Goal: Communication & Community: Answer question/provide support

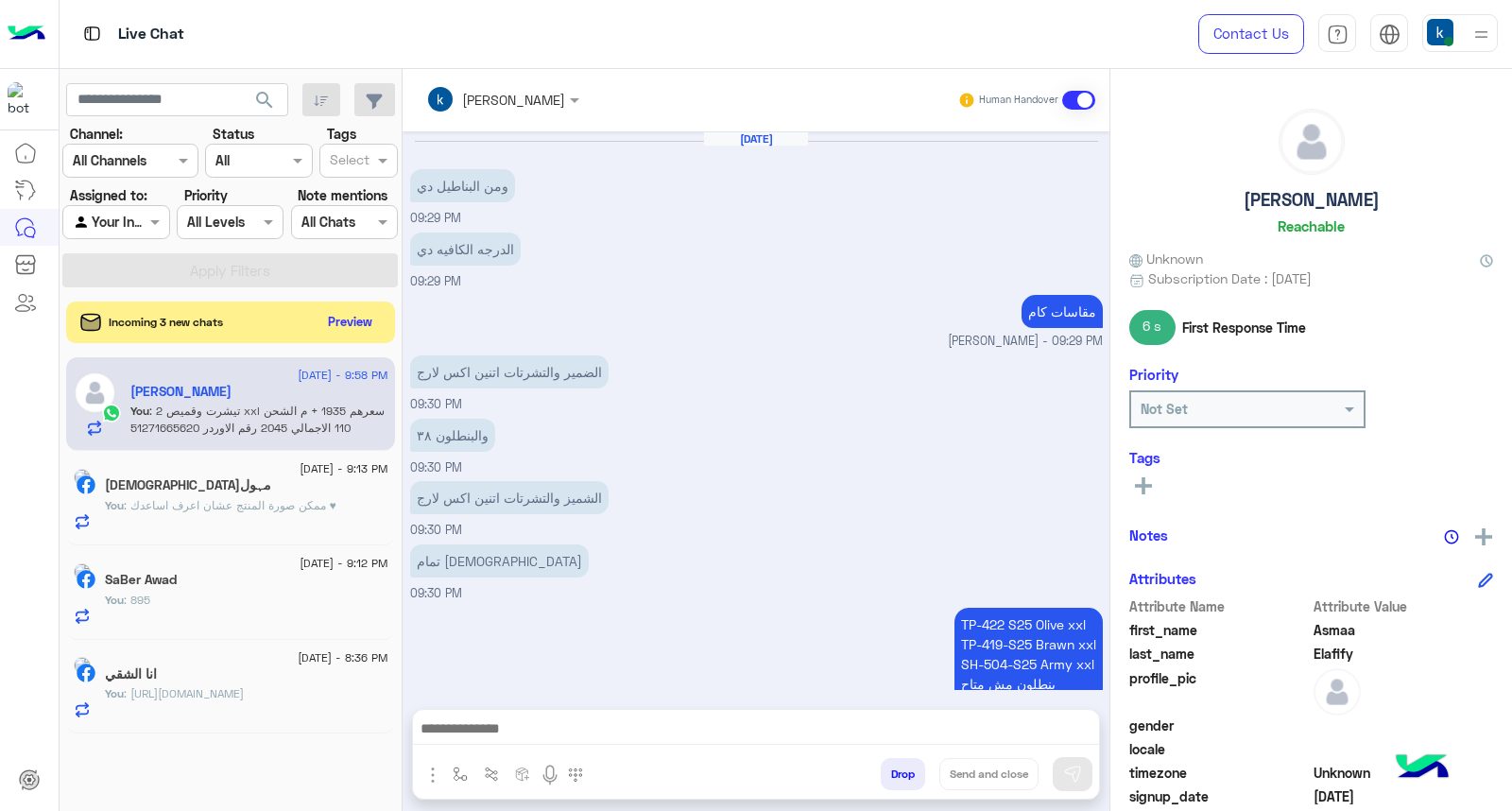
click at [357, 313] on button "Preview" at bounding box center [351, 322] width 61 height 28
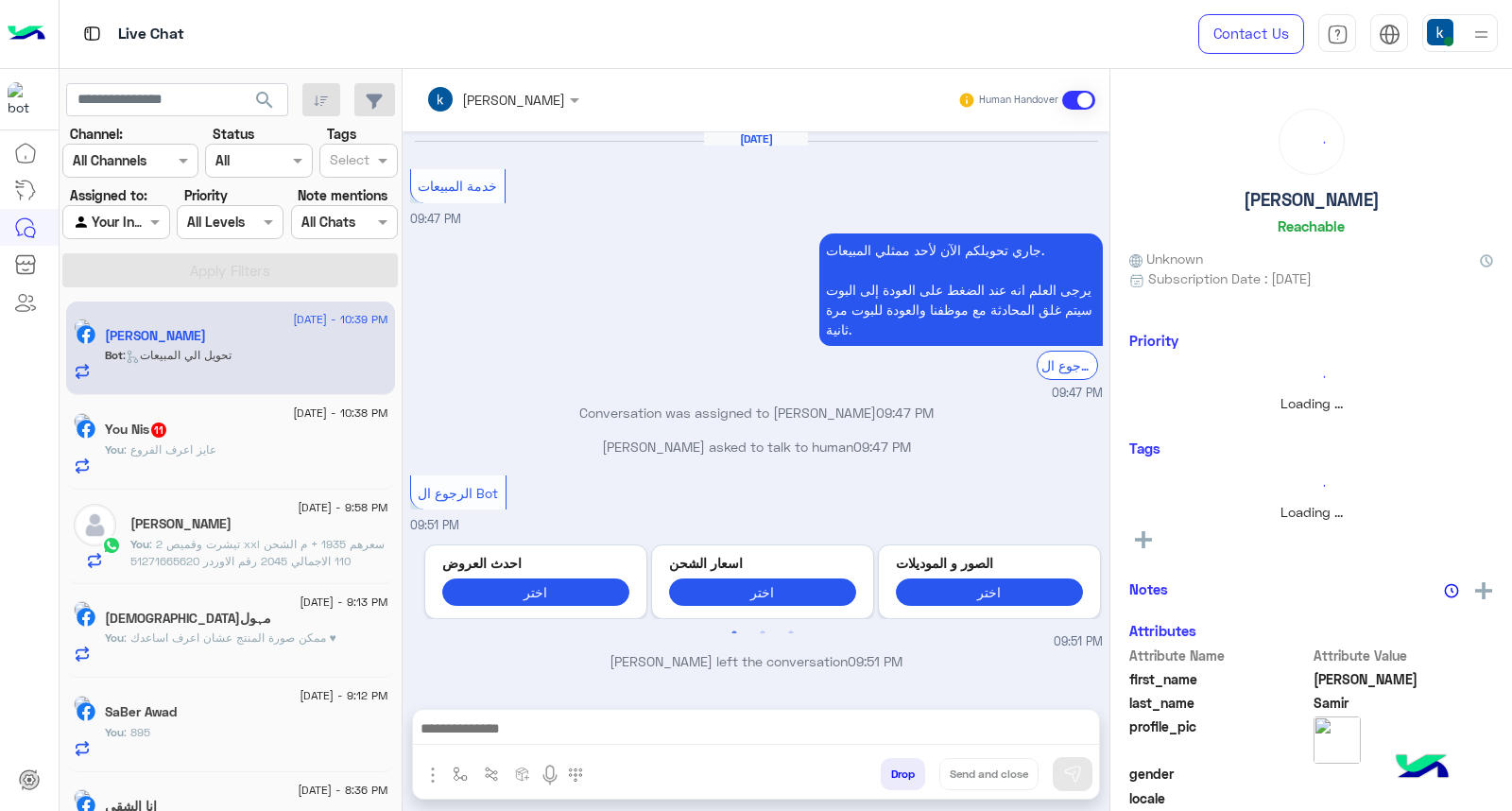
scroll to position [1661, 0]
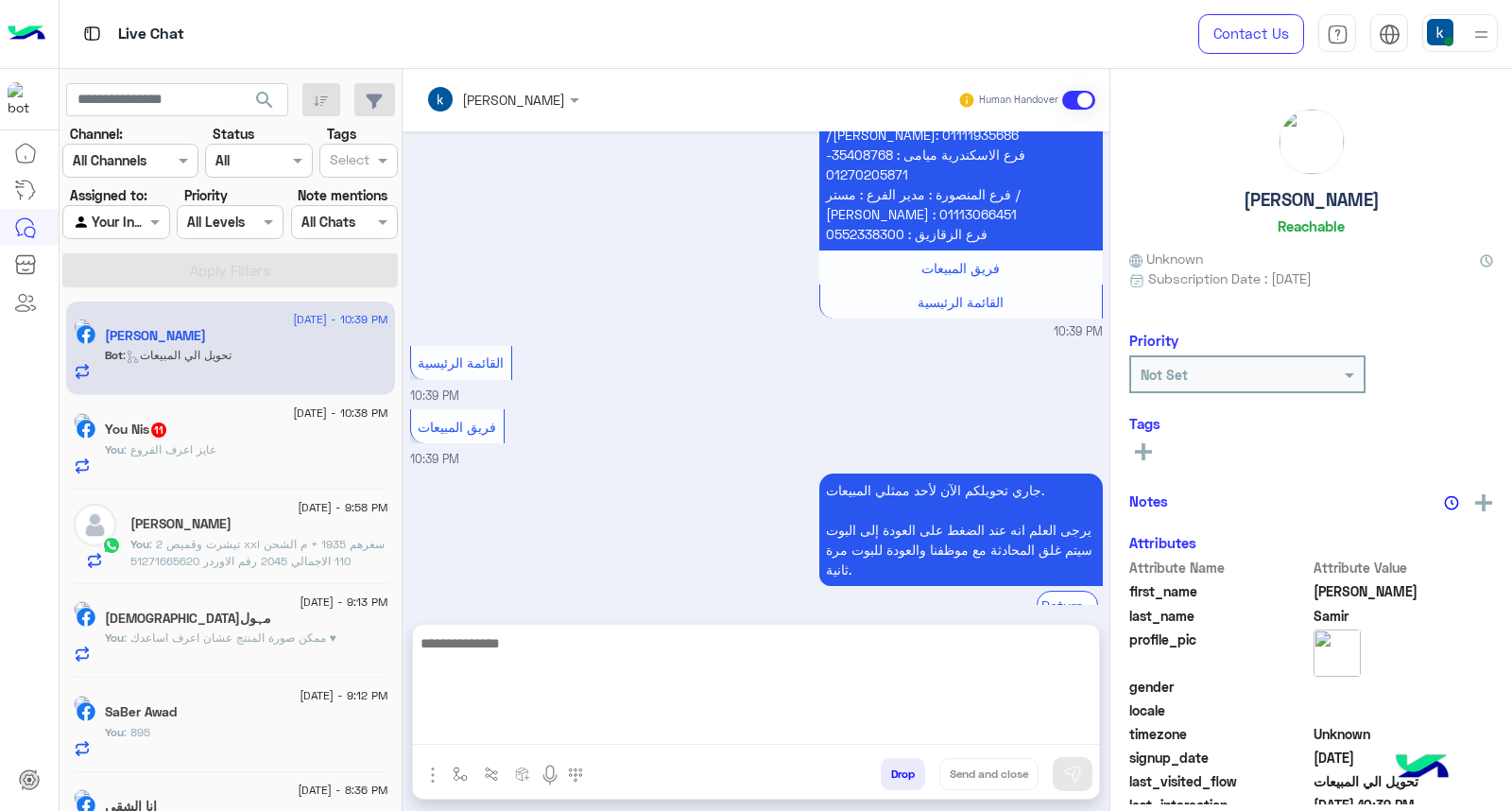
click at [511, 741] on textarea at bounding box center [756, 688] width 686 height 113
paste textarea "**********"
type textarea "**********"
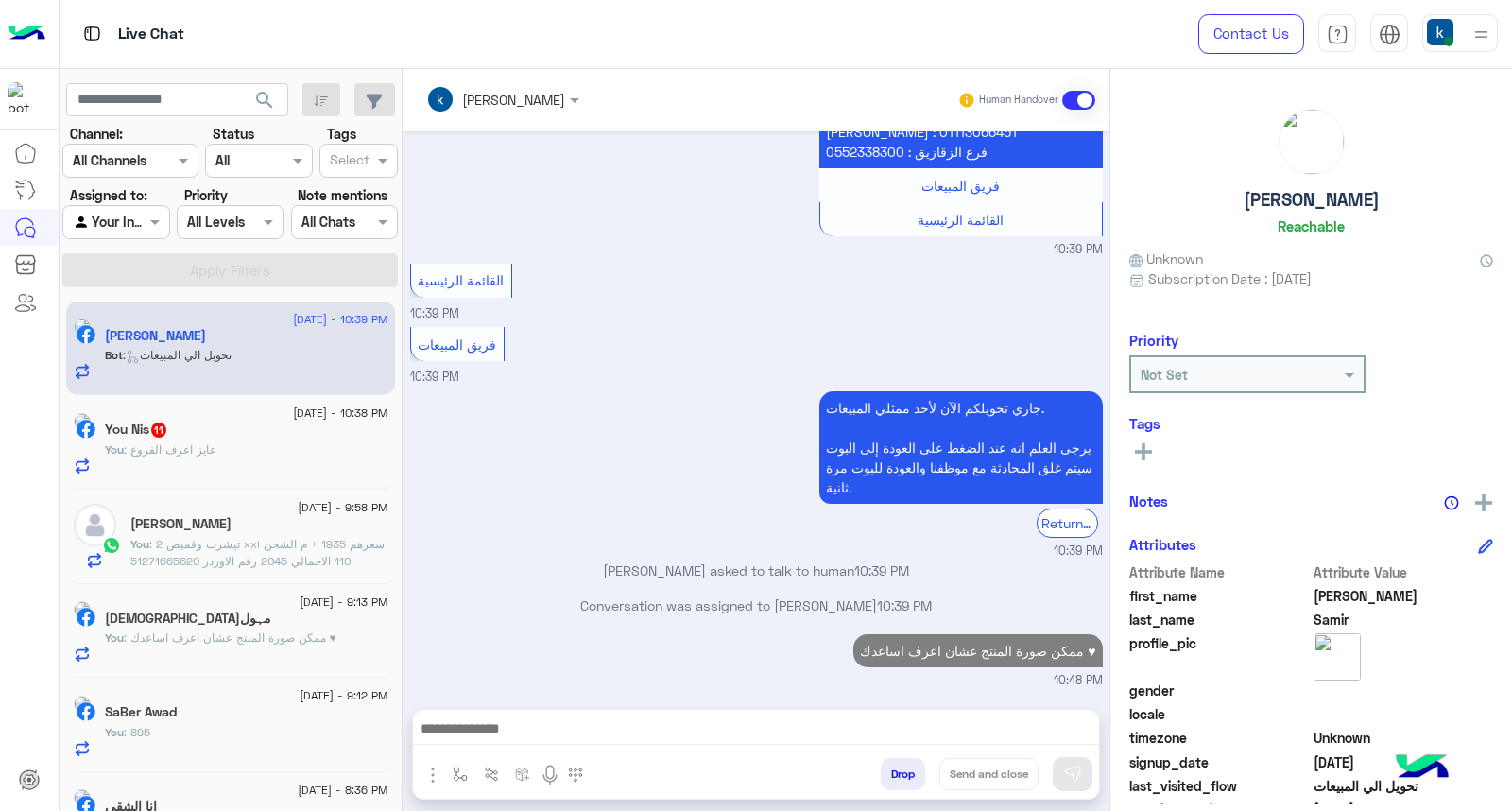
click at [212, 438] on div "You Nis 11" at bounding box center [246, 431] width 284 height 20
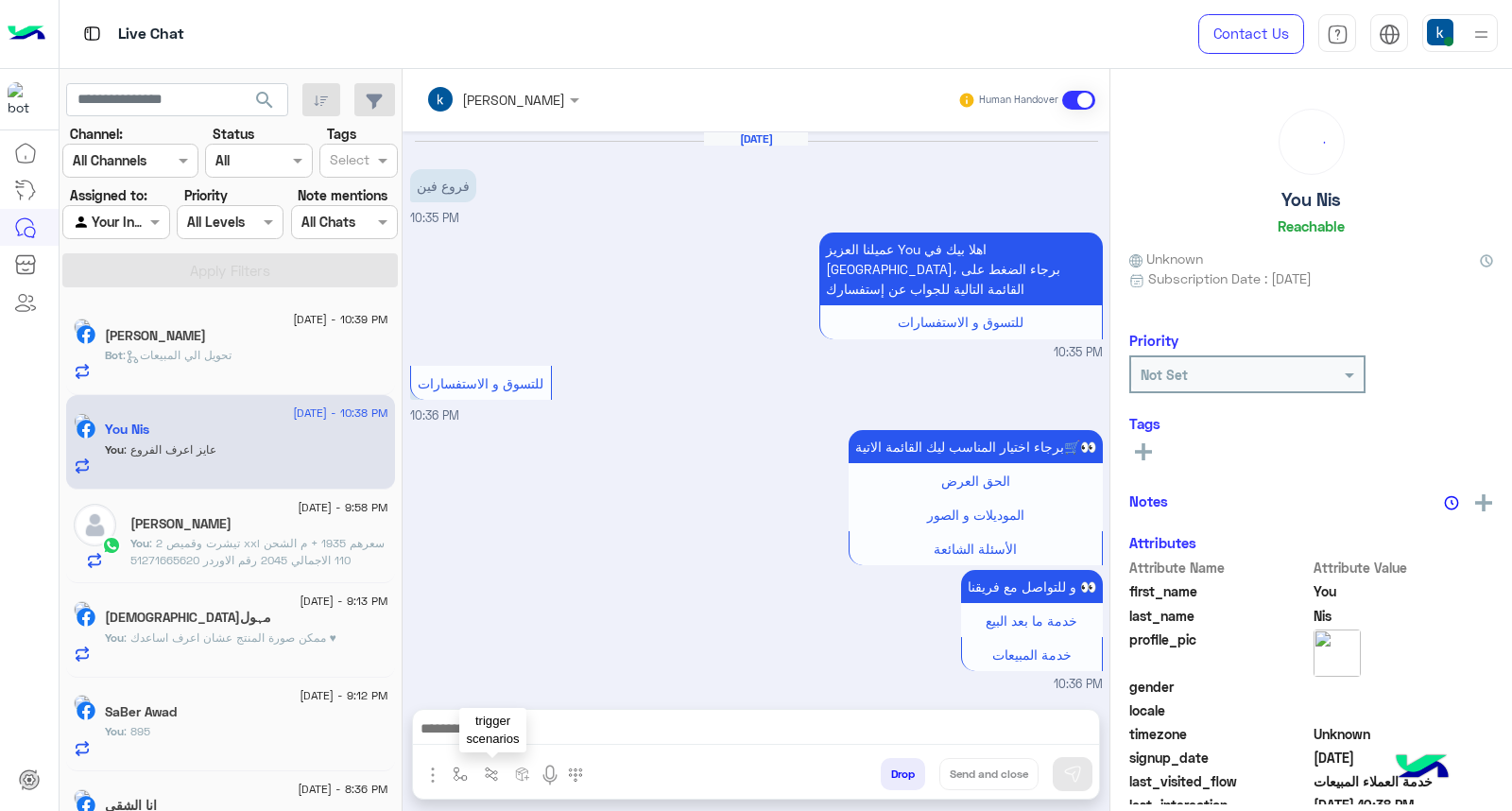
scroll to position [1367, 0]
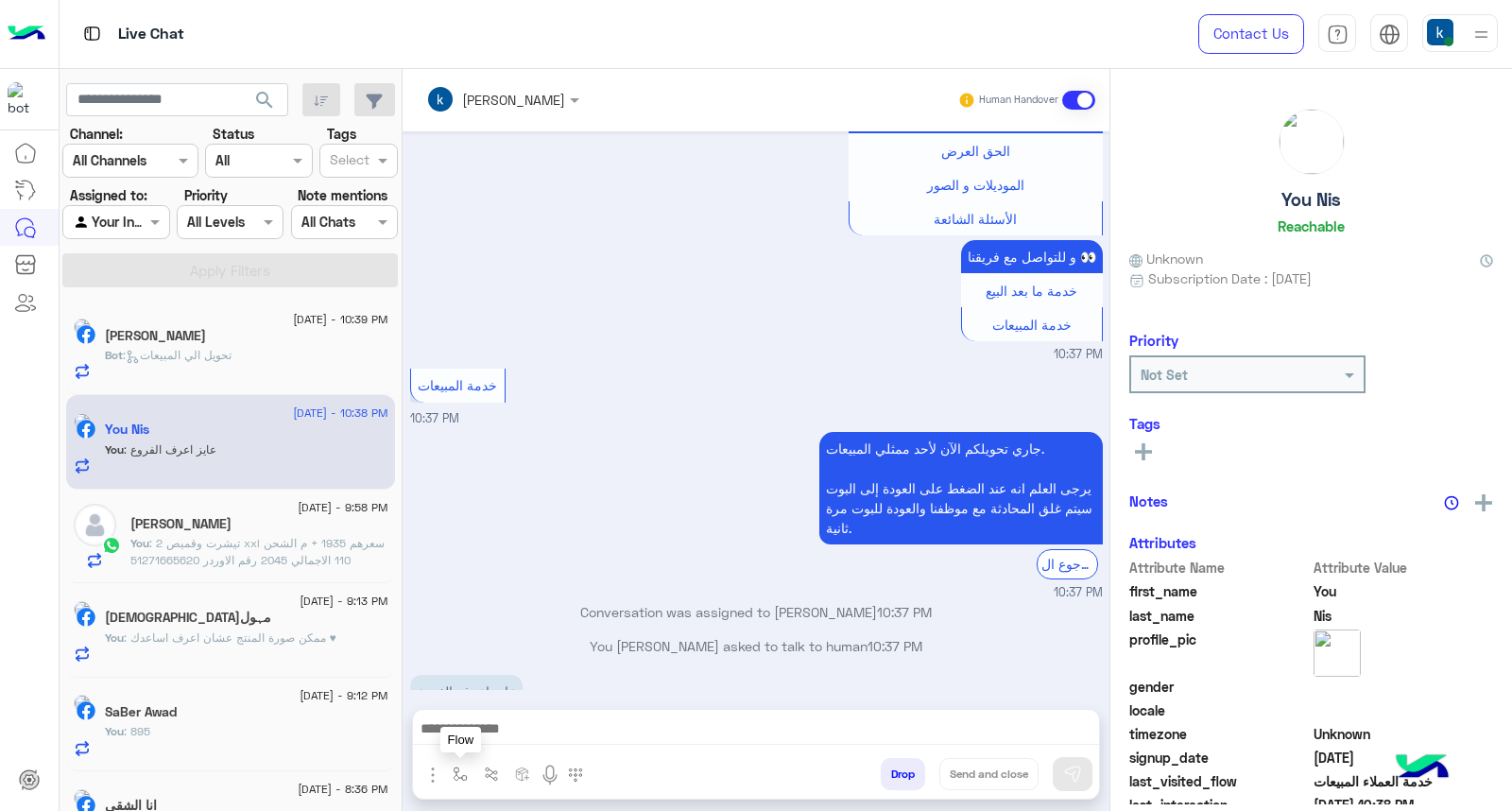
click at [460, 772] on img "button" at bounding box center [461, 775] width 15 height 15
click at [479, 745] on div "enter flow name" at bounding box center [518, 733] width 143 height 34
type input "**"
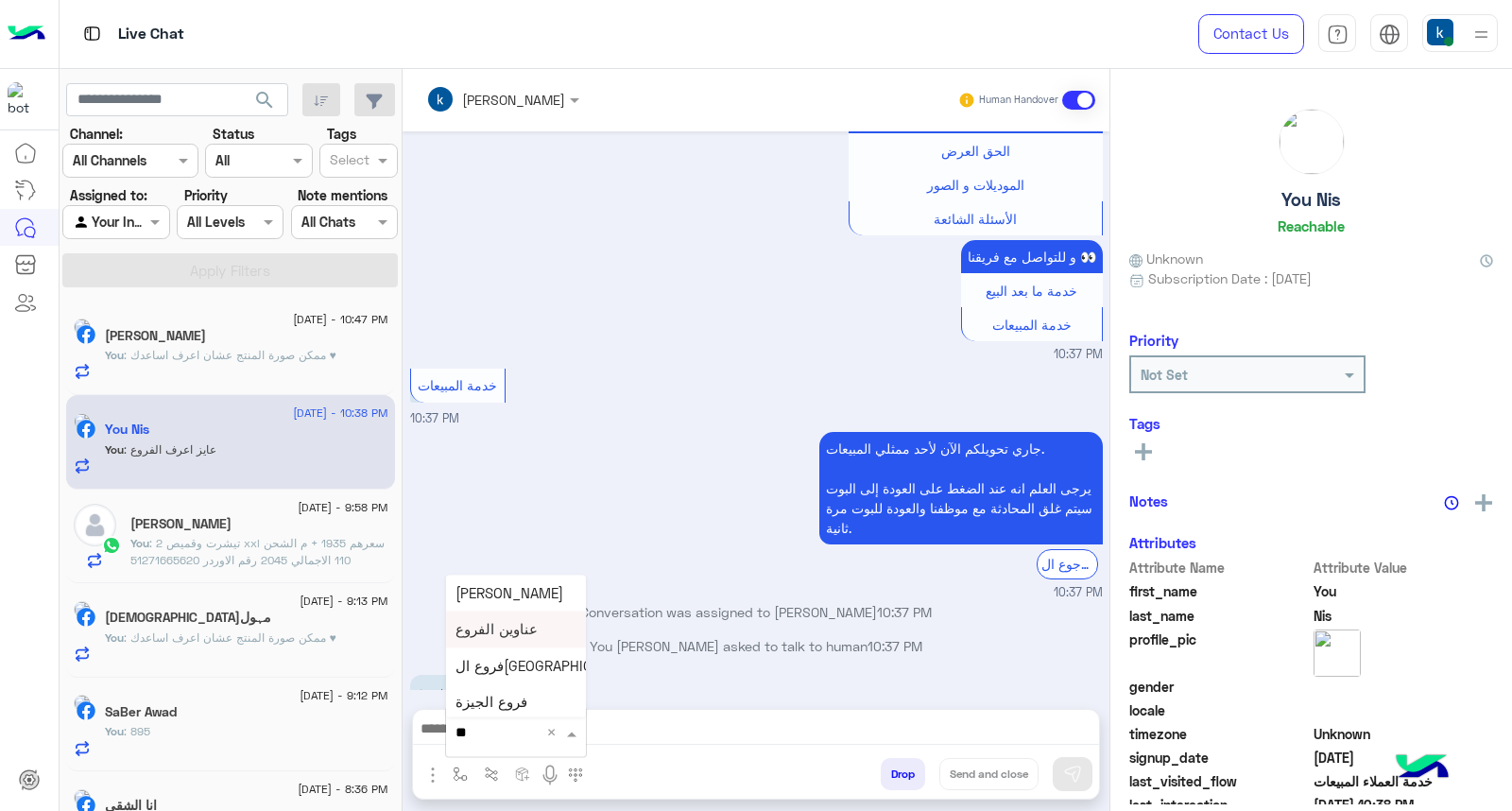
click at [503, 625] on span "عناوين الفروع" at bounding box center [497, 630] width 82 height 17
type textarea "**********"
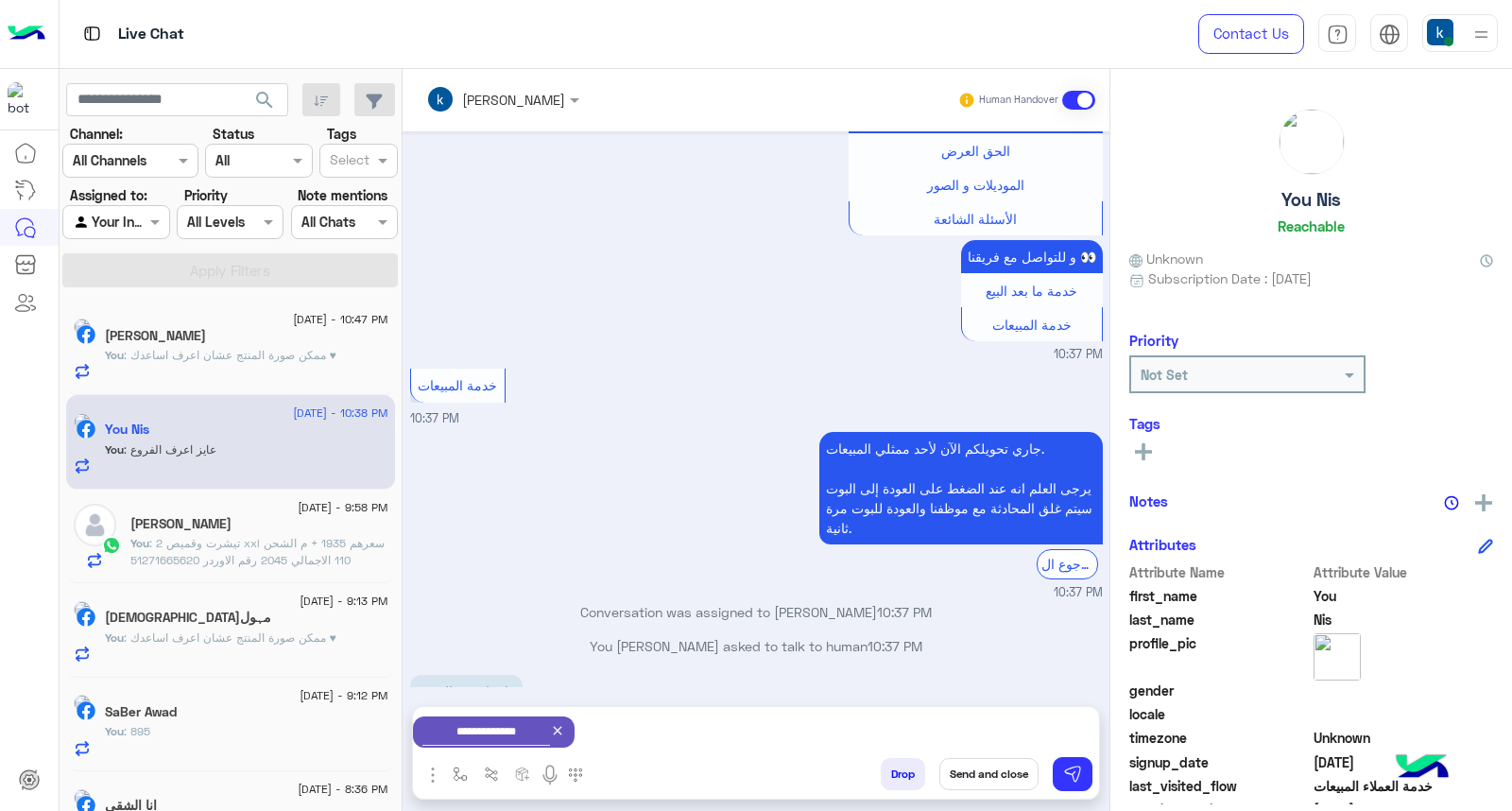
click at [992, 769] on button "Send and close" at bounding box center [989, 775] width 99 height 32
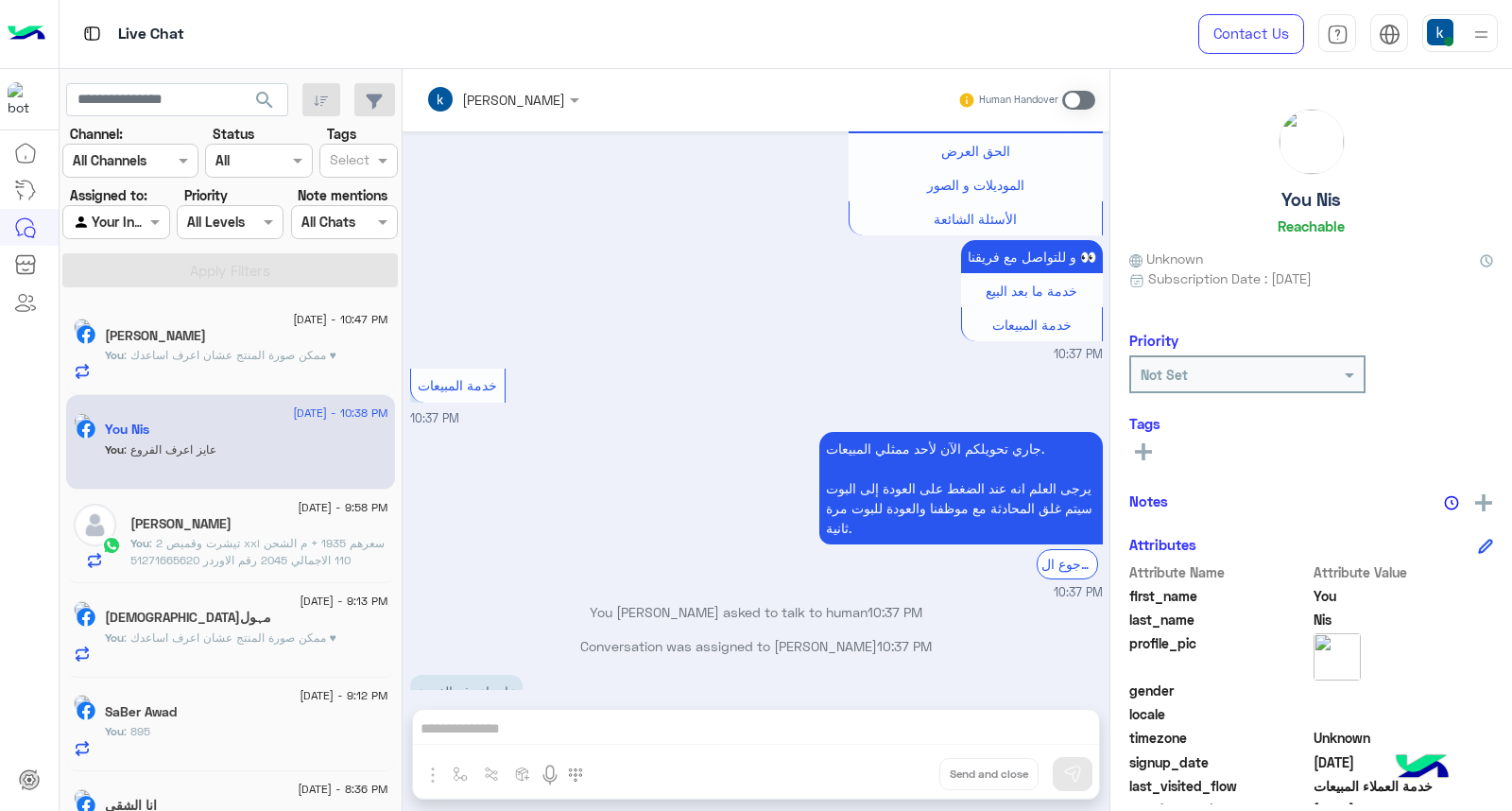
scroll to position [1402, 0]
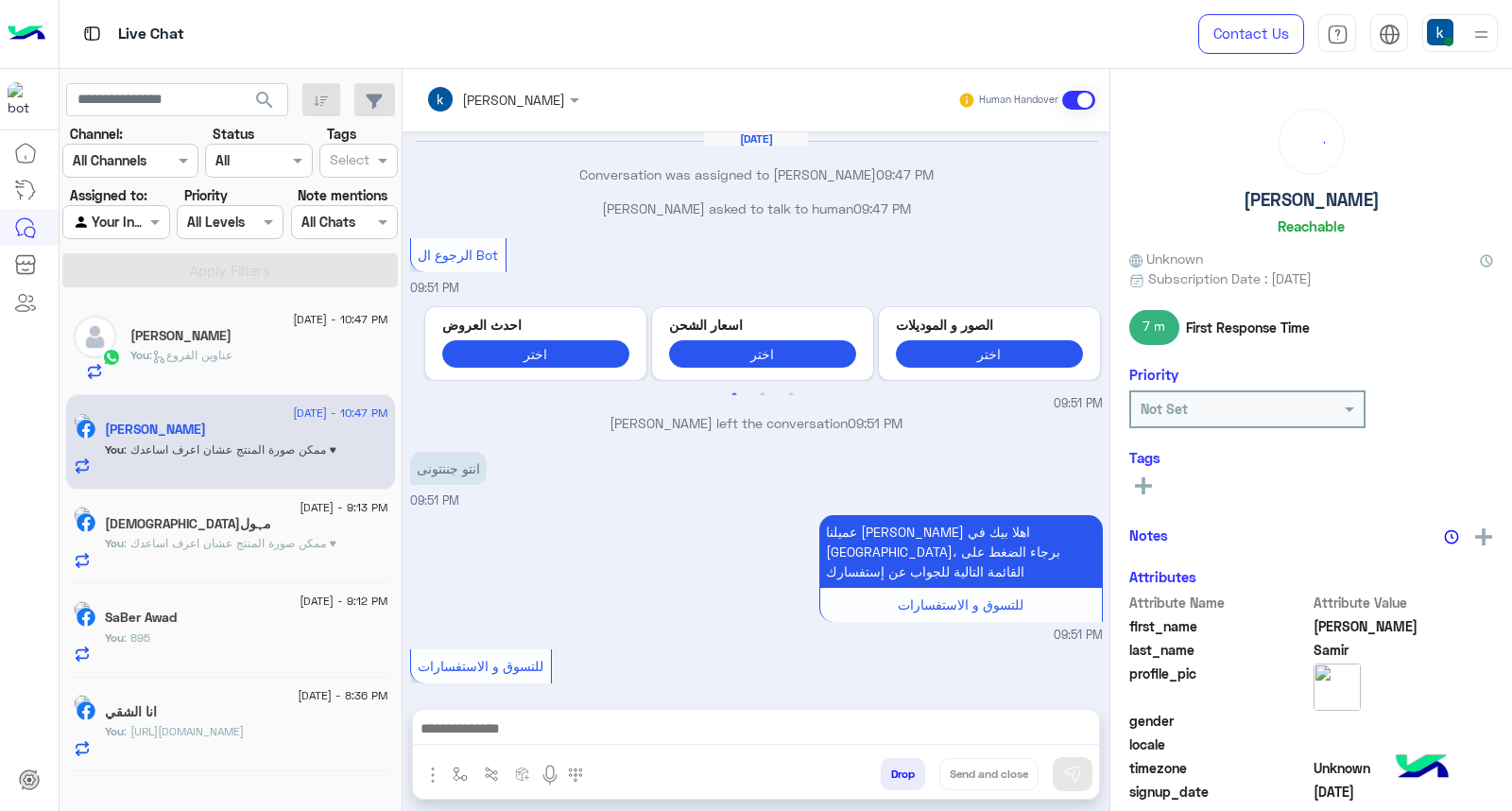
scroll to position [1517, 0]
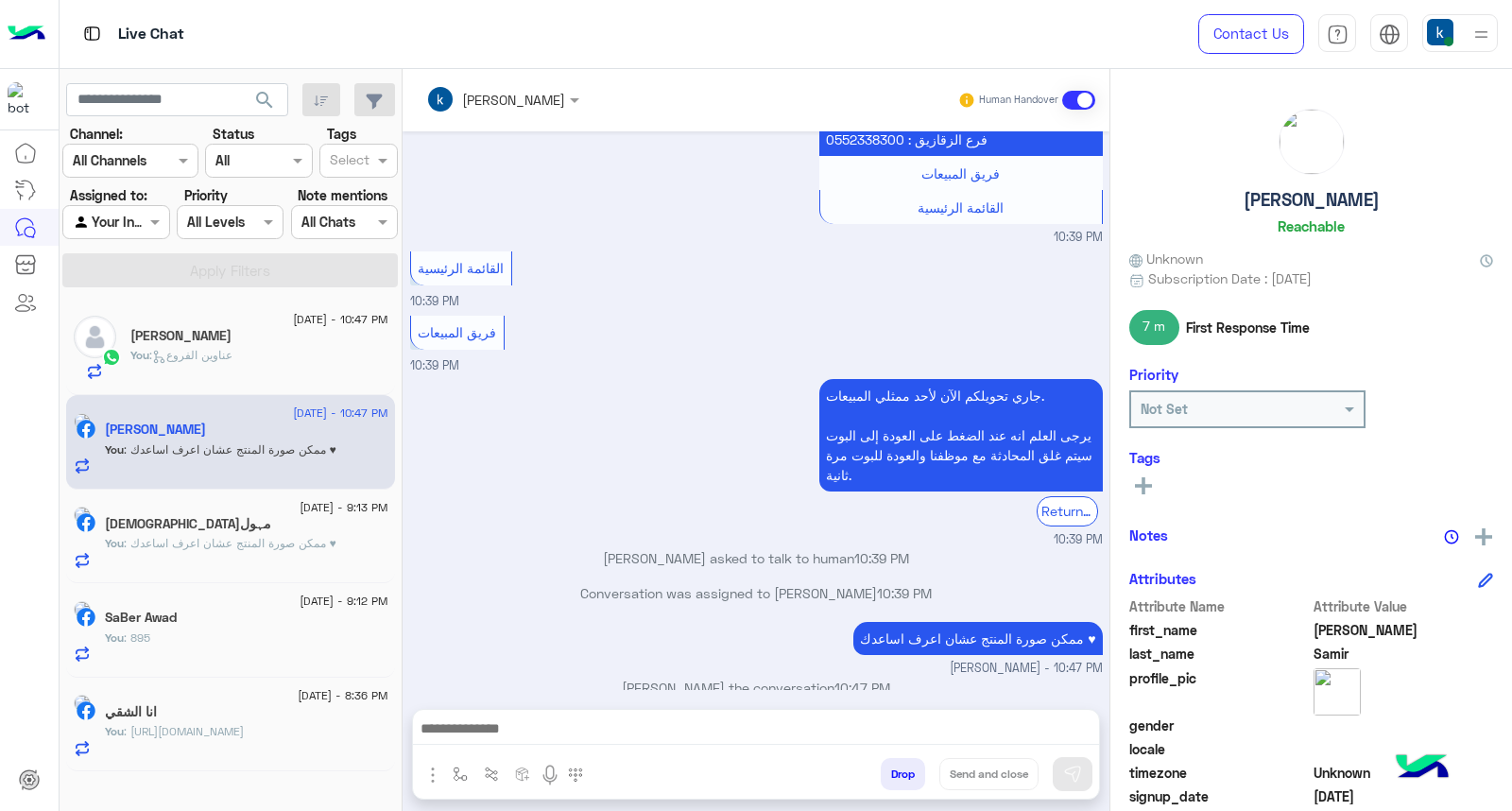
click at [267, 514] on div "19 August - 9:13 PM" at bounding box center [246, 509] width 284 height 12
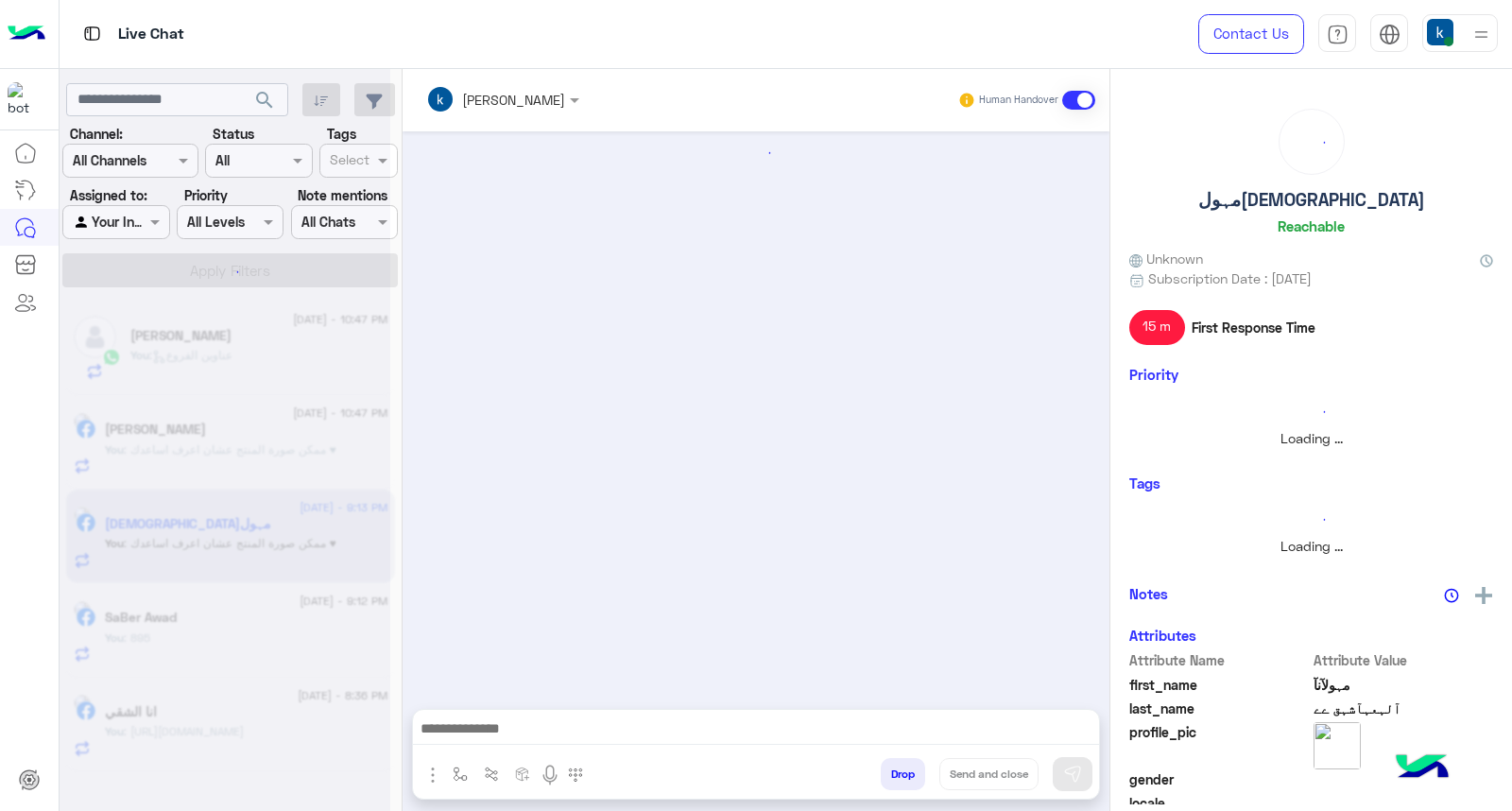
scroll to position [1236, 0]
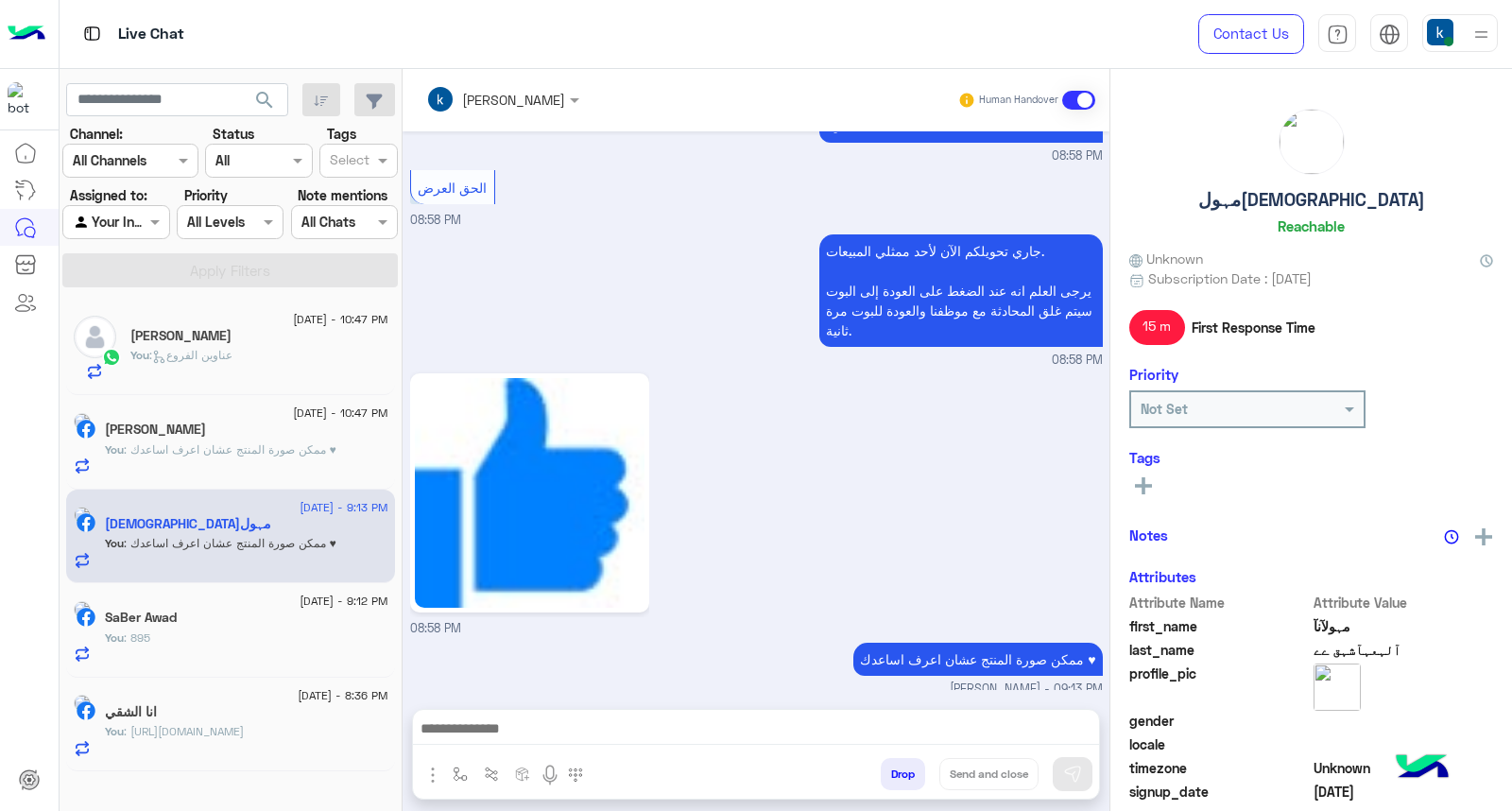
click at [903, 779] on button "Drop" at bounding box center [903, 775] width 45 height 32
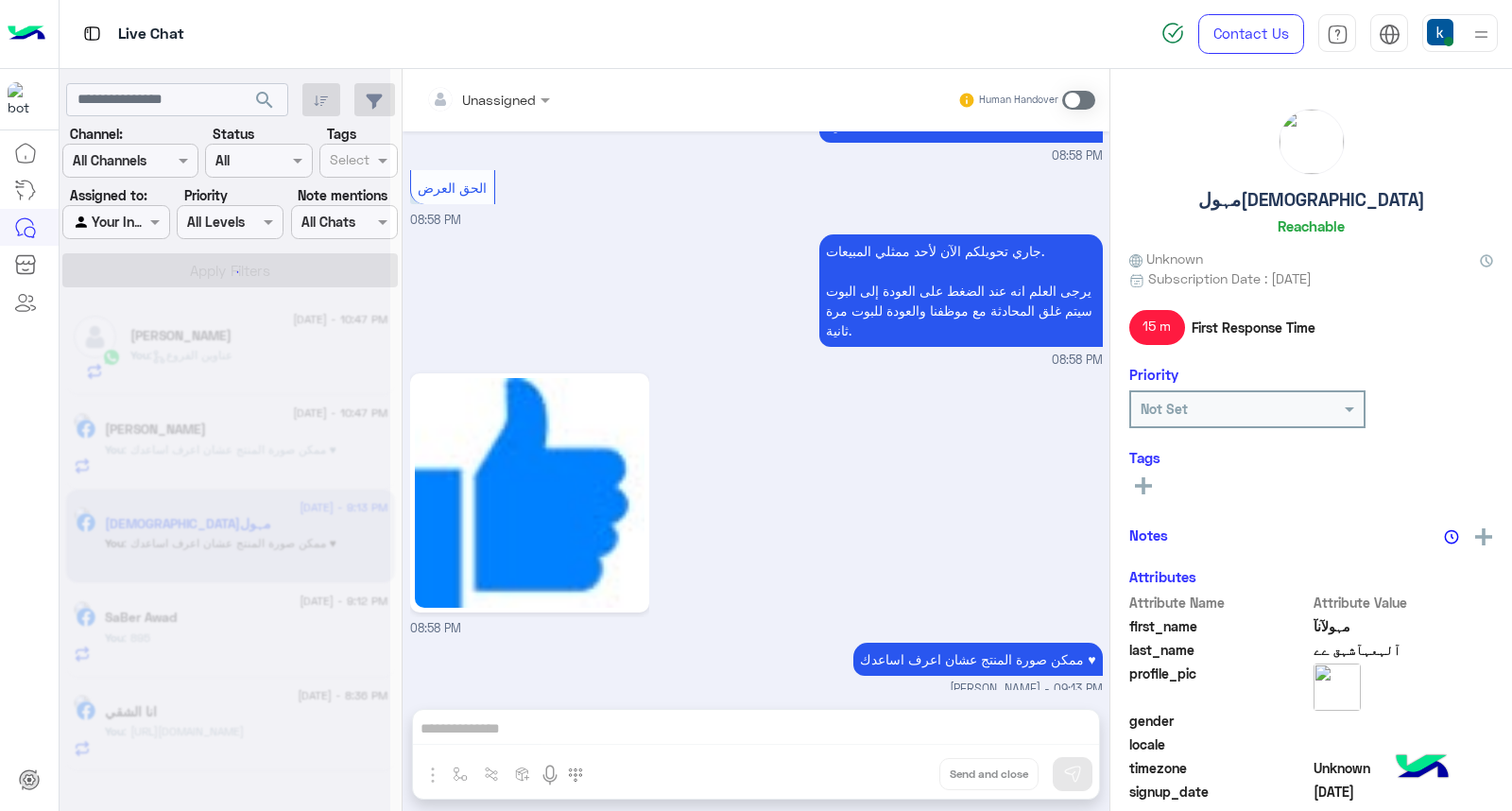
scroll to position [1271, 0]
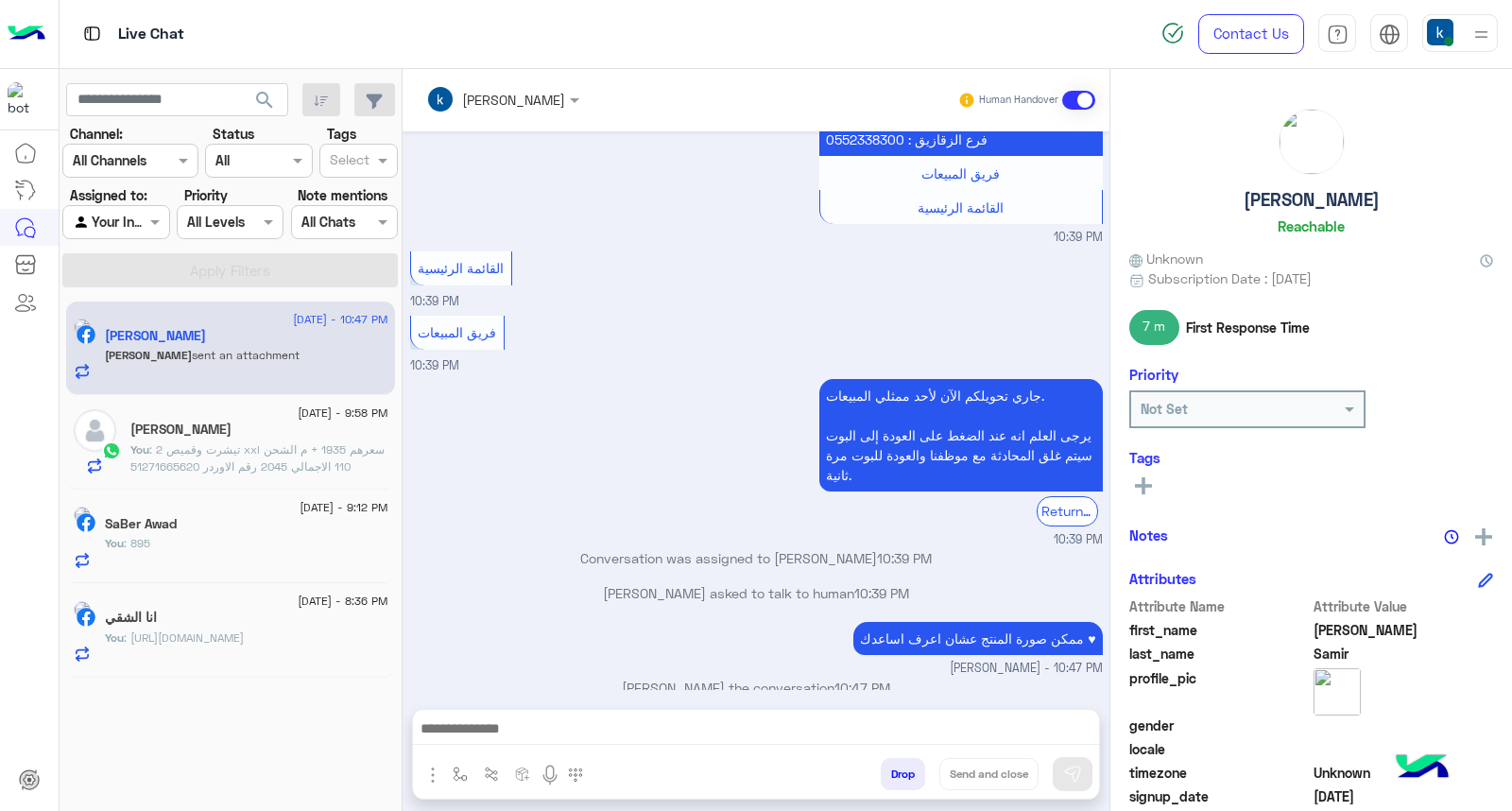
scroll to position [1787, 0]
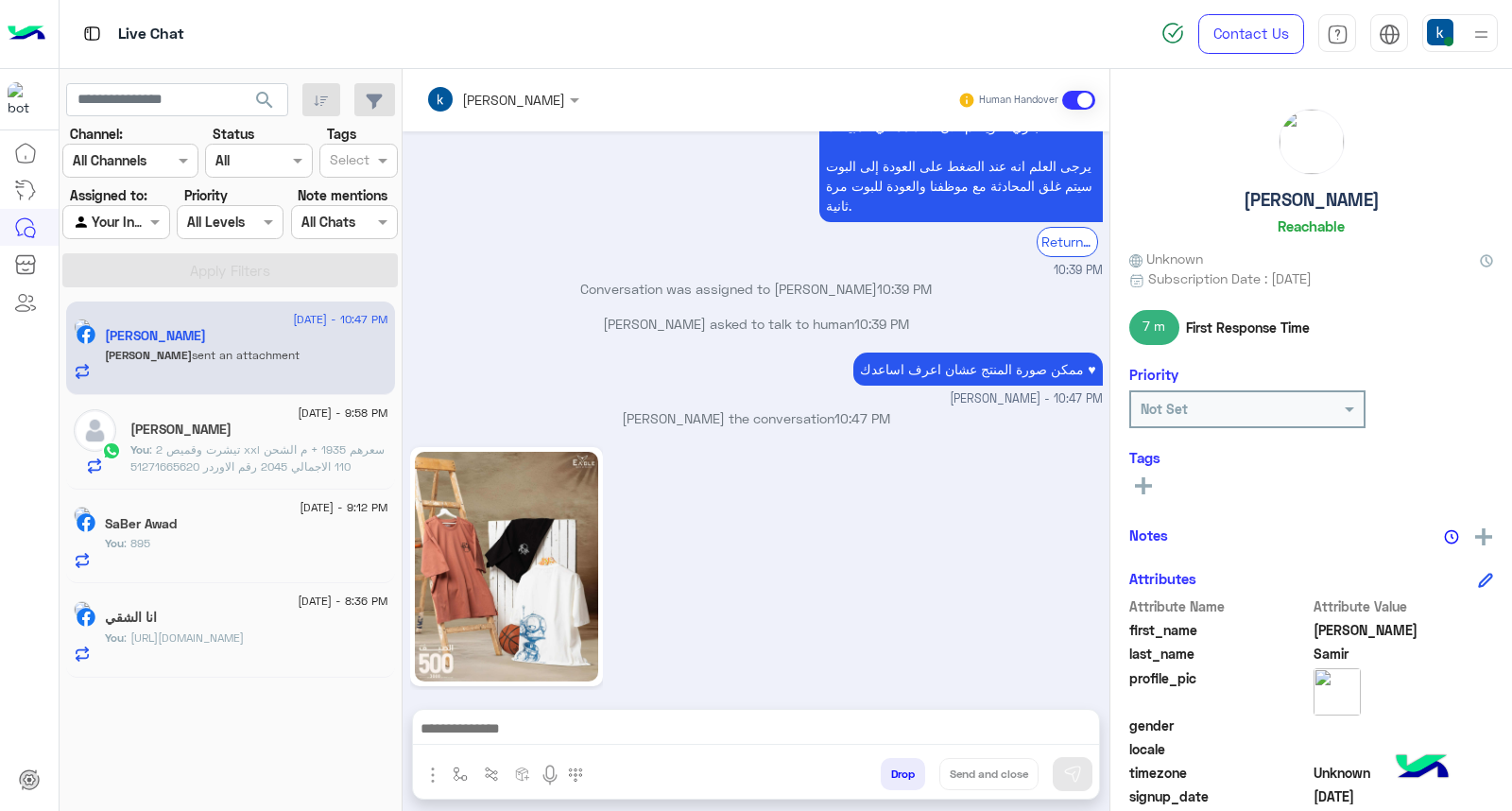
click at [511, 493] on img at bounding box center [506, 566] width 184 height 229
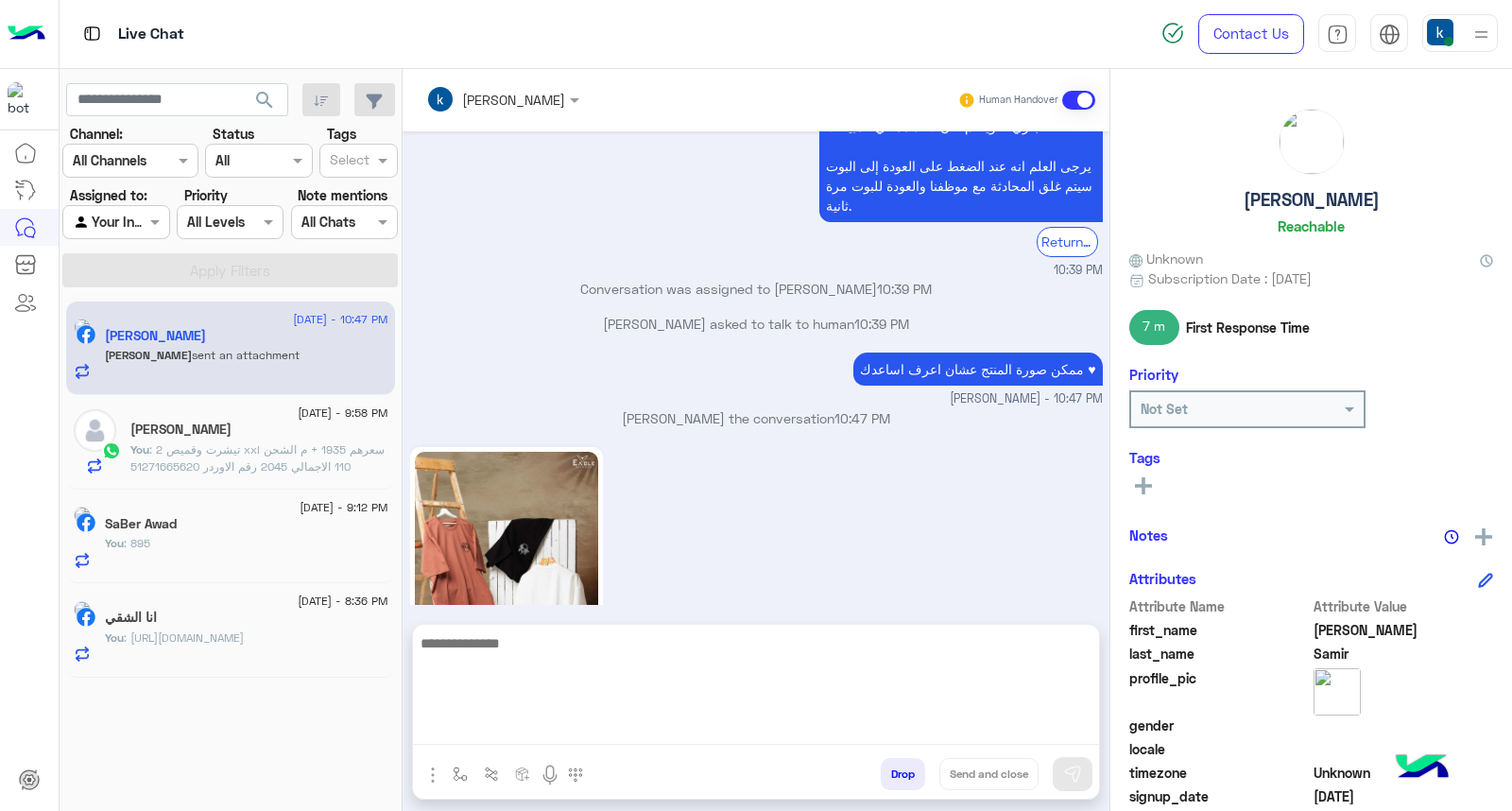
click at [523, 743] on textarea at bounding box center [756, 688] width 686 height 113
type textarea "*********"
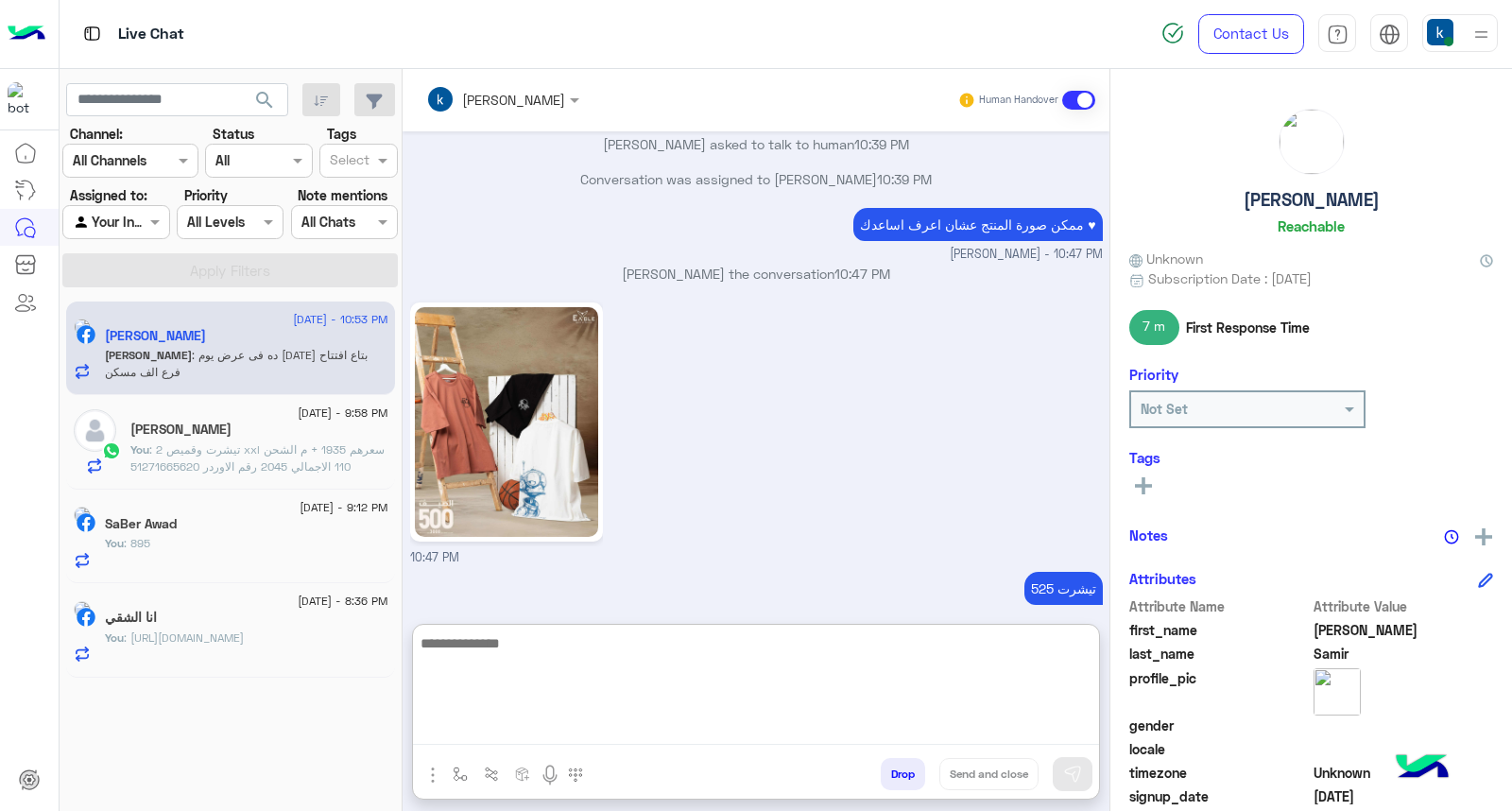
scroll to position [2015, 0]
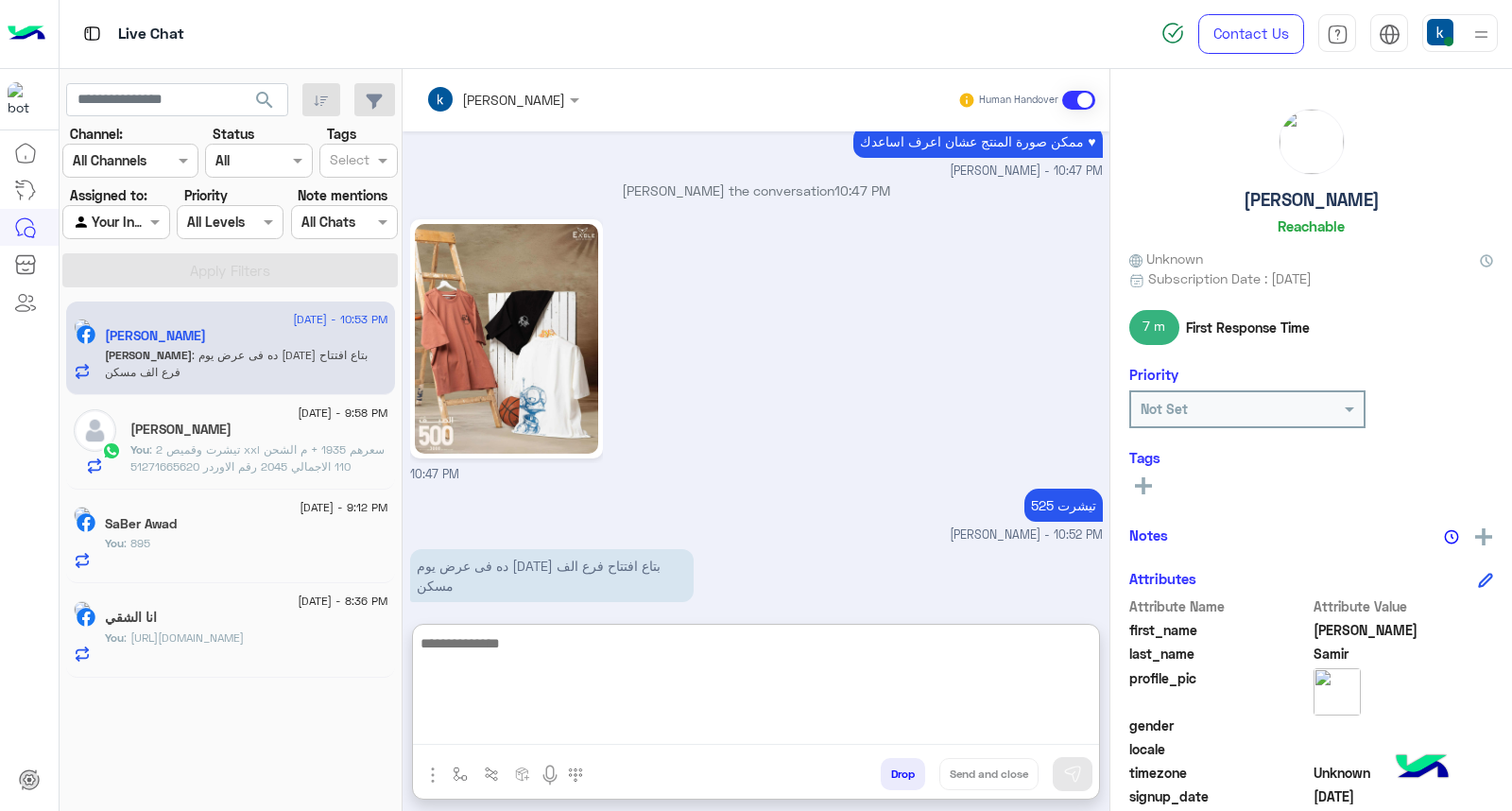
click at [579, 682] on textarea at bounding box center [756, 688] width 686 height 113
type textarea "******"
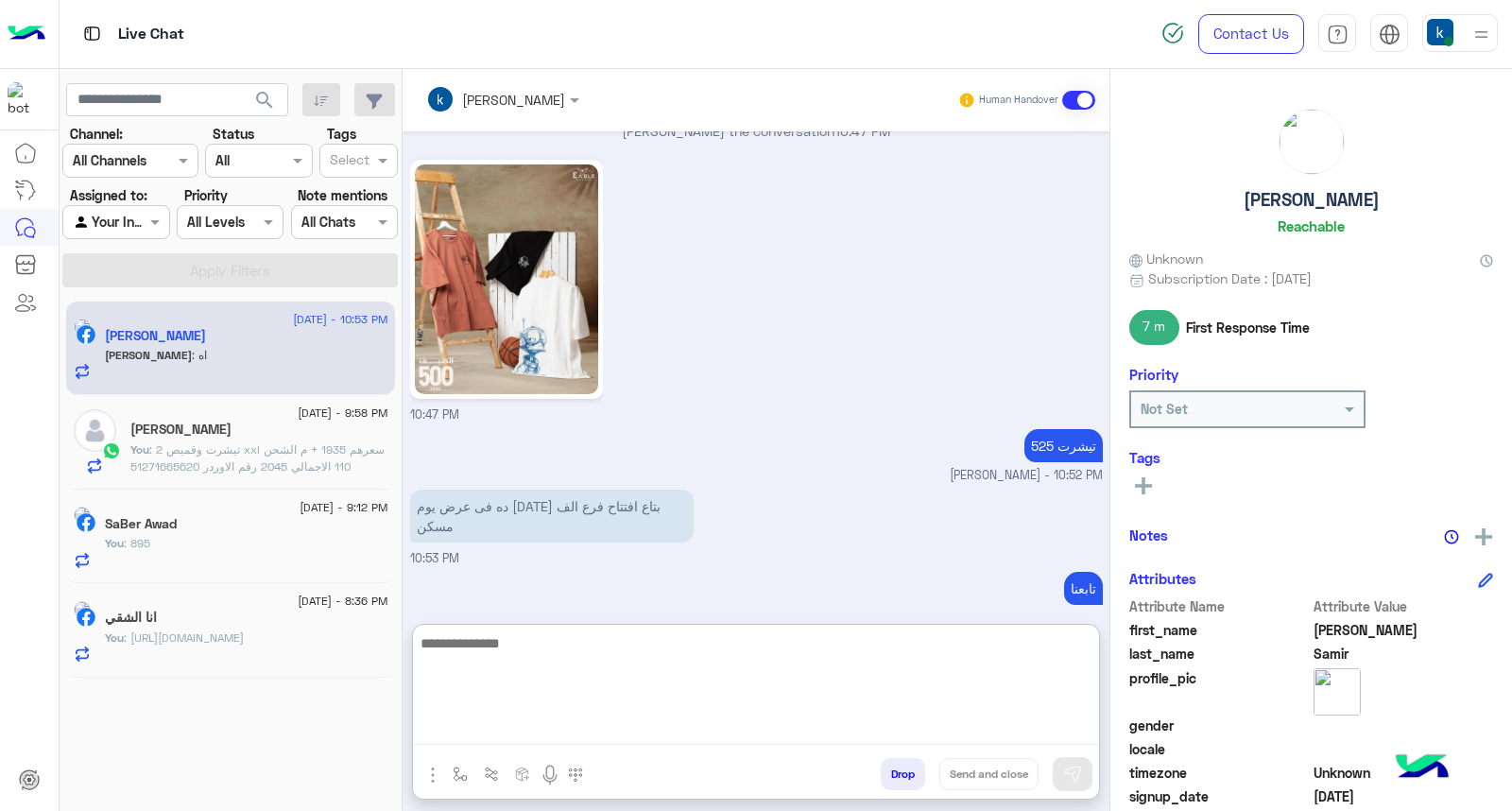
scroll to position [2138, 0]
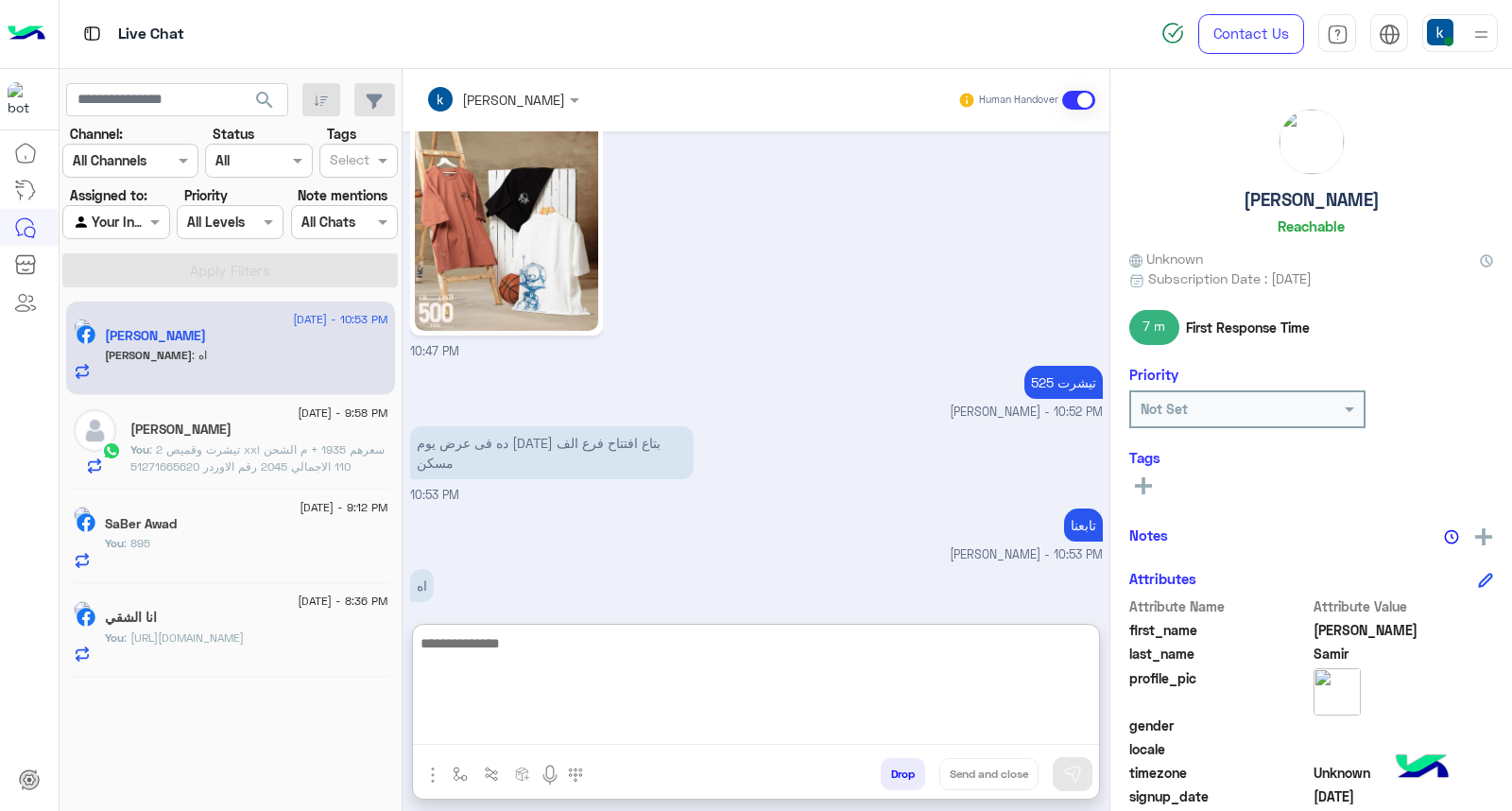
click at [611, 646] on textarea at bounding box center [756, 688] width 686 height 113
click at [470, 652] on textarea at bounding box center [756, 688] width 686 height 113
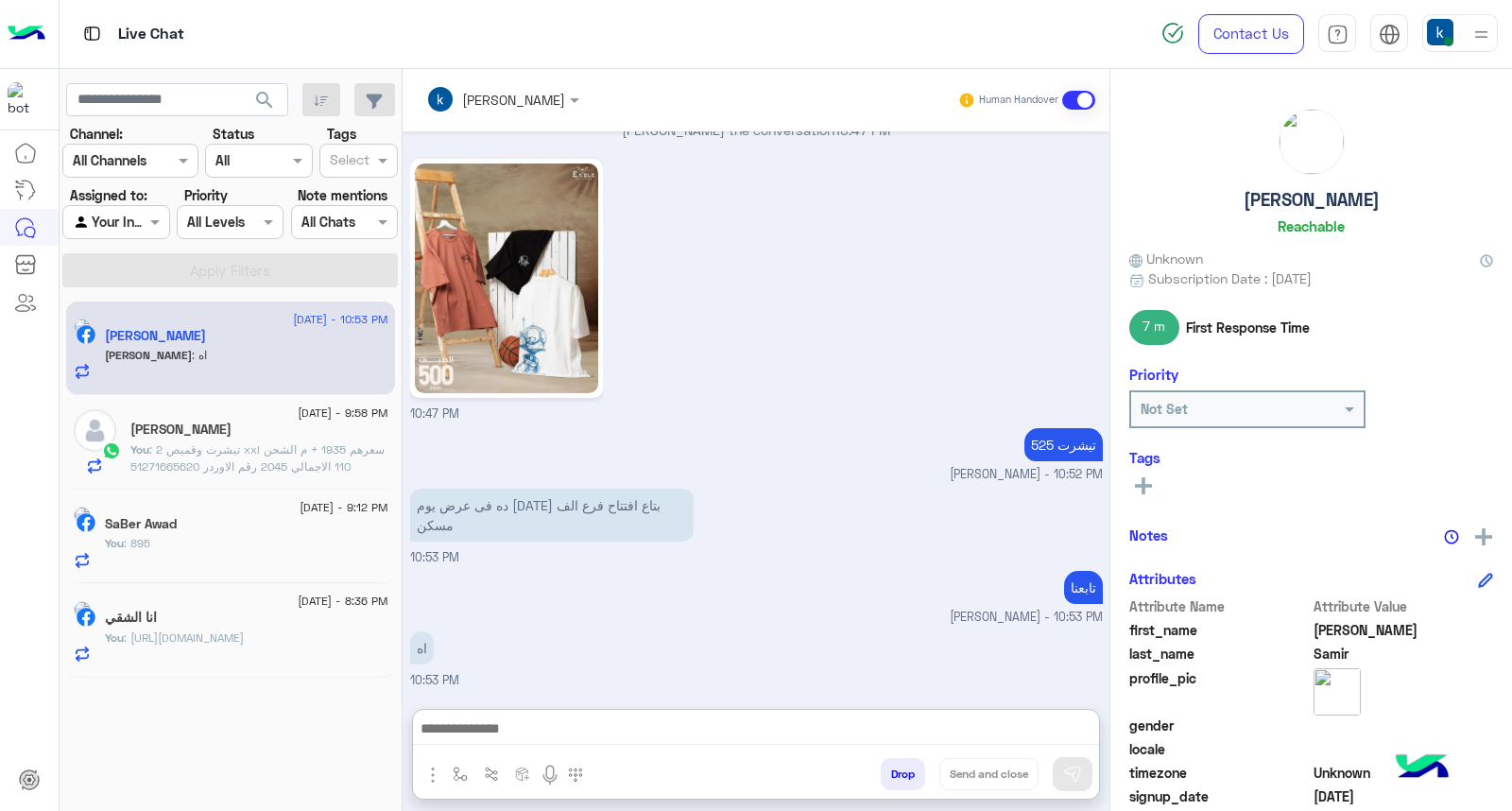
click at [413, 632] on p "اه" at bounding box center [422, 648] width 24 height 33
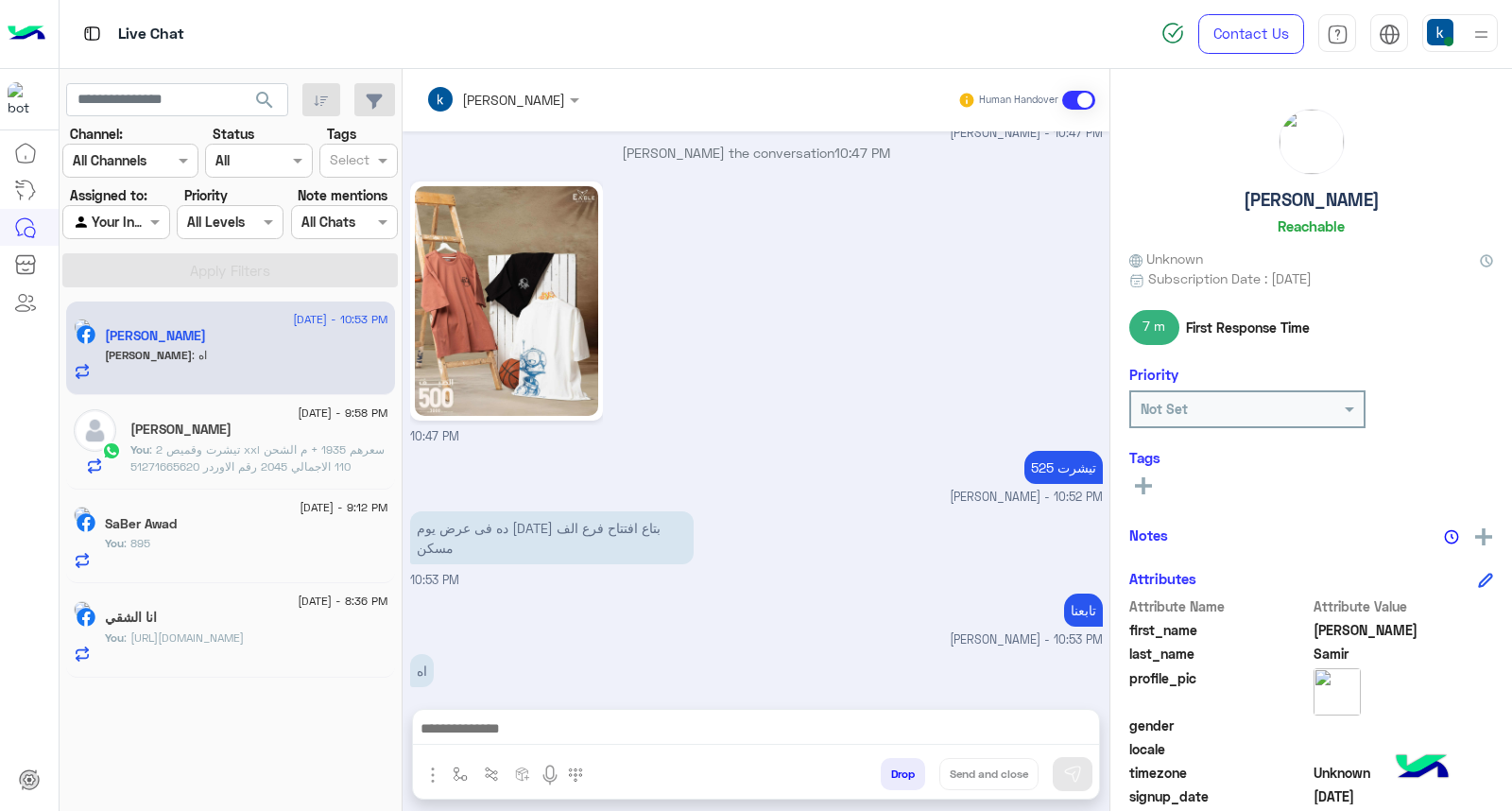
click at [422, 654] on p "اه" at bounding box center [422, 670] width 24 height 33
click at [540, 632] on small "khaled mohamed - 10:53 PM" at bounding box center [756, 641] width 693 height 18
click at [517, 511] on p "ده فى عرض يوم الخميس بتاع افتتاح فرع الف مسكن" at bounding box center [552, 538] width 284 height 53
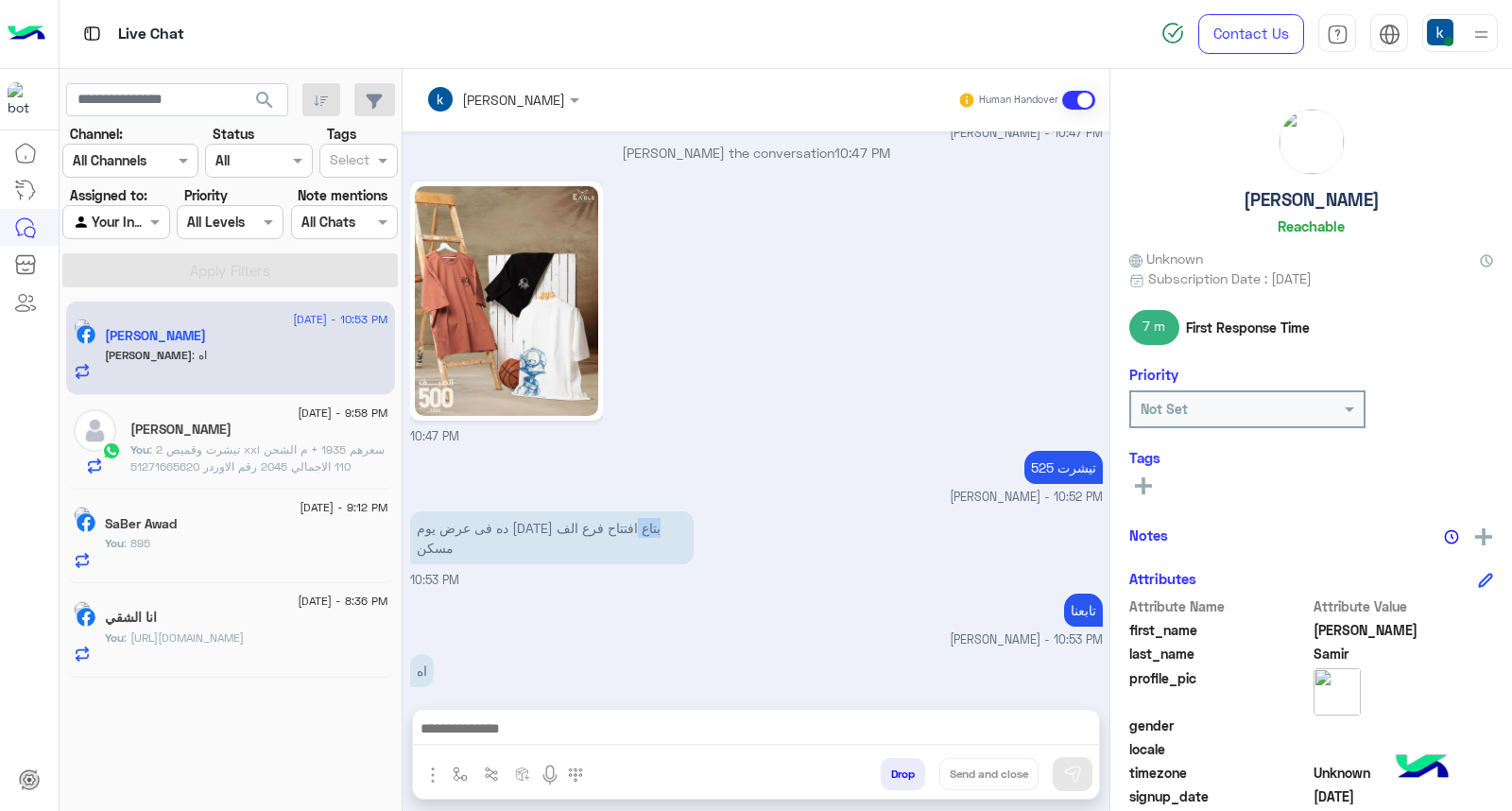
click at [517, 511] on p "ده فى عرض يوم الخميس بتاع افتتاح فرع الف مسكن" at bounding box center [552, 538] width 284 height 53
drag, startPoint x: 517, startPoint y: 508, endPoint x: 522, endPoint y: 521, distance: 13.9
click at [522, 521] on p "ده فى عرض يوم الخميس بتاع افتتاح فرع الف مسكن" at bounding box center [552, 538] width 284 height 53
click at [527, 532] on p "ده فى عرض يوم الخميس بتاع افتتاح فرع الف مسكن" at bounding box center [552, 538] width 284 height 53
click at [417, 654] on p "اه" at bounding box center [422, 670] width 24 height 33
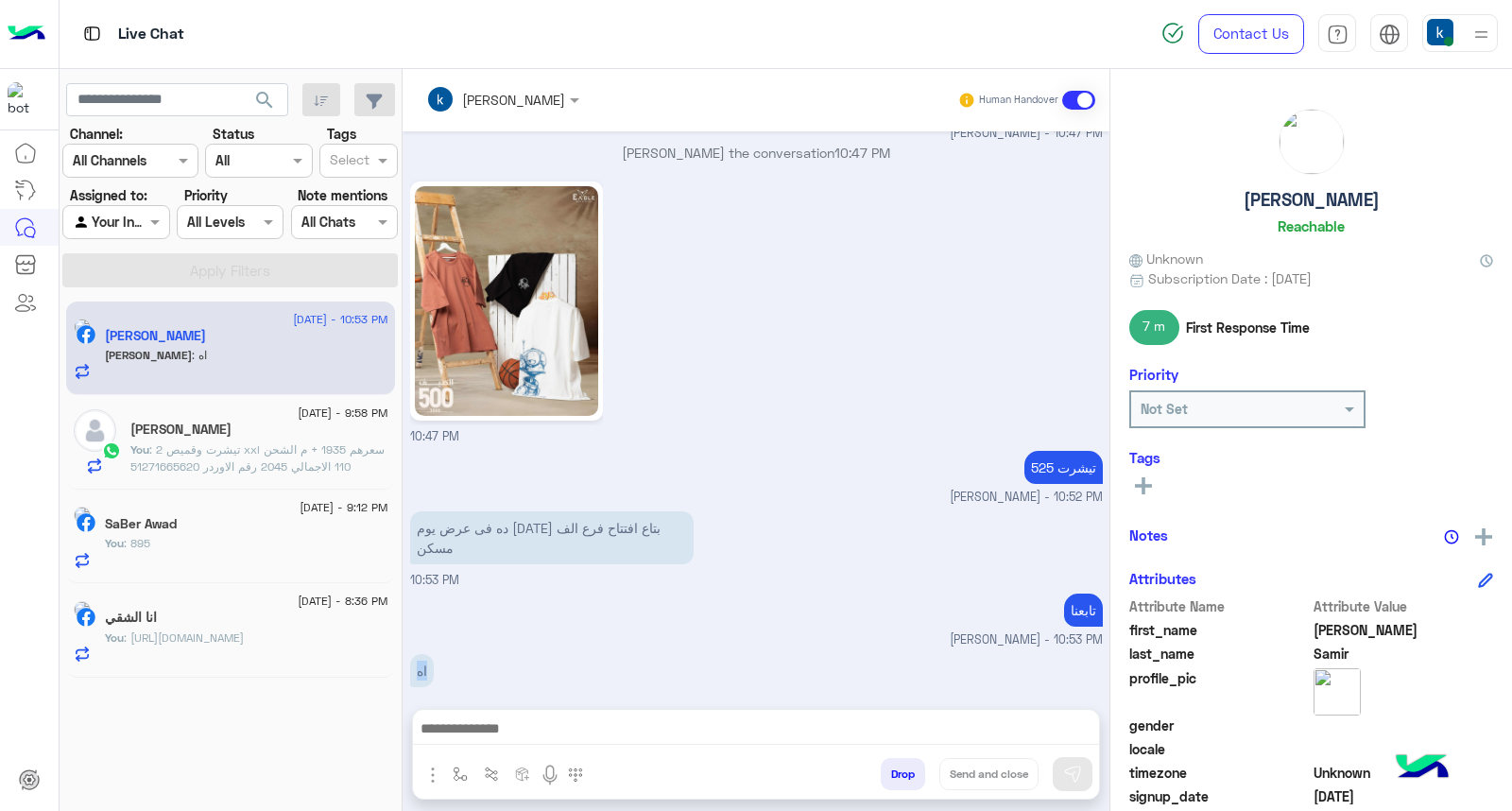
click at [417, 654] on p "اه" at bounding box center [422, 670] width 24 height 33
click at [565, 649] on div "اه 10:53 PM" at bounding box center [756, 681] width 693 height 64
click at [490, 511] on p "ده فى عرض يوم الخميس بتاع افتتاح فرع الف مسكن" at bounding box center [552, 538] width 284 height 53
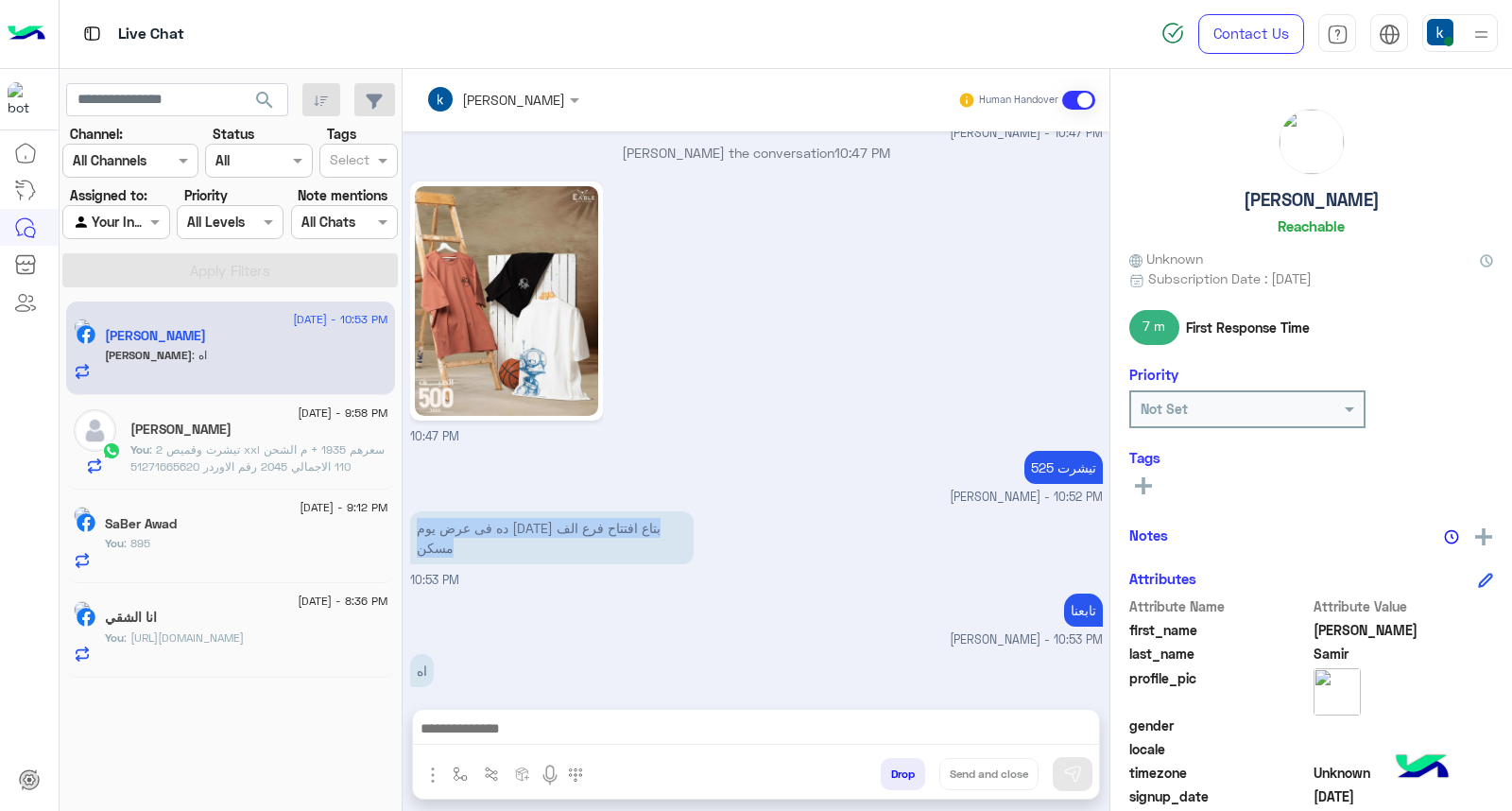
click at [490, 511] on p "ده فى عرض يوم الخميس بتاع افتتاح فرع الف مسكن" at bounding box center [552, 538] width 284 height 53
click at [526, 551] on div "ده فى عرض يوم الخميس بتاع افتتاح فرع الف مسكن 10:53 PM" at bounding box center [756, 547] width 693 height 83
click at [498, 526] on p "ده فى عرض يوم الخميس بتاع افتتاح فرع الف مسكن" at bounding box center [552, 538] width 284 height 53
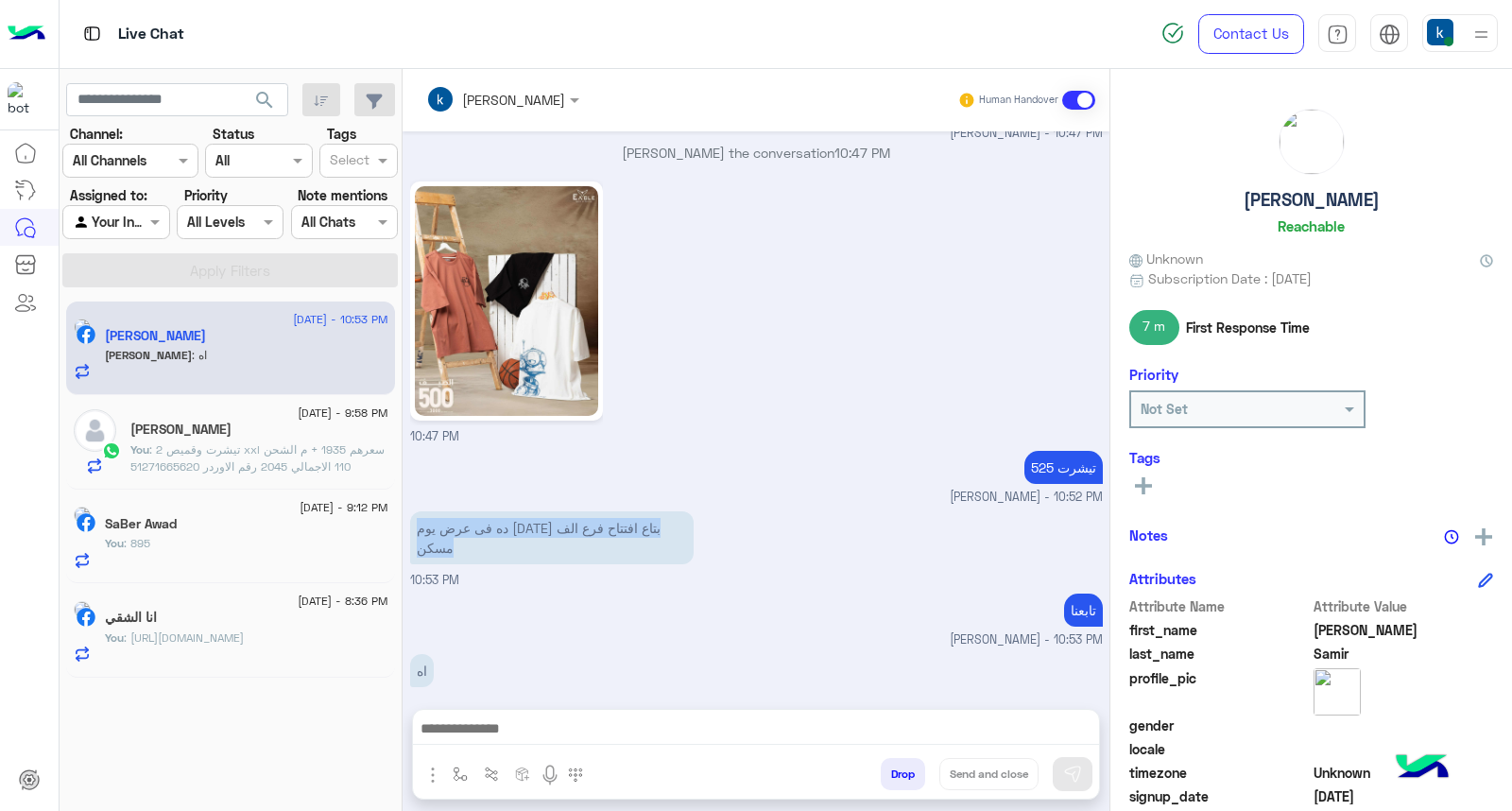
click at [498, 526] on p "ده فى عرض يوم الخميس بتاع افتتاح فرع الف مسكن" at bounding box center [552, 538] width 284 height 53
click at [504, 511] on p "ده فى عرض يوم الخميس بتاع افتتاح فرع الف مسكن" at bounding box center [552, 538] width 284 height 53
click at [504, 520] on p "ده فى عرض يوم الخميس بتاع افتتاح فرع الف مسكن" at bounding box center [552, 538] width 284 height 53
click at [202, 621] on div "انا الشقي" at bounding box center [246, 620] width 284 height 20
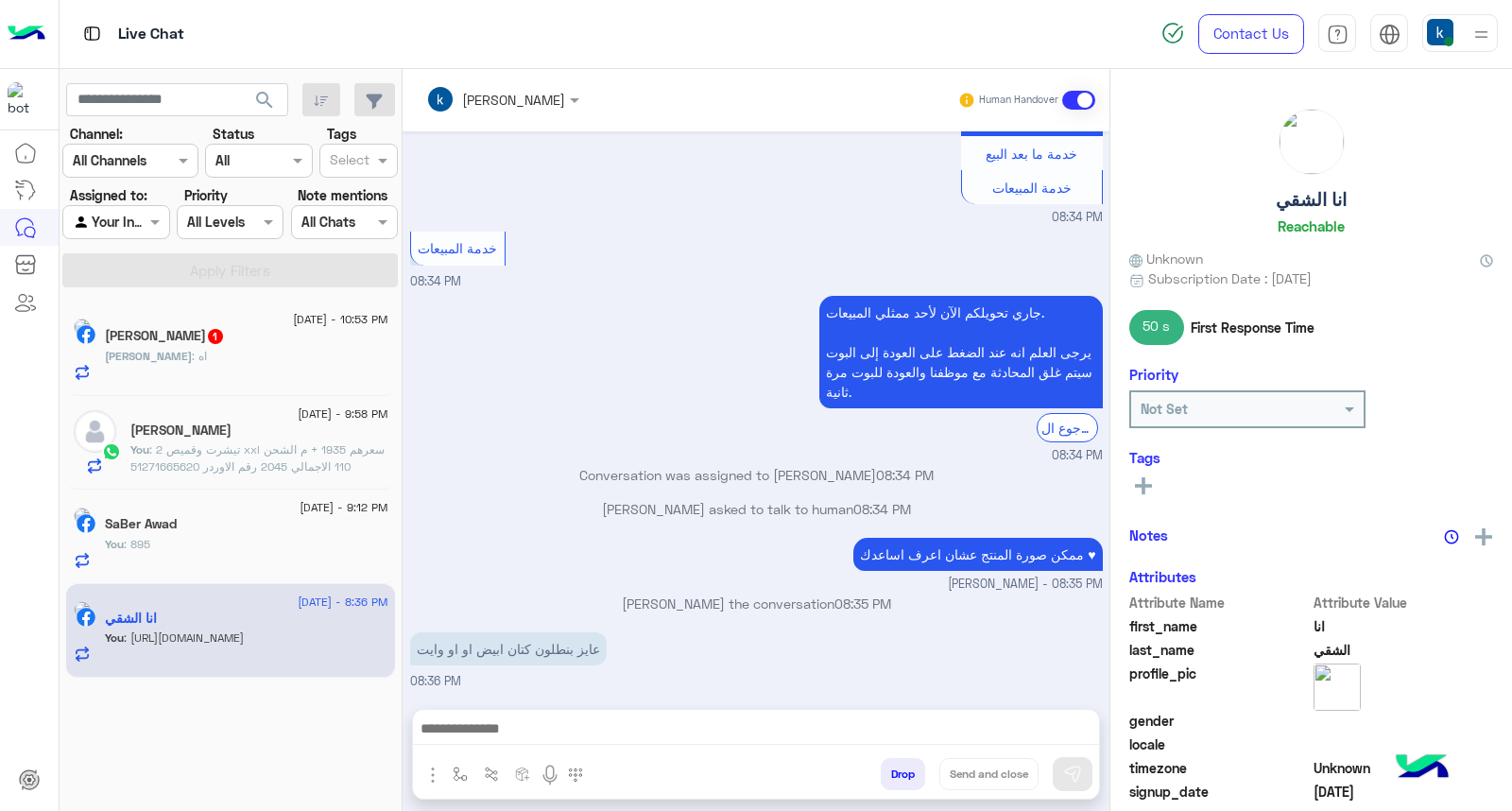
click at [900, 777] on button "Drop" at bounding box center [903, 775] width 45 height 32
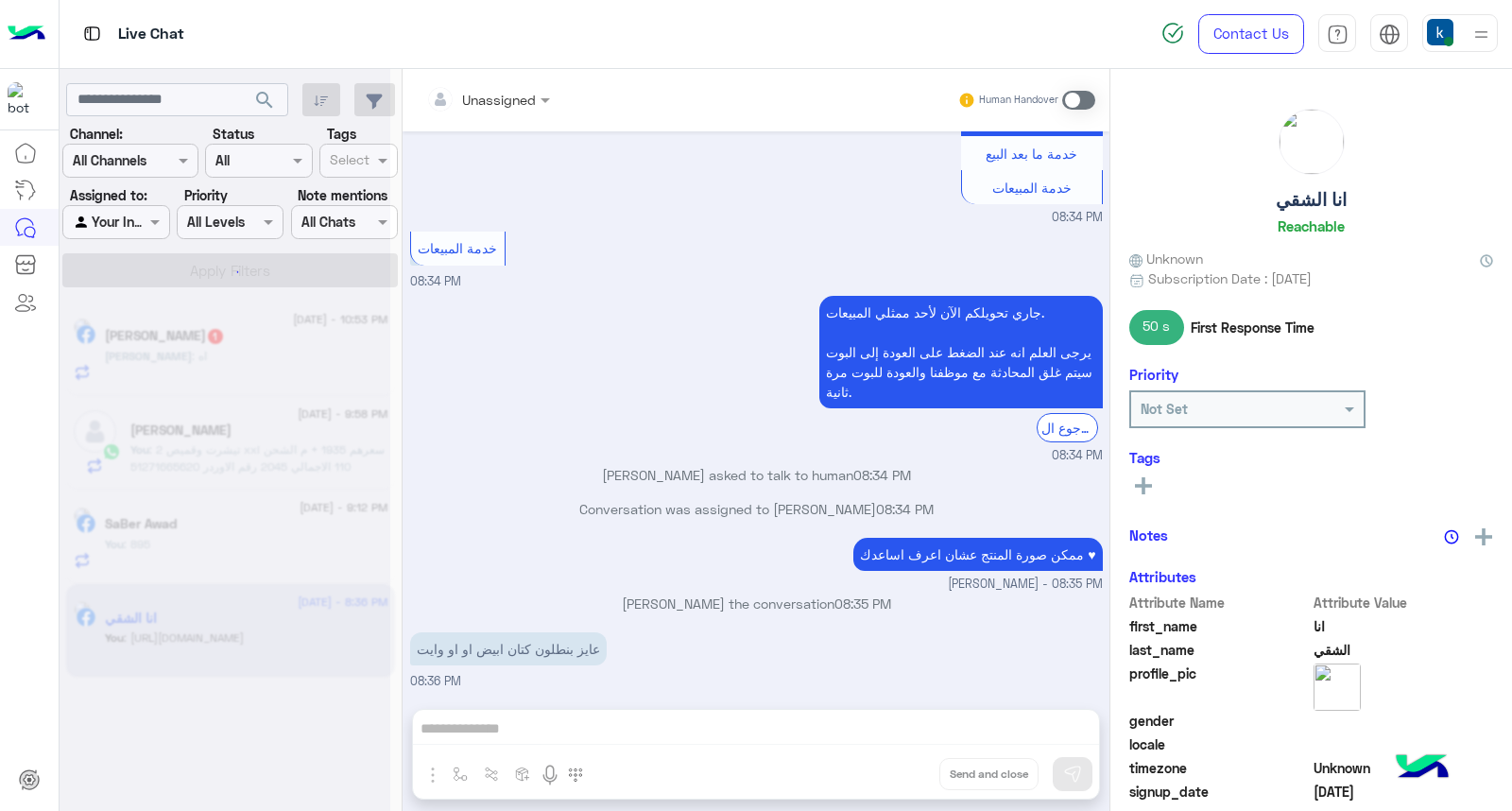
scroll to position [1726, 0]
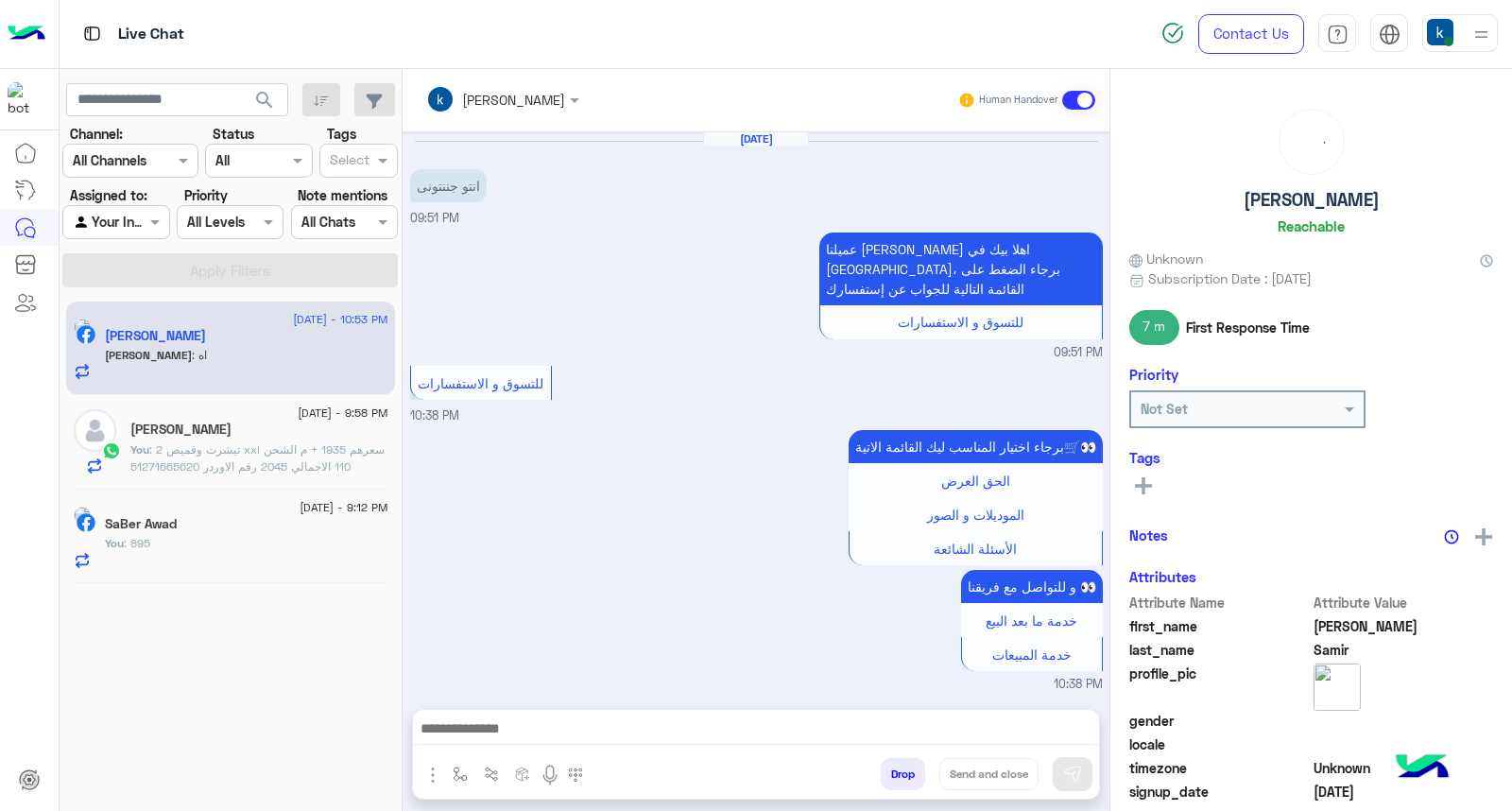
scroll to position [1770, 0]
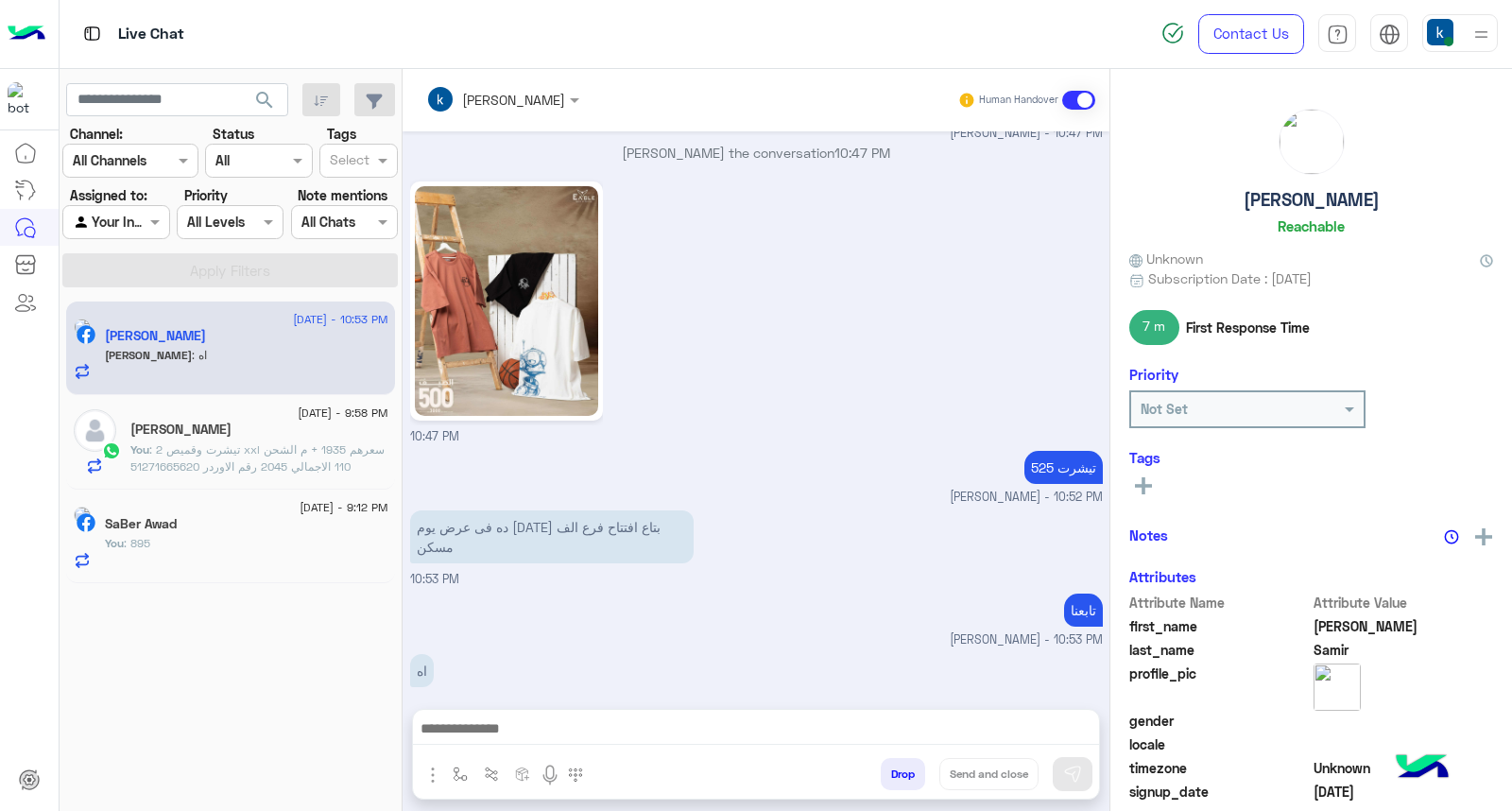
click at [895, 776] on button "Drop" at bounding box center [903, 775] width 45 height 32
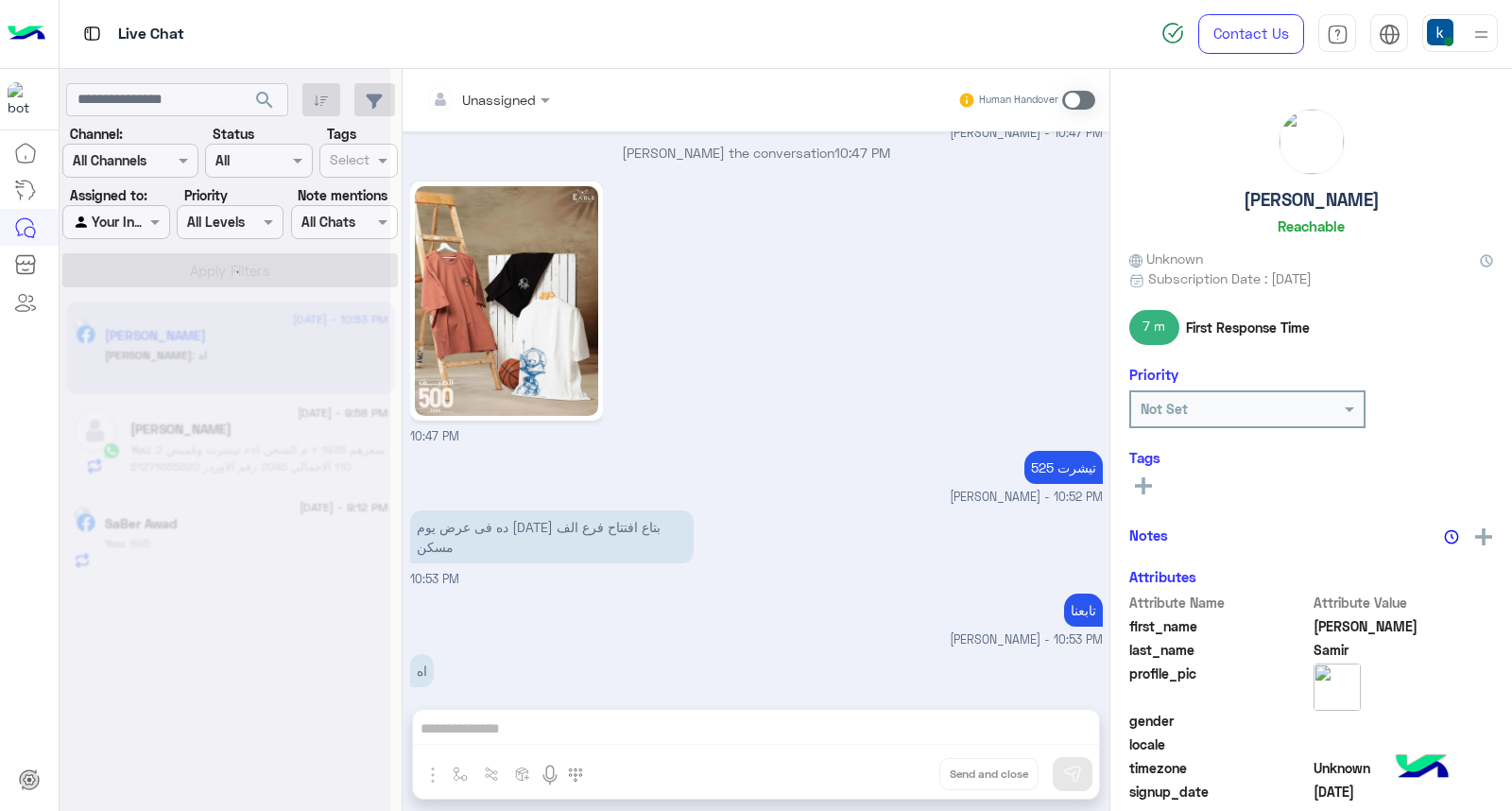
scroll to position [1803, 0]
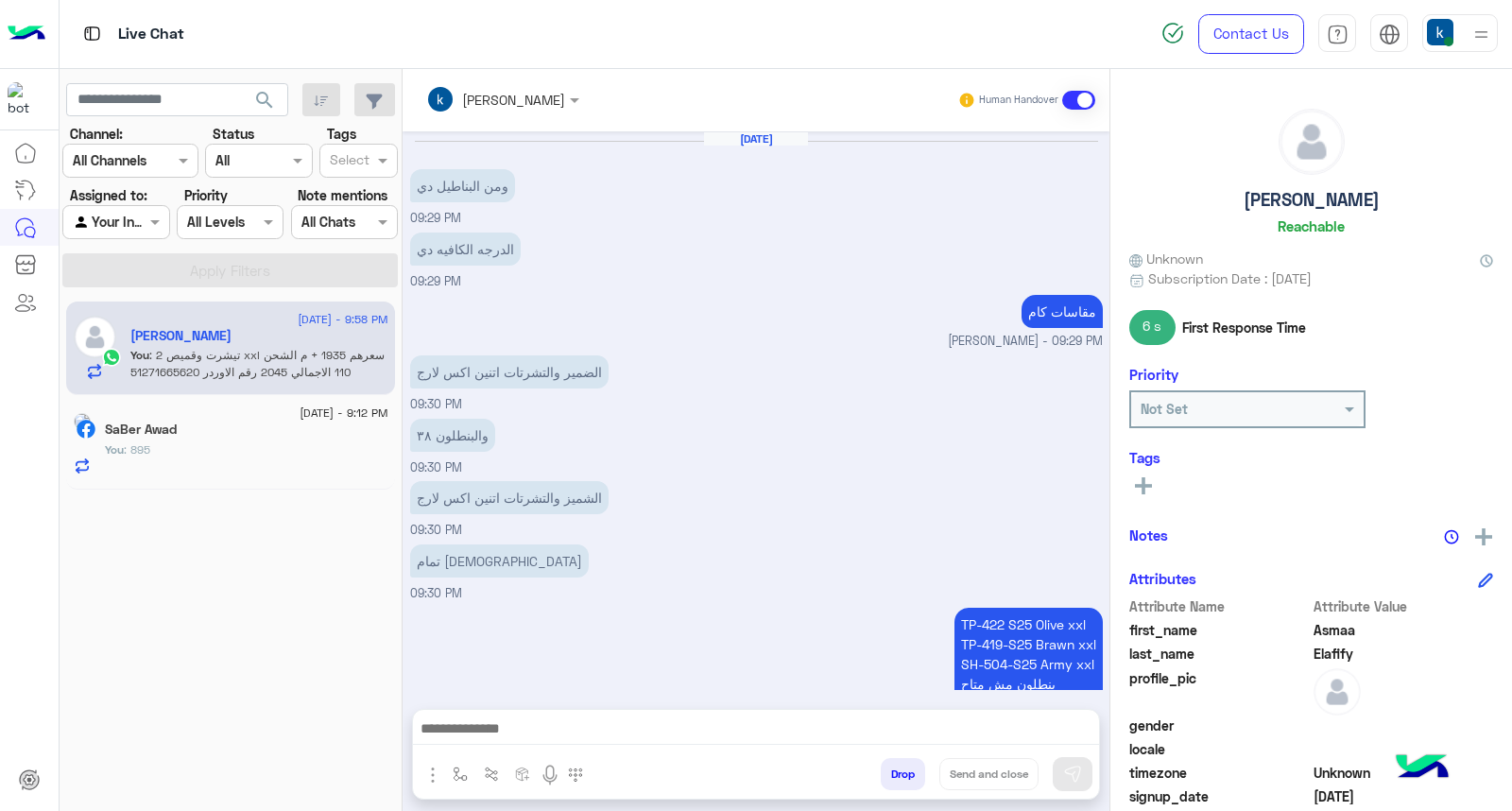
scroll to position [856, 0]
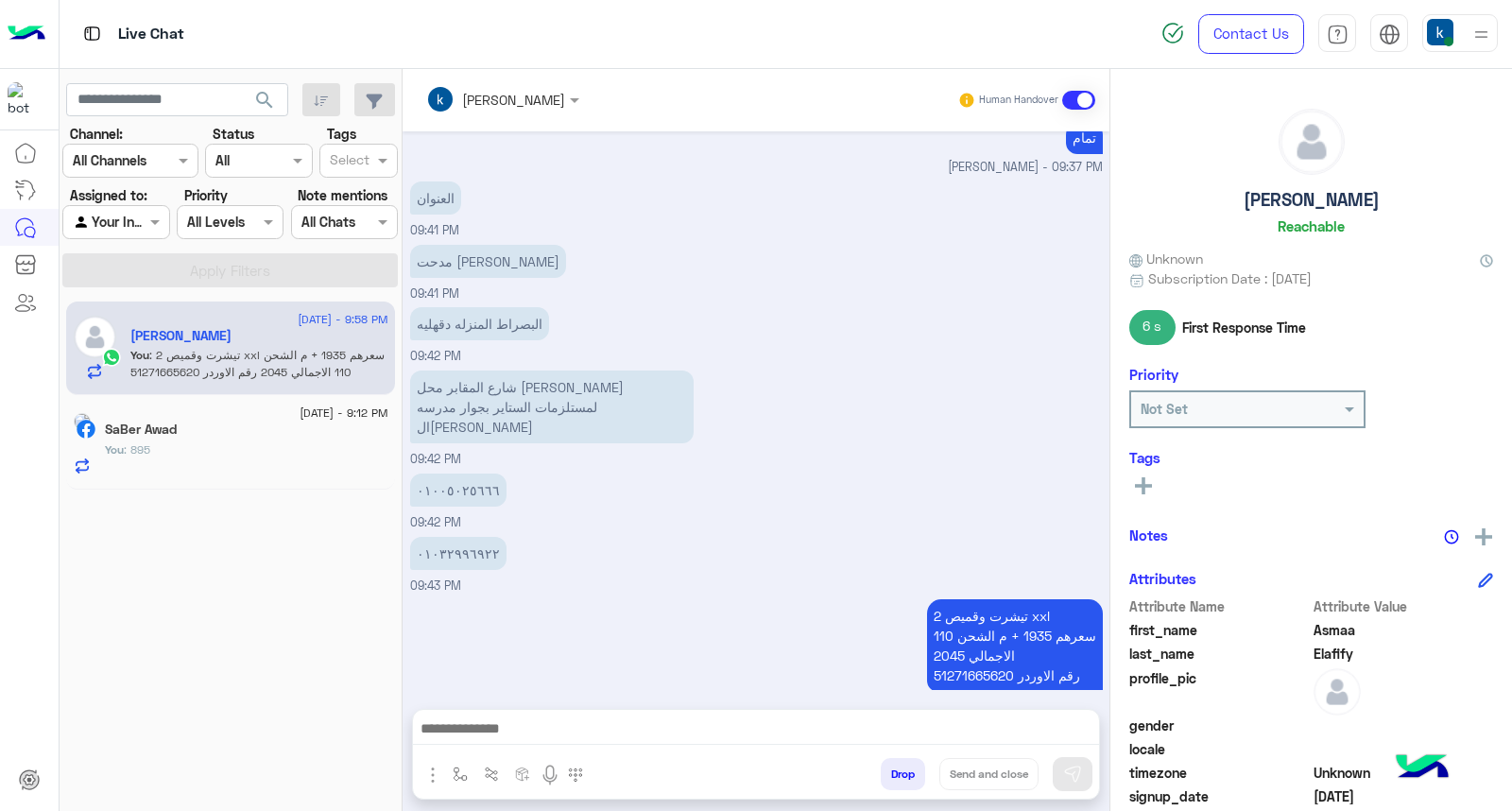
click at [241, 432] on div "SaBer Awad" at bounding box center [246, 431] width 284 height 20
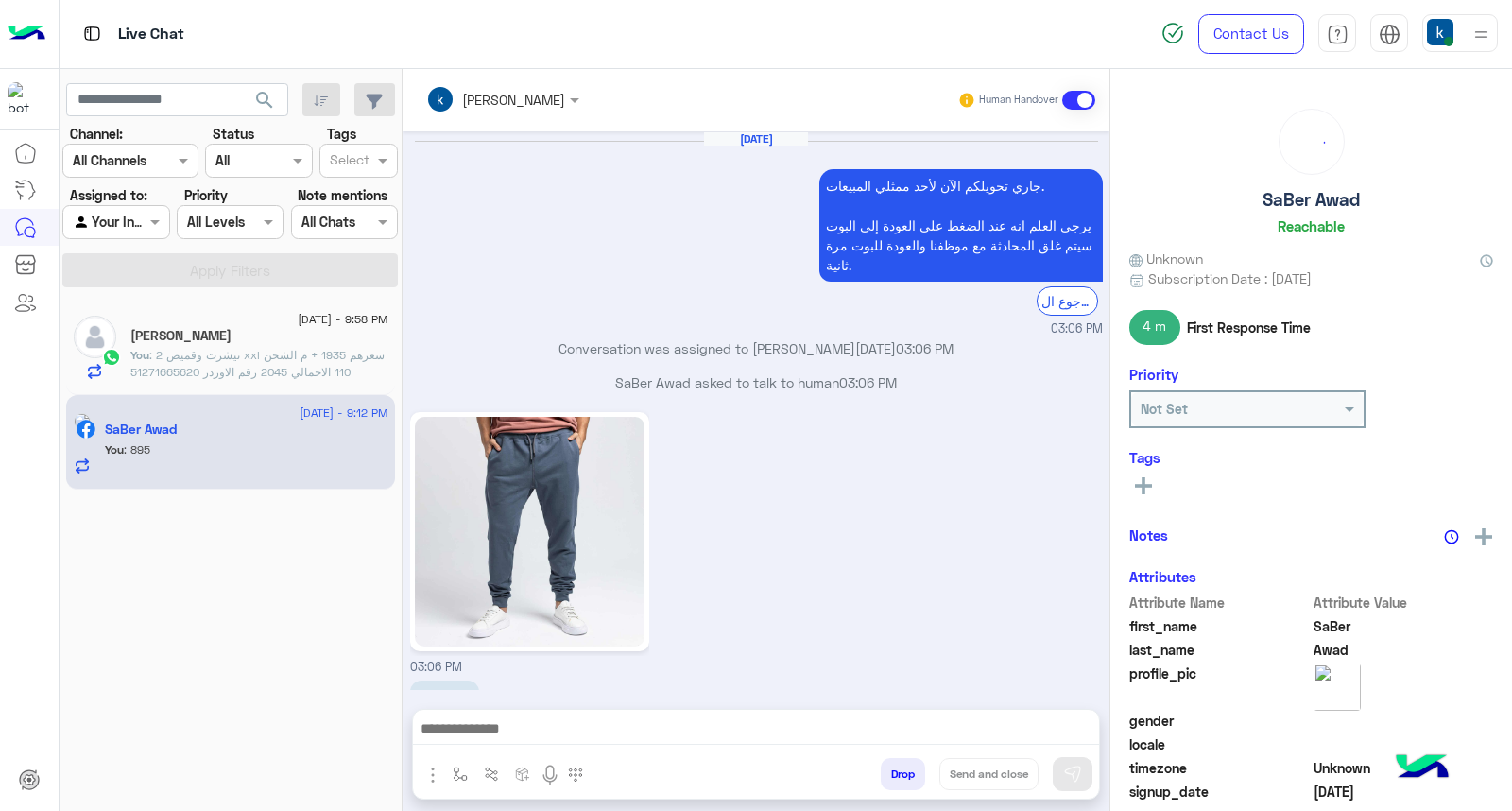
scroll to position [1716, 0]
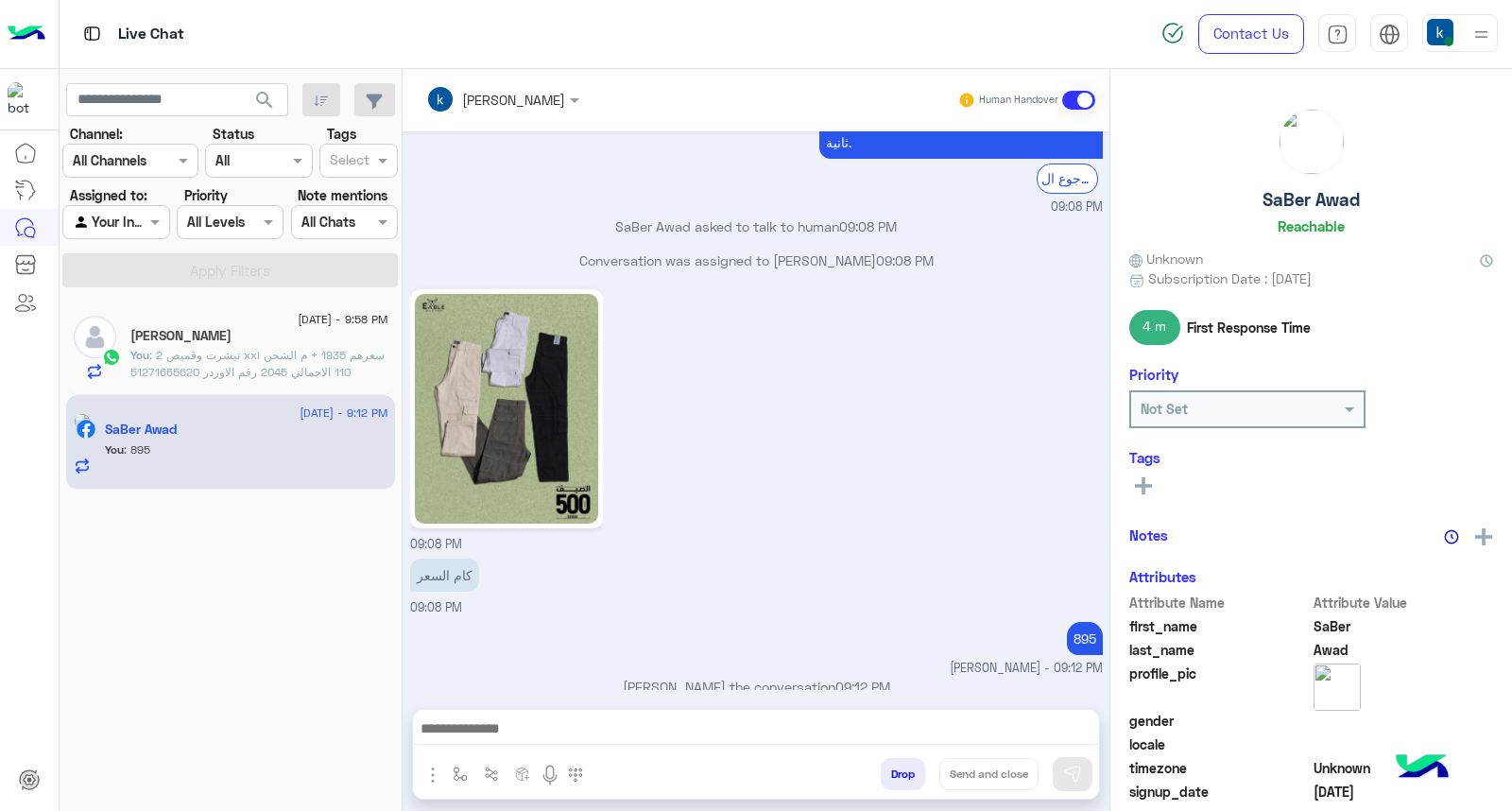
click at [895, 781] on button "Drop" at bounding box center [903, 775] width 45 height 32
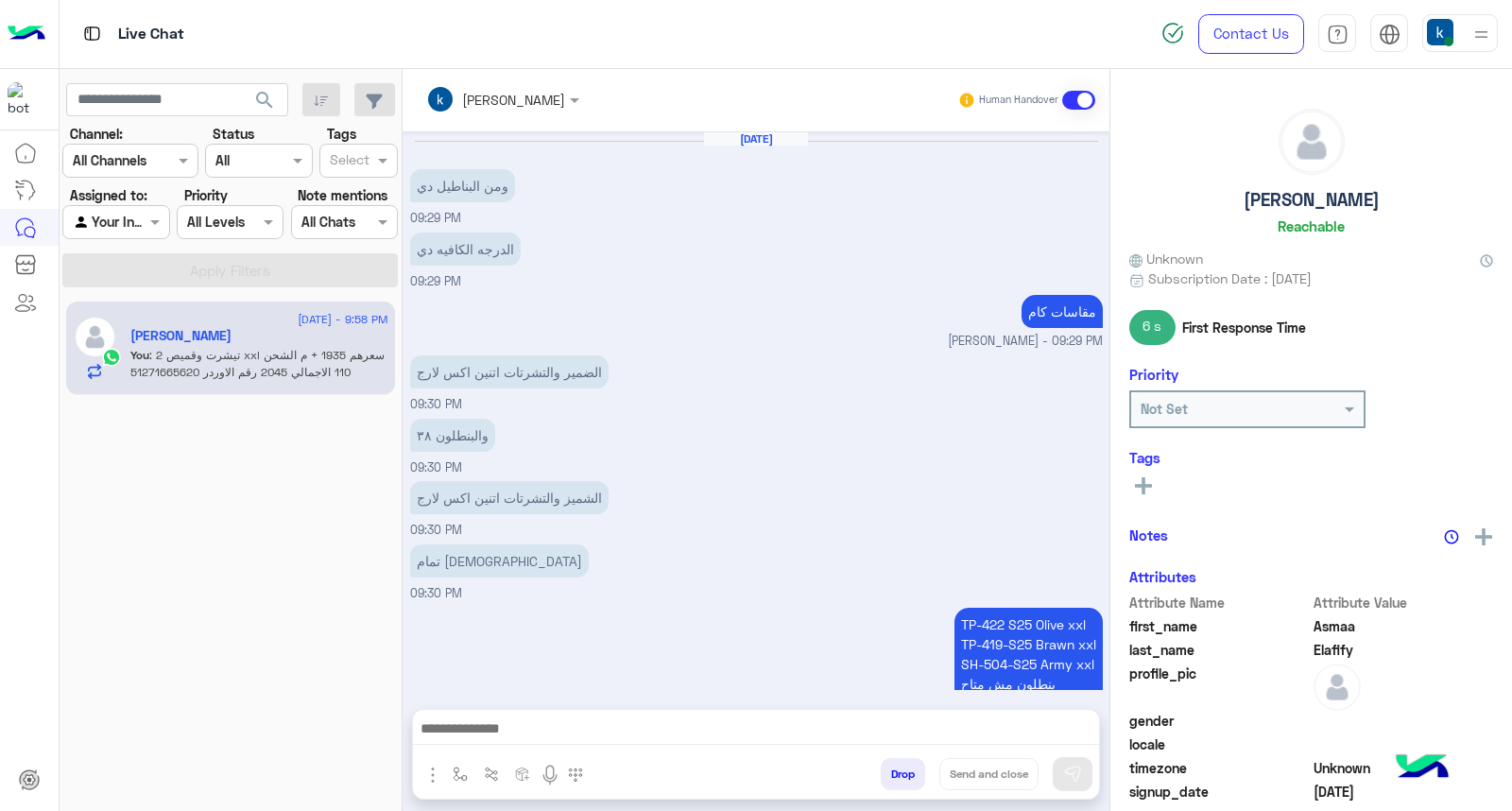
scroll to position [856, 0]
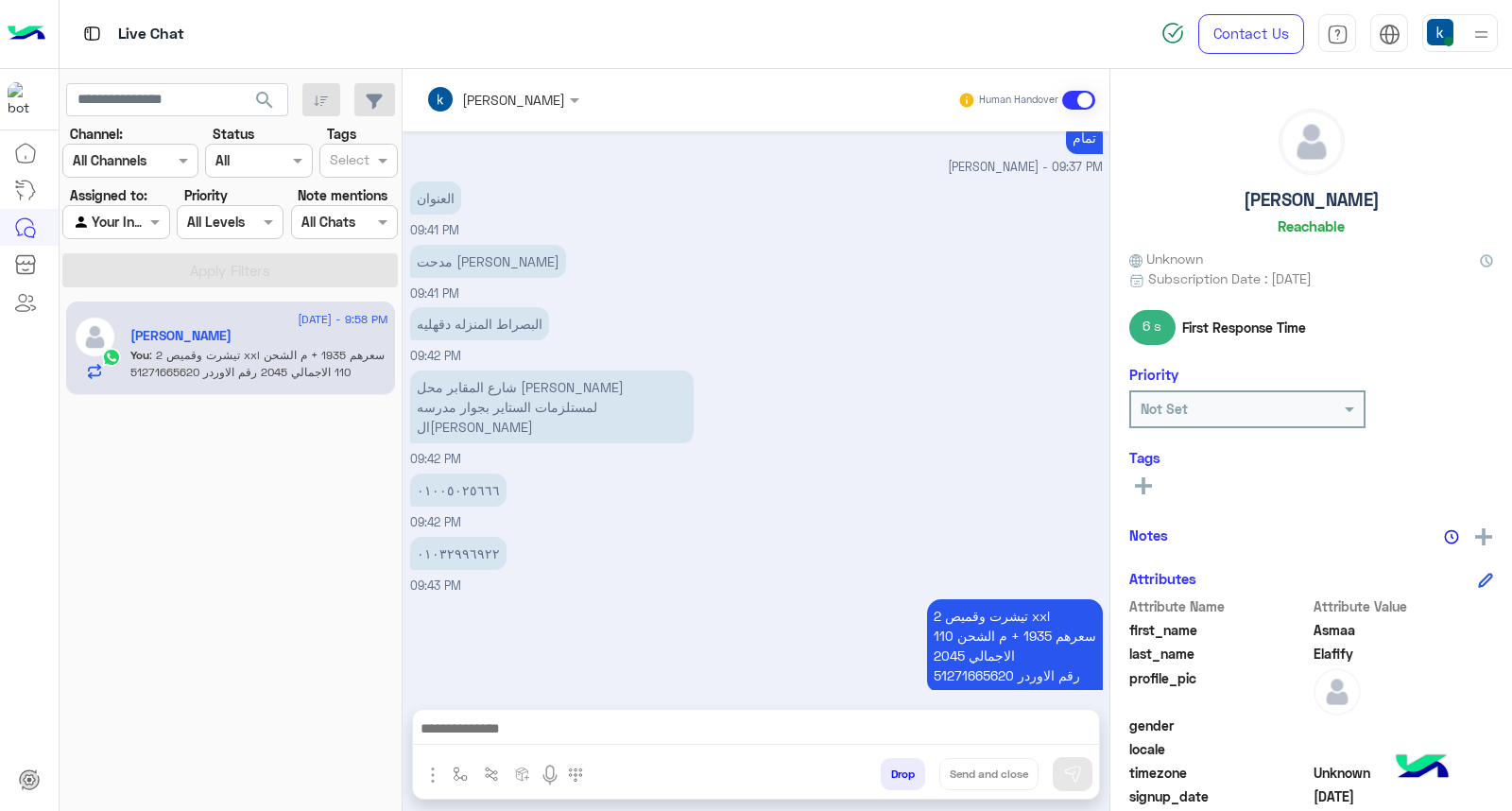
click at [901, 780] on button "Drop" at bounding box center [903, 775] width 45 height 32
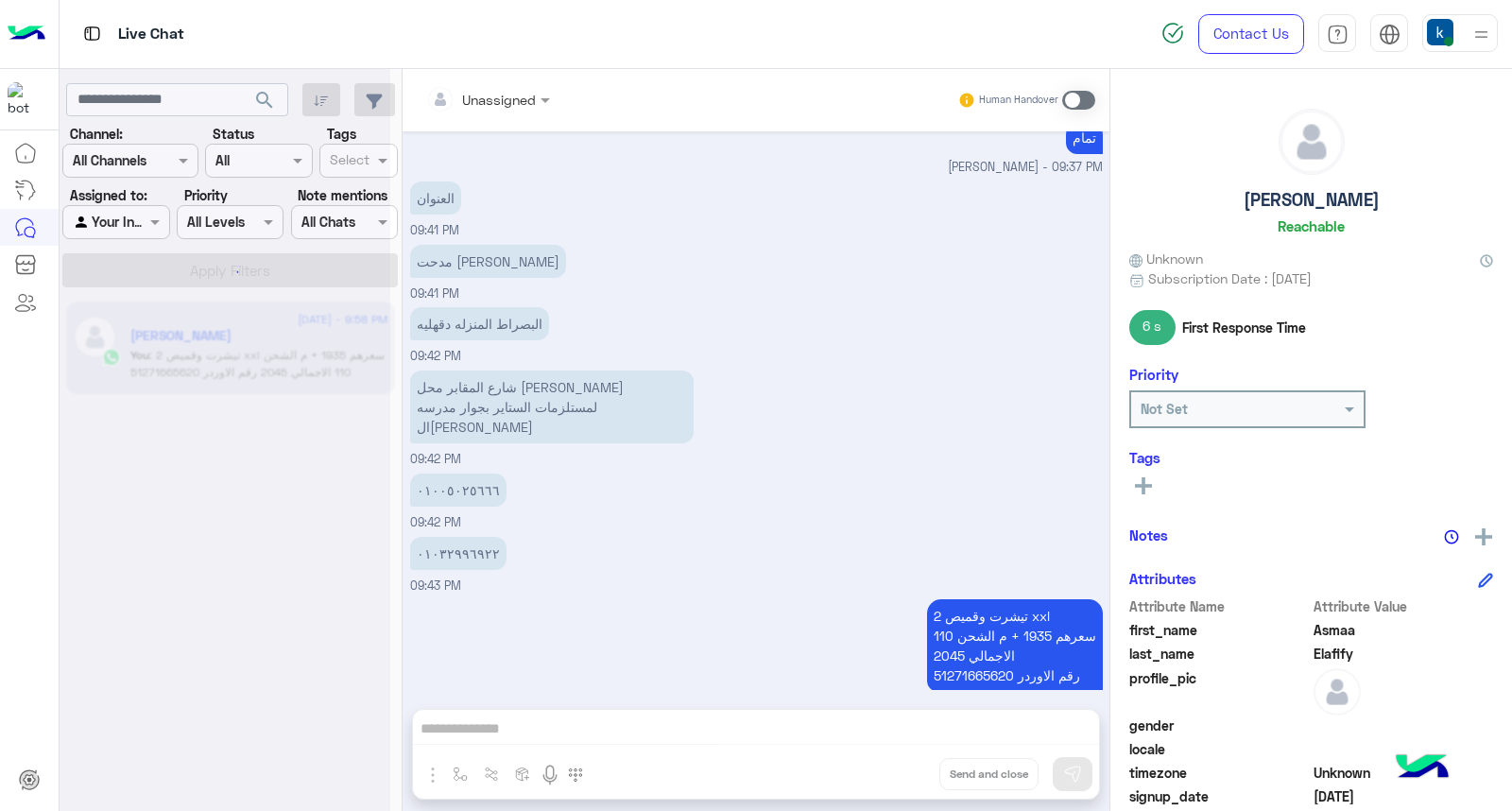
scroll to position [890, 0]
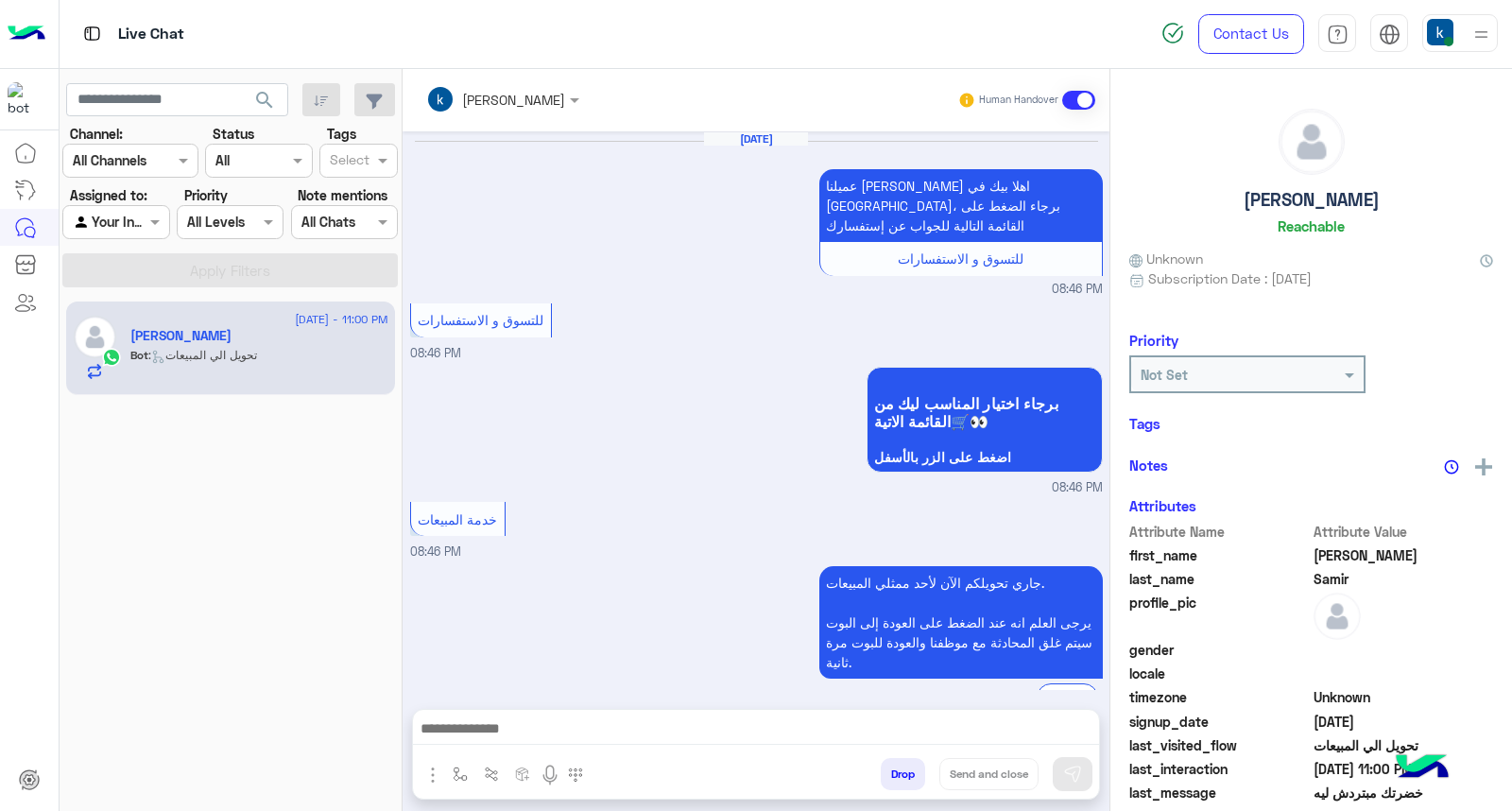
scroll to position [1288, 0]
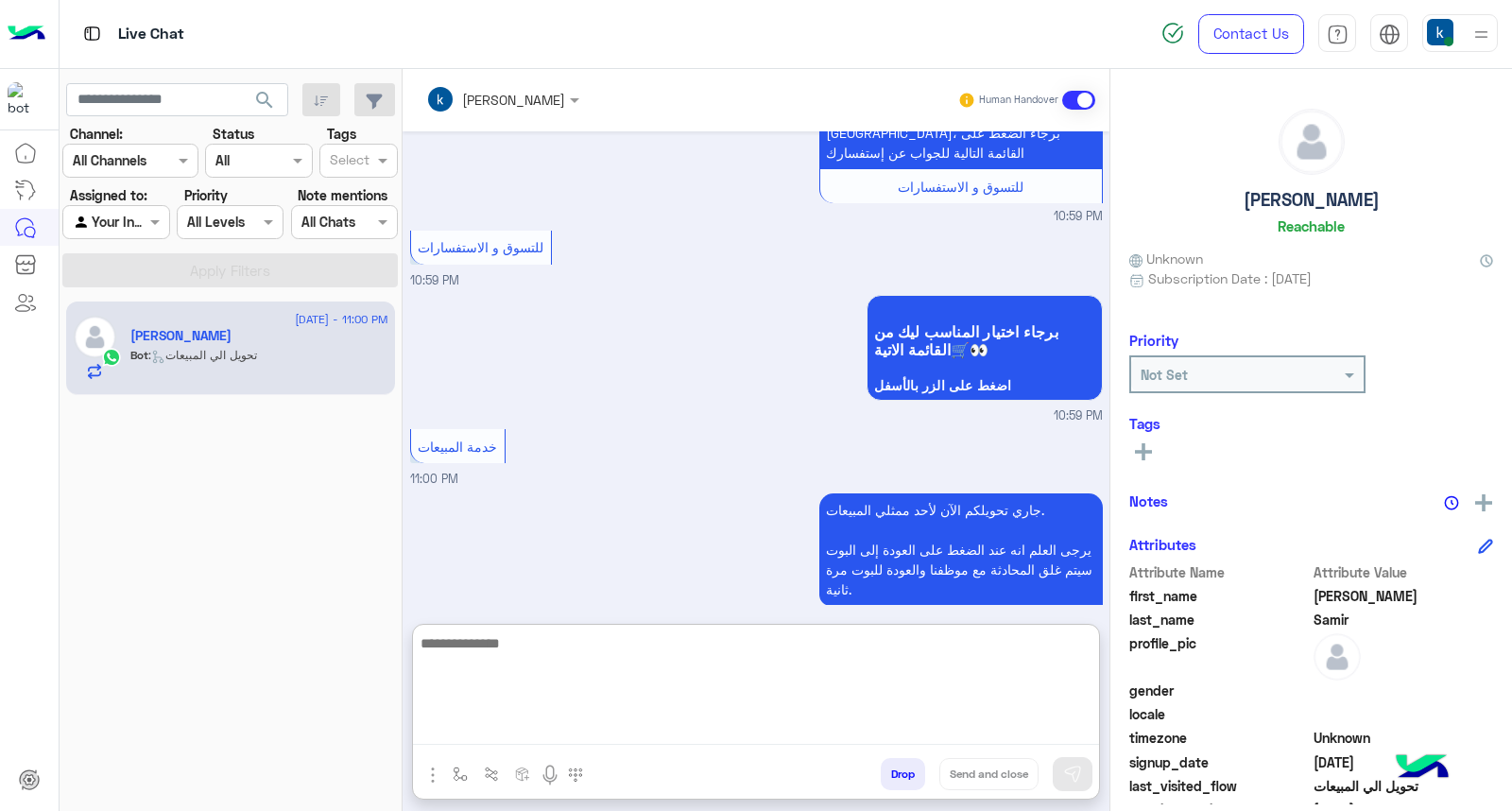
click at [481, 736] on textarea at bounding box center [756, 688] width 686 height 113
paste textarea "**********"
type textarea "**********"
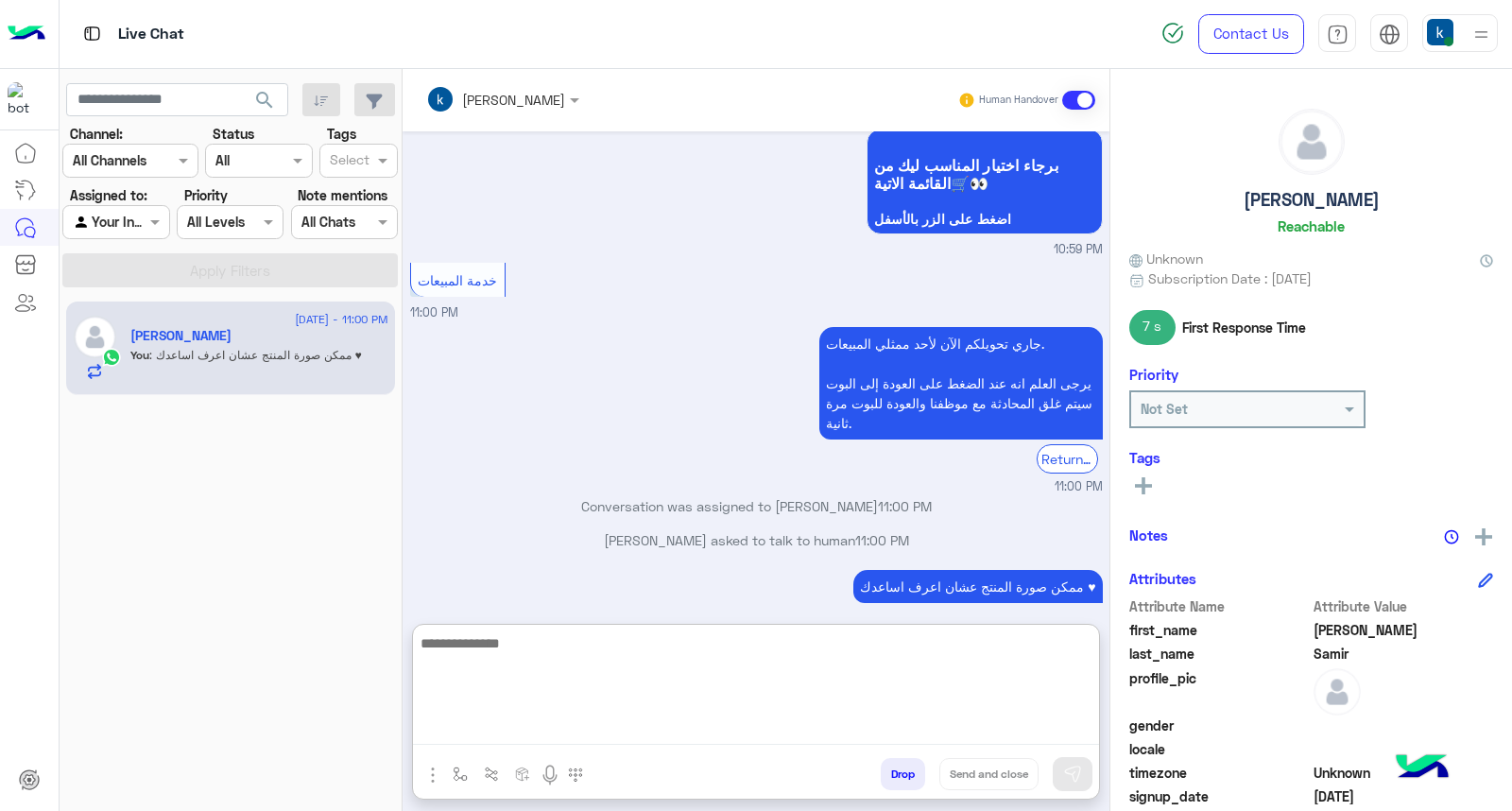
scroll to position [1468, 0]
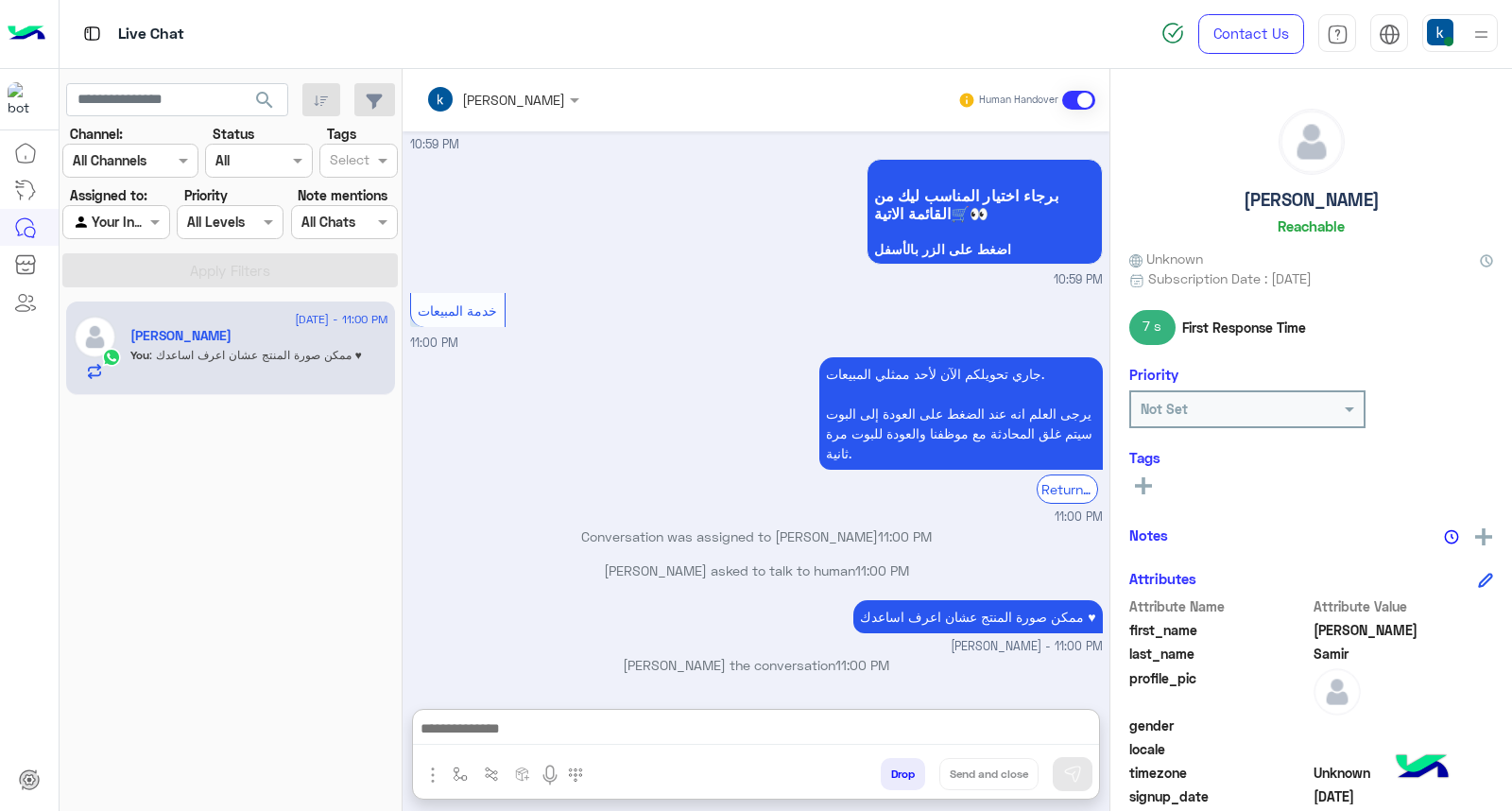
click at [609, 655] on p "khaled mohamed joined the conversation 11:00 PM" at bounding box center [756, 664] width 693 height 20
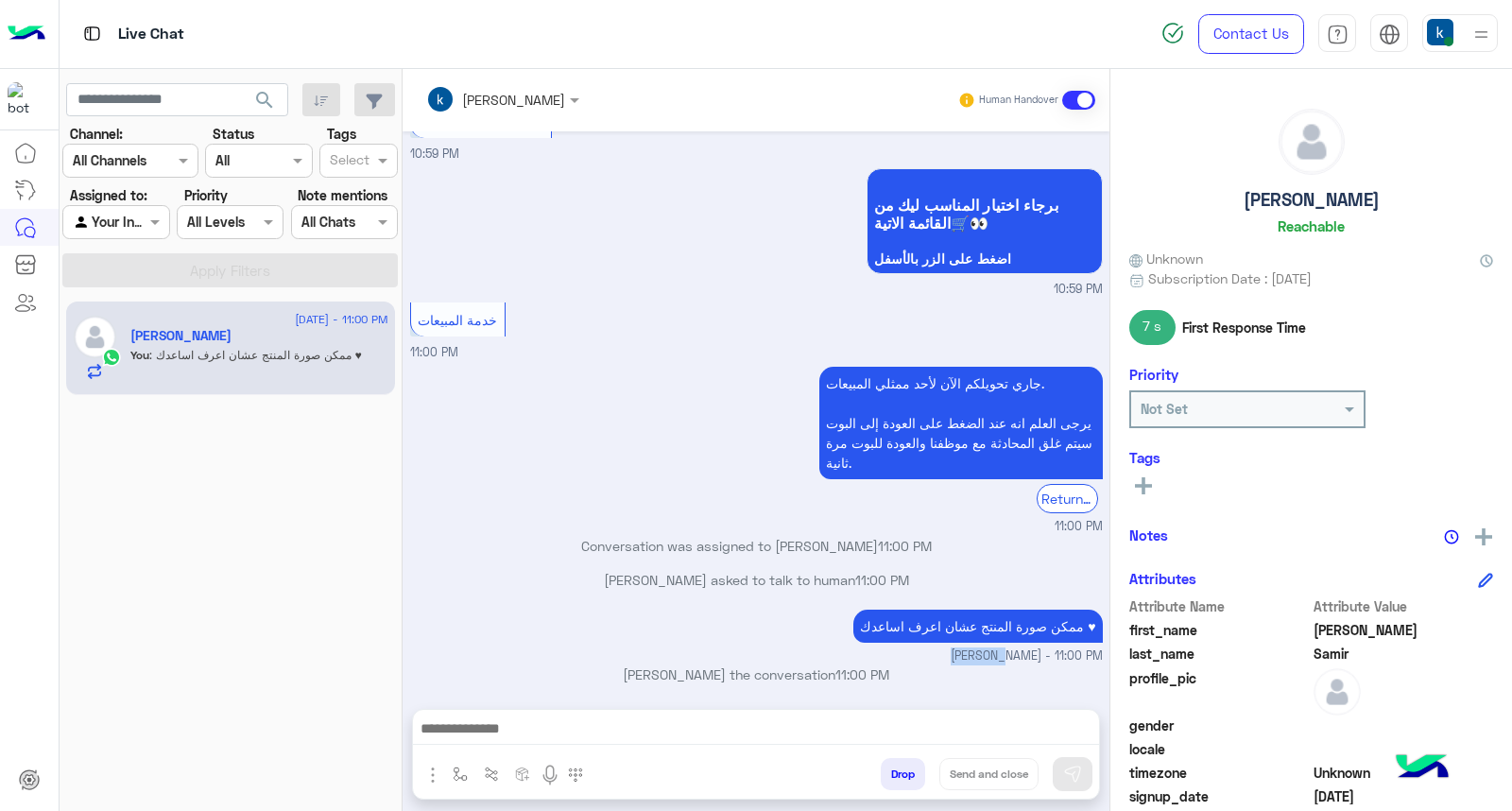
scroll to position [1382, 0]
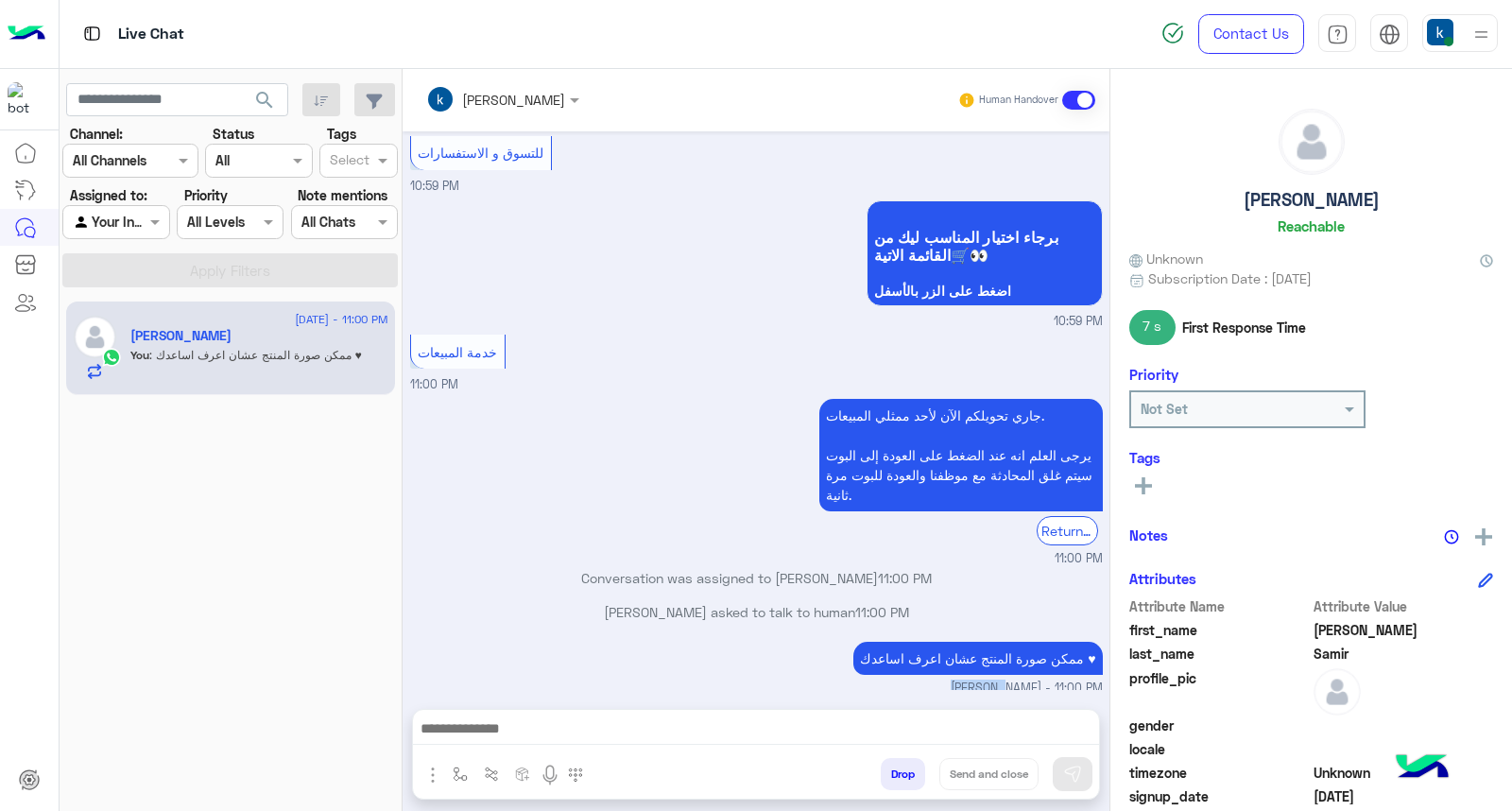
click at [609, 583] on div "Aug 19, 2025 عميلنا العزيز Ahmed اهلا بيك في إيجل، برجاء الضغط على القائمة التا…" at bounding box center [756, 410] width 707 height 559
click at [609, 603] on div "Ahmed Samir asked to talk to human 11:00 PM" at bounding box center [756, 620] width 693 height 34
click at [669, 697] on p "khaled mohamed joined the conversation 11:00 PM" at bounding box center [756, 706] width 693 height 20
click at [788, 568] on p "Conversation was assigned to khaled mohamed 11:00 PM" at bounding box center [756, 578] width 693 height 20
click at [712, 476] on div "جاري تحويلكم الآن لأحد ممثلي المبيعات. يرجى العلم انه عند الضغط على العودة إلى …" at bounding box center [907, 472] width 391 height 147
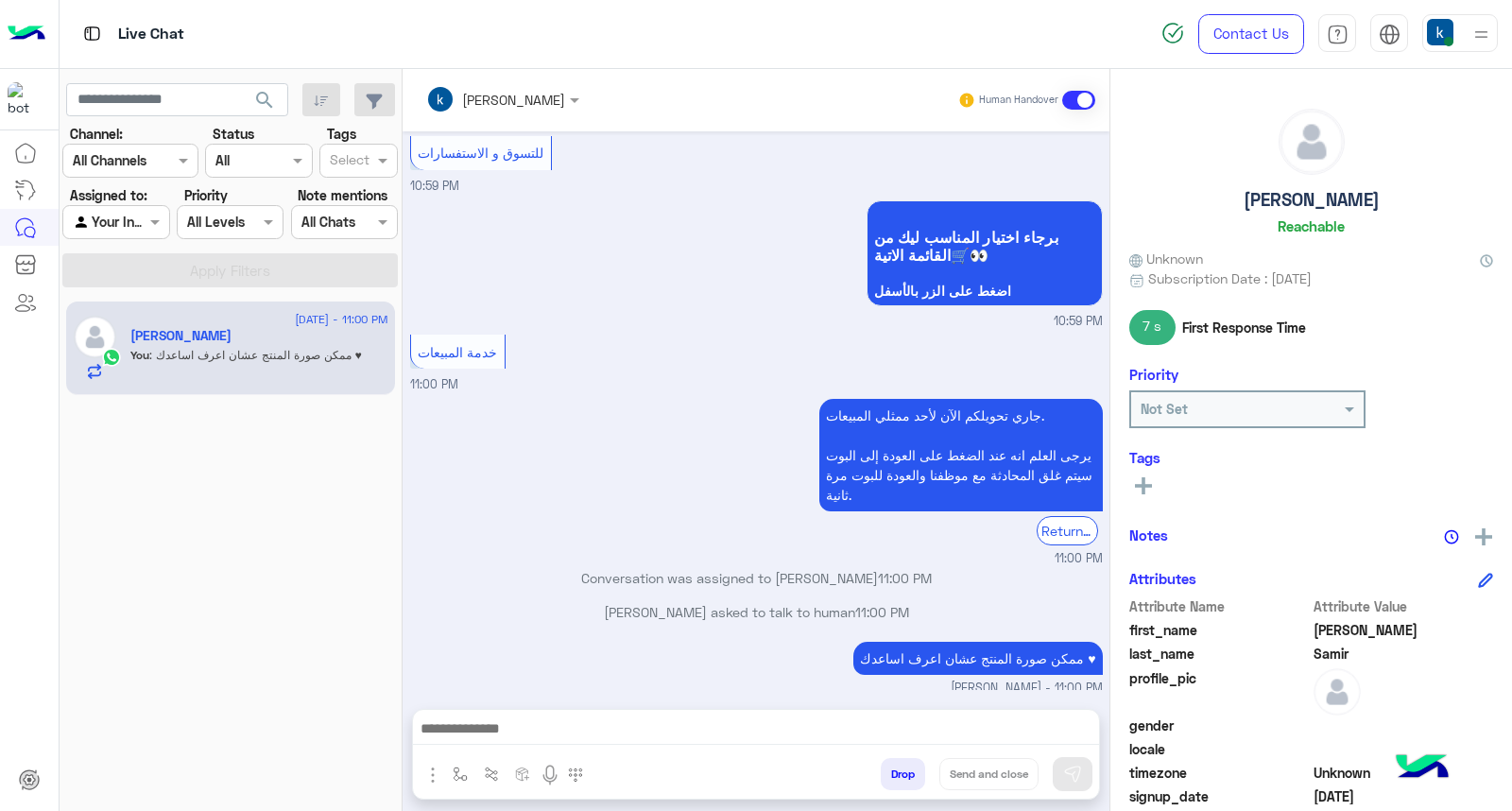
click at [754, 568] on p "Conversation was assigned to khaled mohamed 11:00 PM" at bounding box center [756, 578] width 693 height 20
click at [777, 568] on p "Conversation was assigned to khaled mohamed 11:00 PM" at bounding box center [756, 578] width 693 height 20
click at [823, 568] on p "Conversation was assigned to khaled mohamed 11:00 PM" at bounding box center [756, 578] width 693 height 20
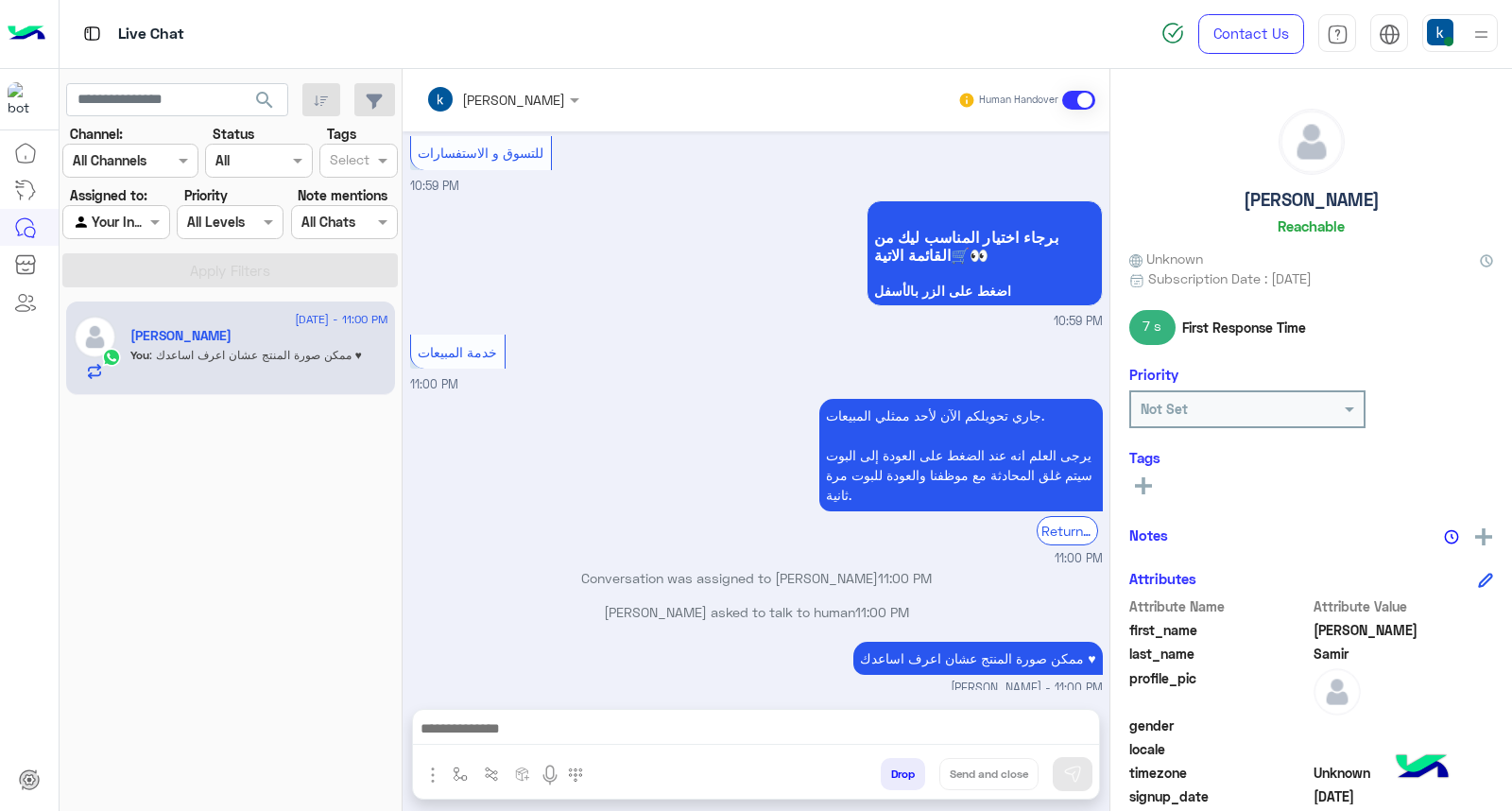
click at [823, 568] on p "Conversation was assigned to khaled mohamed 11:00 PM" at bounding box center [756, 578] width 693 height 20
click at [822, 603] on p "Ahmed Samir asked to talk to human 11:00 PM" at bounding box center [756, 612] width 693 height 20
click at [790, 603] on p "Ahmed Samir asked to talk to human 11:00 PM" at bounding box center [756, 612] width 693 height 20
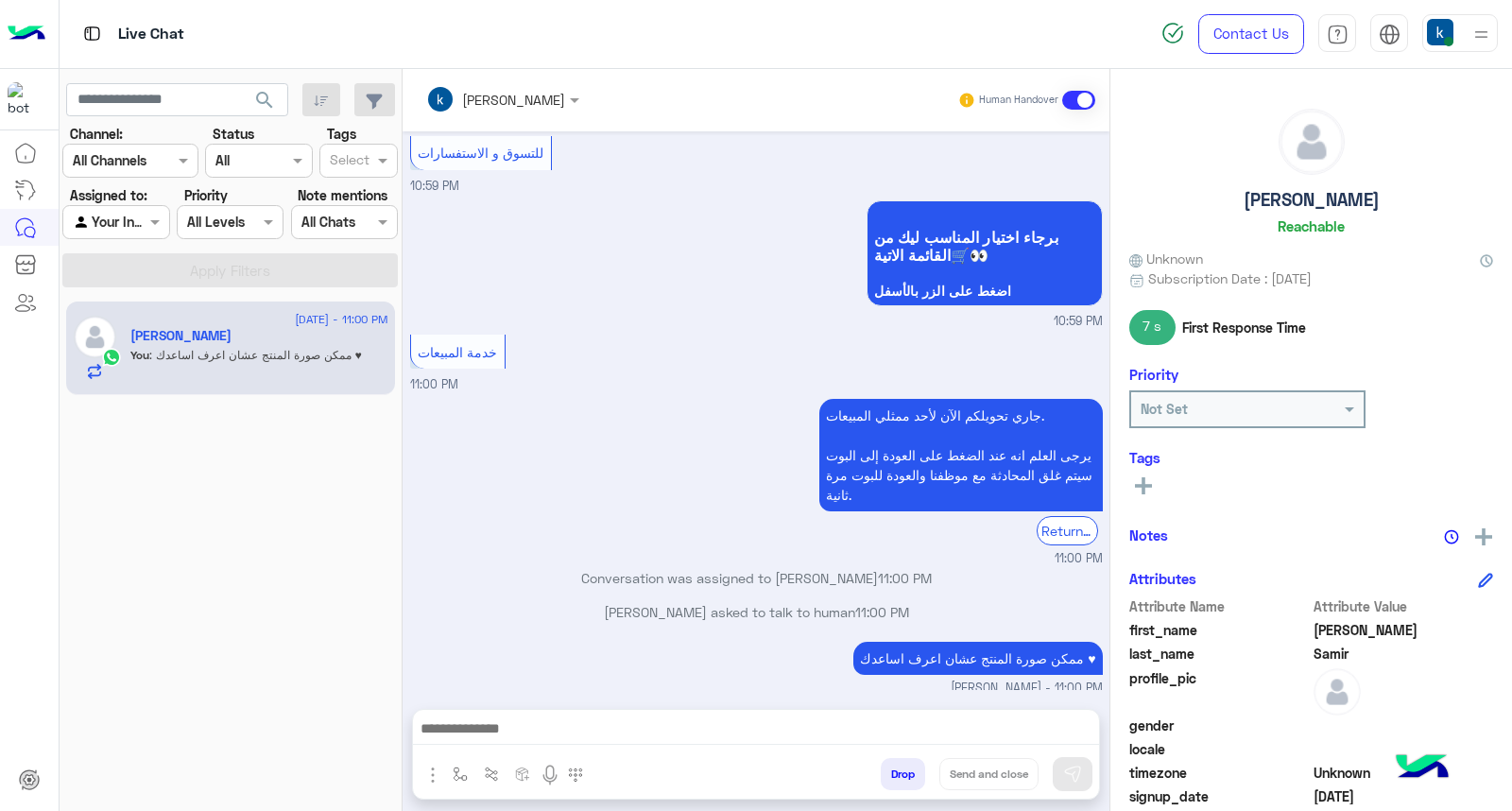
click at [740, 603] on p "Ahmed Samir asked to talk to human 11:00 PM" at bounding box center [756, 612] width 693 height 20
click at [751, 603] on p "Ahmed Samir asked to talk to human 11:00 PM" at bounding box center [756, 612] width 693 height 20
click at [733, 603] on p "Ahmed Samir asked to talk to human 11:00 PM" at bounding box center [756, 612] width 693 height 20
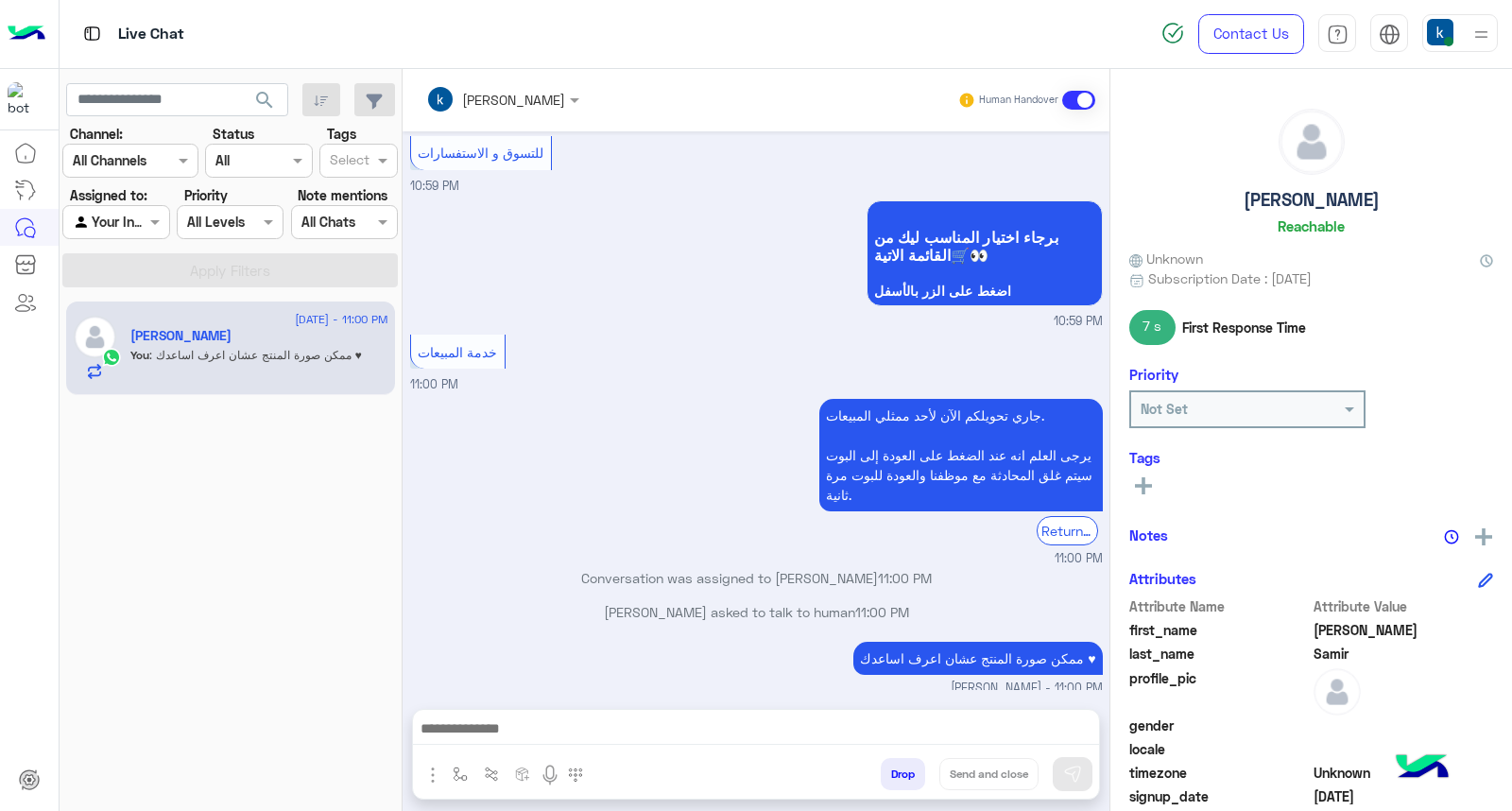
click at [725, 603] on p "Ahmed Samir asked to talk to human 11:00 PM" at bounding box center [756, 612] width 693 height 20
click at [675, 603] on p "Ahmed Samir asked to talk to human 11:00 PM" at bounding box center [756, 612] width 693 height 20
click at [618, 603] on p "Ahmed Samir asked to talk to human 11:00 PM" at bounding box center [756, 612] width 693 height 20
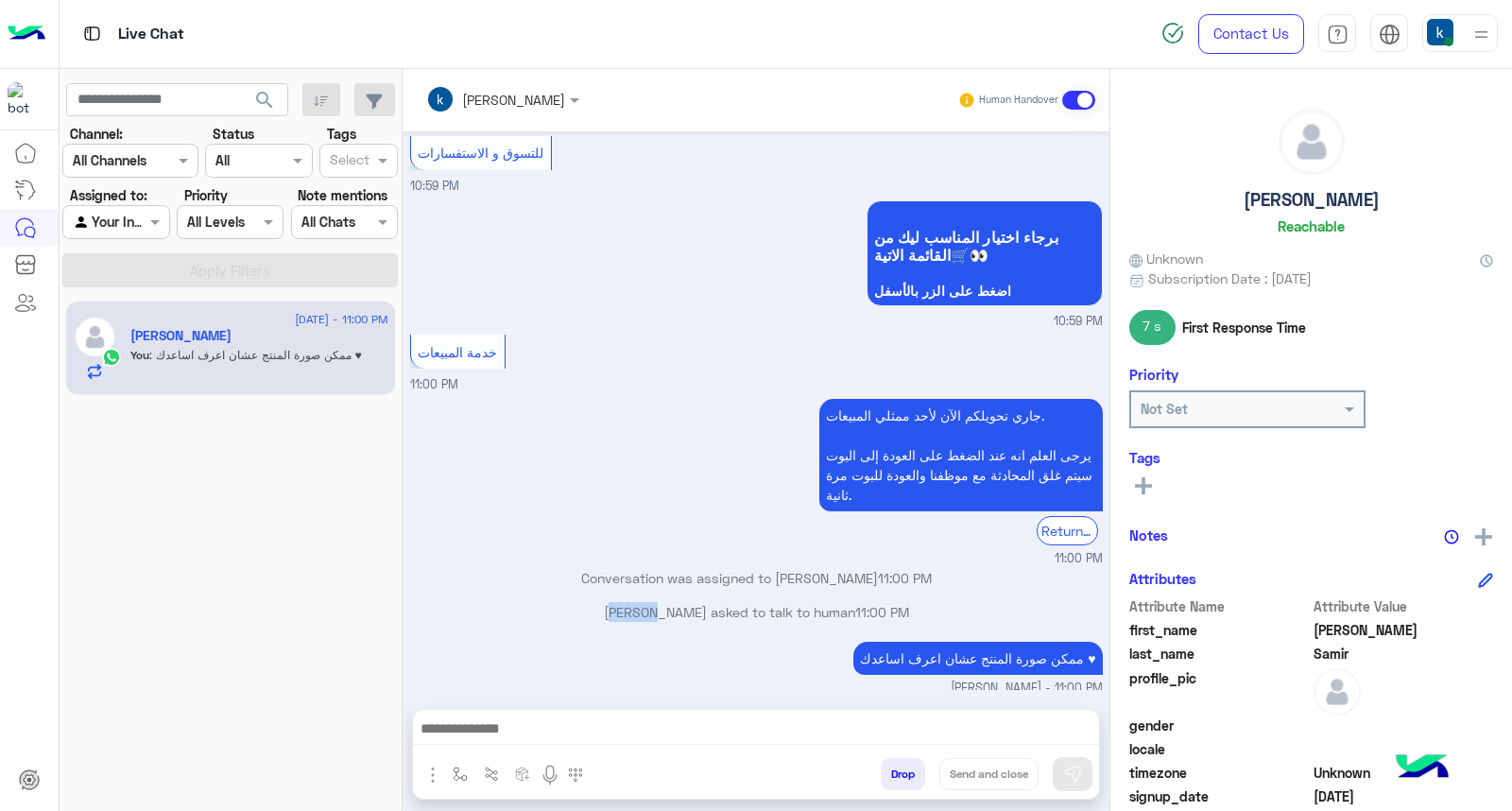
click at [618, 603] on p "Ahmed Samir asked to talk to human 11:00 PM" at bounding box center [756, 612] width 693 height 20
click at [726, 637] on div "ممكن صورة المنتج عشان اعرف اساعدك ♥ khaled mohamed - 11:00 PM" at bounding box center [756, 667] width 693 height 61
click at [826, 697] on p "khaled mohamed joined the conversation 11:00 PM" at bounding box center [756, 706] width 693 height 20
click at [749, 697] on p "khaled mohamed joined the conversation 11:00 PM" at bounding box center [756, 706] width 693 height 20
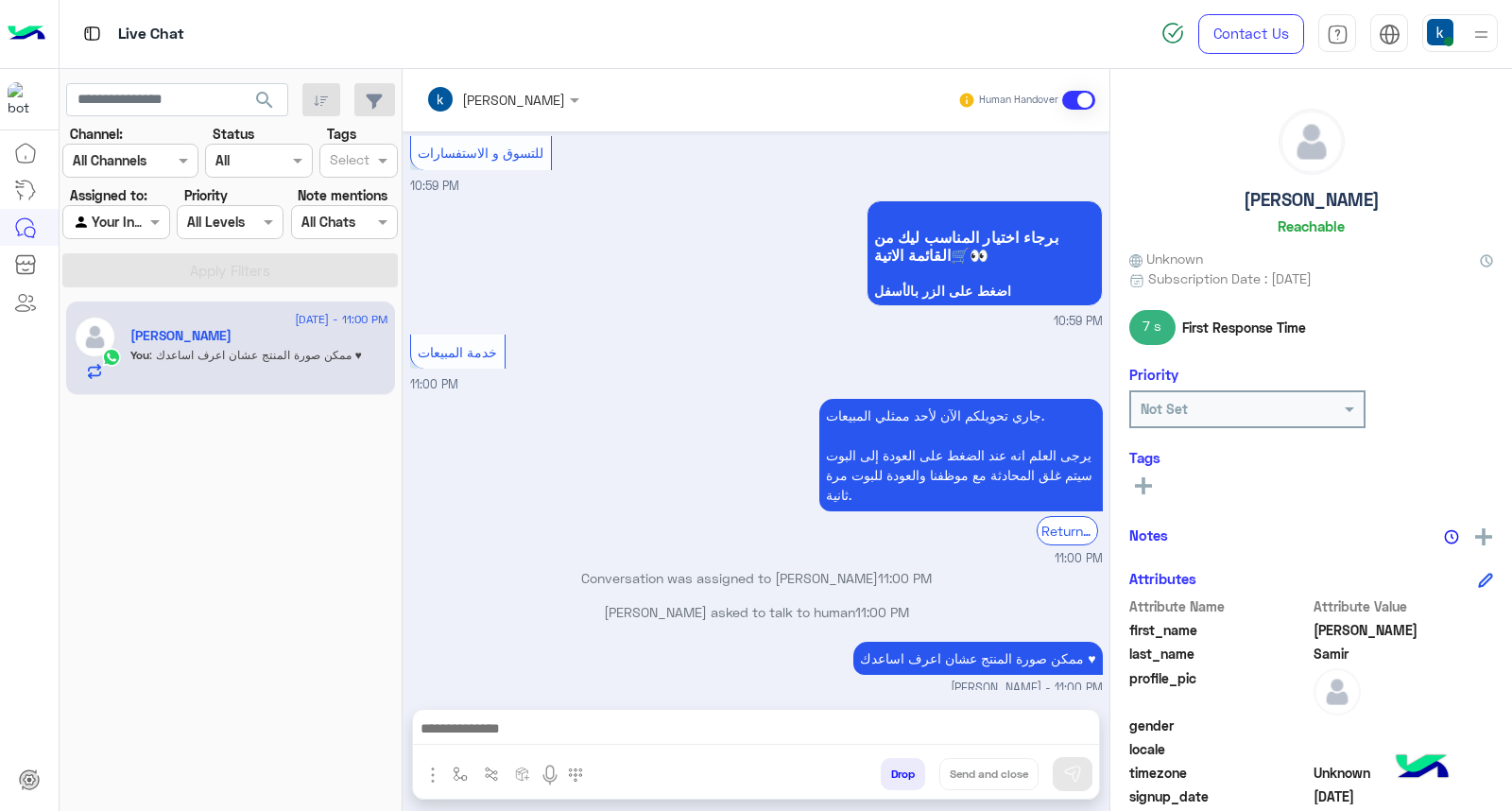
click at [749, 697] on p "khaled mohamed joined the conversation 11:00 PM" at bounding box center [756, 706] width 693 height 20
click at [726, 697] on p "khaled mohamed joined the conversation 11:00 PM" at bounding box center [756, 706] width 693 height 20
click at [674, 697] on p "khaled mohamed joined the conversation 11:00 PM" at bounding box center [756, 706] width 693 height 20
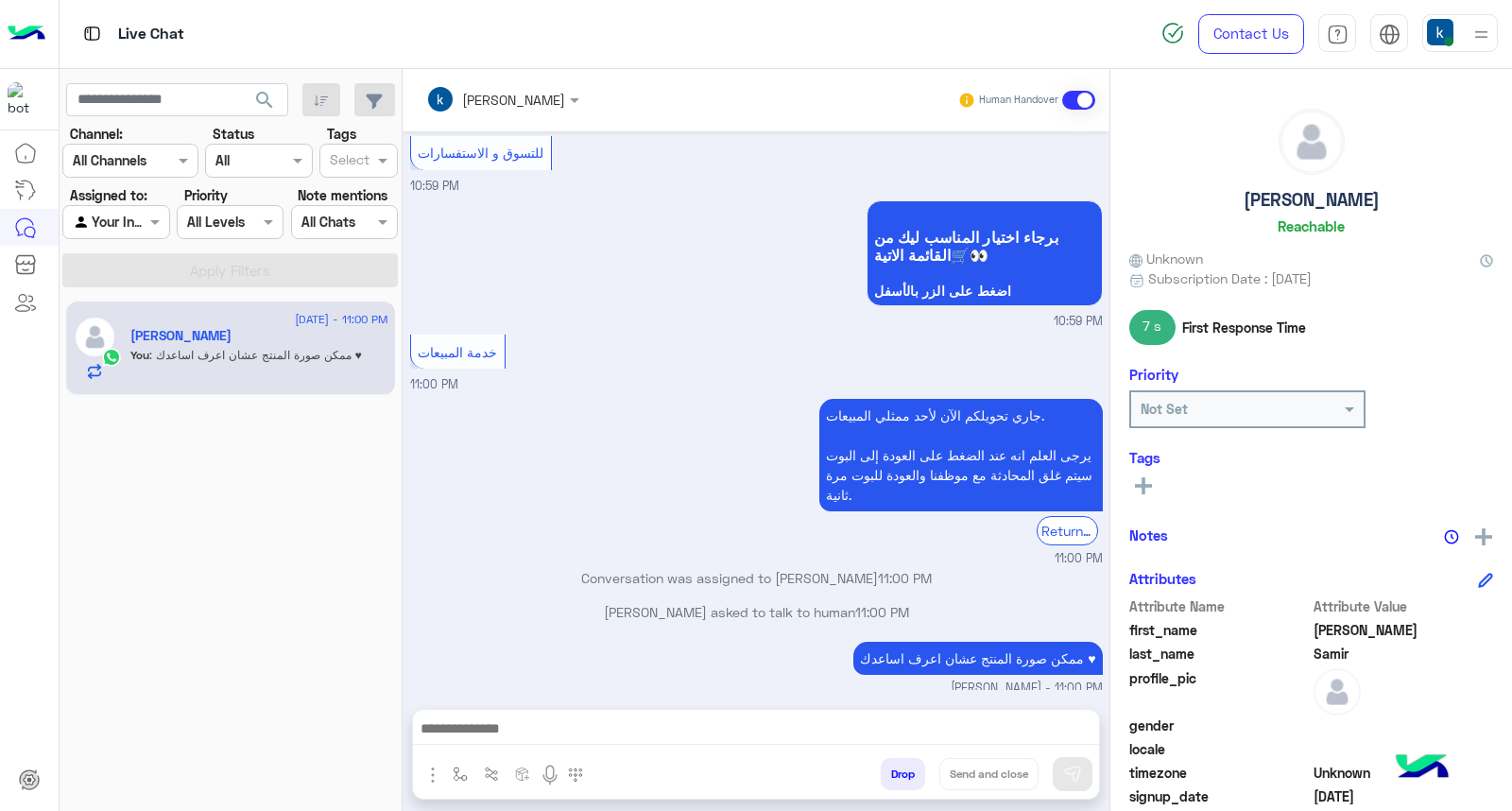
click at [616, 697] on p "khaled mohamed joined the conversation 11:00 PM" at bounding box center [756, 706] width 693 height 20
click at [674, 697] on p "khaled mohamed joined the conversation 11:00 PM" at bounding box center [756, 706] width 693 height 20
click at [724, 697] on div "khaled mohamed joined the conversation 11:00 PM" at bounding box center [756, 714] width 693 height 34
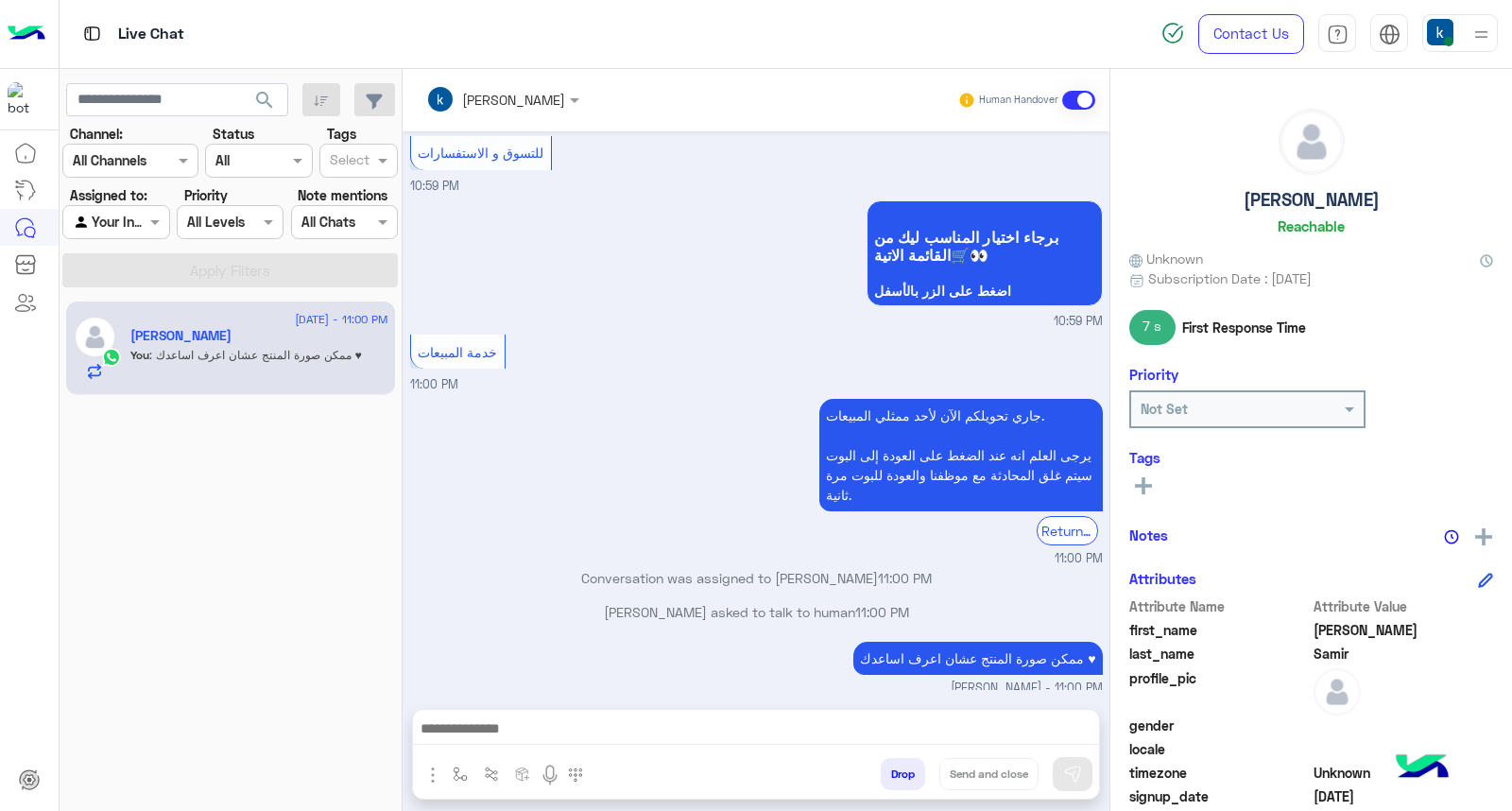
click at [724, 697] on p "khaled mohamed joined the conversation 11:00 PM" at bounding box center [756, 706] width 693 height 20
click at [759, 697] on p "khaled mohamed joined the conversation 11:00 PM" at bounding box center [756, 706] width 693 height 20
click at [807, 697] on p "khaled mohamed joined the conversation 11:00 PM" at bounding box center [756, 706] width 693 height 20
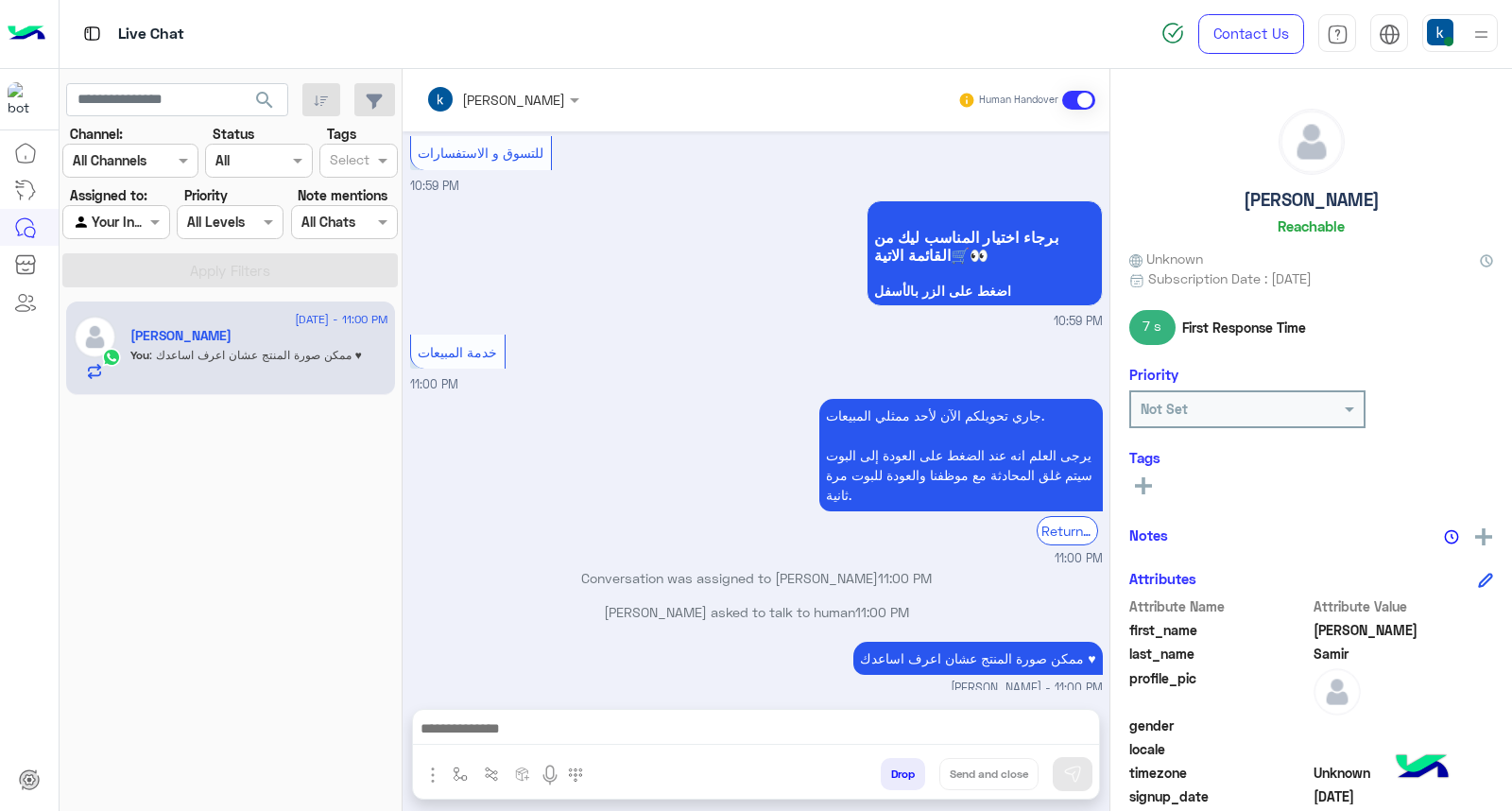
click at [807, 697] on p "khaled mohamed joined the conversation 11:00 PM" at bounding box center [756, 706] width 693 height 20
click at [795, 697] on div "khaled mohamed joined the conversation 11:00 PM" at bounding box center [756, 714] width 693 height 34
click at [870, 699] on span "11:00 PM" at bounding box center [862, 706] width 54 height 16
click at [874, 697] on p "khaled mohamed joined the conversation 11:00 PM" at bounding box center [756, 706] width 693 height 20
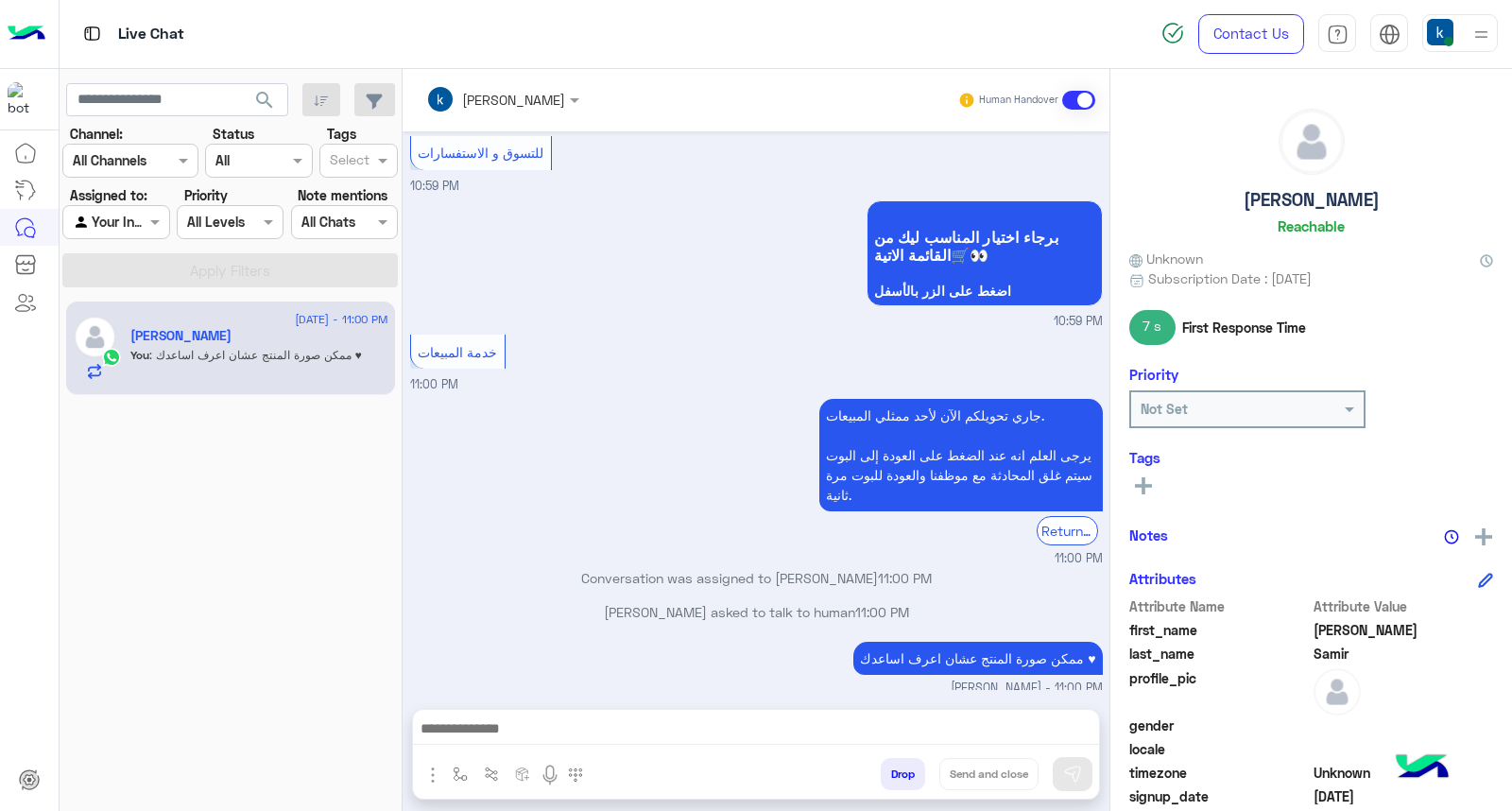
click at [863, 699] on span "11:00 PM" at bounding box center [862, 706] width 54 height 16
drag, startPoint x: 863, startPoint y: 667, endPoint x: 889, endPoint y: 667, distance: 26.0
click at [889, 699] on span "11:00 PM" at bounding box center [862, 706] width 54 height 16
click at [886, 699] on span "11:00 PM" at bounding box center [862, 706] width 54 height 16
click at [825, 697] on p "khaled mohamed joined the conversation 11:00 PM" at bounding box center [756, 706] width 693 height 20
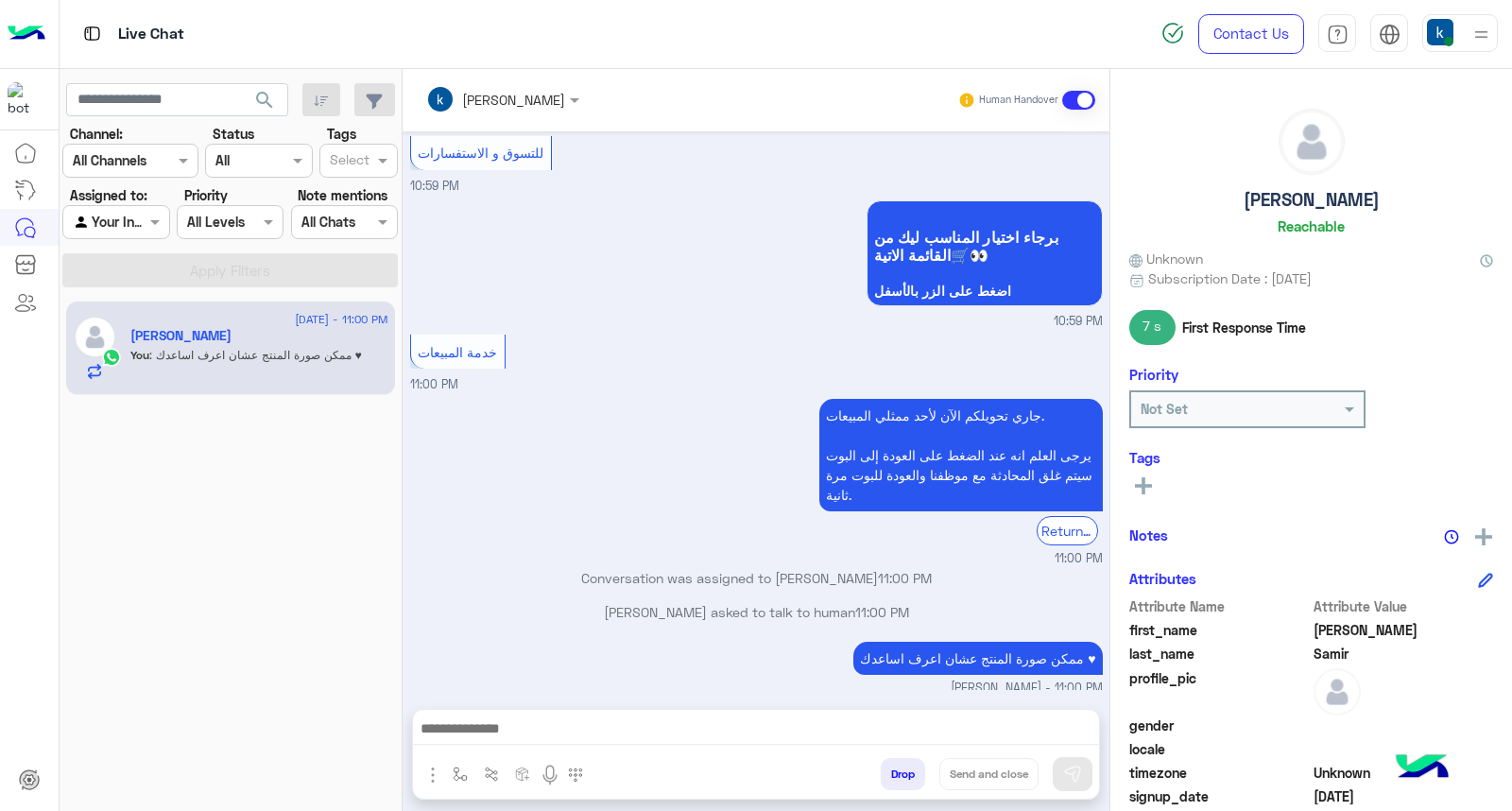
click at [825, 697] on p "khaled mohamed joined the conversation 11:00 PM" at bounding box center [756, 706] width 693 height 20
click at [757, 697] on p "khaled mohamed joined the conversation 11:00 PM" at bounding box center [756, 706] width 693 height 20
click at [725, 697] on p "khaled mohamed joined the conversation 11:00 PM" at bounding box center [756, 706] width 693 height 20
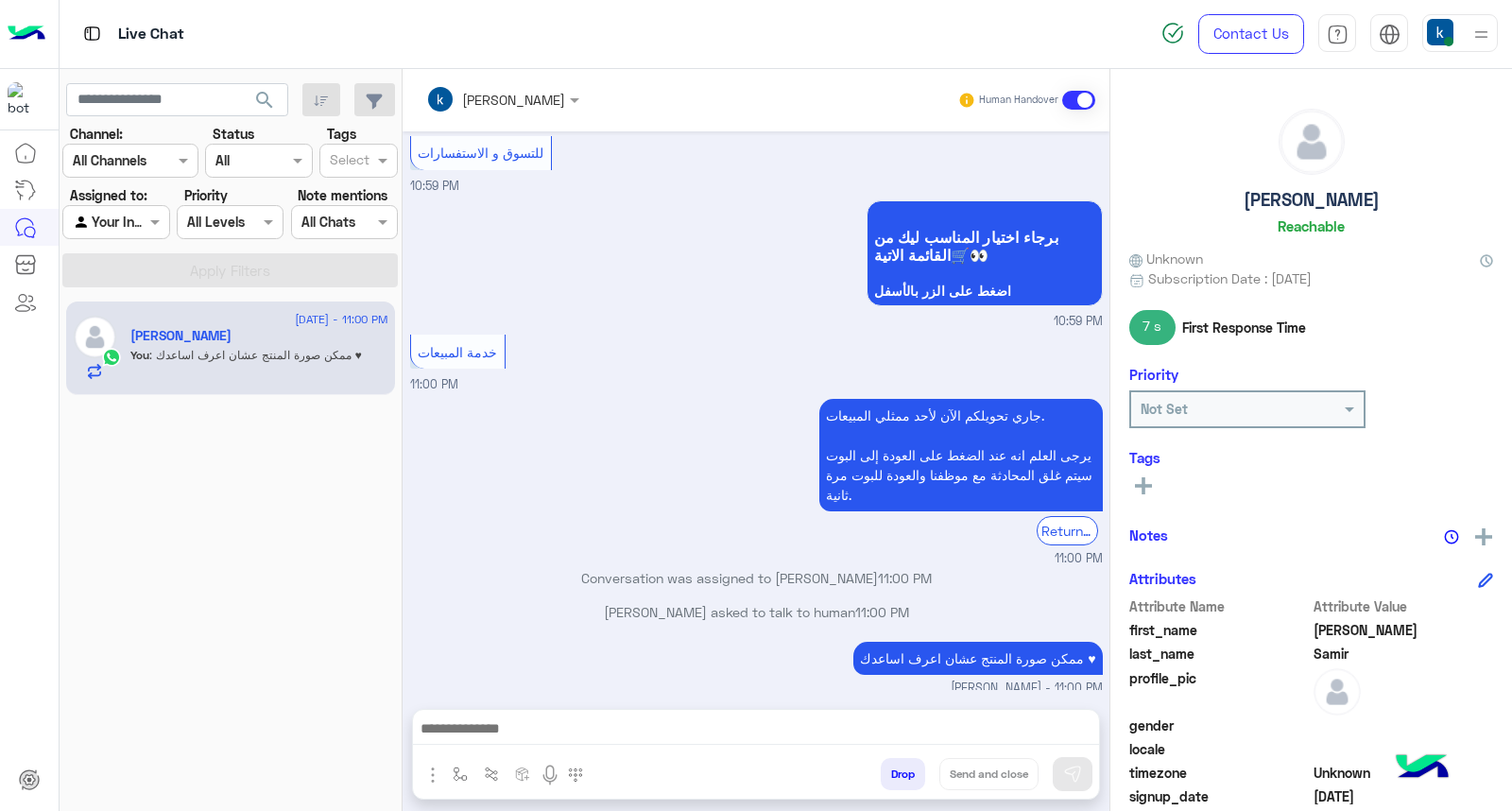
click at [677, 697] on p "khaled mohamed joined the conversation 11:00 PM" at bounding box center [756, 706] width 693 height 20
click at [618, 697] on p "khaled mohamed joined the conversation 11:00 PM" at bounding box center [756, 706] width 693 height 20
click at [662, 697] on p "khaled mohamed joined the conversation 11:00 PM" at bounding box center [756, 706] width 693 height 20
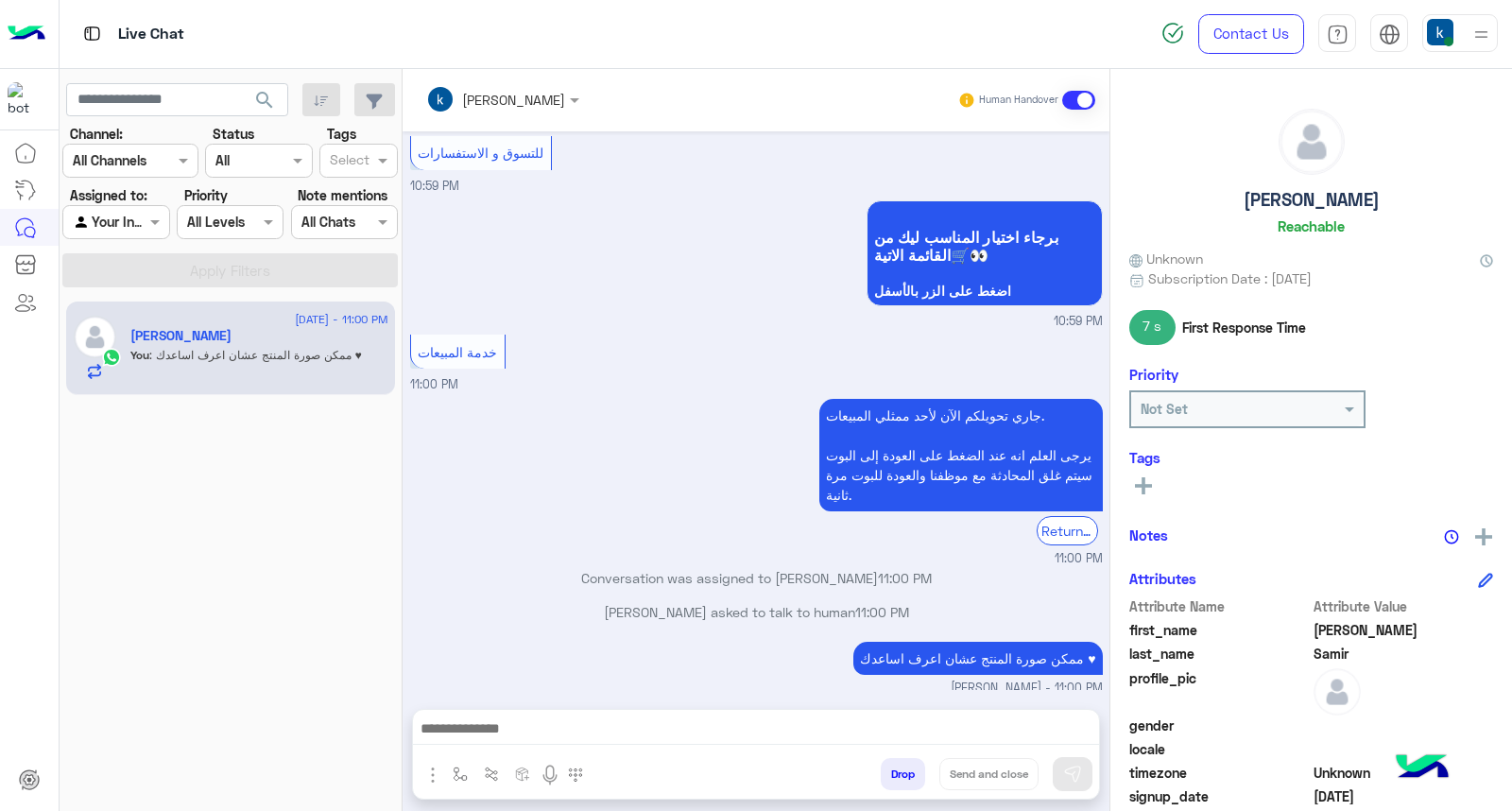
click at [662, 697] on p "khaled mohamed joined the conversation 11:00 PM" at bounding box center [756, 706] width 693 height 20
click at [717, 697] on p "khaled mohamed joined the conversation 11:00 PM" at bounding box center [756, 706] width 693 height 20
click at [759, 697] on p "khaled mohamed joined the conversation 11:00 PM" at bounding box center [756, 706] width 693 height 20
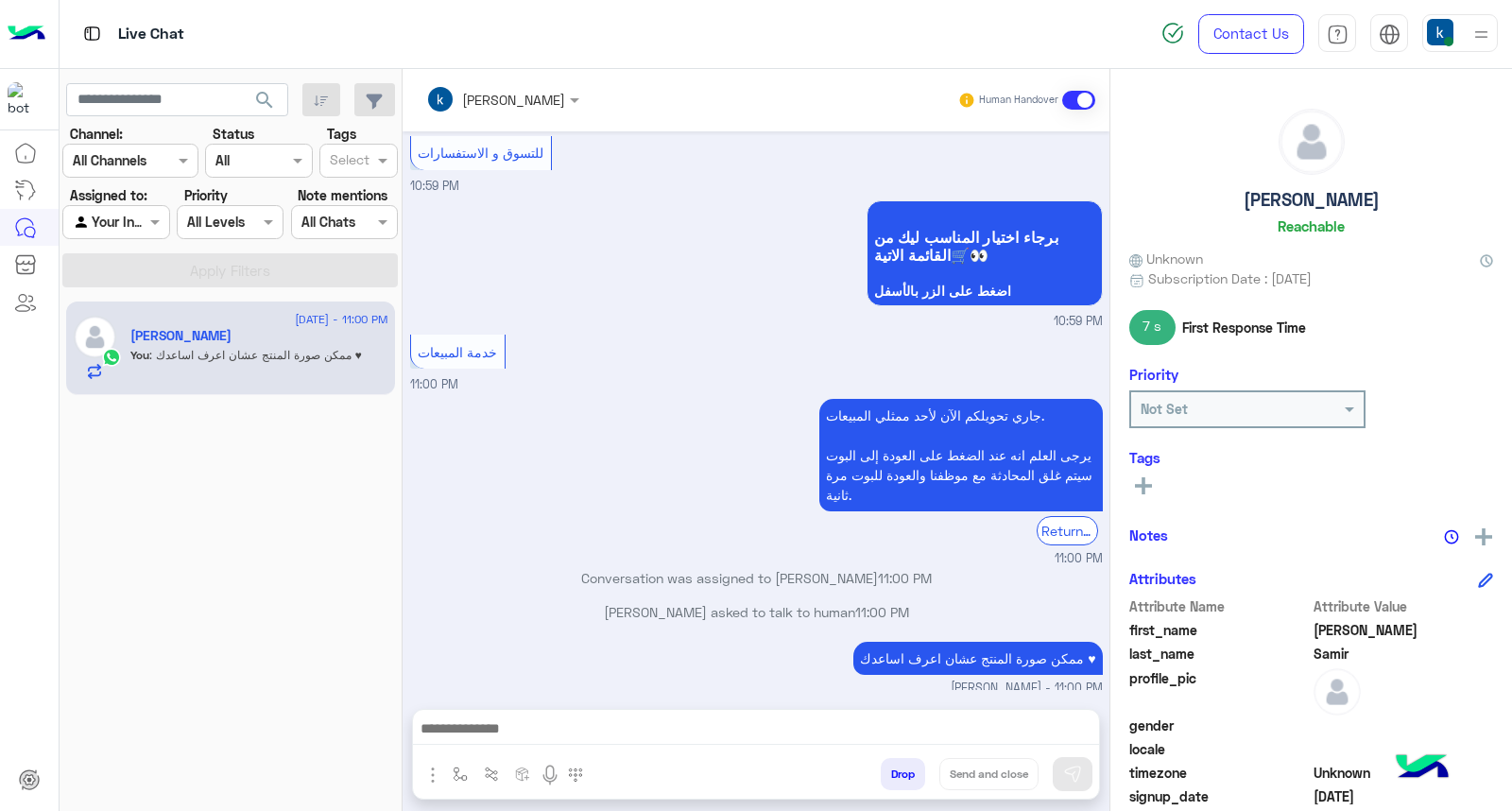
click at [828, 697] on p "khaled mohamed joined the conversation 11:00 PM" at bounding box center [756, 706] width 693 height 20
click at [773, 697] on p "khaled mohamed joined the conversation 11:00 PM" at bounding box center [756, 706] width 693 height 20
click at [763, 697] on p "khaled mohamed joined the conversation 11:00 PM" at bounding box center [756, 706] width 693 height 20
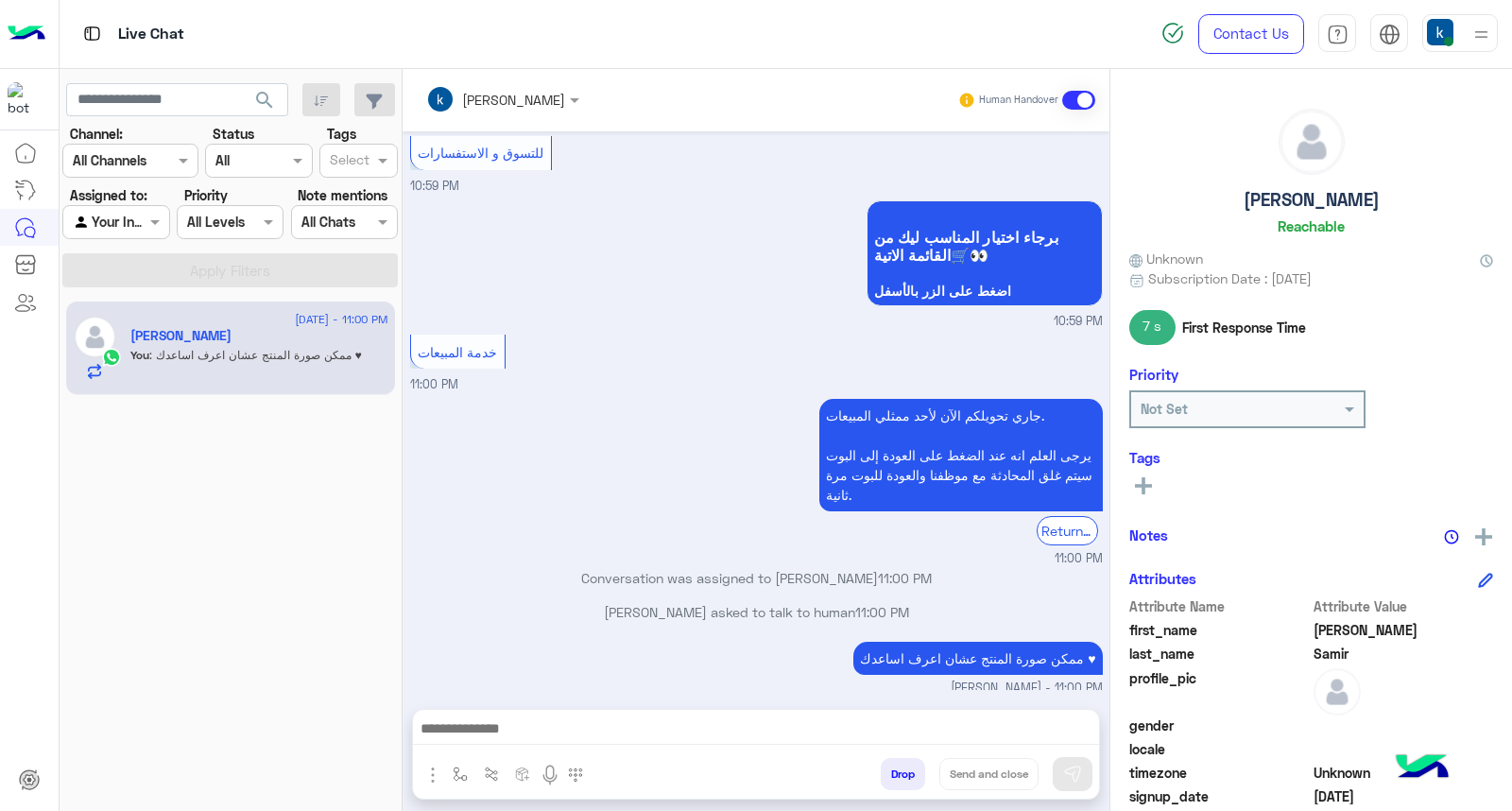
click at [730, 697] on p "khaled mohamed joined the conversation 11:00 PM" at bounding box center [756, 706] width 693 height 20
click at [663, 697] on p "khaled mohamed joined the conversation 11:00 PM" at bounding box center [756, 706] width 693 height 20
click at [613, 697] on p "khaled mohamed joined the conversation 11:00 PM" at bounding box center [756, 706] width 693 height 20
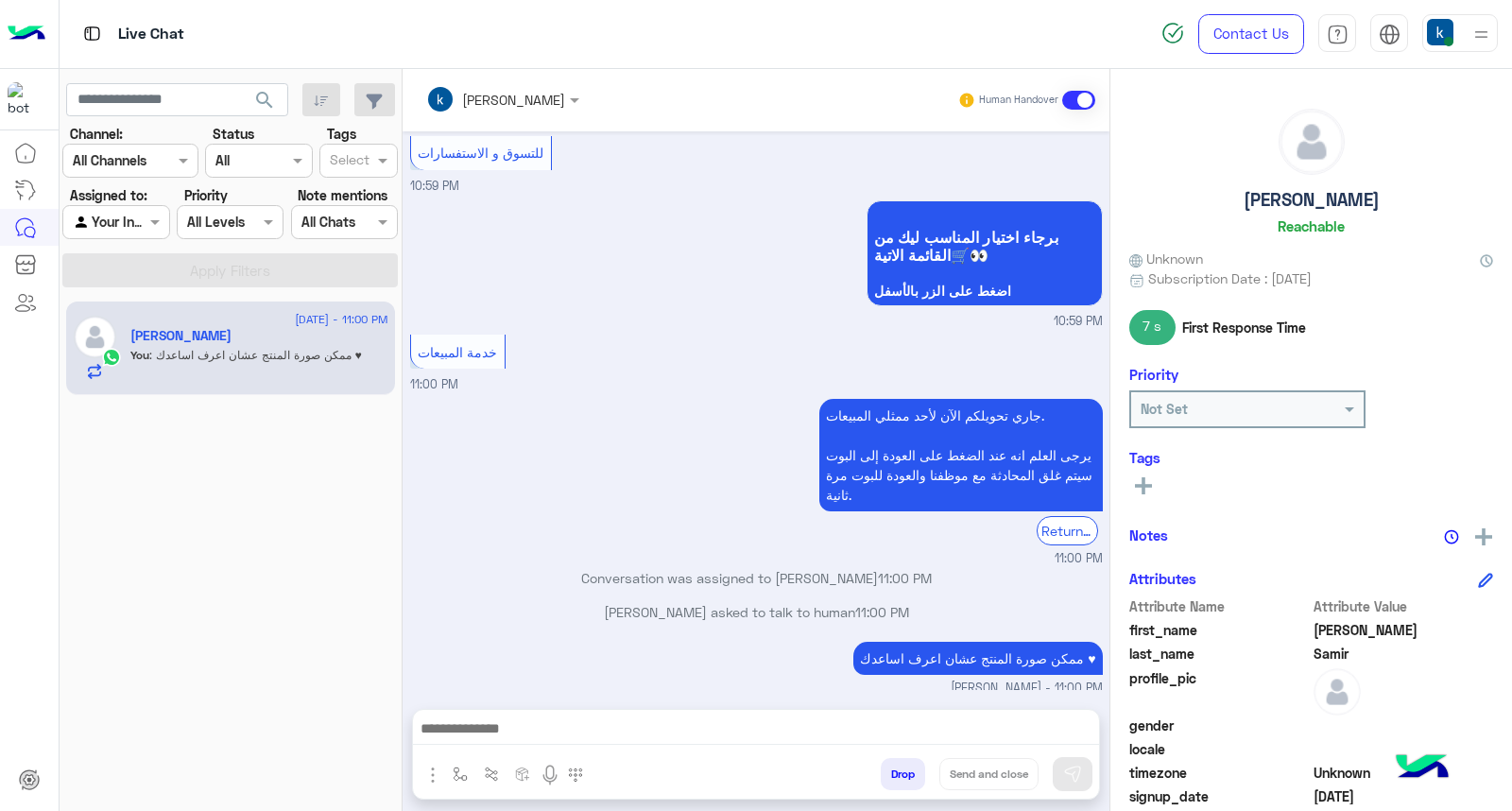
click at [613, 697] on p "khaled mohamed joined the conversation 11:00 PM" at bounding box center [756, 706] width 693 height 20
click at [658, 697] on p "khaled mohamed joined the conversation 11:00 PM" at bounding box center [756, 706] width 693 height 20
click at [826, 697] on p "khaled mohamed joined the conversation 11:00 PM" at bounding box center [756, 706] width 693 height 20
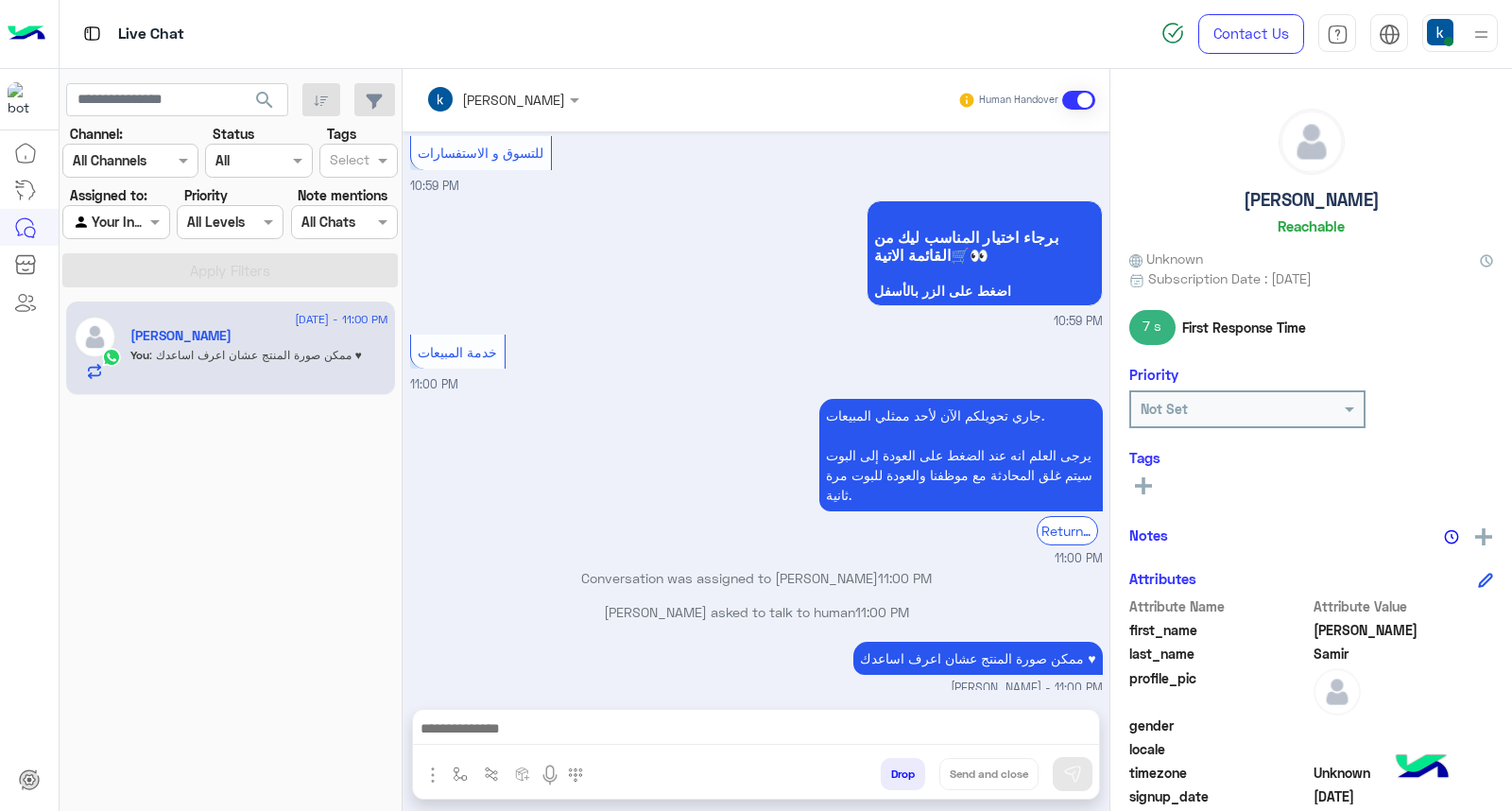
click at [755, 697] on p "khaled mohamed joined the conversation 11:00 PM" at bounding box center [756, 706] width 693 height 20
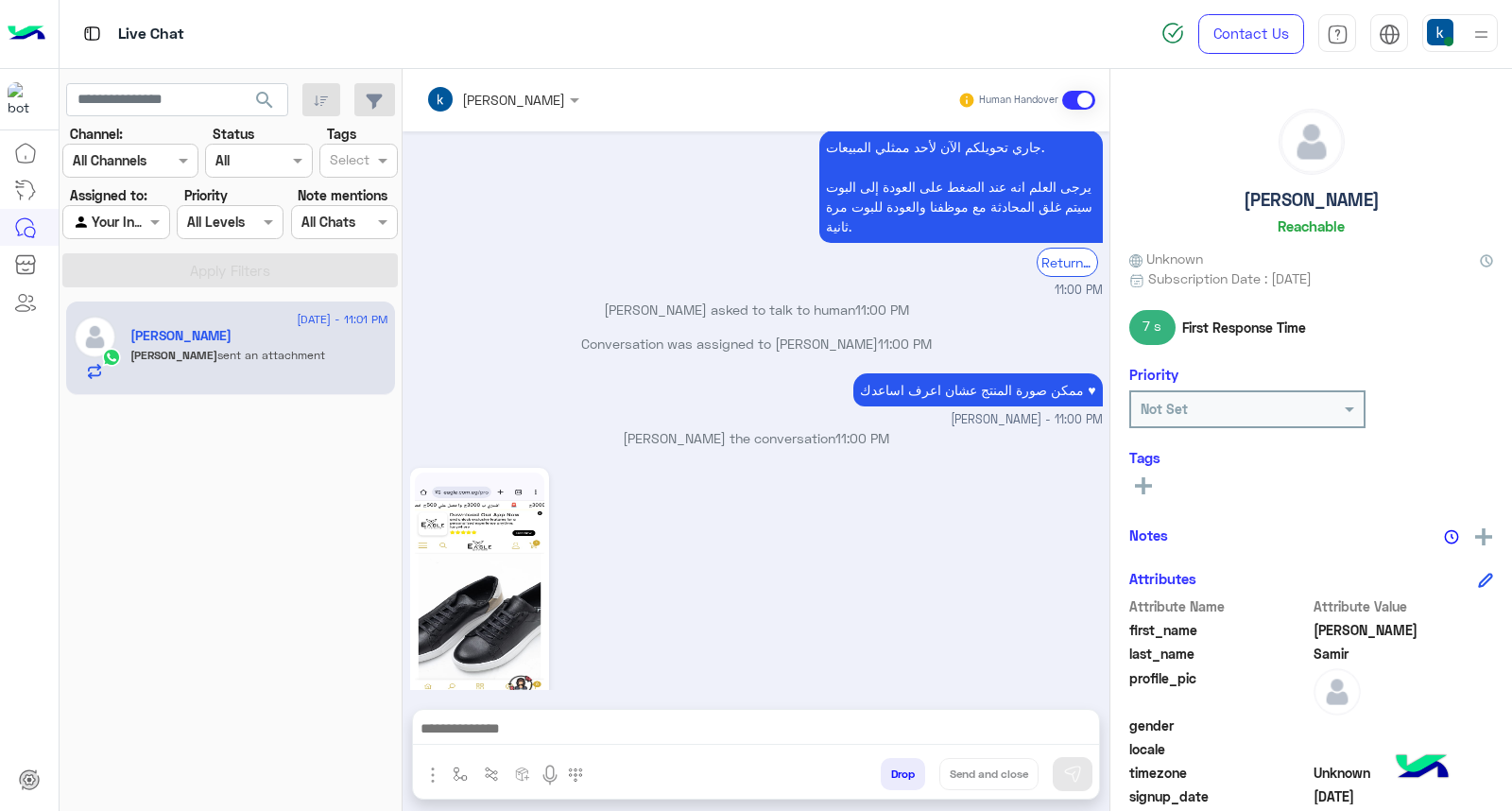
click at [734, 565] on div "11:01 PM" at bounding box center [756, 598] width 693 height 269
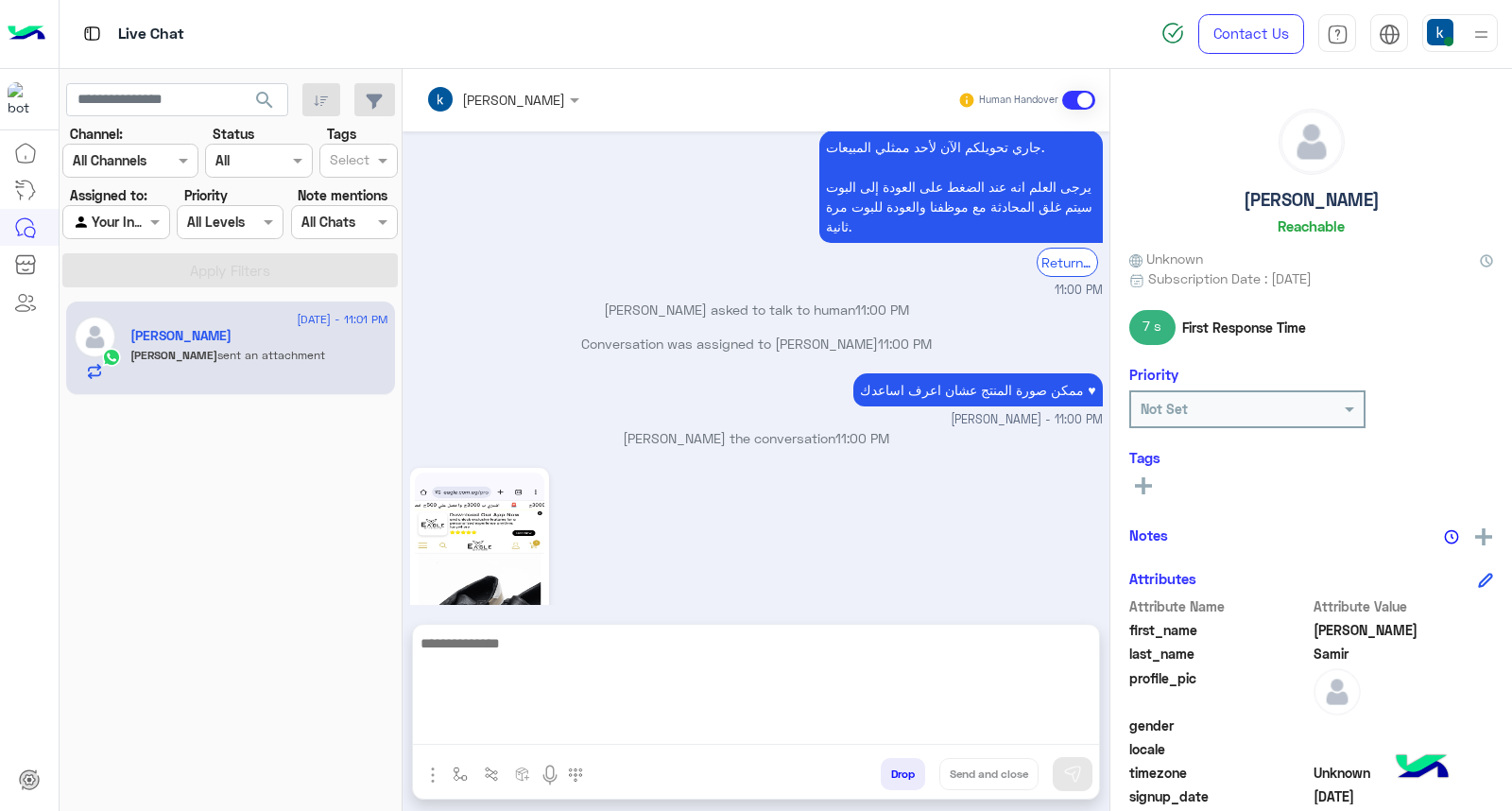
click at [553, 722] on textarea at bounding box center [756, 688] width 686 height 113
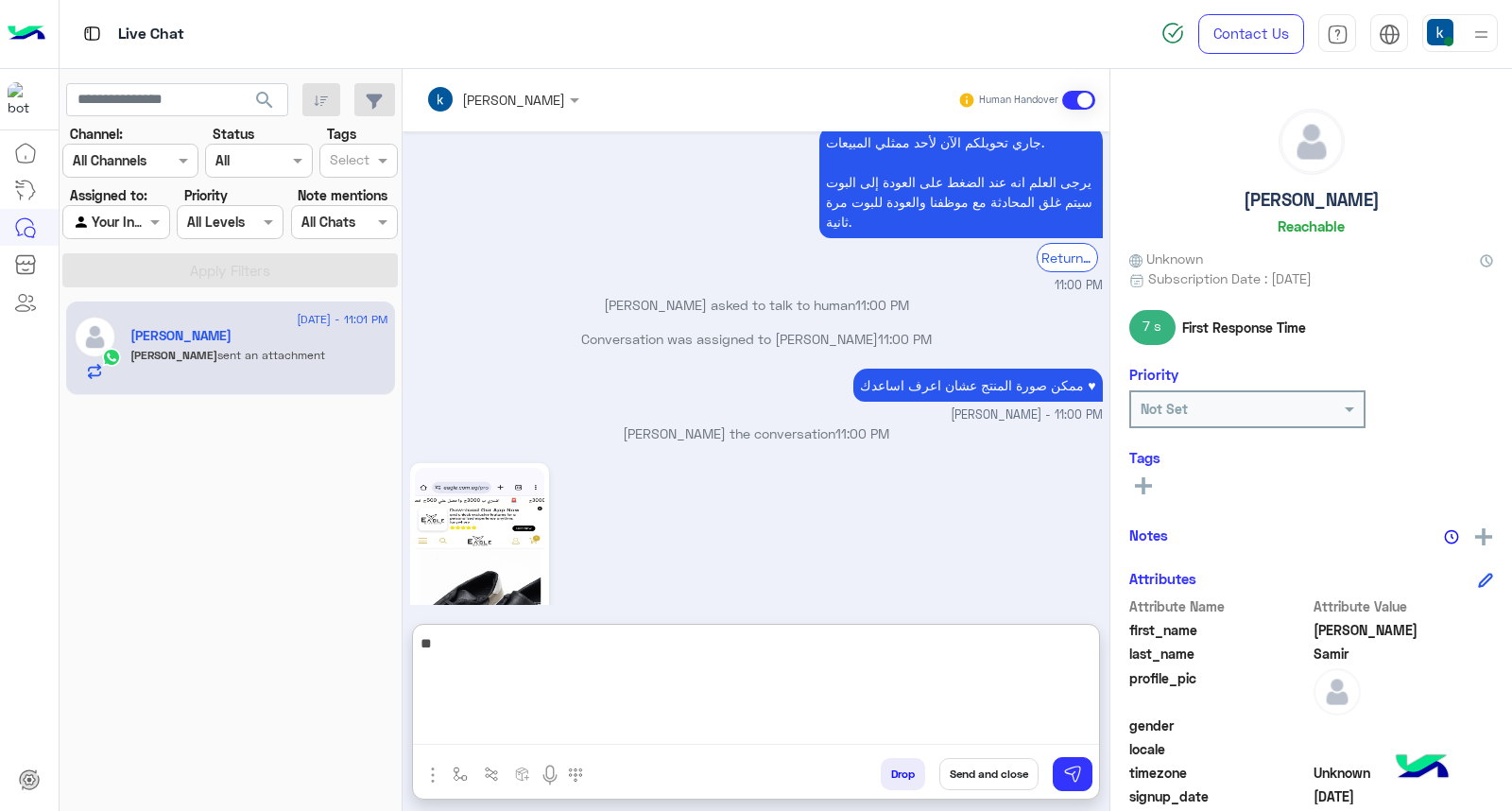
type textarea "***"
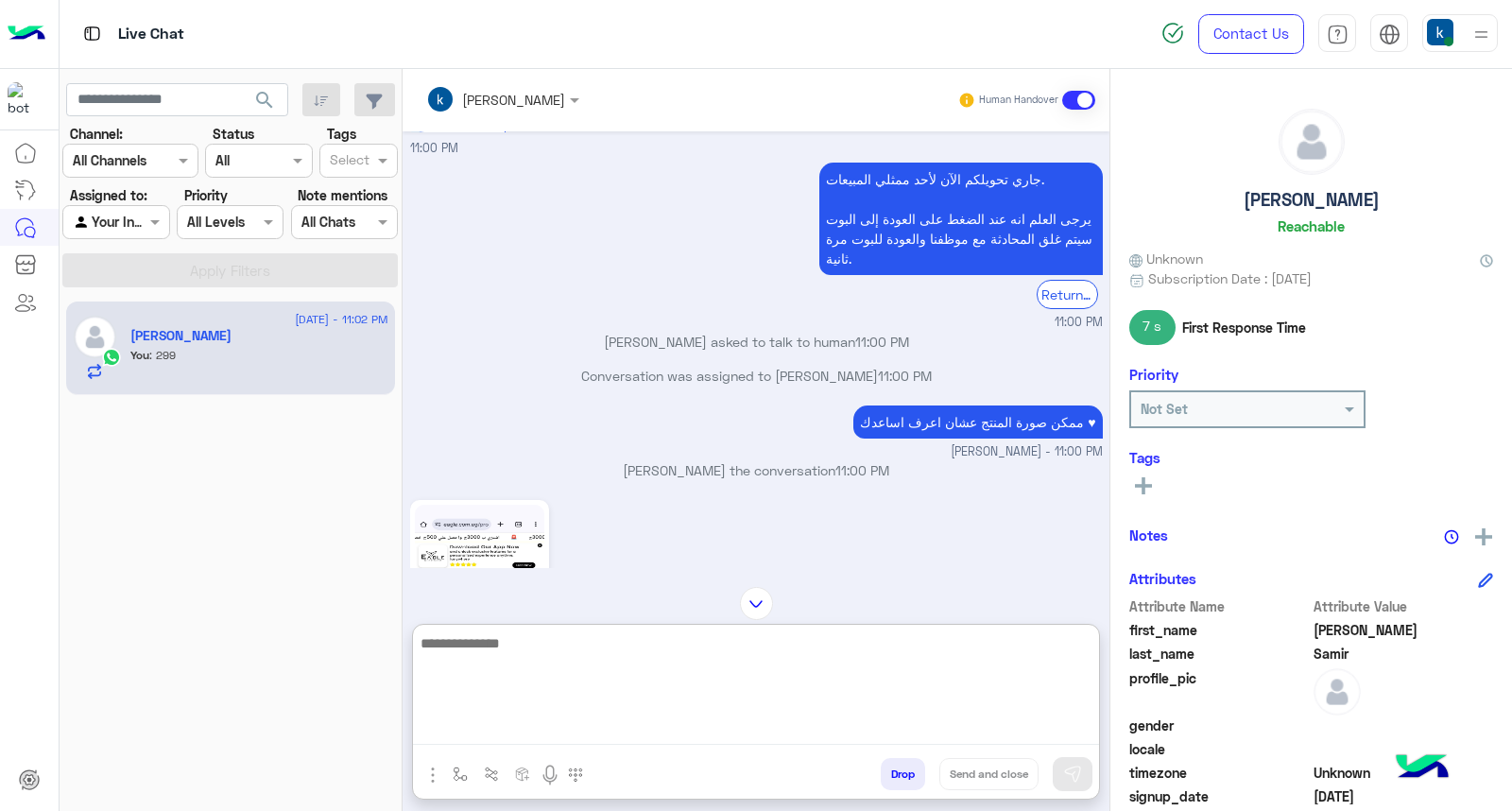
scroll to position [1608, 0]
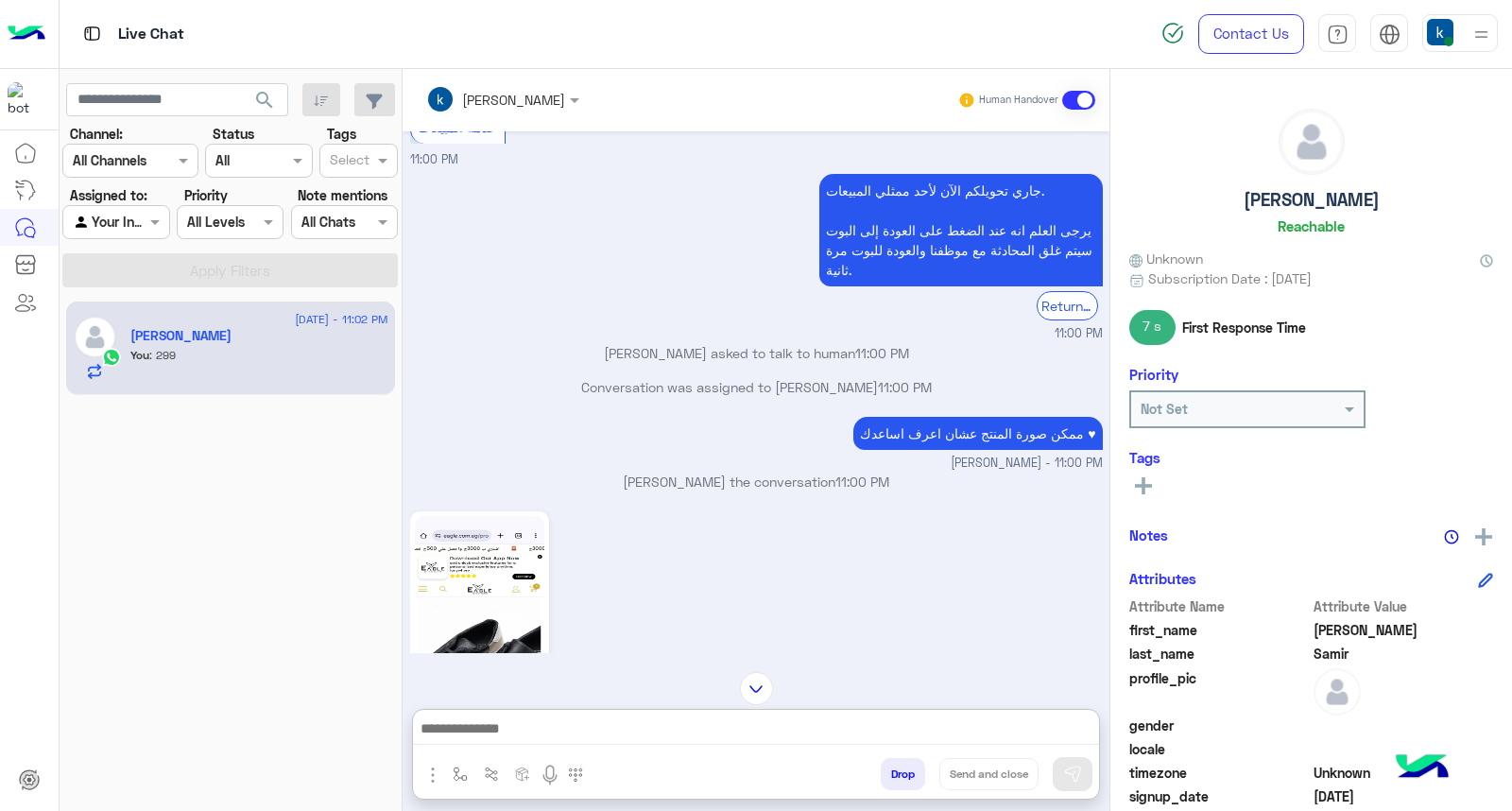
click at [505, 89] on input "text" at bounding box center [478, 99] width 103 height 20
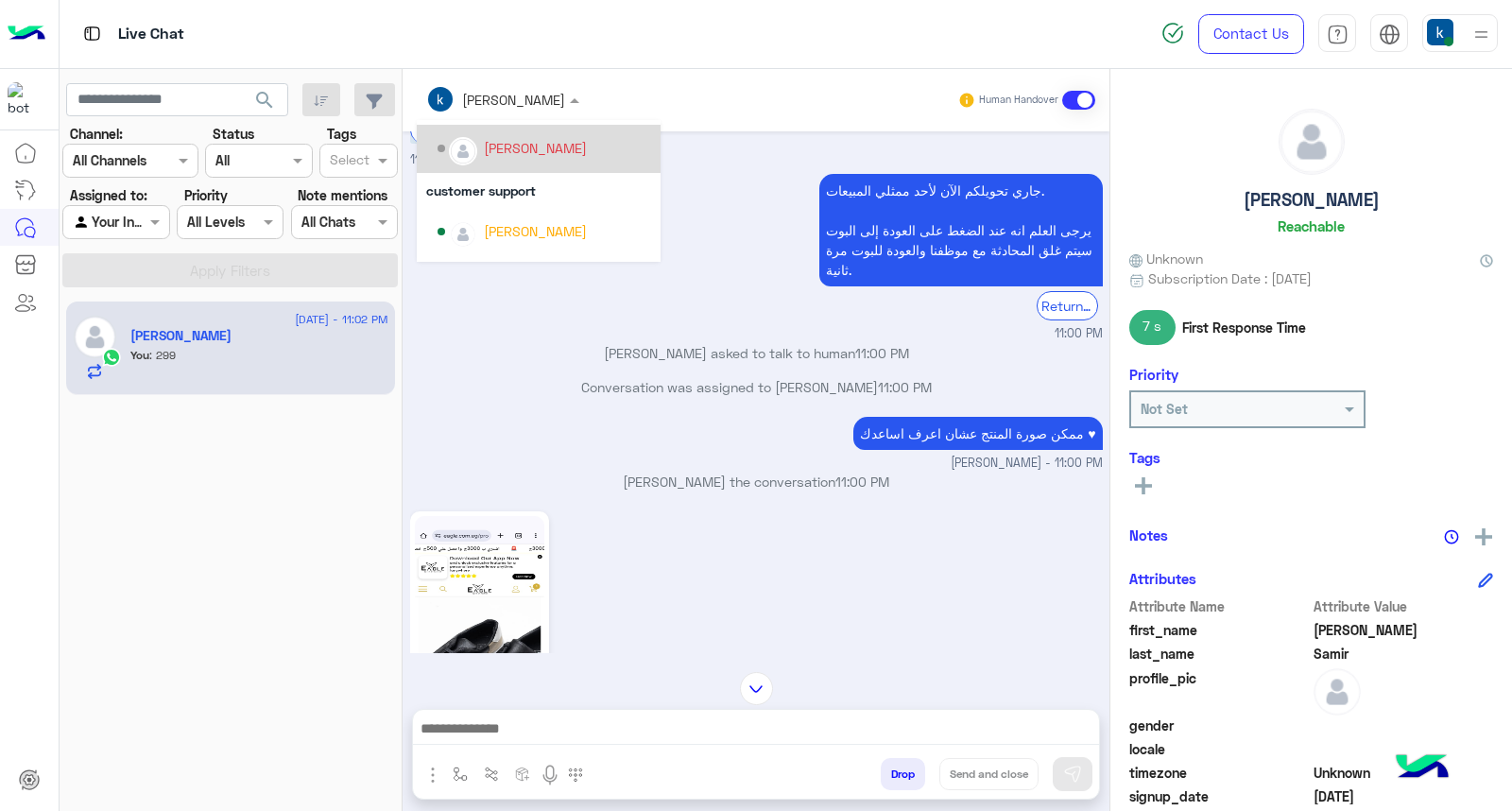
scroll to position [217, 0]
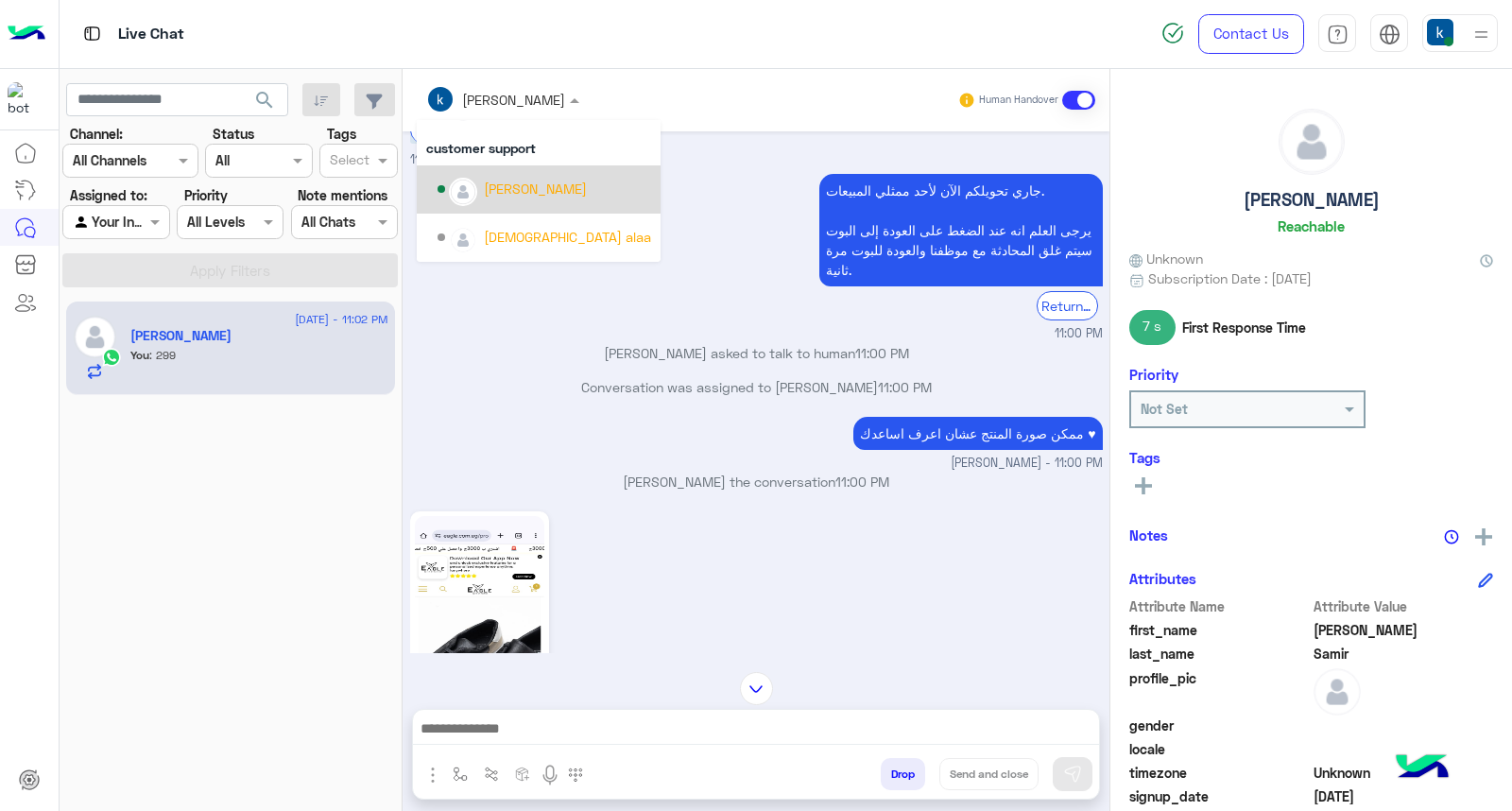
click at [539, 184] on div "Bassem Hisham" at bounding box center [536, 188] width 103 height 20
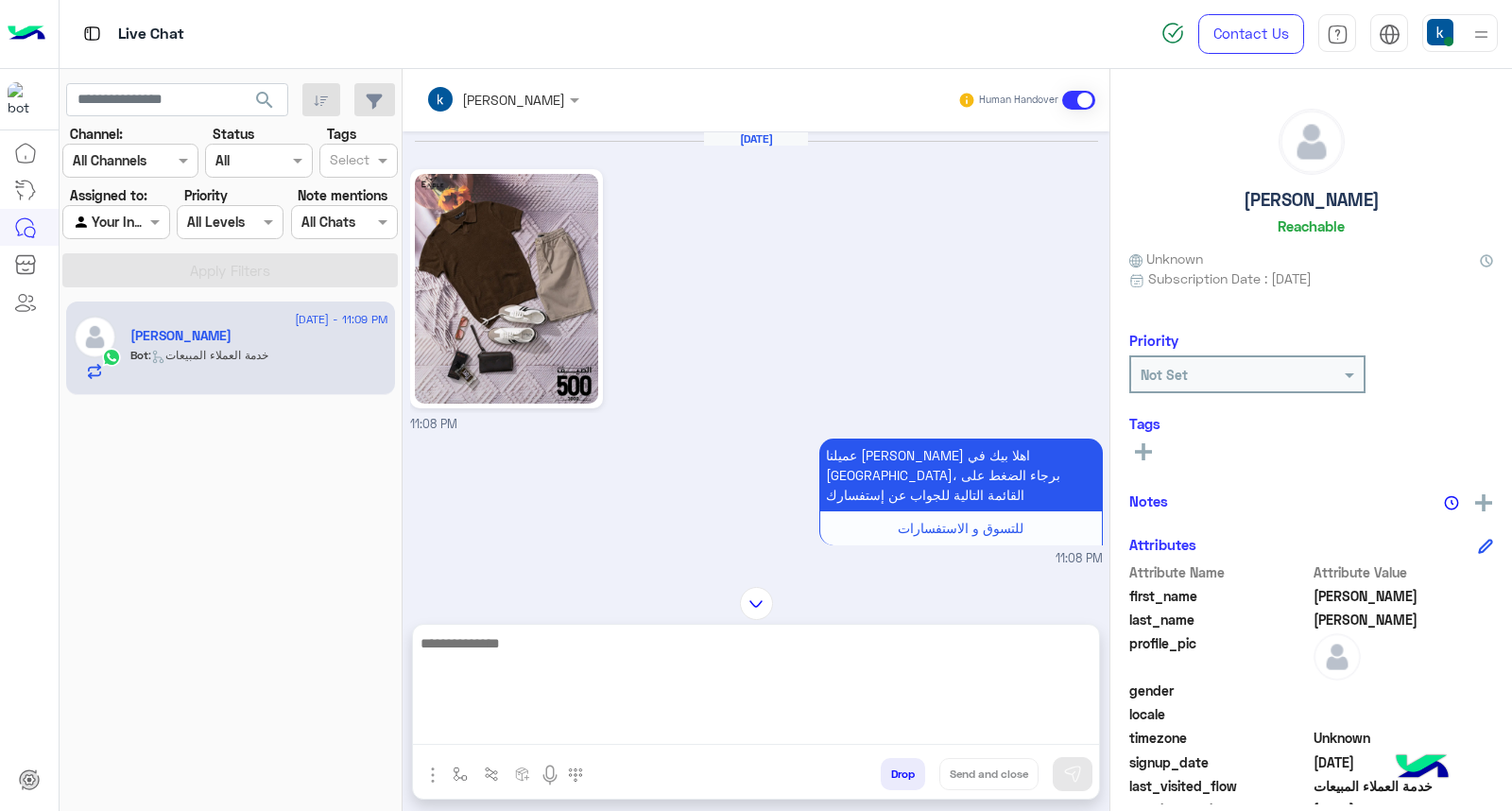
click at [569, 726] on textarea at bounding box center [756, 688] width 686 height 113
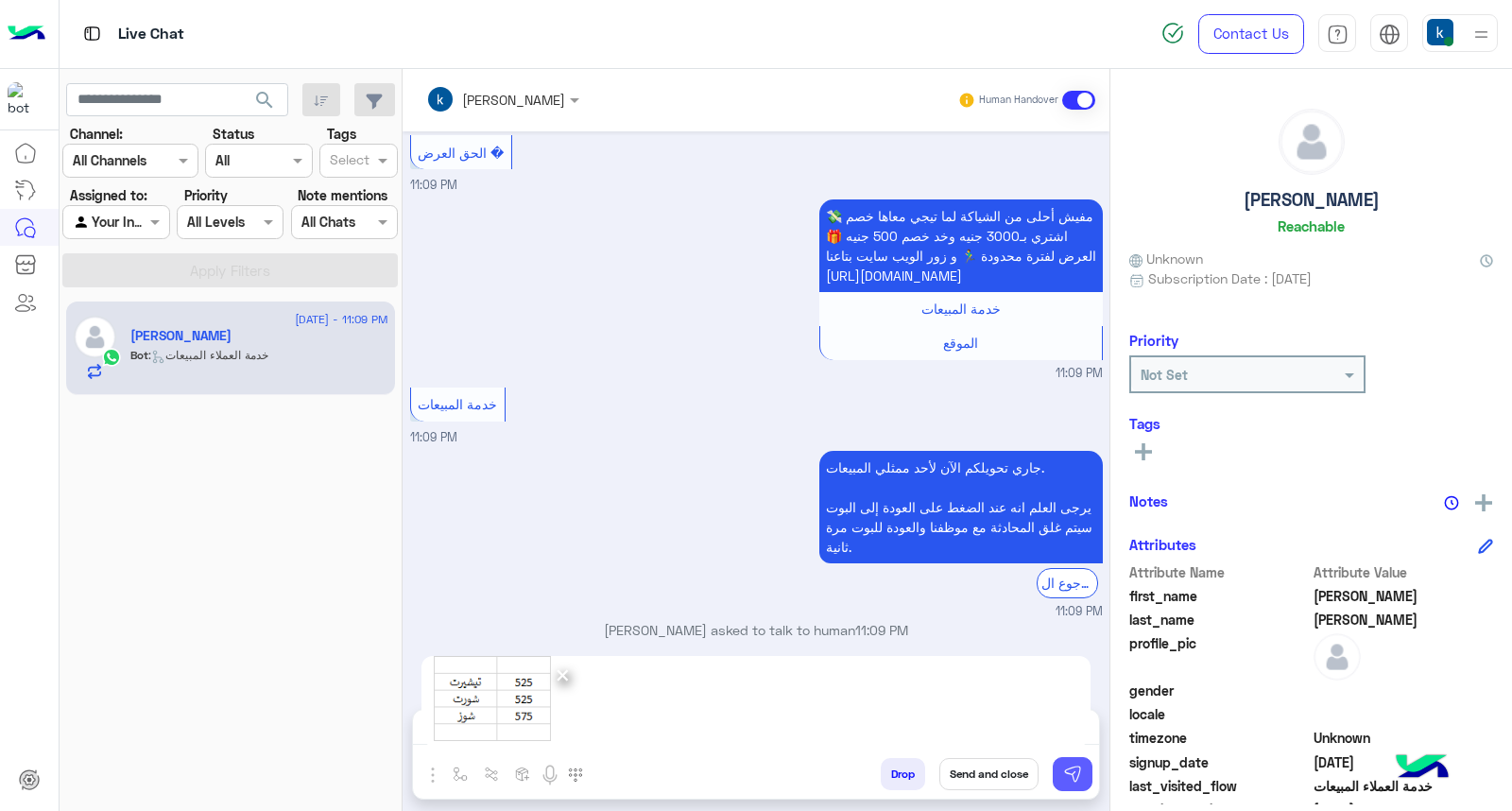
click at [1090, 784] on button at bounding box center [1073, 775] width 40 height 34
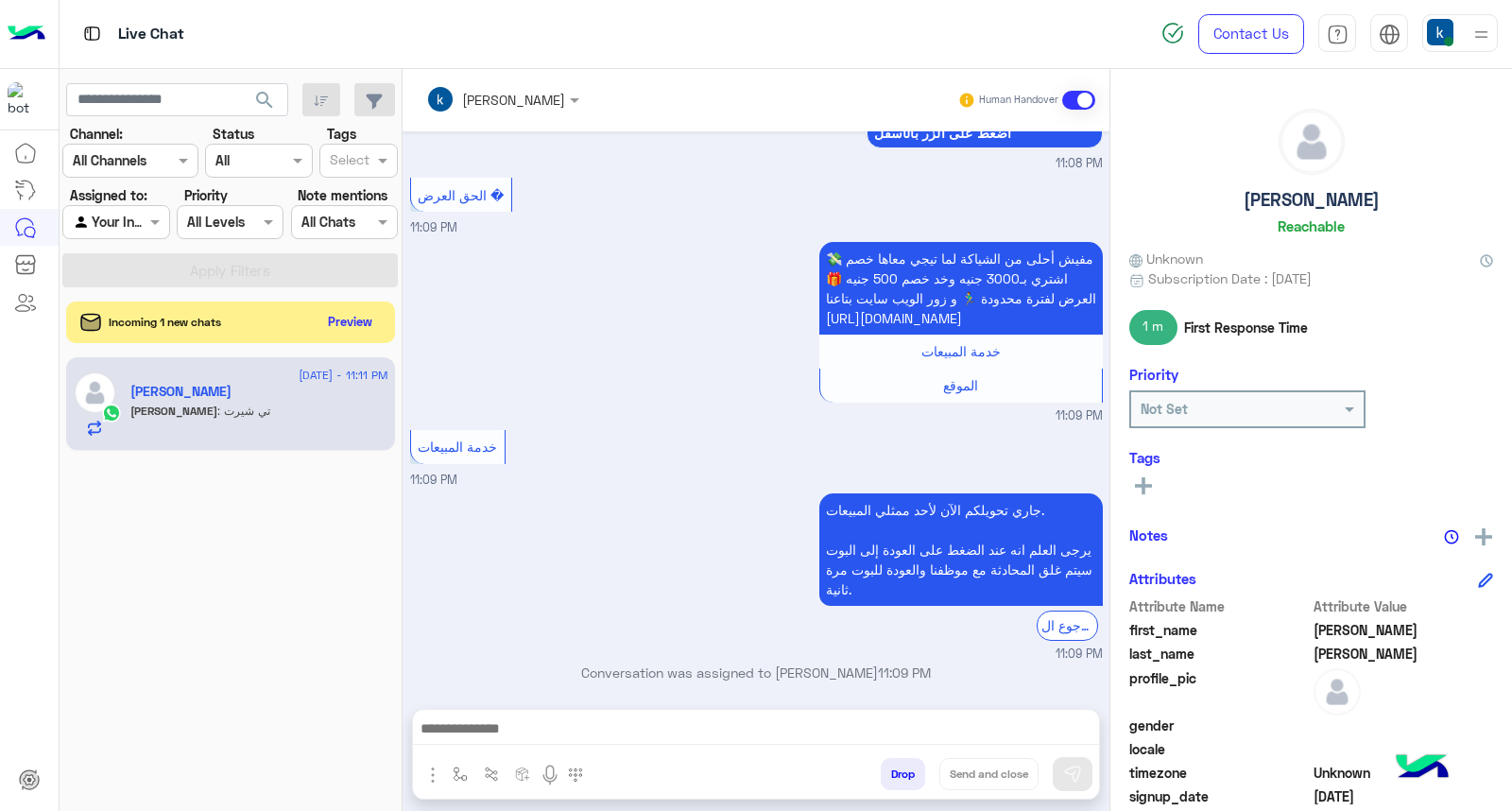
scroll to position [1145, 0]
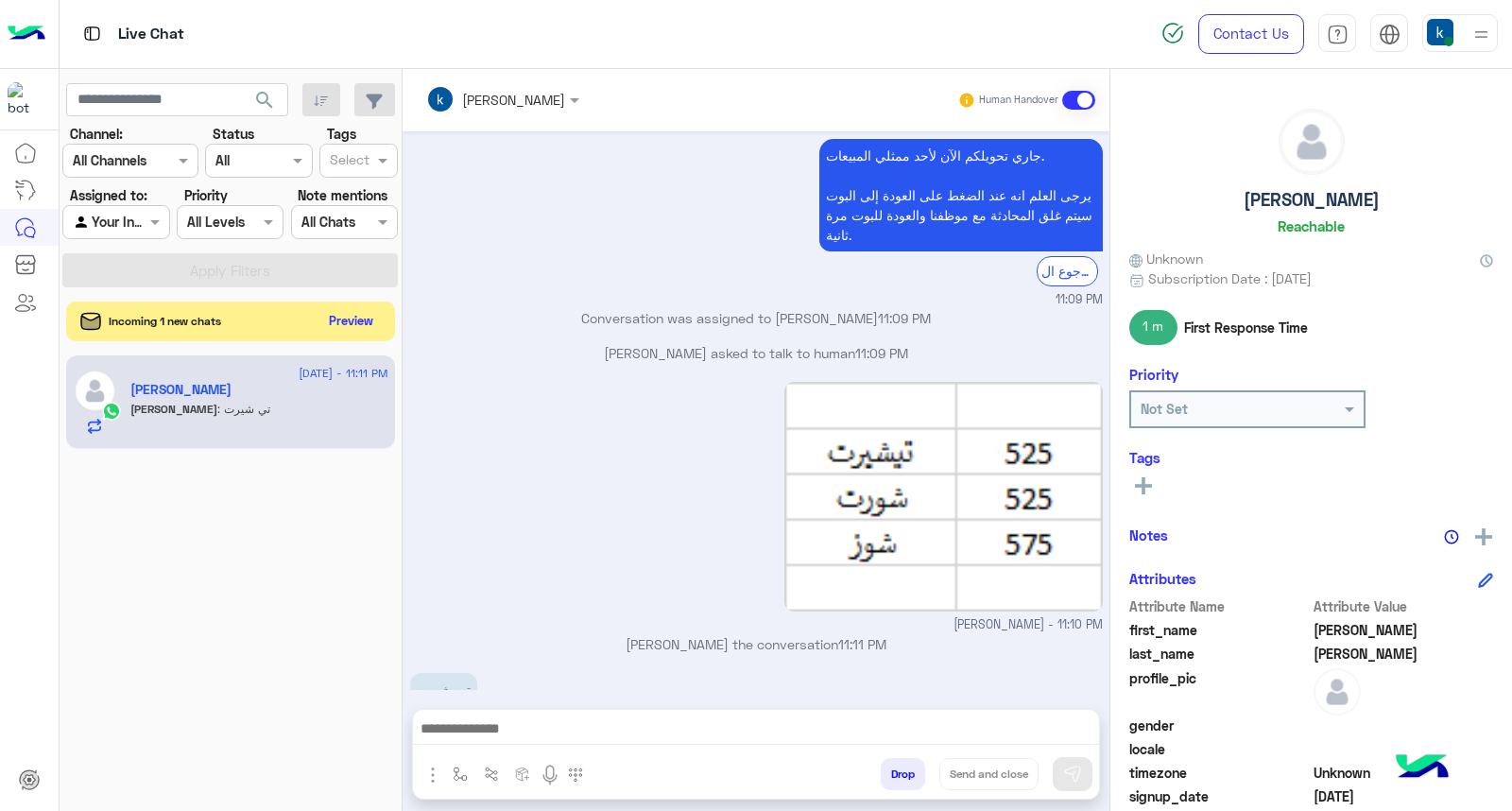
click at [352, 323] on button "Preview" at bounding box center [352, 321] width 59 height 26
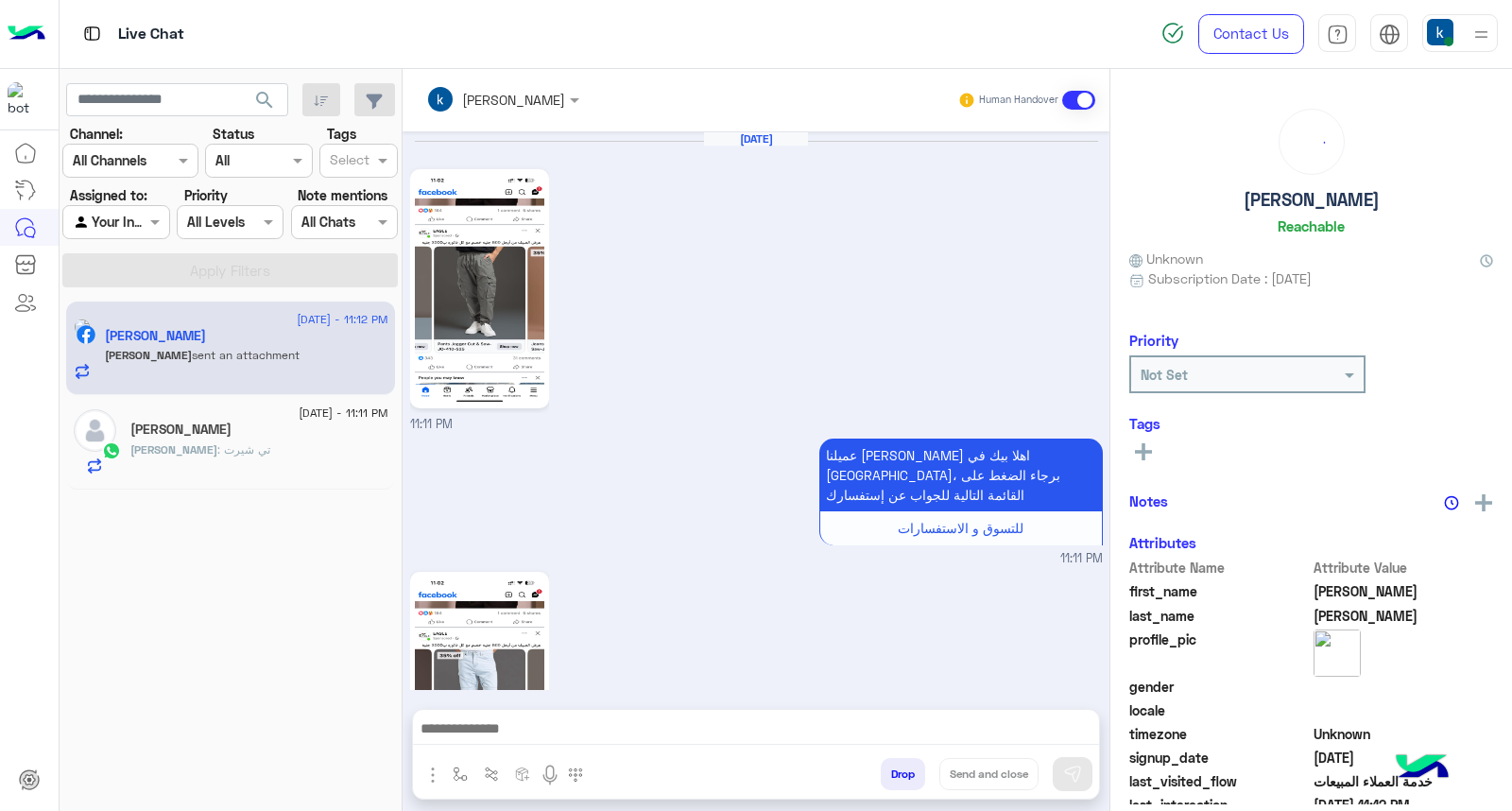
scroll to position [1925, 0]
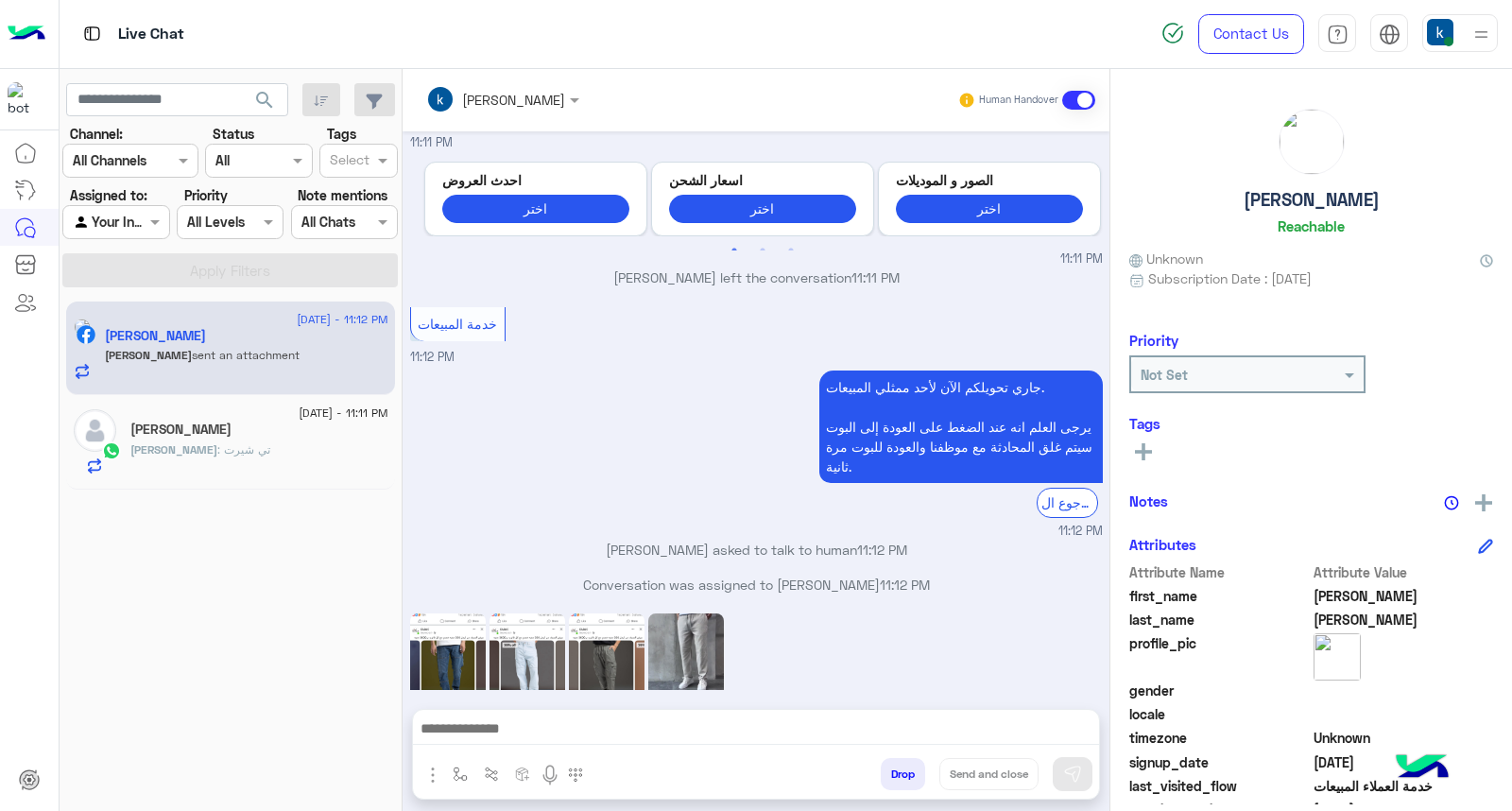
click at [452, 614] on img at bounding box center [447, 670] width 75 height 113
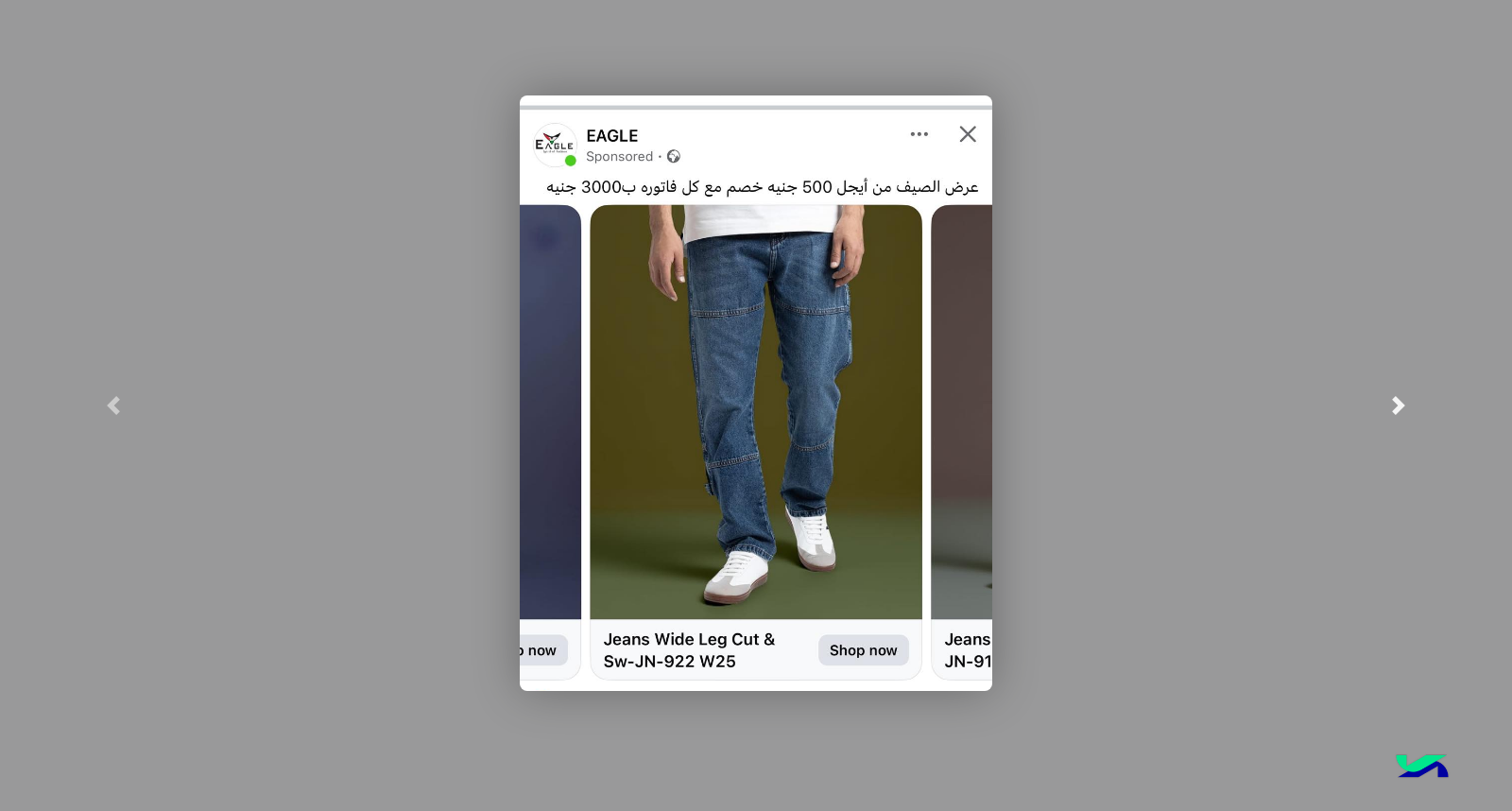
click at [1444, 388] on link at bounding box center [1399, 406] width 226 height 811
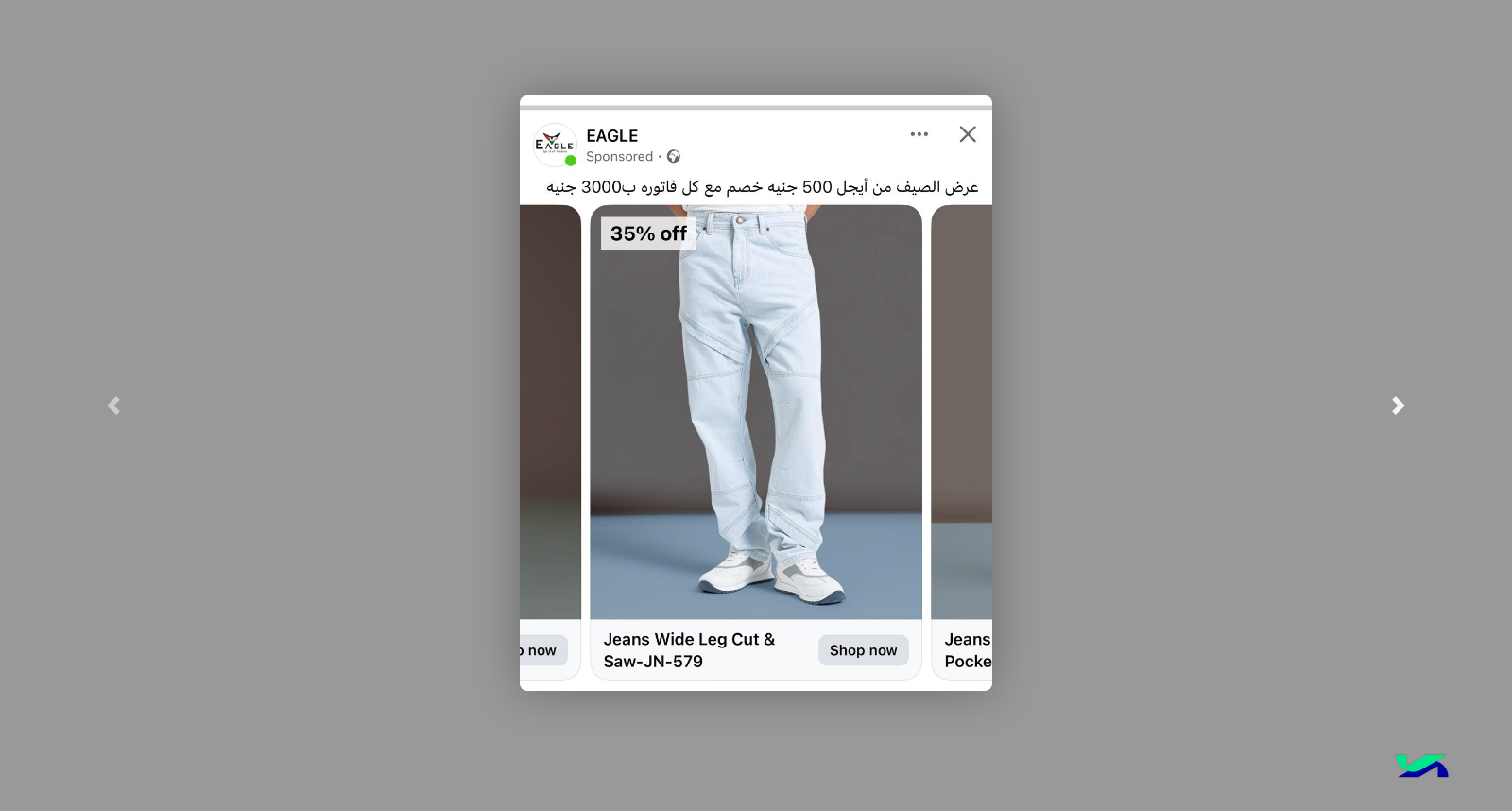
click at [1444, 388] on link at bounding box center [1399, 406] width 226 height 811
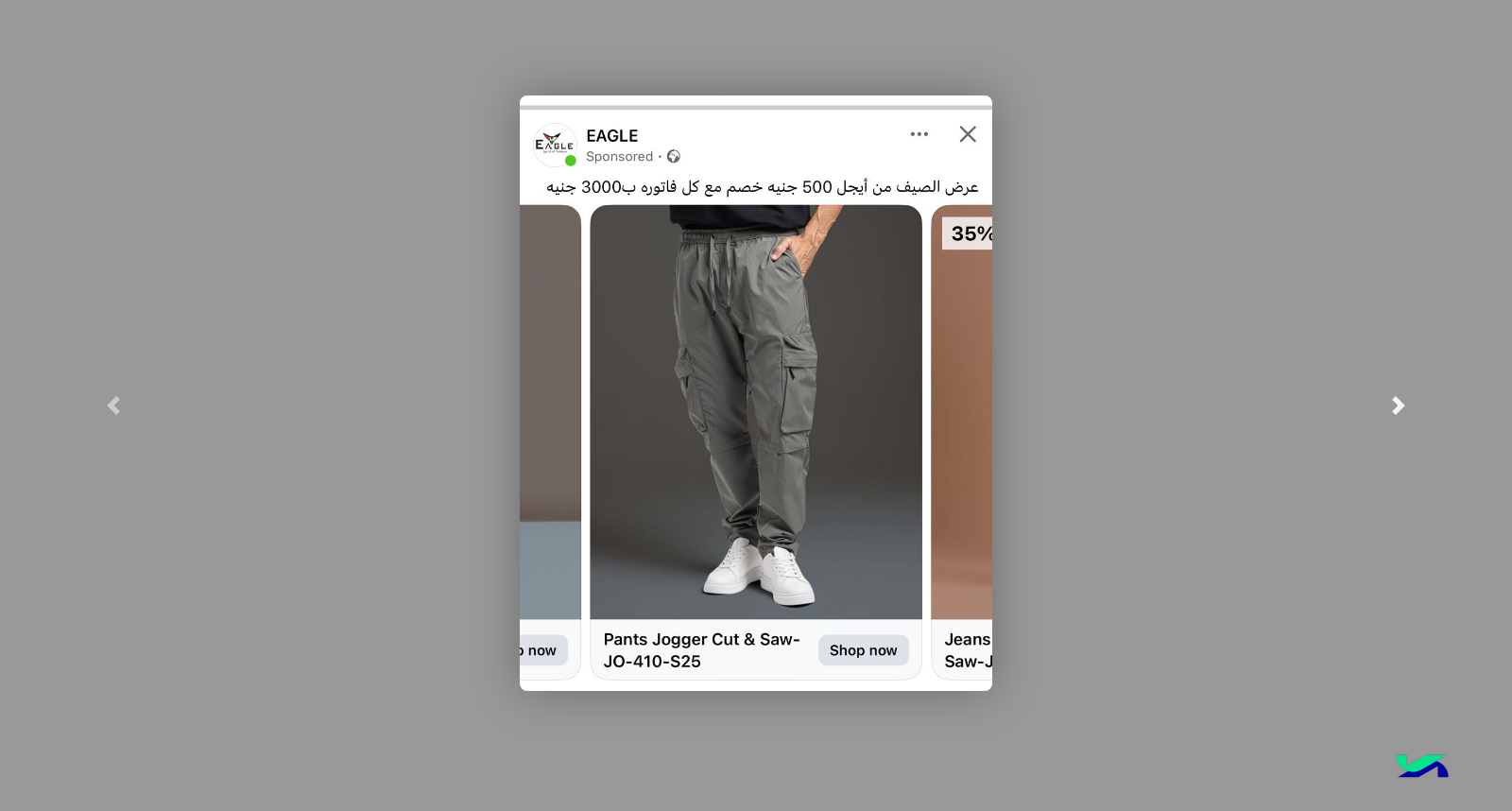
click at [1444, 388] on link at bounding box center [1399, 406] width 226 height 811
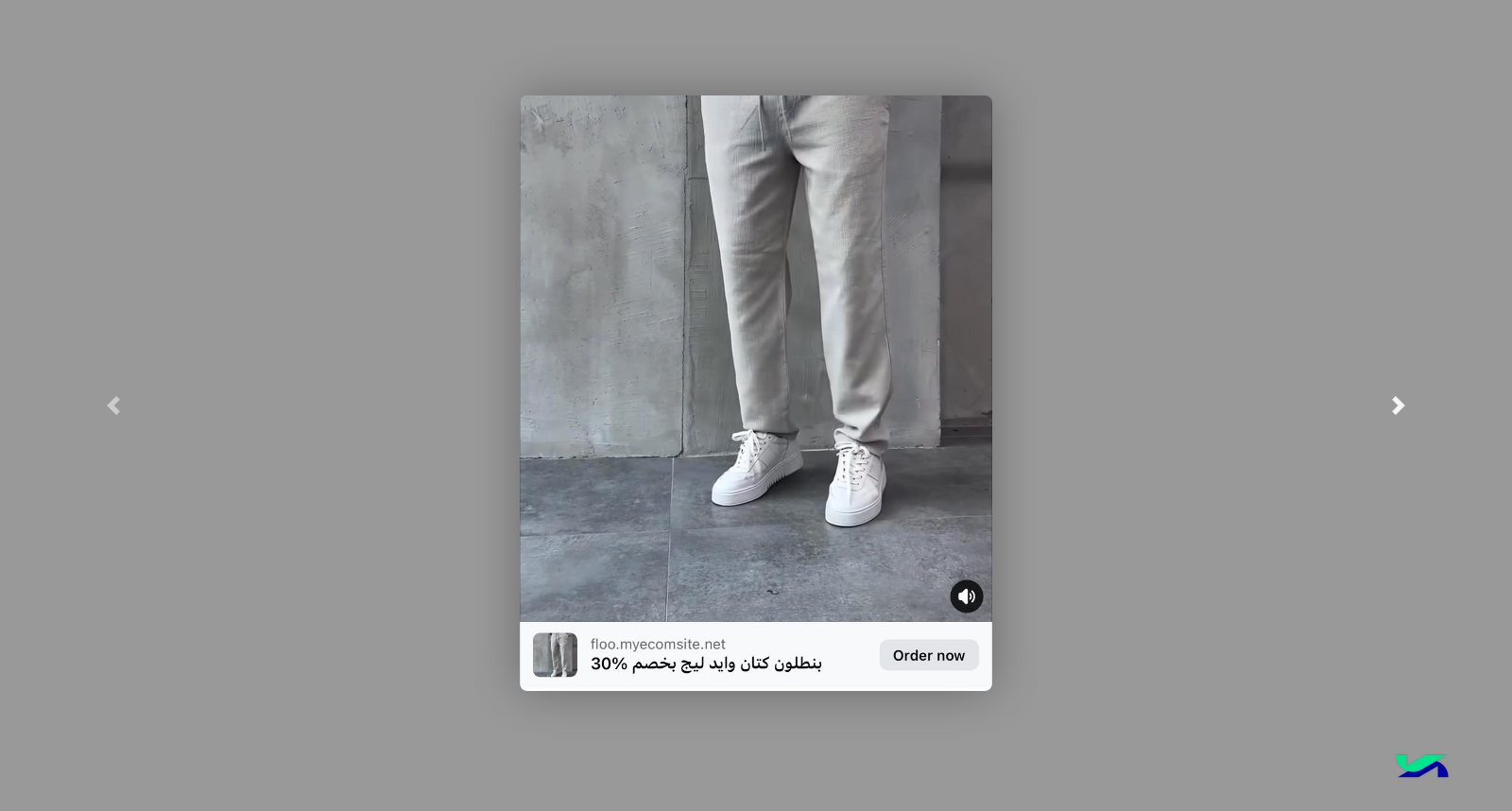
click at [1444, 388] on link at bounding box center [1399, 406] width 226 height 811
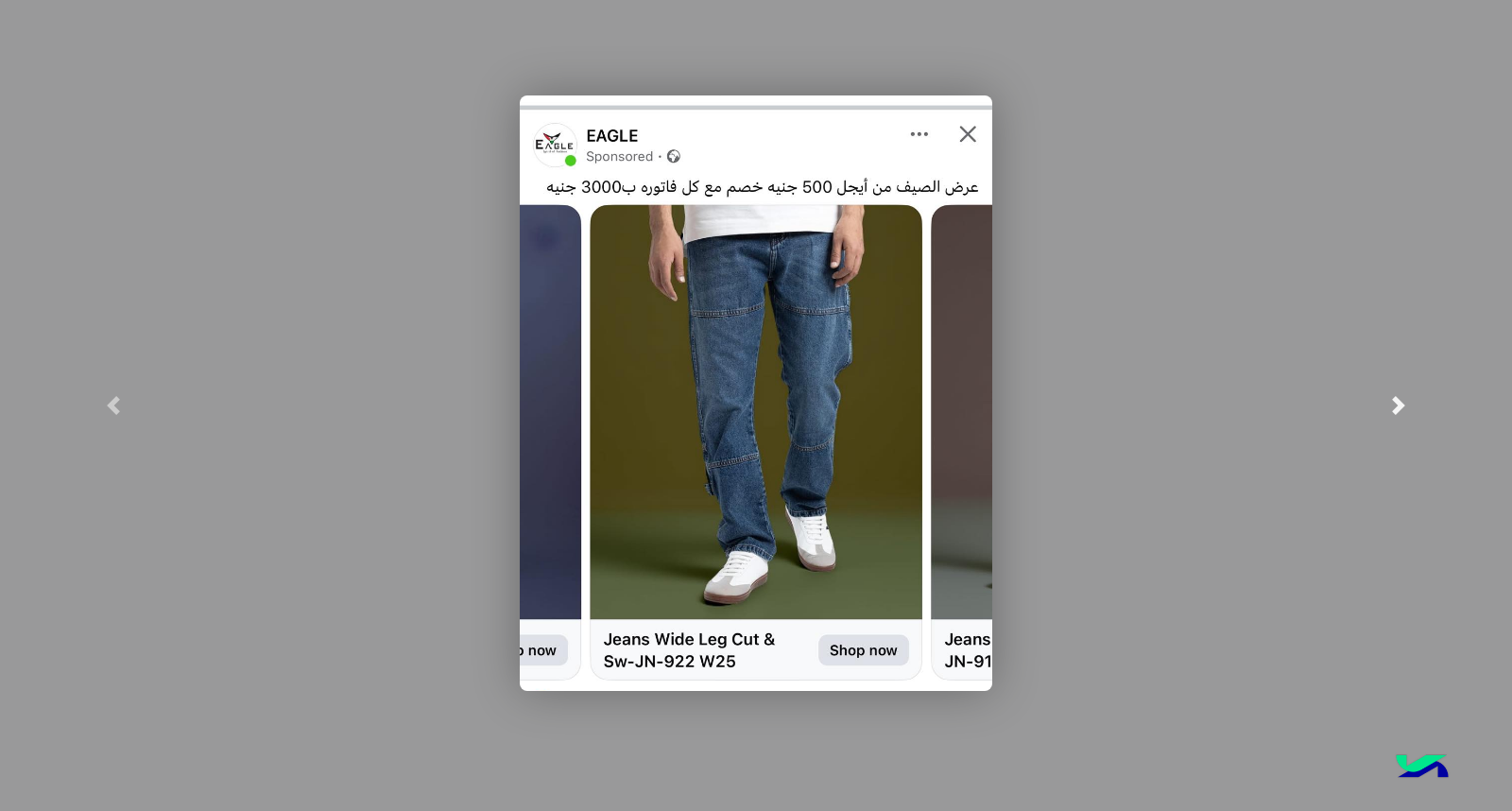
click at [1395, 393] on link at bounding box center [1399, 406] width 226 height 811
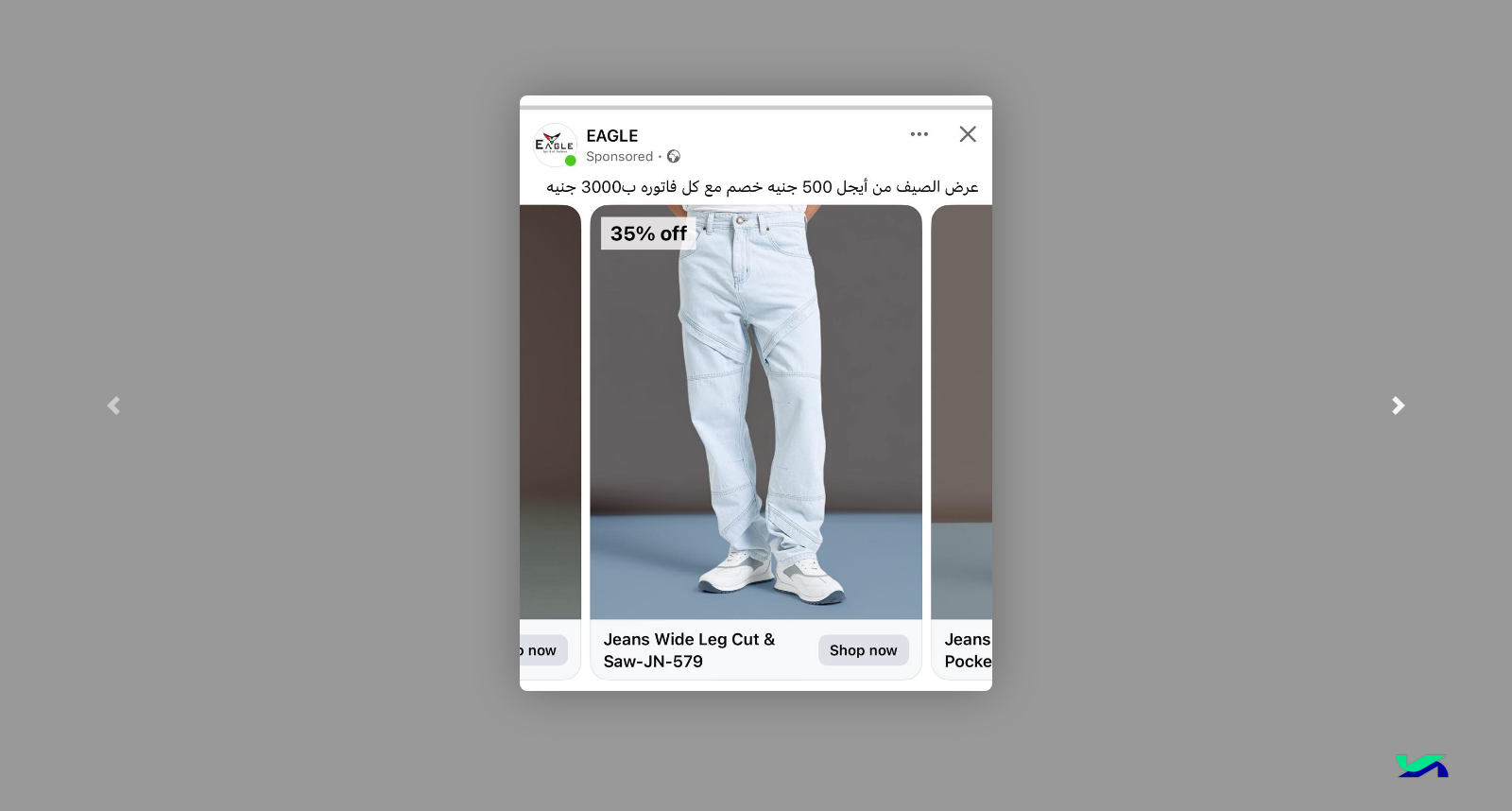
click at [1402, 388] on link at bounding box center [1399, 406] width 226 height 811
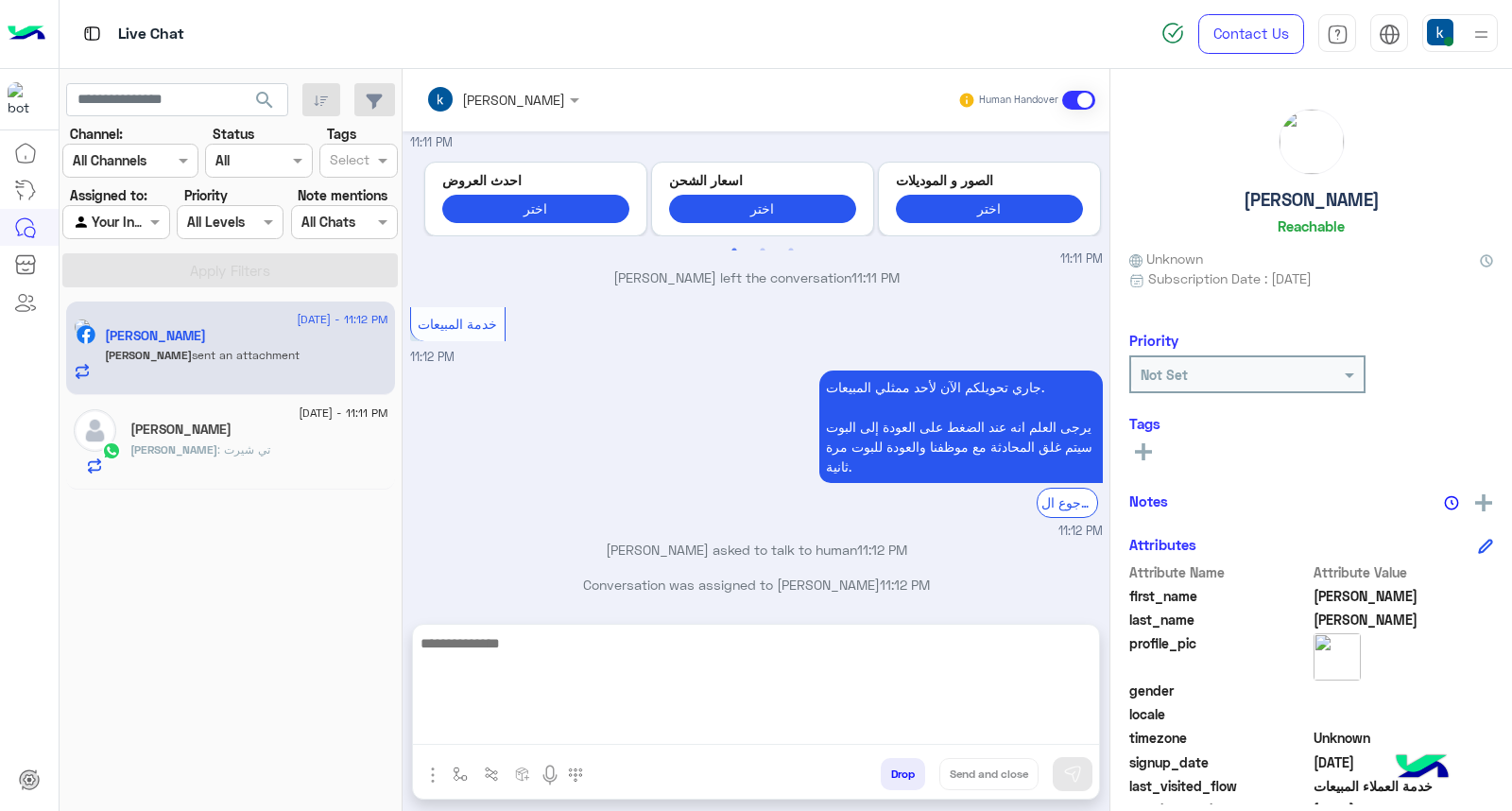
click at [588, 731] on textarea at bounding box center [756, 688] width 686 height 113
type textarea "*****"
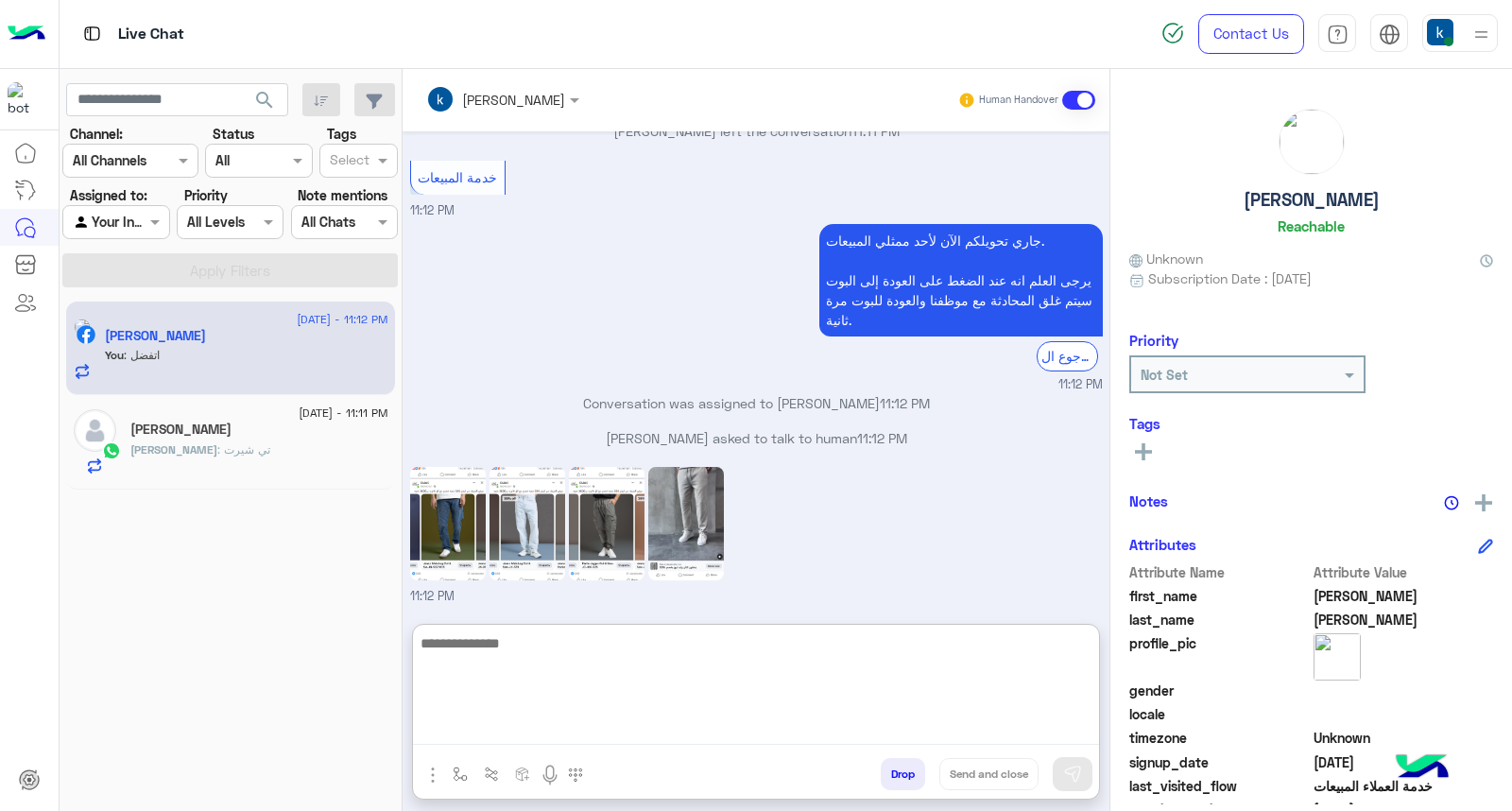
scroll to position [2105, 0]
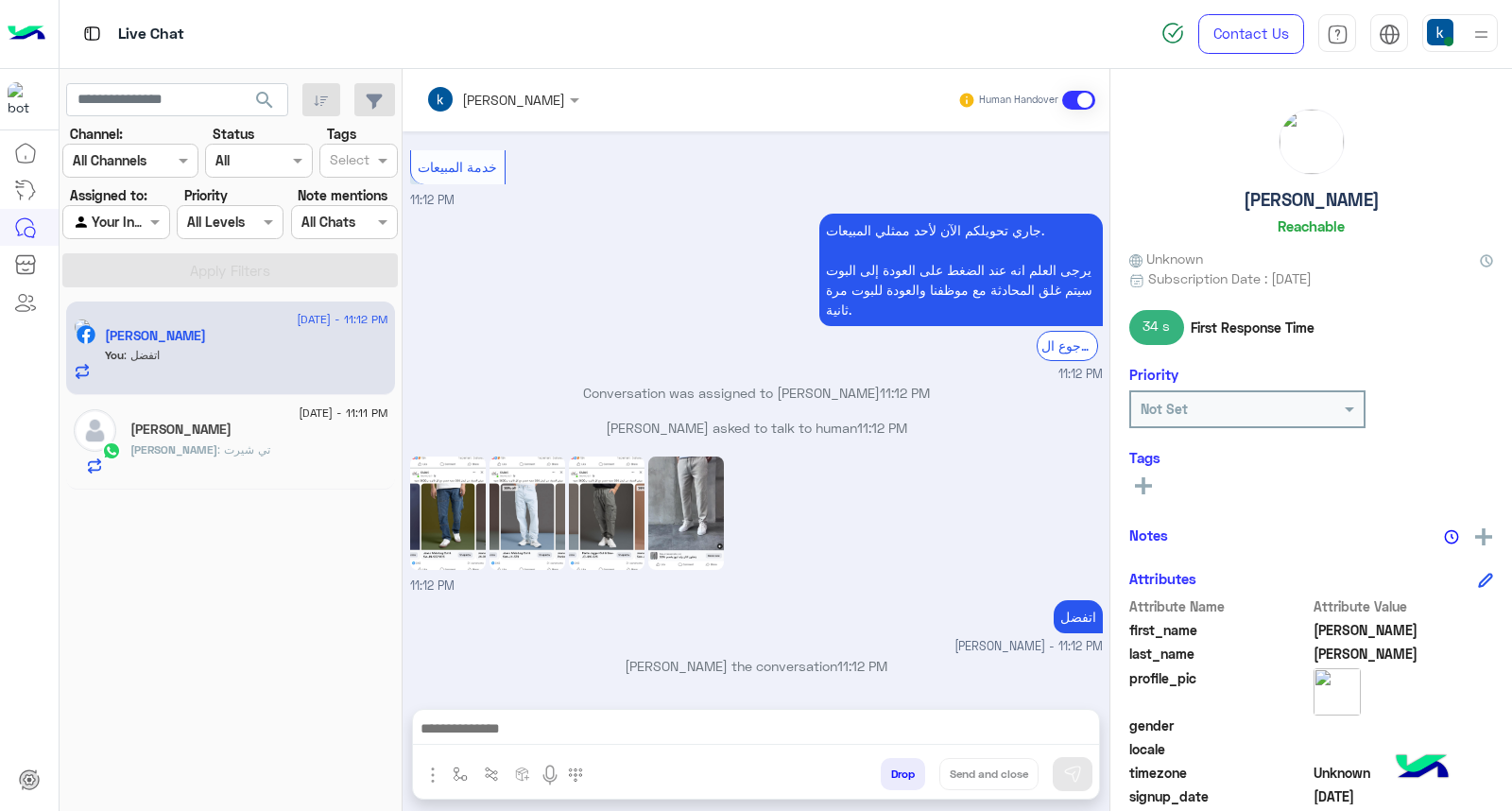
click at [175, 442] on p "Mohamed : تي شيرت" at bounding box center [200, 450] width 140 height 17
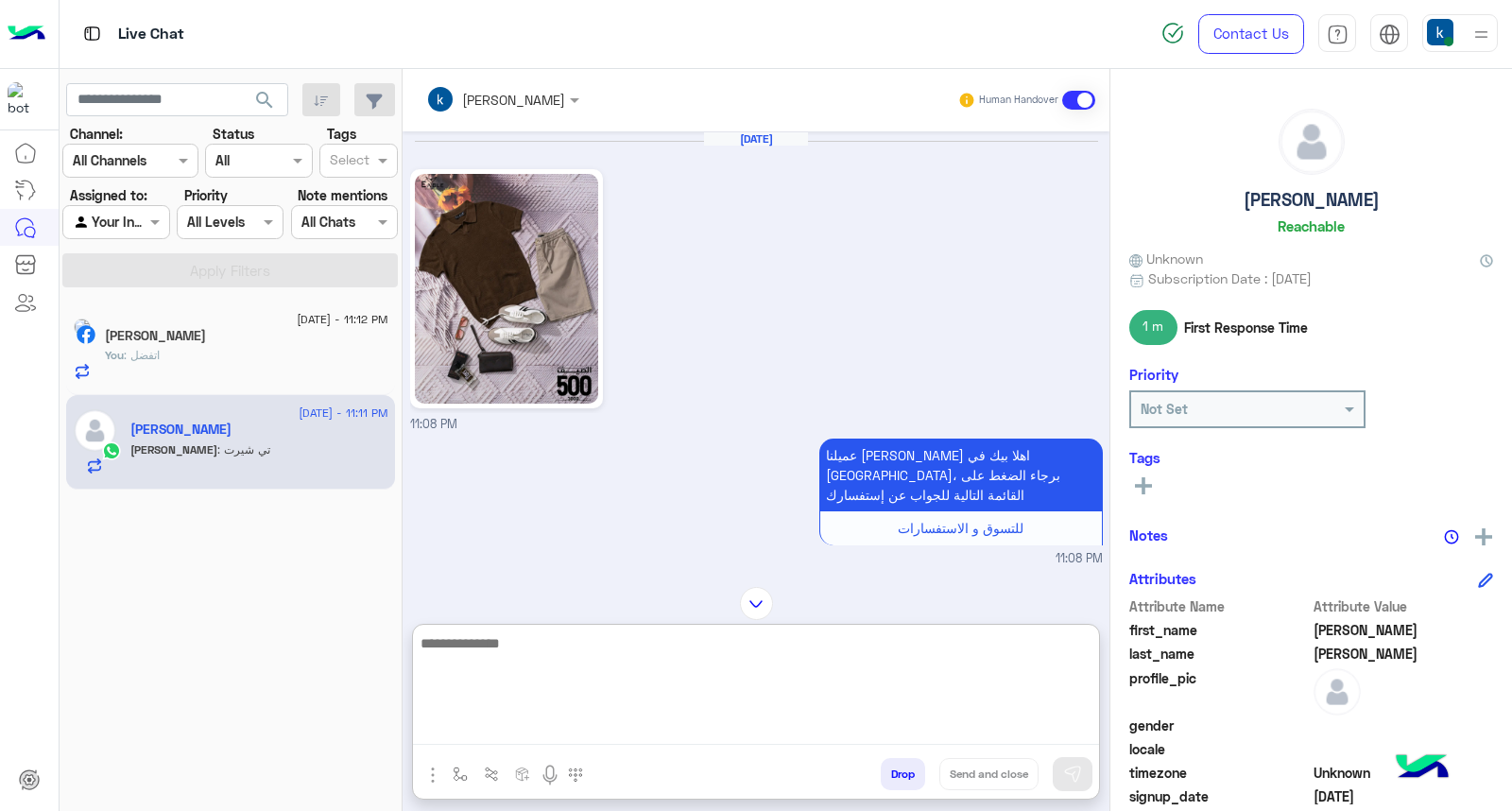
click at [540, 721] on textarea at bounding box center [756, 688] width 686 height 113
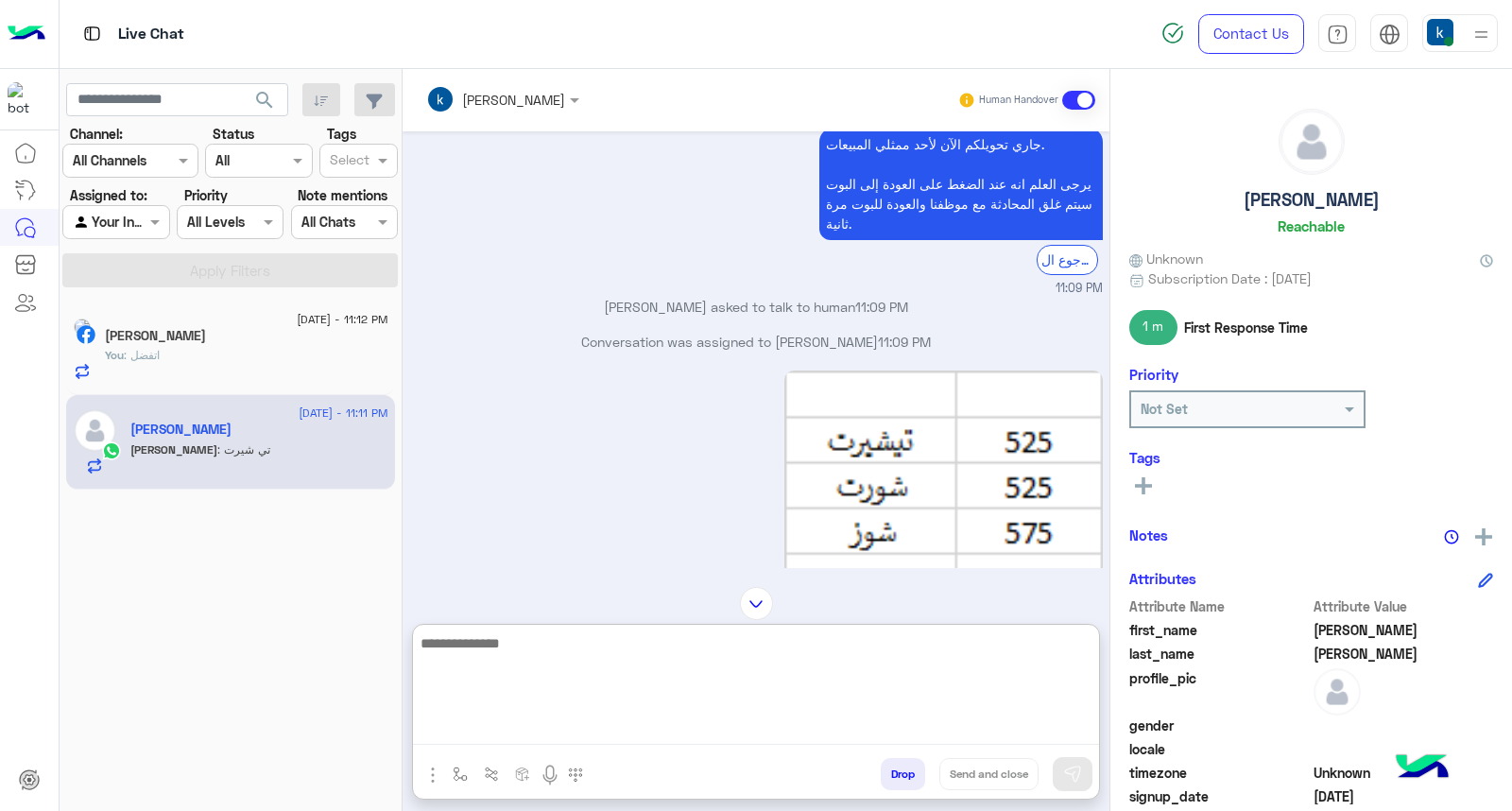
scroll to position [1230, 0]
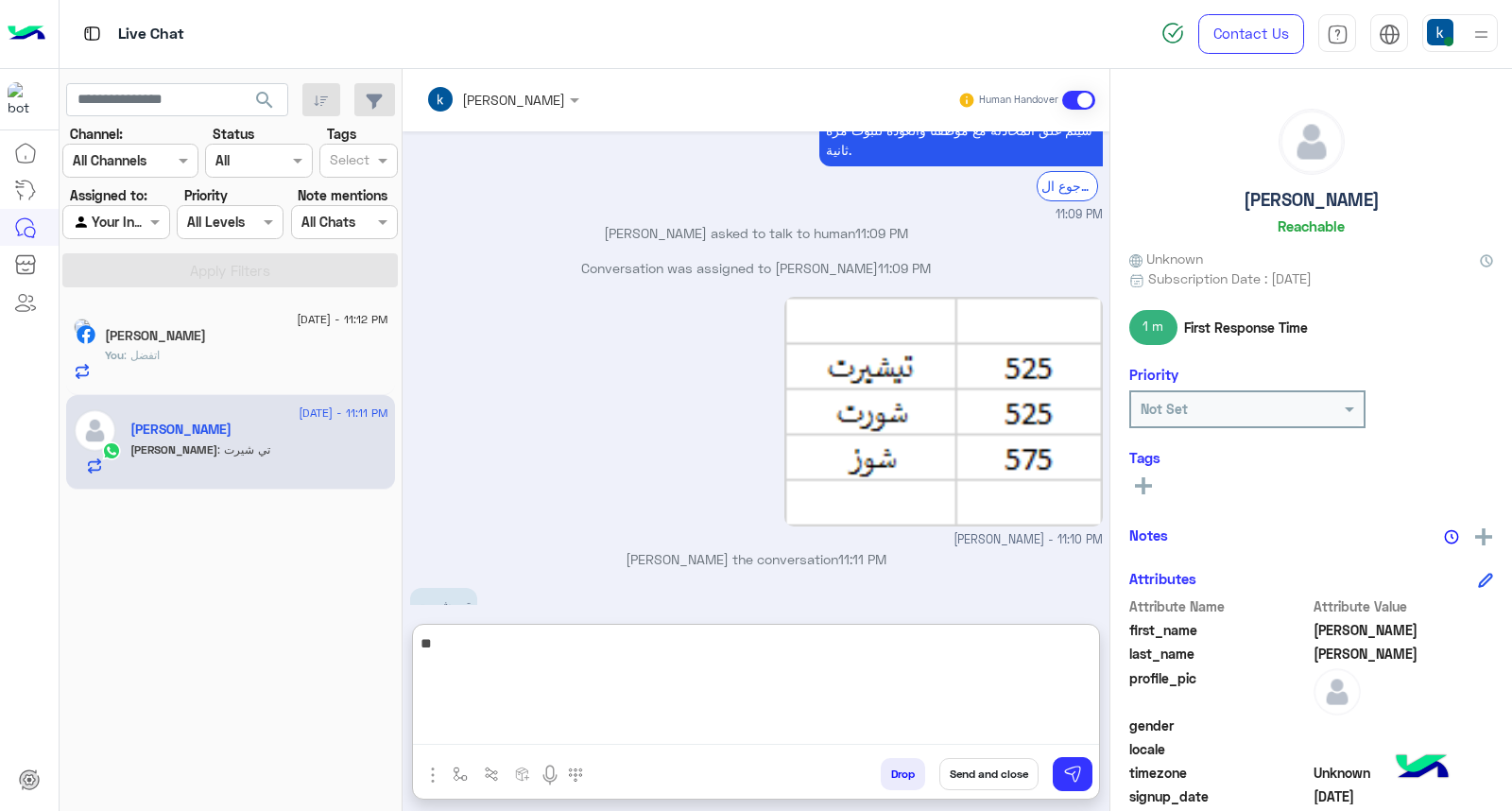
type textarea "***"
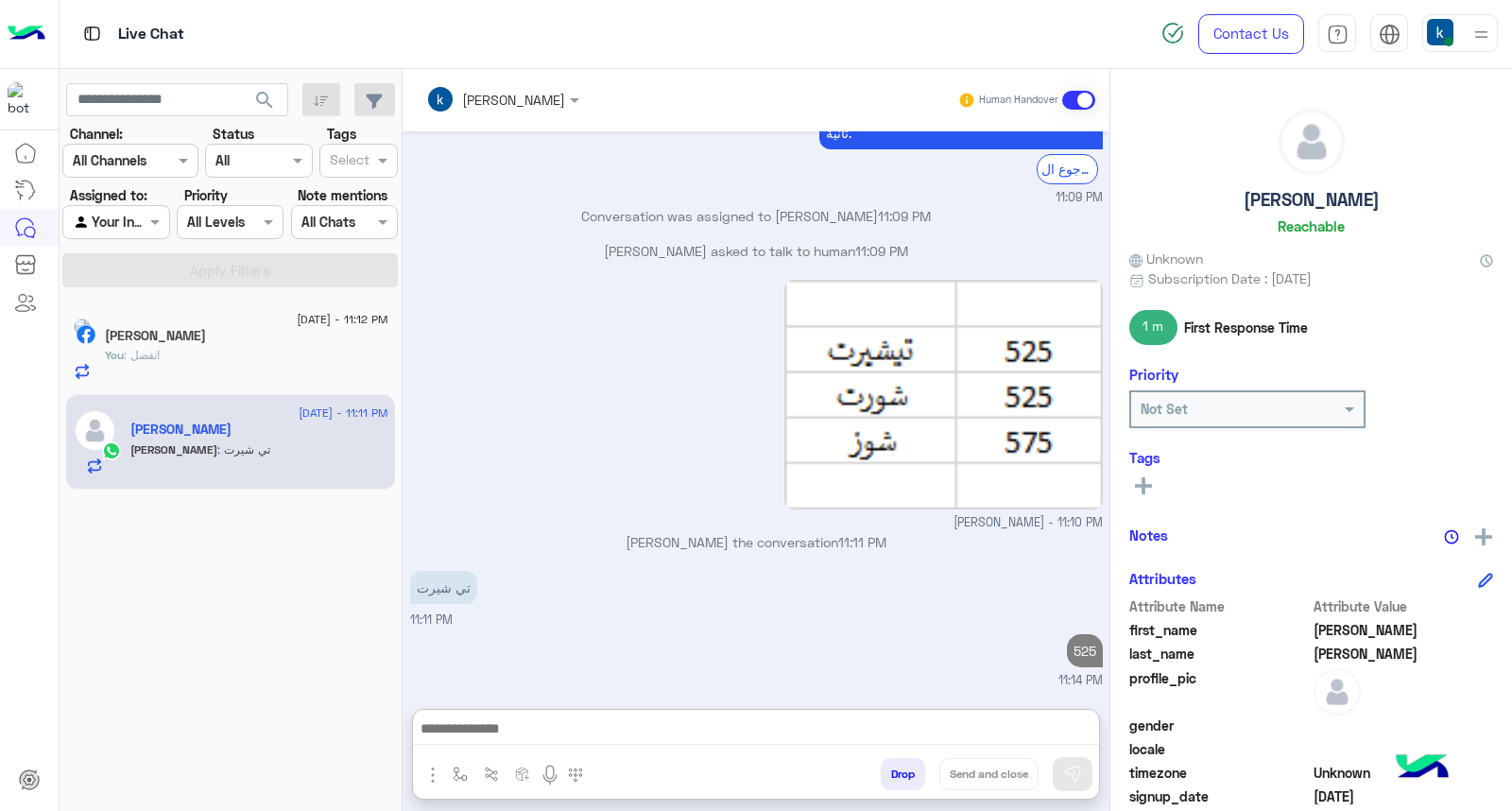
click at [253, 341] on div "Ahmed Hassan" at bounding box center [246, 338] width 284 height 20
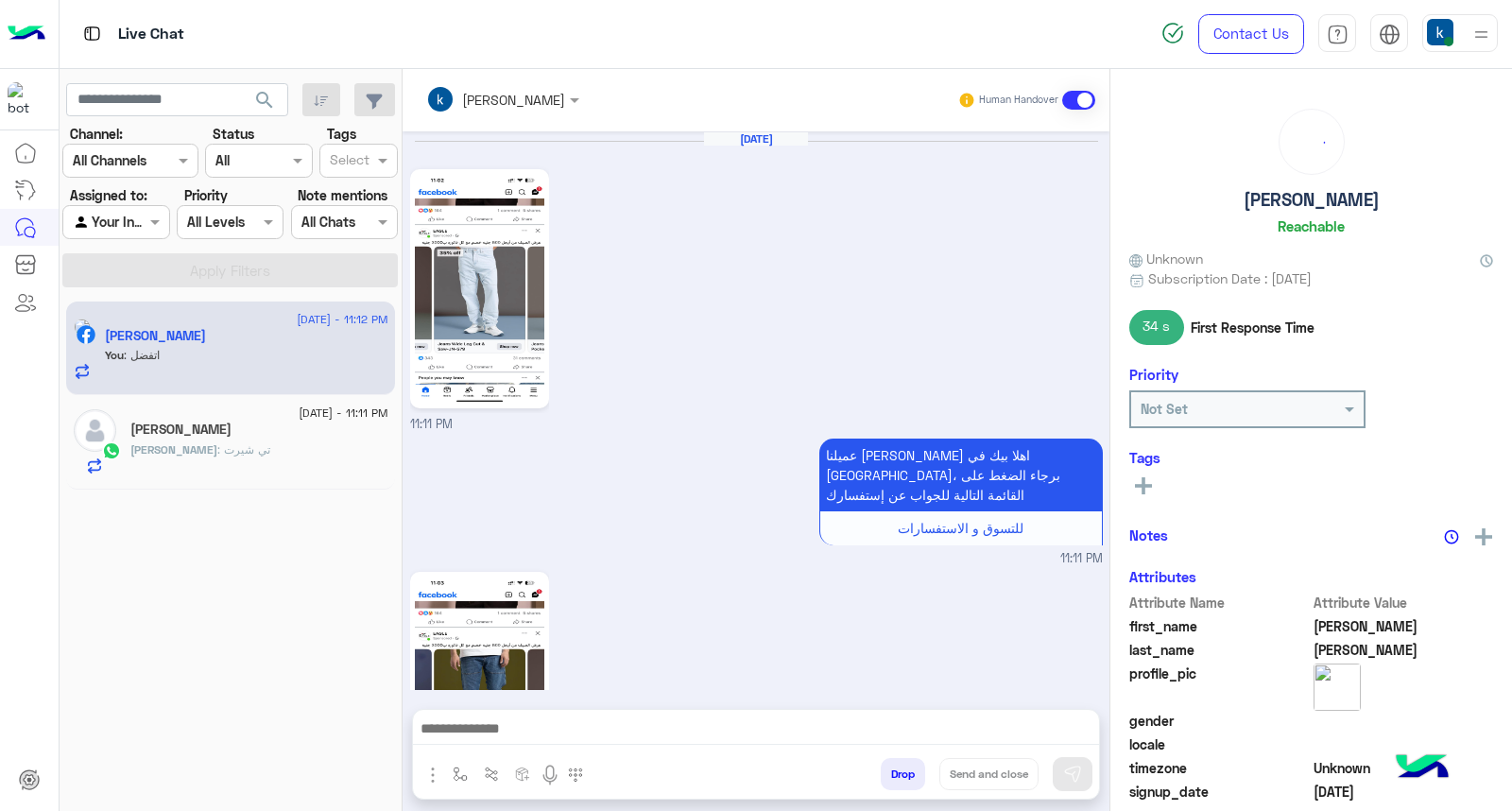
scroll to position [1637, 0]
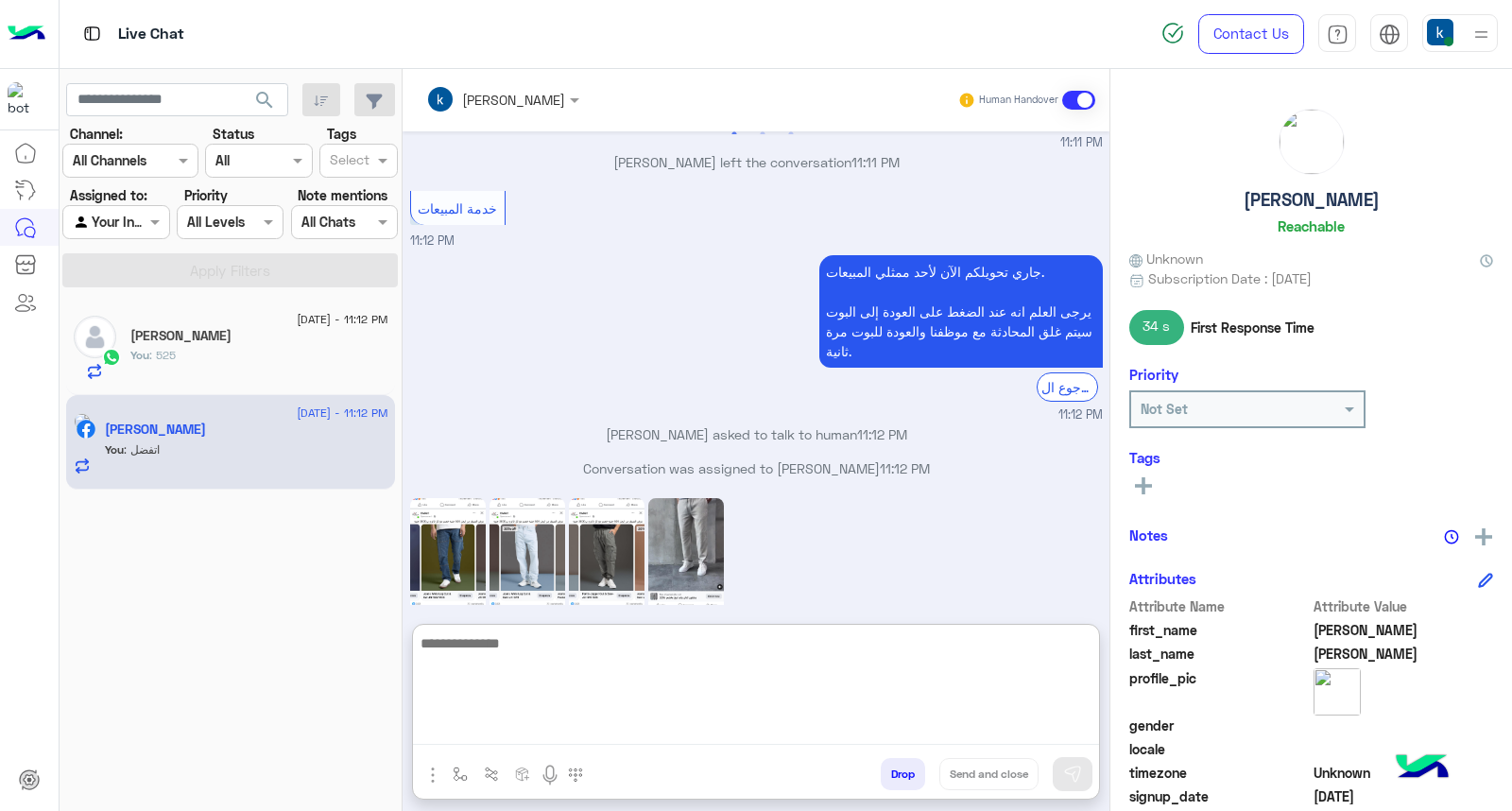
click at [520, 744] on textarea at bounding box center [756, 688] width 686 height 113
type textarea "**********"
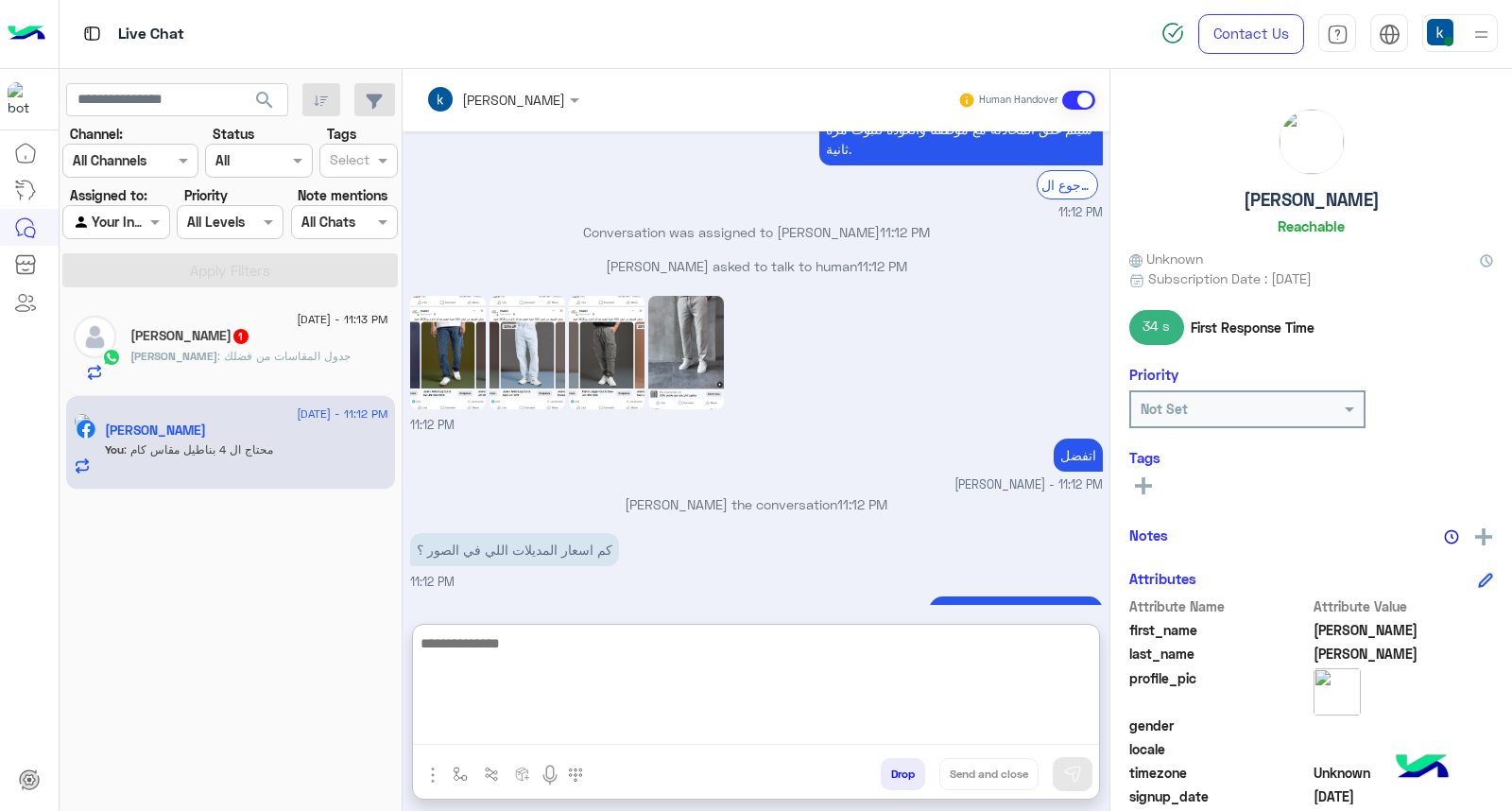
scroll to position [1846, 0]
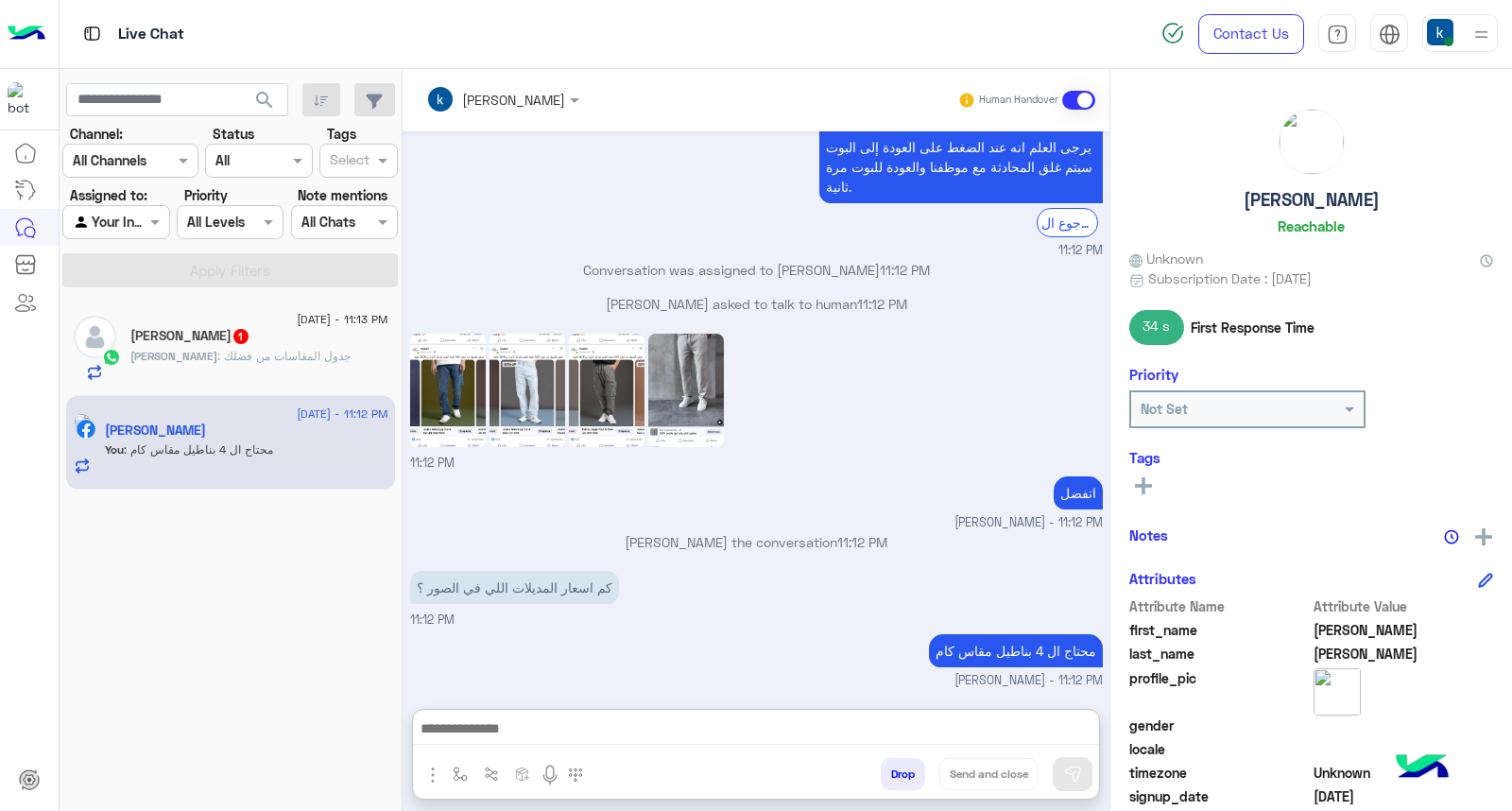
click at [248, 342] on span "1" at bounding box center [241, 337] width 15 height 15
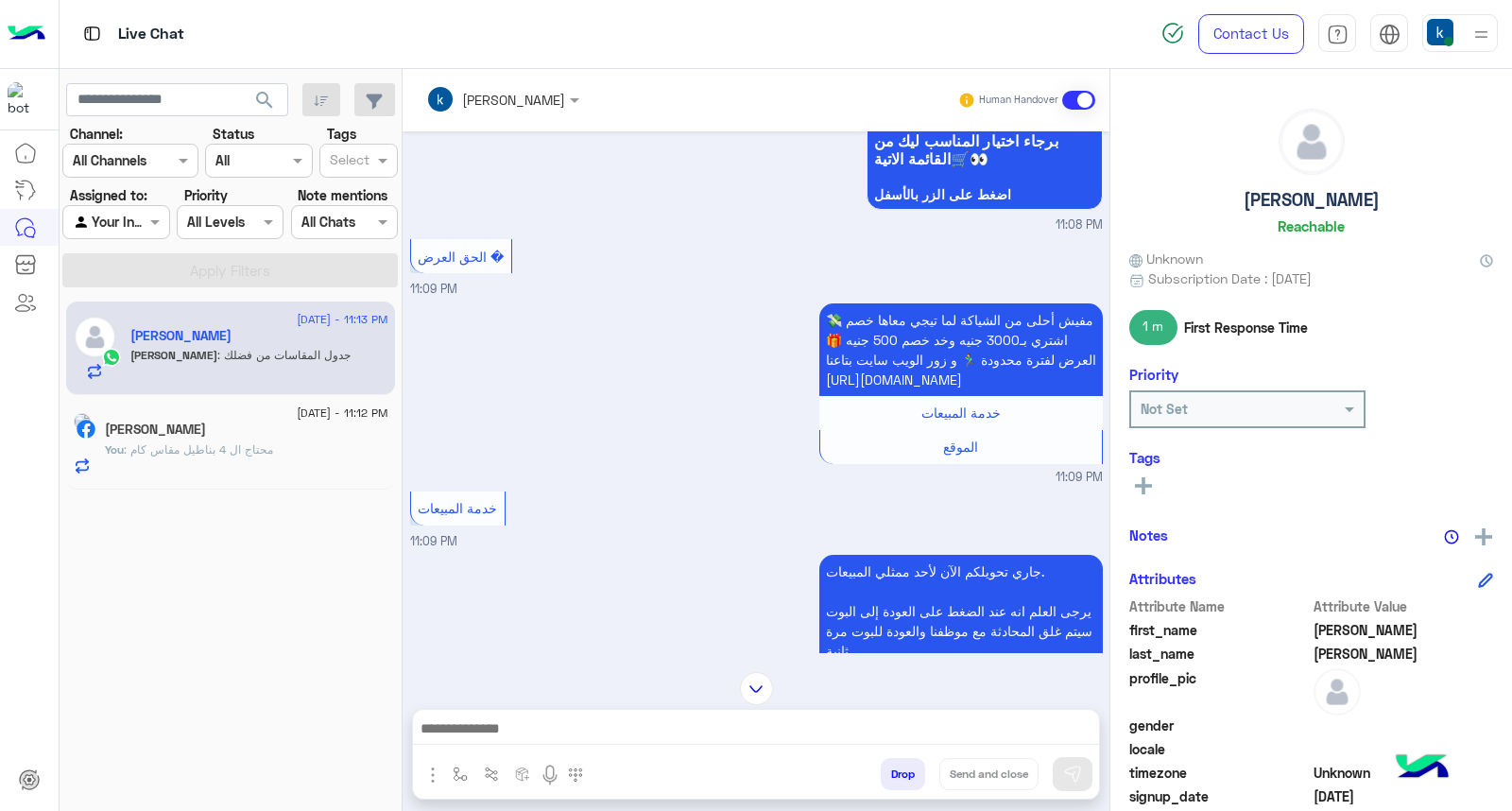
scroll to position [532, 0]
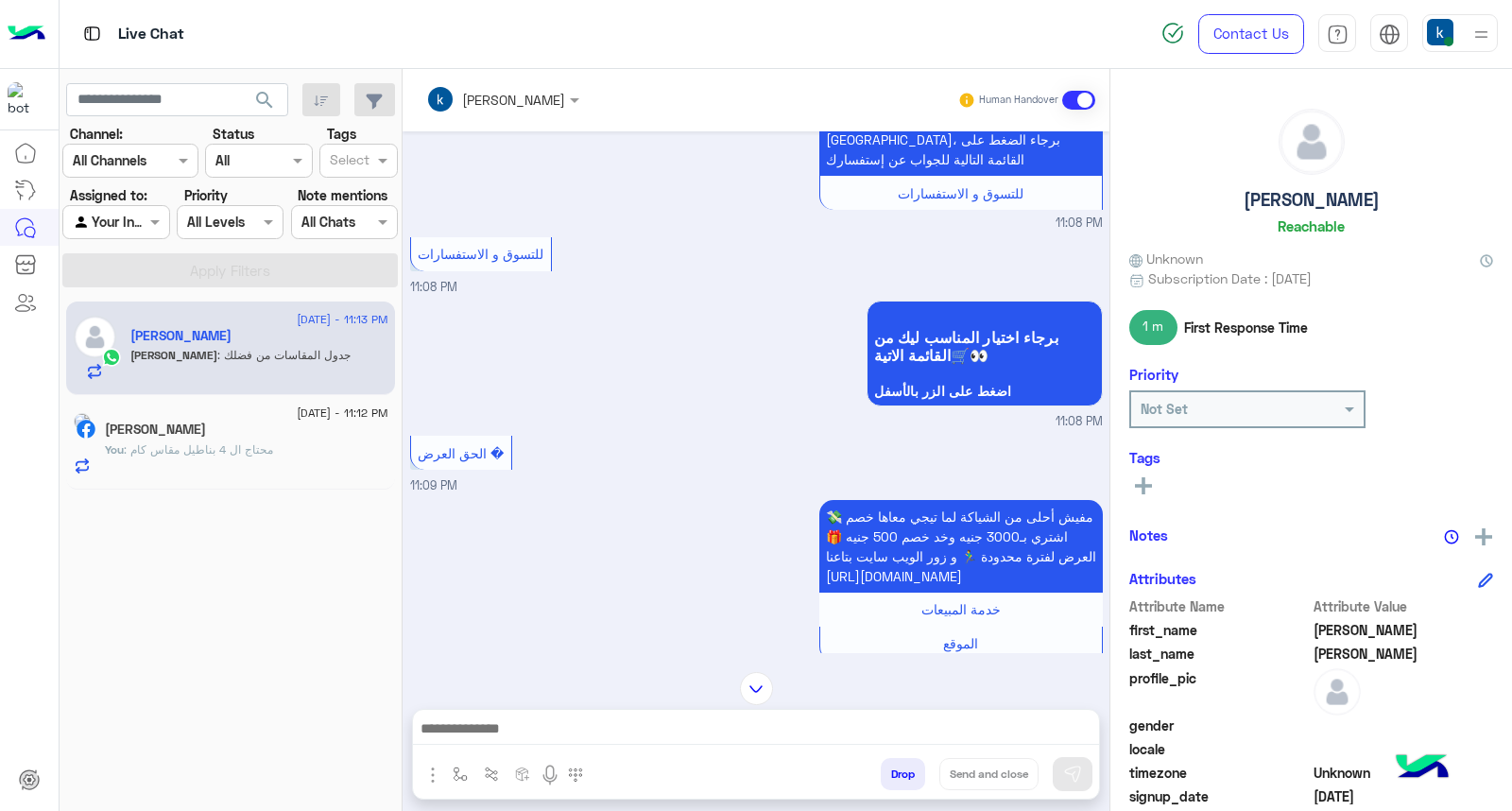
click at [436, 776] on img "button" at bounding box center [433, 776] width 23 height 23
click at [452, 741] on span "Images" at bounding box center [476, 734] width 49 height 22
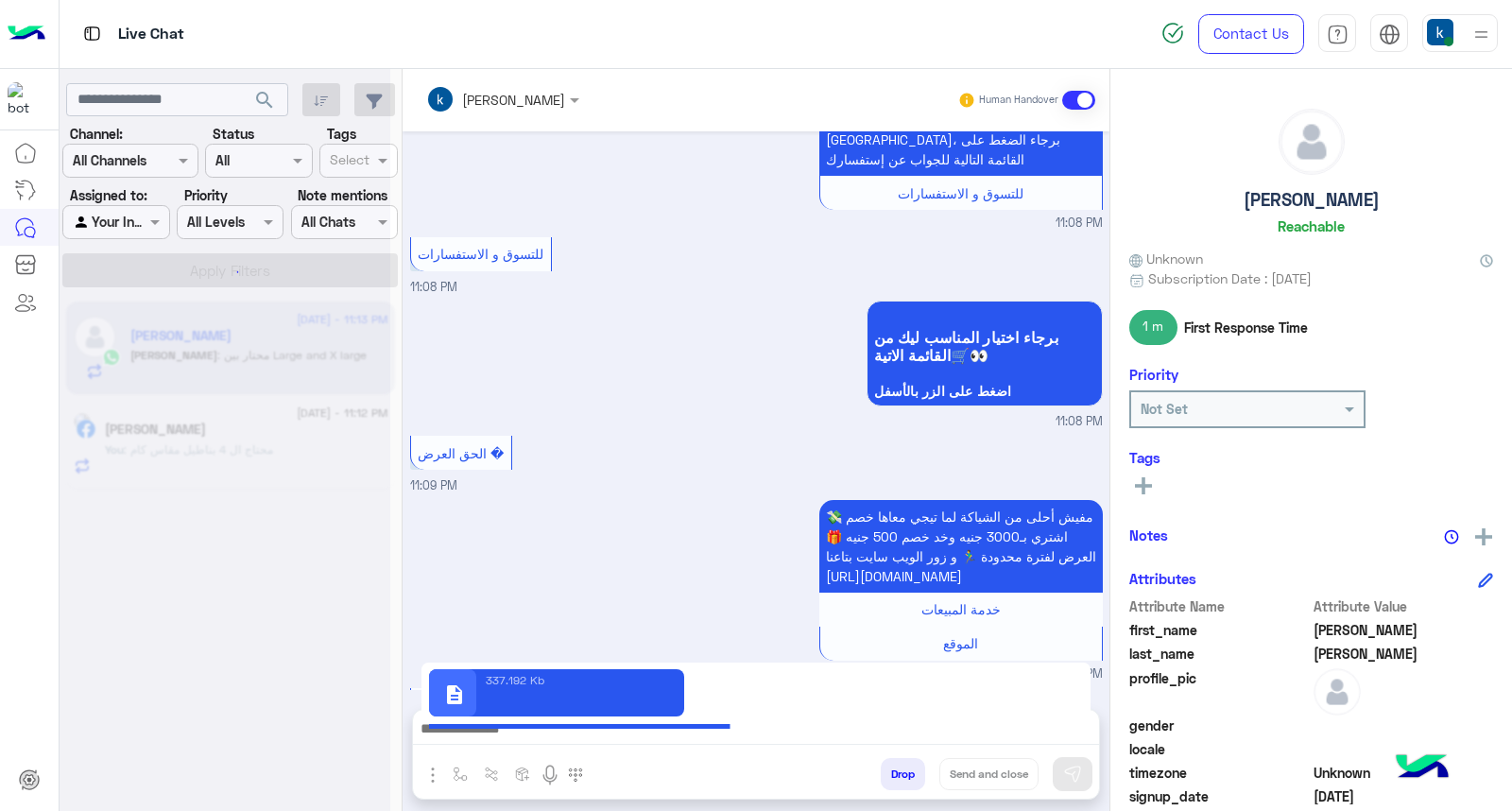
scroll to position [1331, 0]
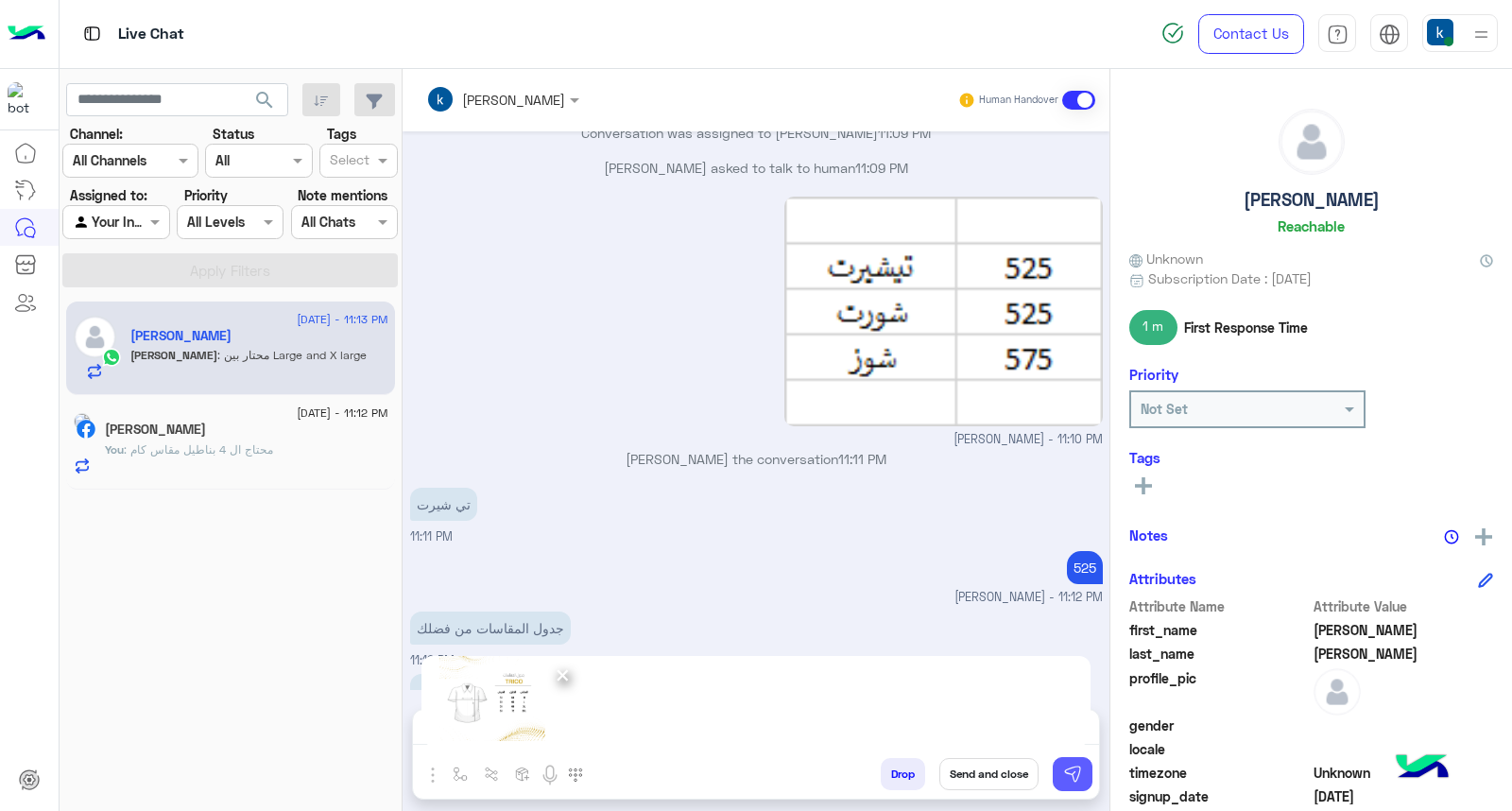
click at [1078, 771] on img at bounding box center [1072, 775] width 19 height 19
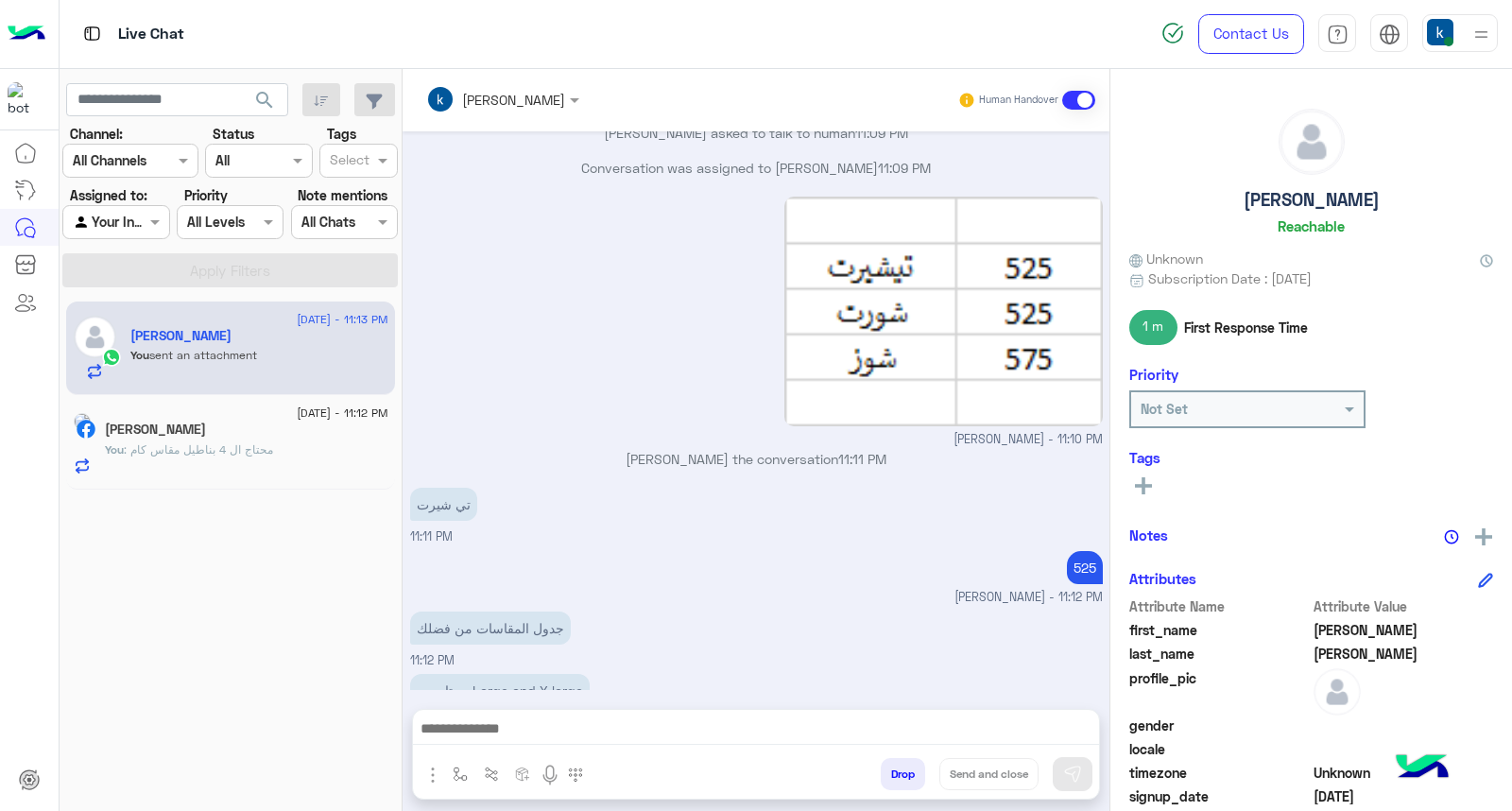
scroll to position [1589, 0]
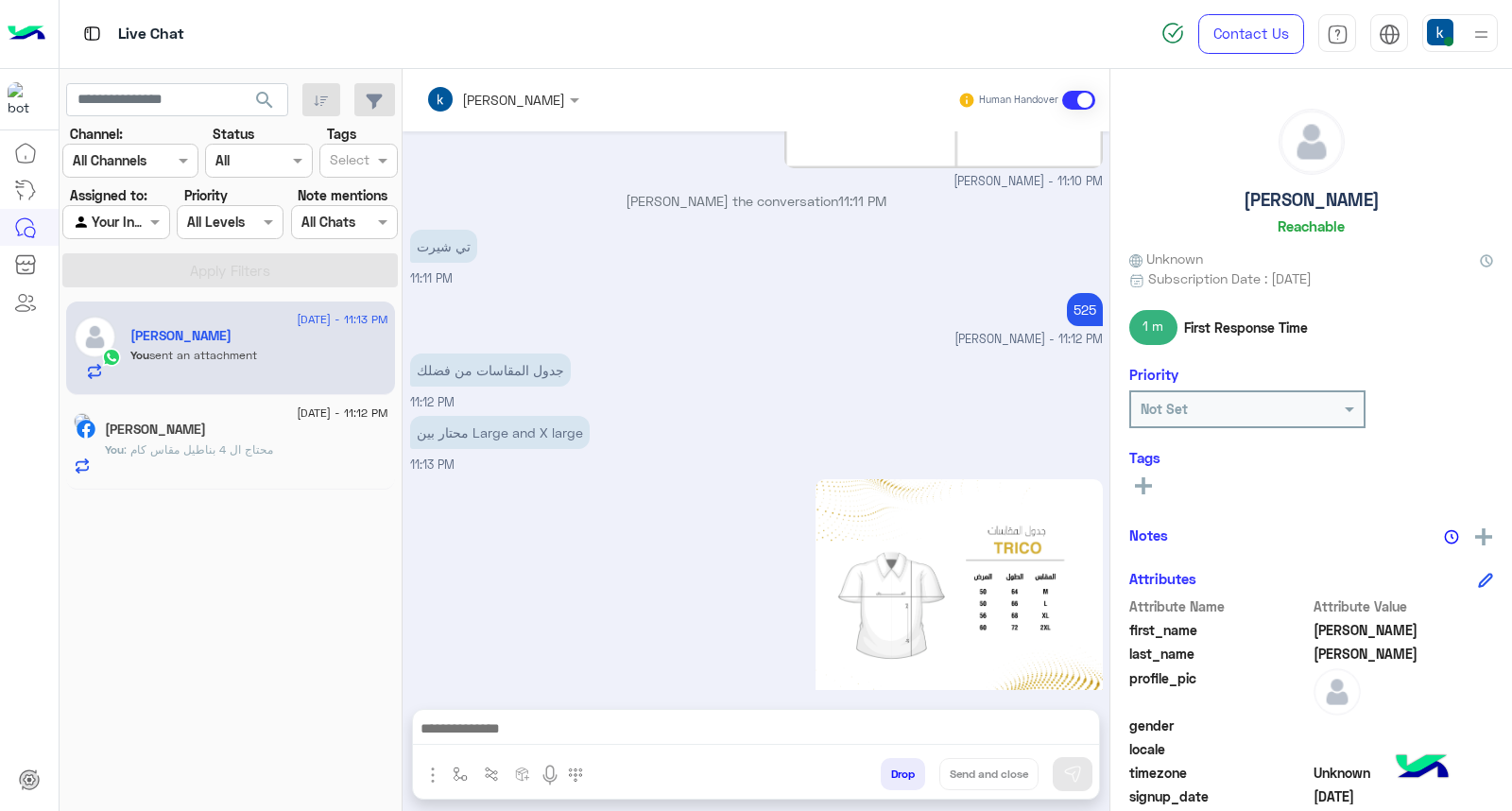
click at [680, 191] on p "khaled mohamed joined the conversation 11:11 PM" at bounding box center [756, 201] width 693 height 20
click at [736, 191] on p "khaled mohamed joined the conversation 11:11 PM" at bounding box center [756, 201] width 693 height 20
click at [750, 191] on p "khaled mohamed joined the conversation 11:11 PM" at bounding box center [756, 201] width 693 height 20
click at [766, 191] on p "khaled mohamed joined the conversation 11:11 PM" at bounding box center [756, 201] width 693 height 20
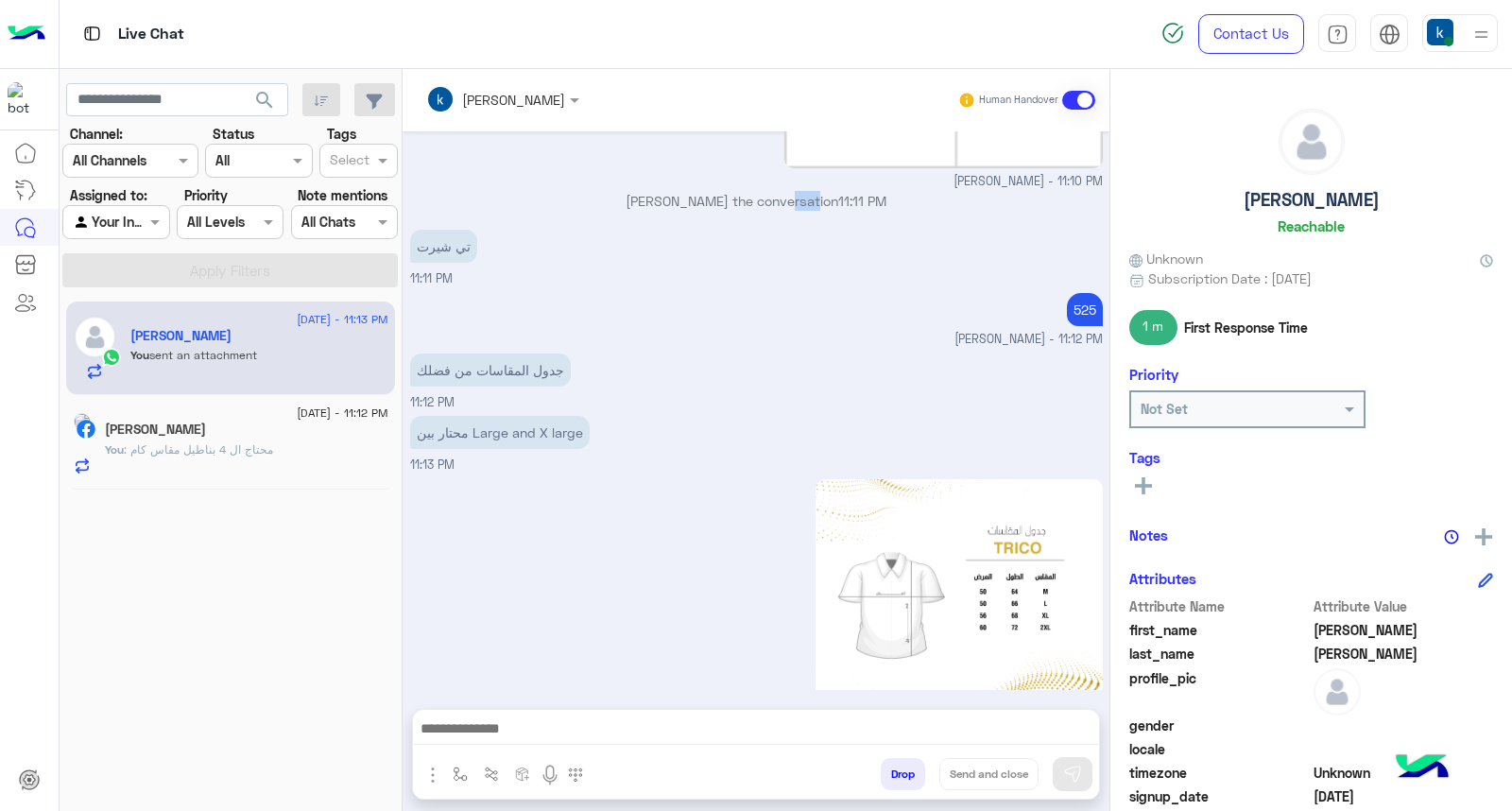
click at [766, 191] on p "khaled mohamed joined the conversation 11:11 PM" at bounding box center [756, 201] width 693 height 20
click at [795, 191] on p "khaled mohamed joined the conversation 11:11 PM" at bounding box center [756, 201] width 693 height 20
click at [852, 191] on div "khaled mohamed joined the conversation 11:11 PM" at bounding box center [756, 208] width 693 height 34
drag, startPoint x: 928, startPoint y: 156, endPoint x: 862, endPoint y: 164, distance: 66.5
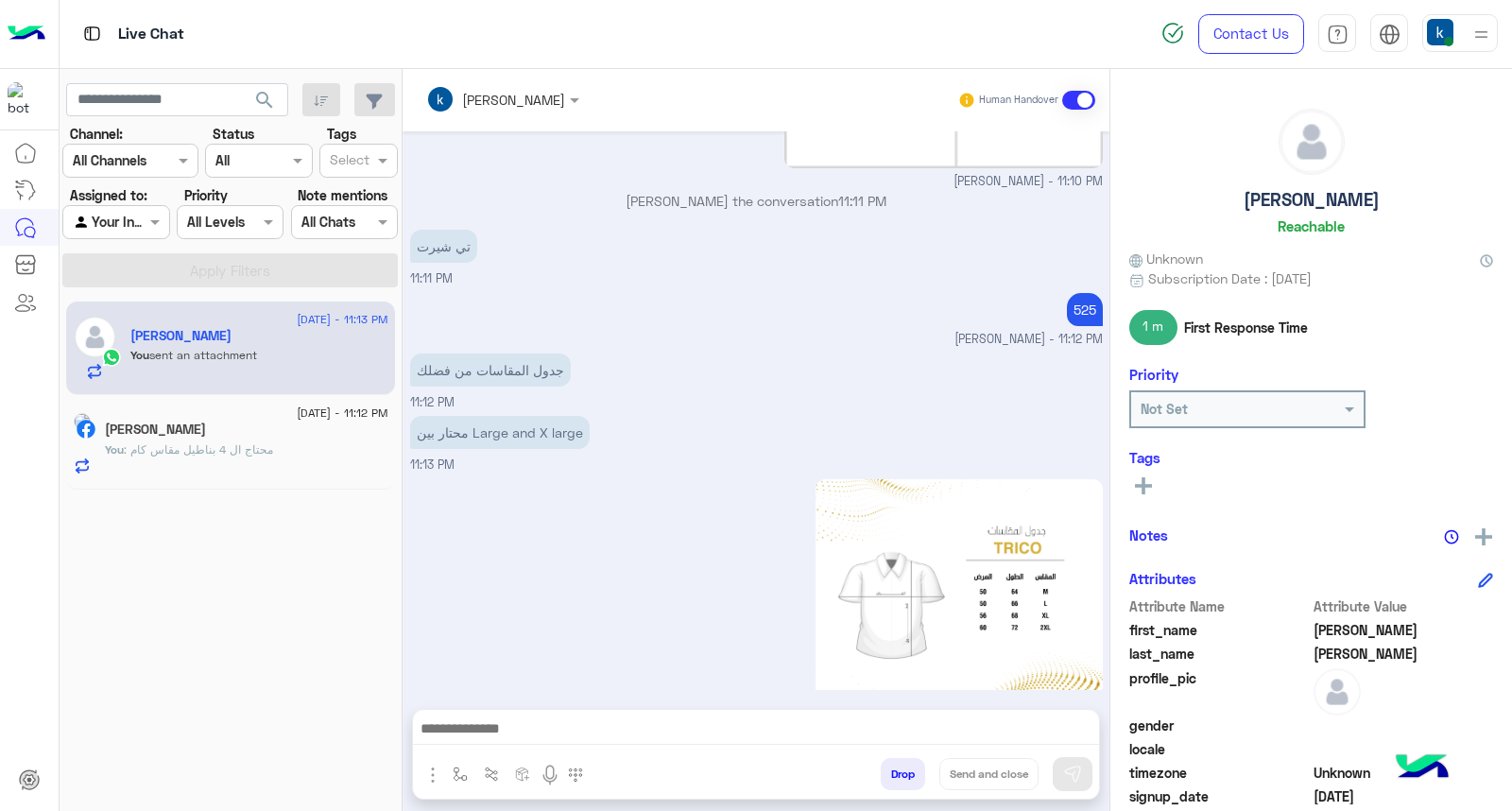
click at [862, 191] on p "khaled mohamed joined the conversation 11:11 PM" at bounding box center [756, 201] width 693 height 20
click at [868, 191] on div "khaled mohamed joined the conversation 11:11 PM" at bounding box center [756, 208] width 693 height 34
drag, startPoint x: 905, startPoint y: 161, endPoint x: 862, endPoint y: 162, distance: 43.0
click at [862, 193] on span "11:11 PM" at bounding box center [862, 201] width 49 height 16
click at [845, 225] on div "تي شيرت 11:11 PM" at bounding box center [756, 256] width 693 height 64
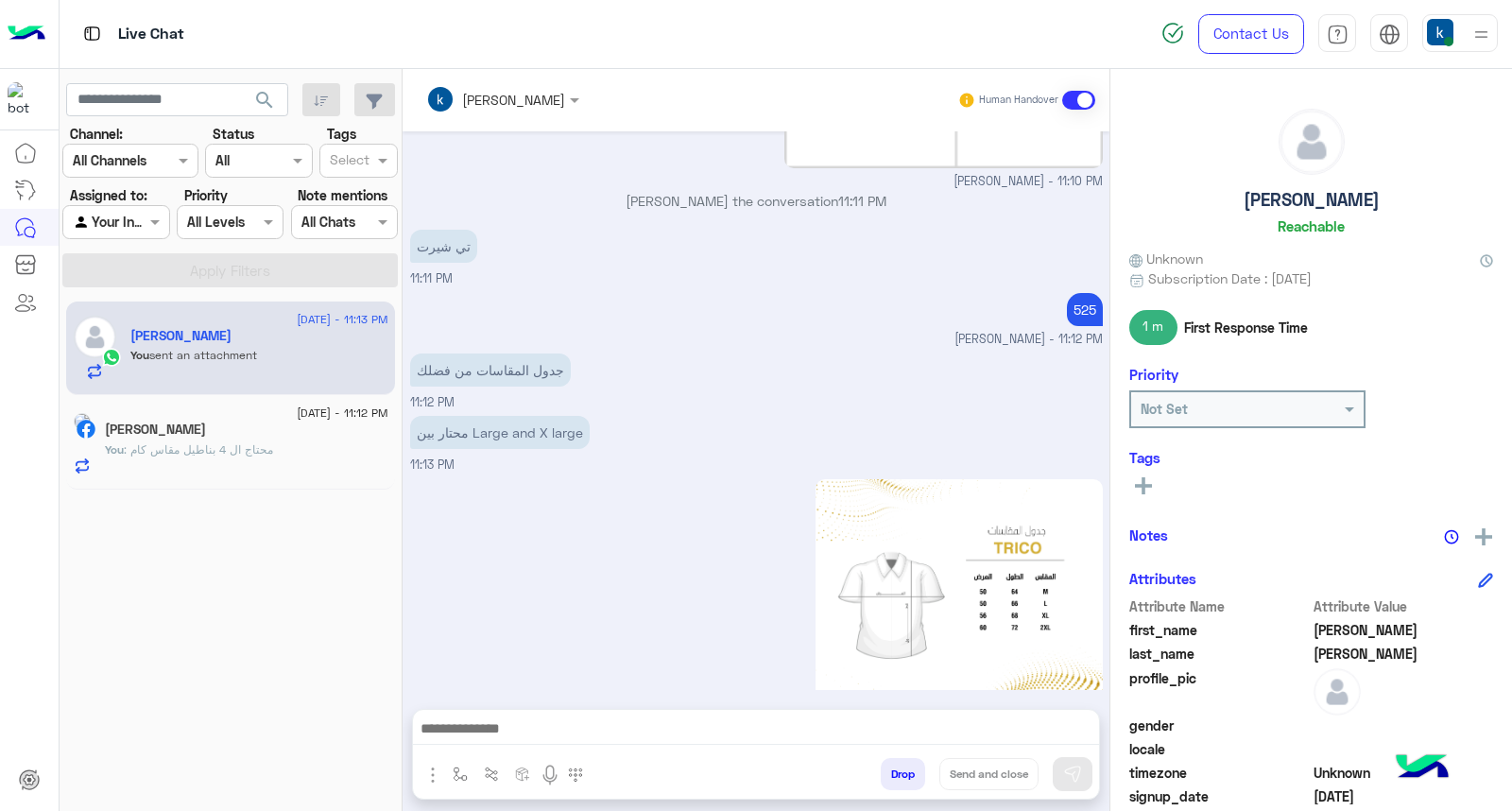
drag, startPoint x: 920, startPoint y: 156, endPoint x: 862, endPoint y: 166, distance: 58.9
click at [862, 191] on p "khaled mohamed joined the conversation 11:11 PM" at bounding box center [756, 201] width 693 height 20
click at [861, 225] on div "تي شيرت 11:11 PM" at bounding box center [756, 256] width 693 height 64
drag, startPoint x: 912, startPoint y: 155, endPoint x: 863, endPoint y: 164, distance: 49.8
click at [863, 191] on p "khaled mohamed joined the conversation 11:11 PM" at bounding box center [756, 201] width 693 height 20
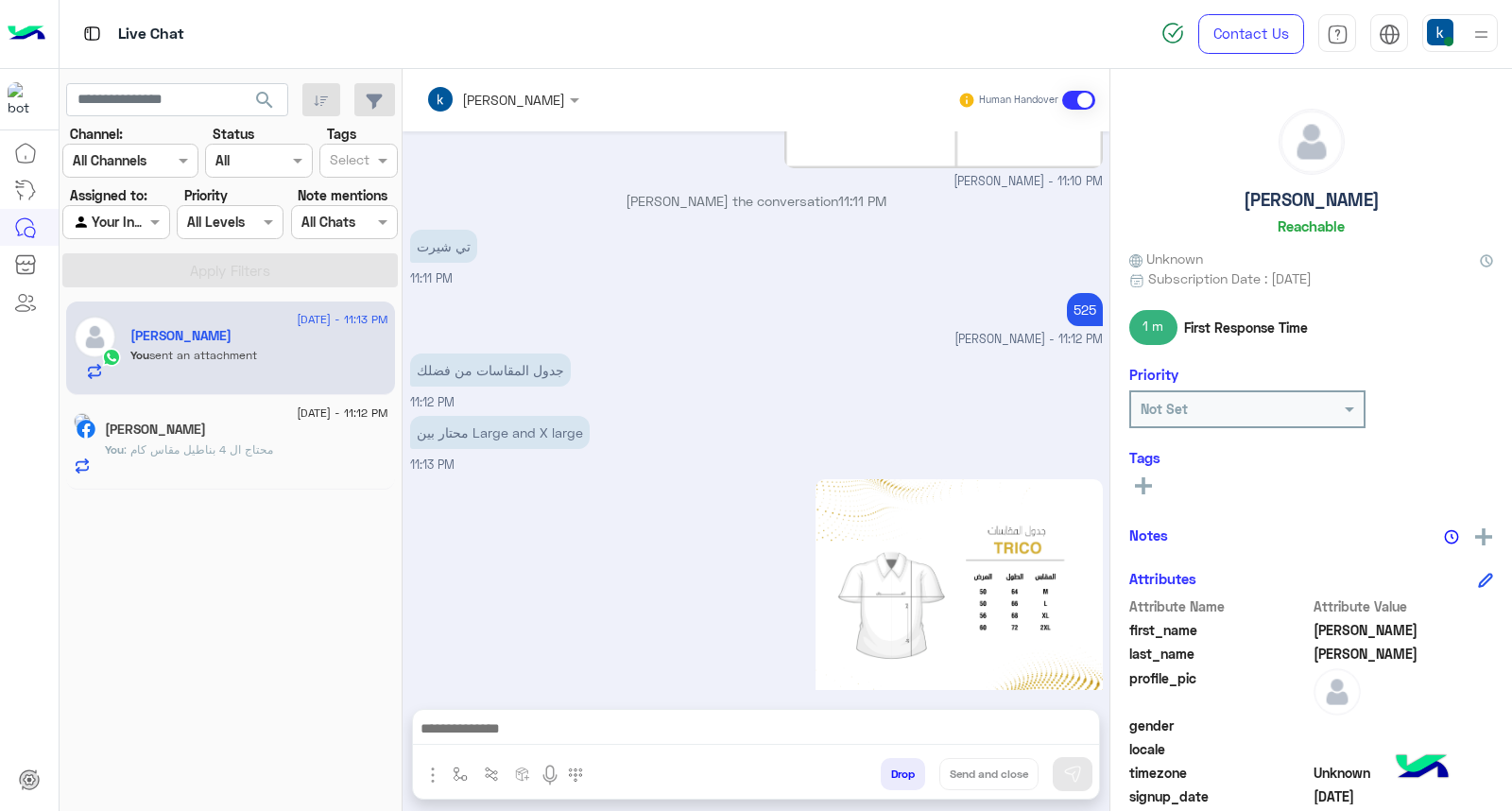
click at [807, 225] on div "تي شيرت 11:11 PM" at bounding box center [756, 256] width 693 height 64
click at [599, 191] on p "khaled mohamed joined the conversation 11:11 PM" at bounding box center [756, 201] width 693 height 20
drag, startPoint x: 599, startPoint y: 158, endPoint x: 904, endPoint y: 171, distance: 305.3
click at [904, 191] on div "khaled mohamed joined the conversation 11:11 PM" at bounding box center [756, 208] width 693 height 34
click at [839, 191] on p "khaled mohamed joined the conversation 11:11 PM" at bounding box center [756, 201] width 693 height 20
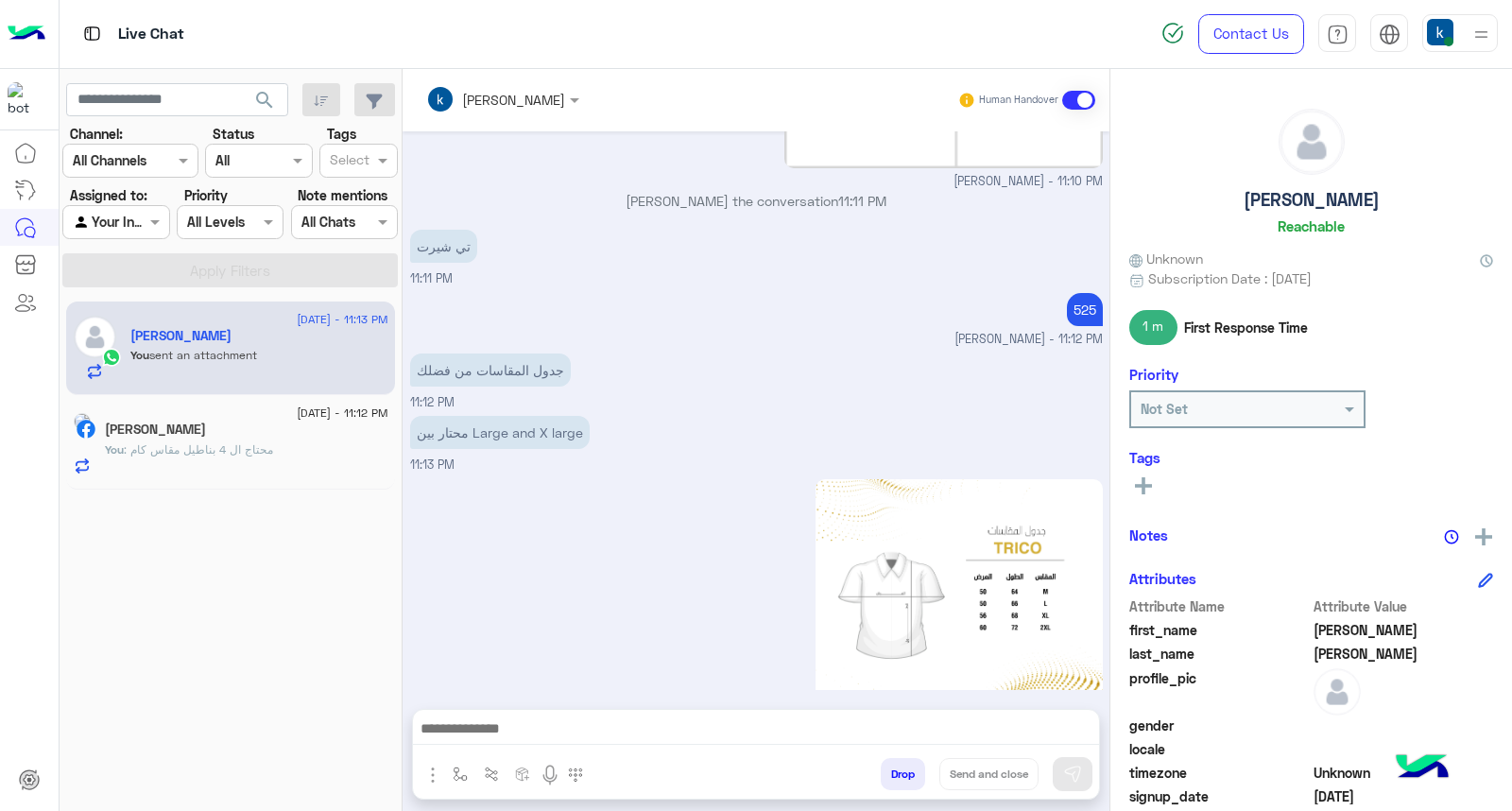
click at [836, 191] on p "khaled mohamed joined the conversation 11:11 PM" at bounding box center [756, 201] width 693 height 20
click at [771, 191] on p "khaled mohamed joined the conversation 11:11 PM" at bounding box center [756, 201] width 693 height 20
click at [748, 191] on p "khaled mohamed joined the conversation 11:11 PM" at bounding box center [756, 201] width 693 height 20
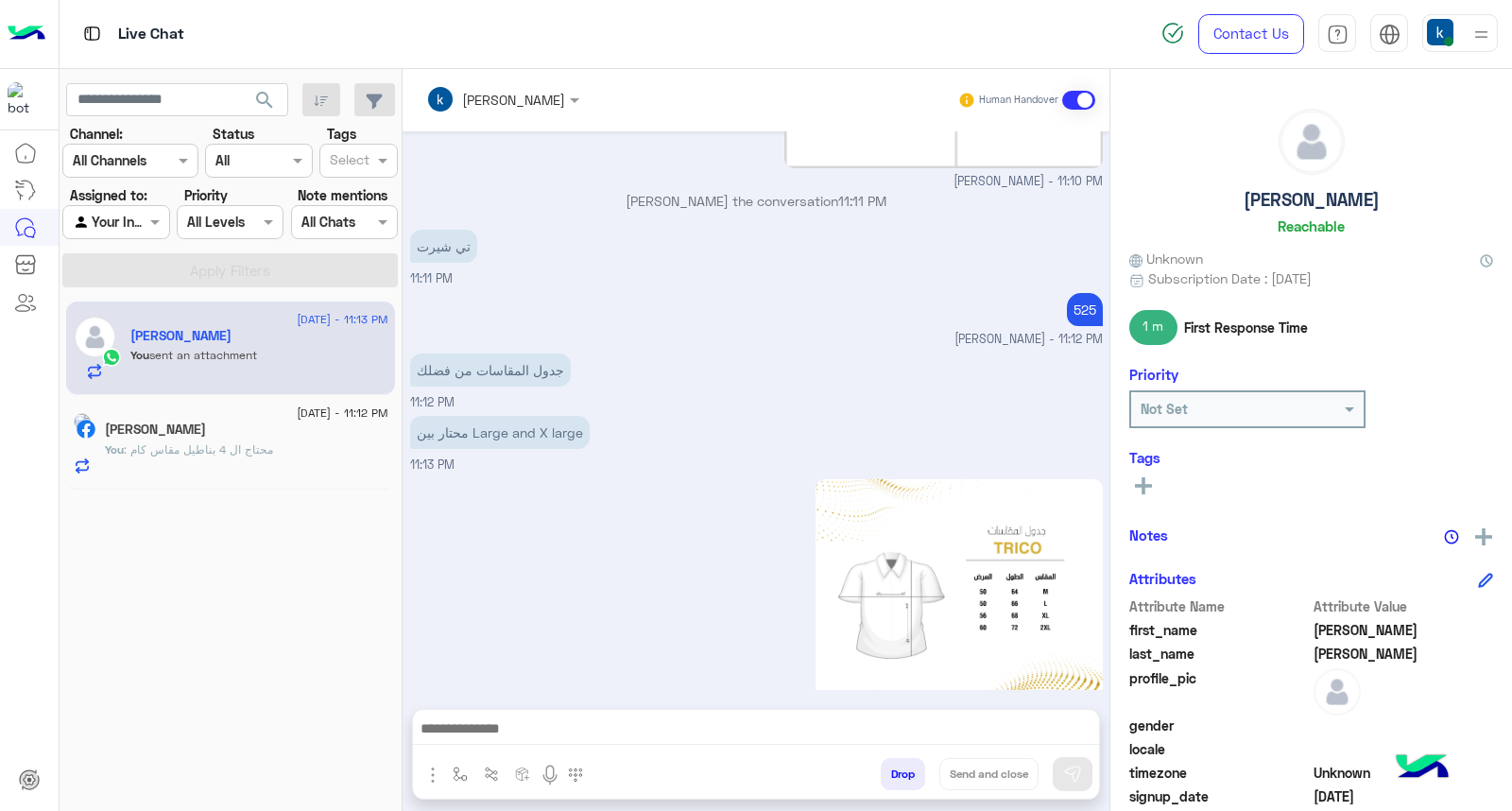
click at [757, 191] on p "khaled mohamed joined the conversation 11:11 PM" at bounding box center [756, 201] width 693 height 20
click at [716, 191] on p "khaled mohamed joined the conversation 11:11 PM" at bounding box center [756, 201] width 693 height 20
click at [678, 191] on p "khaled mohamed joined the conversation 11:11 PM" at bounding box center [756, 201] width 693 height 20
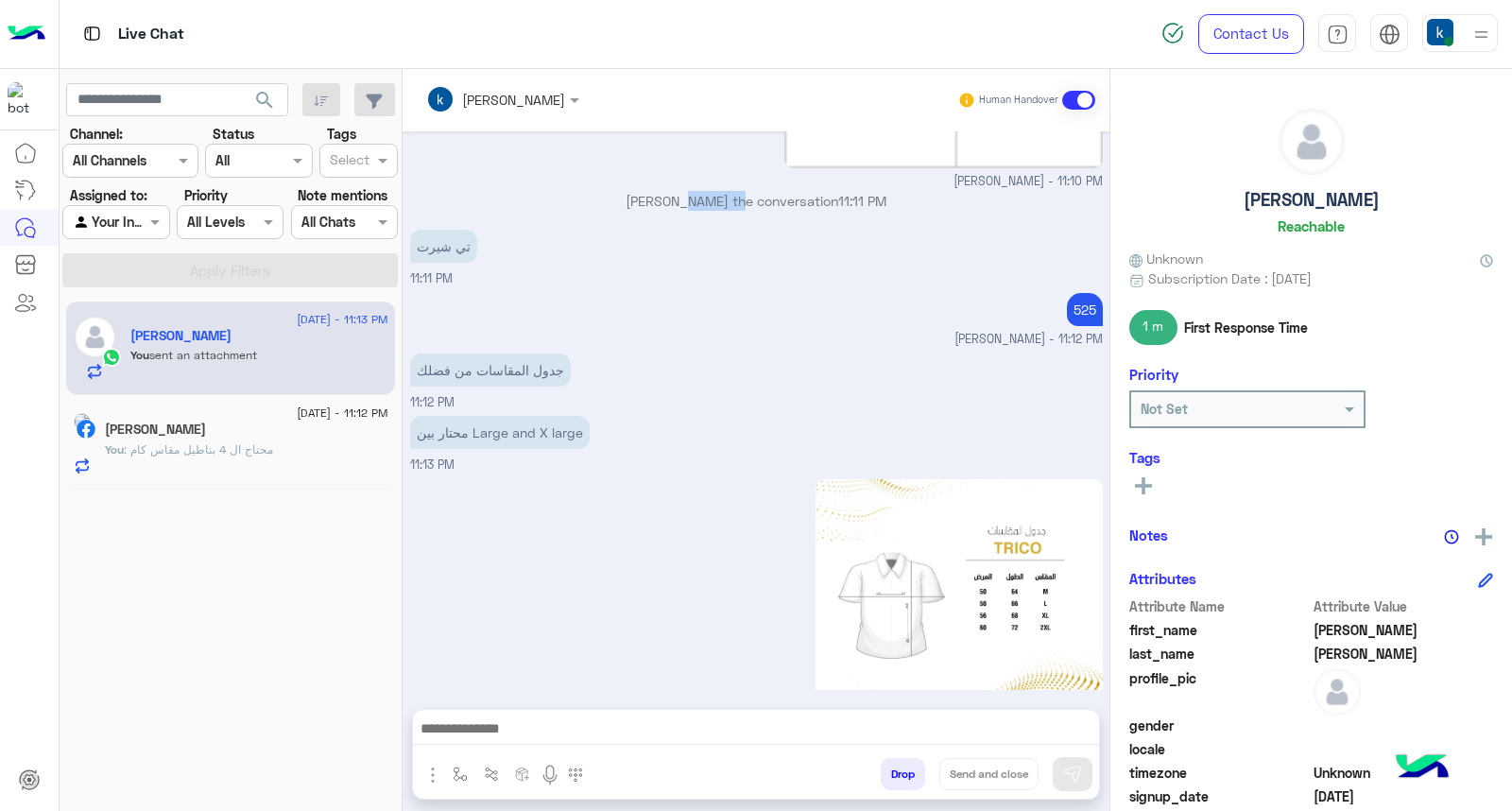
click at [678, 191] on p "khaled mohamed joined the conversation 11:11 PM" at bounding box center [756, 201] width 693 height 20
click at [615, 191] on p "khaled mohamed joined the conversation 11:11 PM" at bounding box center [756, 201] width 693 height 20
click at [659, 191] on p "khaled mohamed joined the conversation 11:11 PM" at bounding box center [756, 201] width 693 height 20
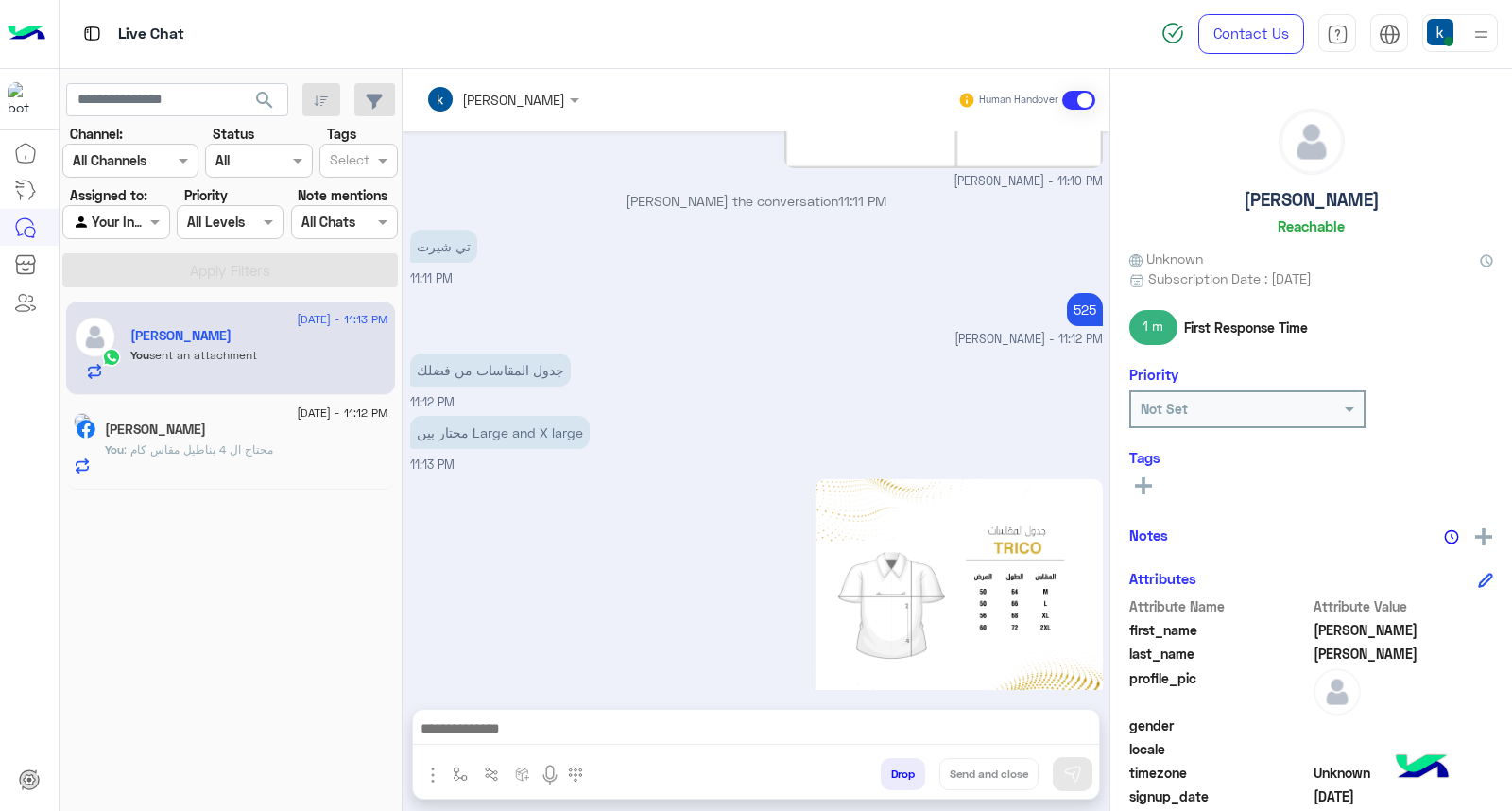
click at [615, 191] on p "khaled mohamed joined the conversation 11:11 PM" at bounding box center [756, 201] width 693 height 20
click at [676, 191] on p "khaled mohamed joined the conversation 11:11 PM" at bounding box center [756, 201] width 693 height 20
click at [725, 191] on p "khaled mohamed joined the conversation 11:11 PM" at bounding box center [756, 201] width 693 height 20
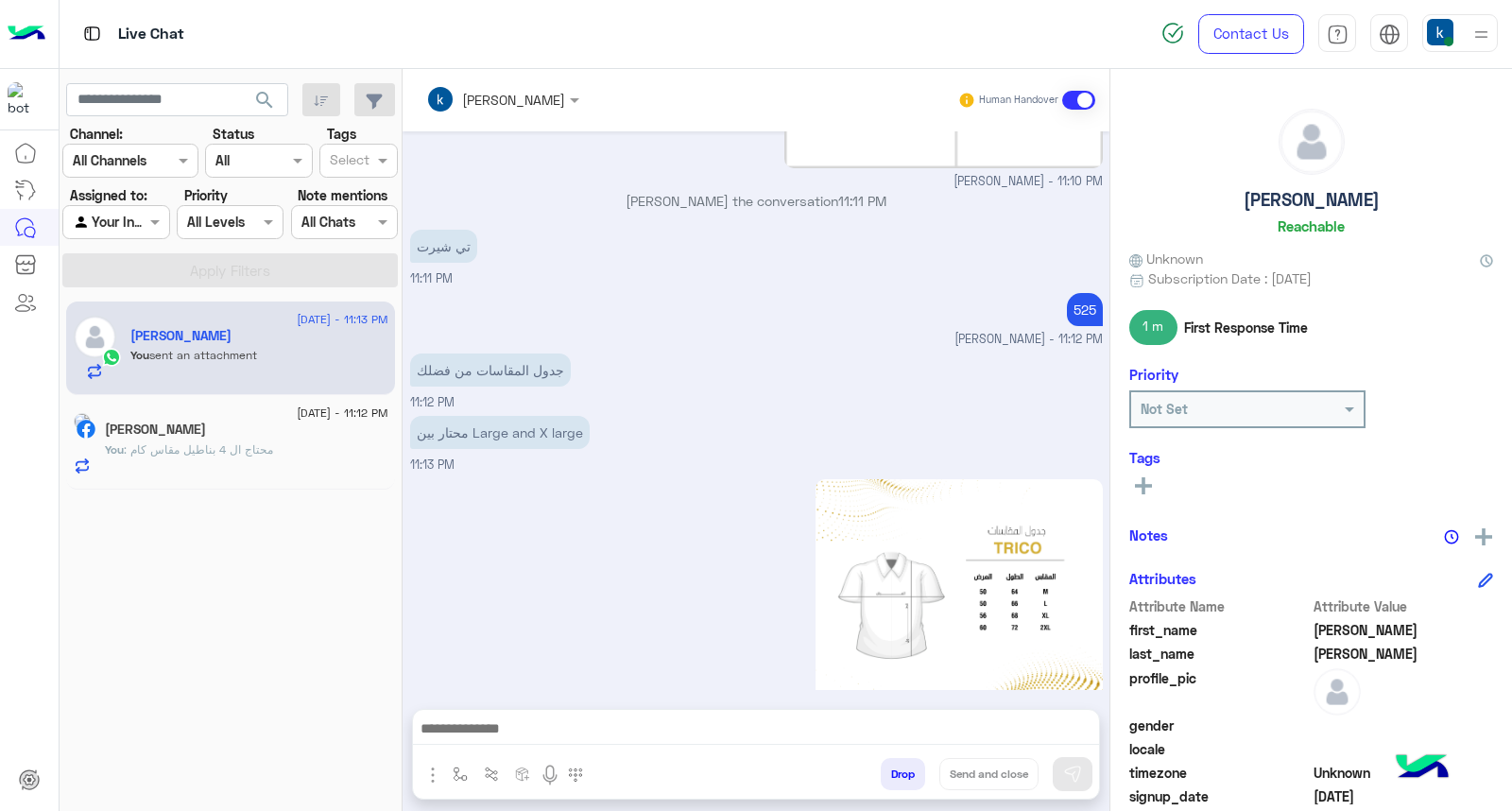
click at [797, 191] on p "khaled mohamed joined the conversation 11:11 PM" at bounding box center [756, 201] width 693 height 20
click at [760, 191] on p "khaled mohamed joined the conversation 11:11 PM" at bounding box center [756, 201] width 693 height 20
click at [915, 191] on p "khaled mohamed joined the conversation 11:11 PM" at bounding box center [756, 201] width 693 height 20
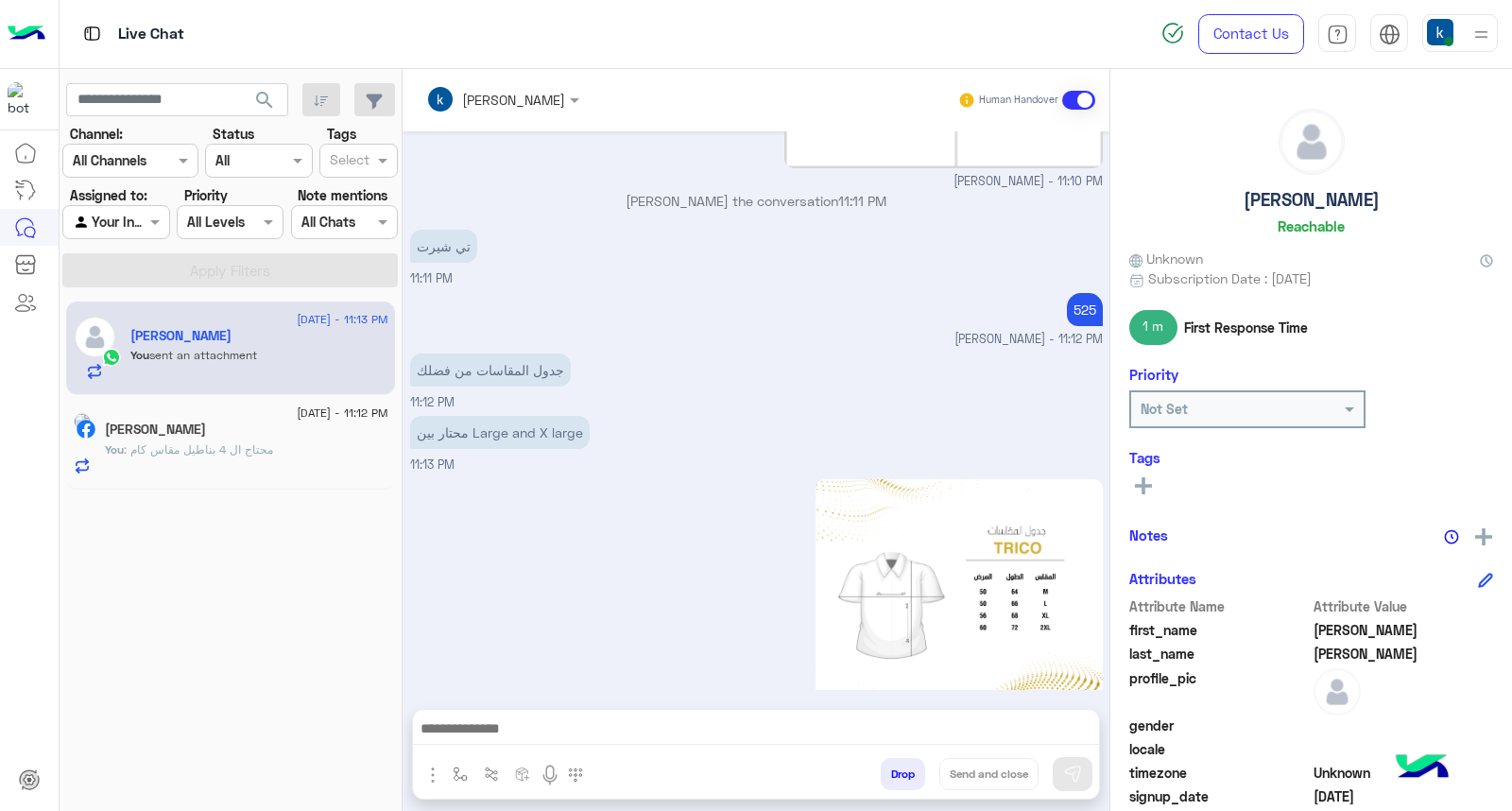
drag, startPoint x: 941, startPoint y: 153, endPoint x: 883, endPoint y: 180, distance: 64.0
click at [863, 191] on p "khaled mohamed joined the conversation 11:11 PM" at bounding box center [756, 201] width 693 height 20
click at [890, 225] on div "تي شيرت 11:11 PM" at bounding box center [756, 256] width 693 height 64
drag, startPoint x: 916, startPoint y: 168, endPoint x: 863, endPoint y: 166, distance: 53.0
click at [863, 191] on p "khaled mohamed joined the conversation 11:11 PM" at bounding box center [756, 201] width 693 height 20
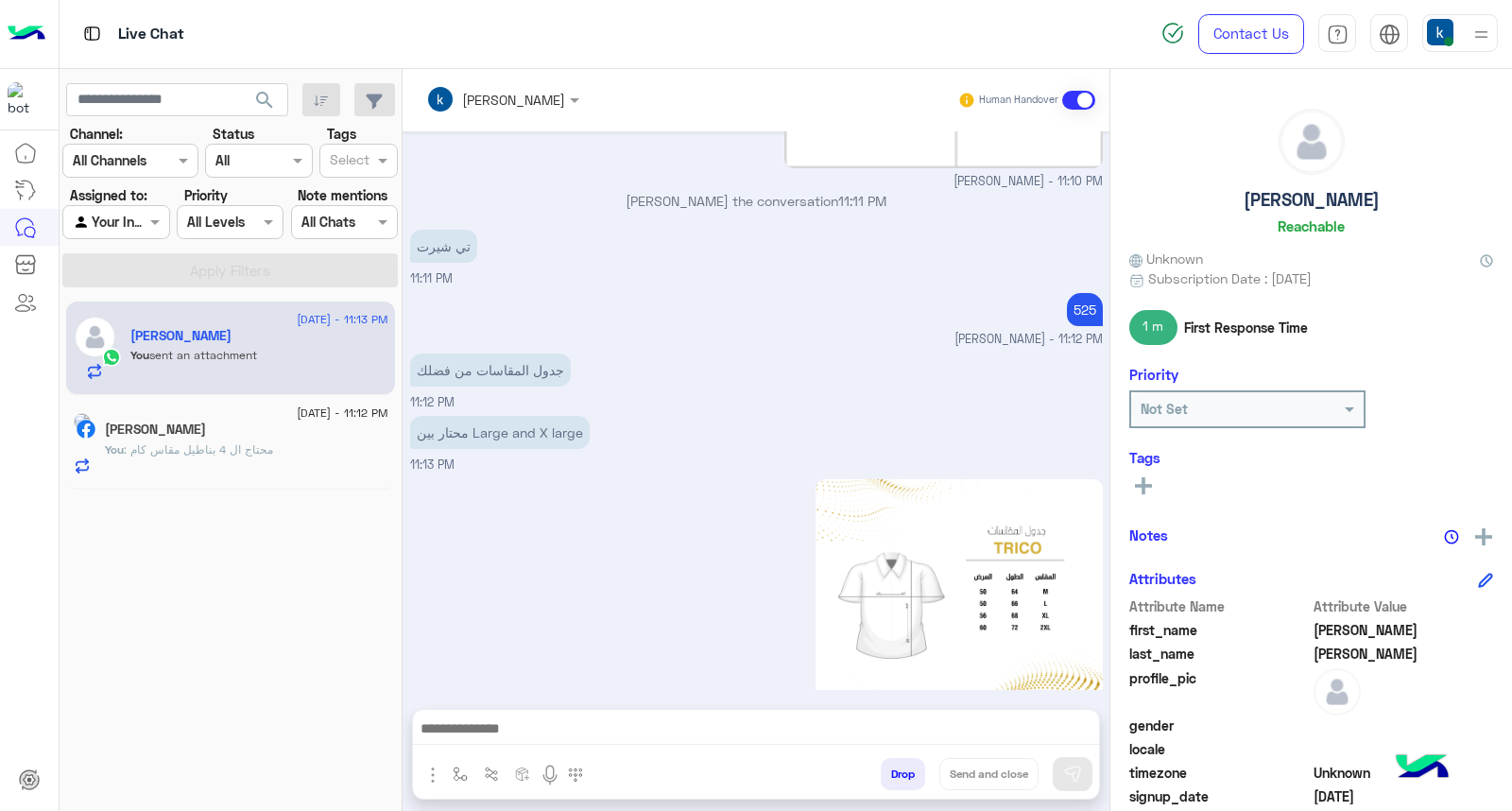
click at [862, 225] on div "تي شيرت 11:11 PM" at bounding box center [756, 256] width 693 height 64
drag, startPoint x: 913, startPoint y: 162, endPoint x: 863, endPoint y: 163, distance: 50.0
click at [863, 191] on p "khaled mohamed joined the conversation 11:11 PM" at bounding box center [756, 201] width 693 height 20
click at [862, 225] on div "تي شيرت 11:11 PM" at bounding box center [756, 256] width 693 height 64
drag, startPoint x: 921, startPoint y: 163, endPoint x: 862, endPoint y: 166, distance: 59.1
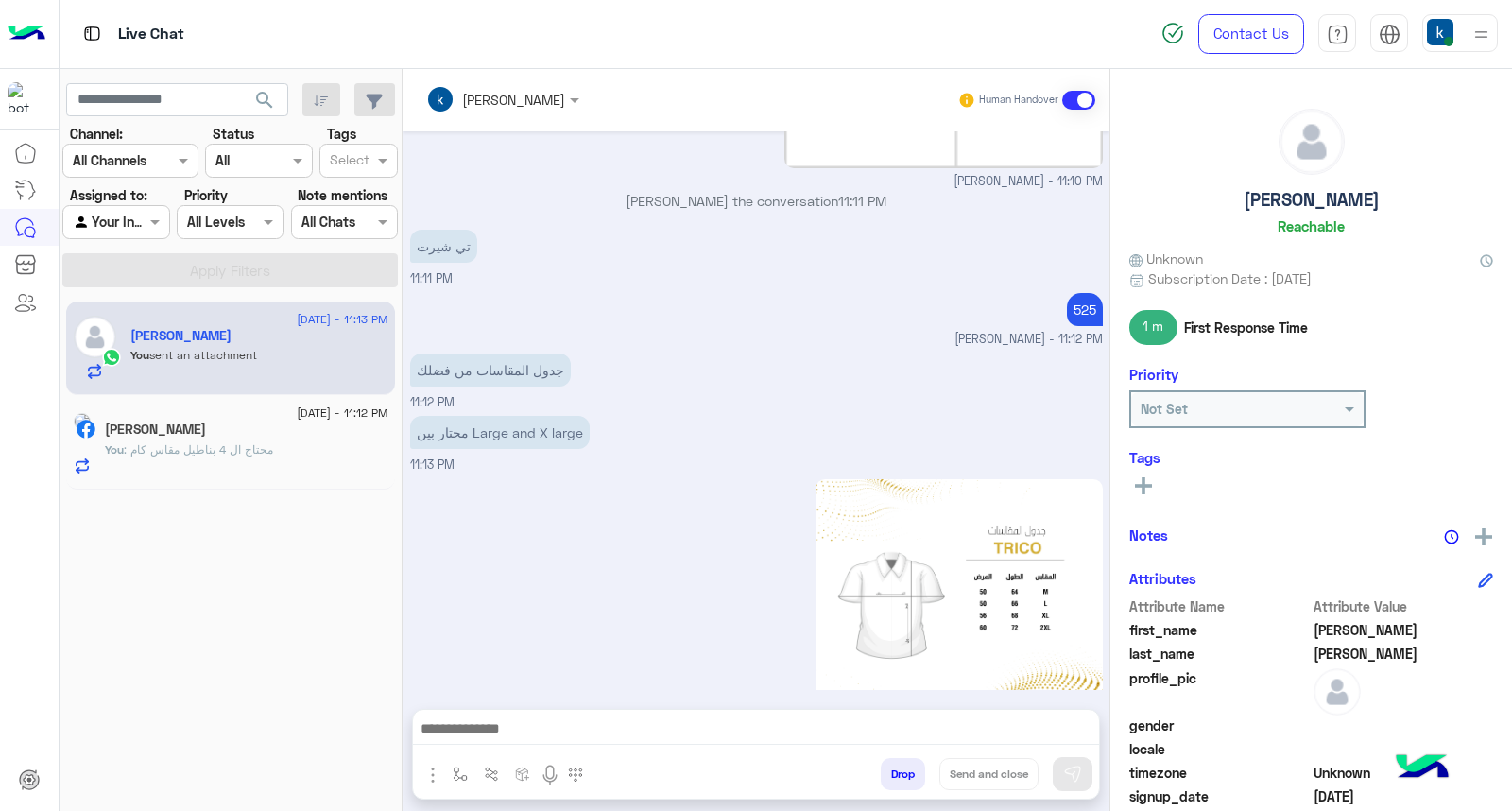
click at [862, 191] on p "khaled mohamed joined the conversation 11:11 PM" at bounding box center [756, 201] width 693 height 20
click at [901, 191] on div "khaled mohamed joined the conversation 11:11 PM" at bounding box center [756, 208] width 693 height 34
drag, startPoint x: 923, startPoint y: 172, endPoint x: 861, endPoint y: 166, distance: 62.3
click at [861, 191] on div "khaled mohamed joined the conversation 11:11 PM" at bounding box center [756, 208] width 693 height 34
click at [880, 225] on div "تي شيرت 11:11 PM" at bounding box center [756, 256] width 693 height 64
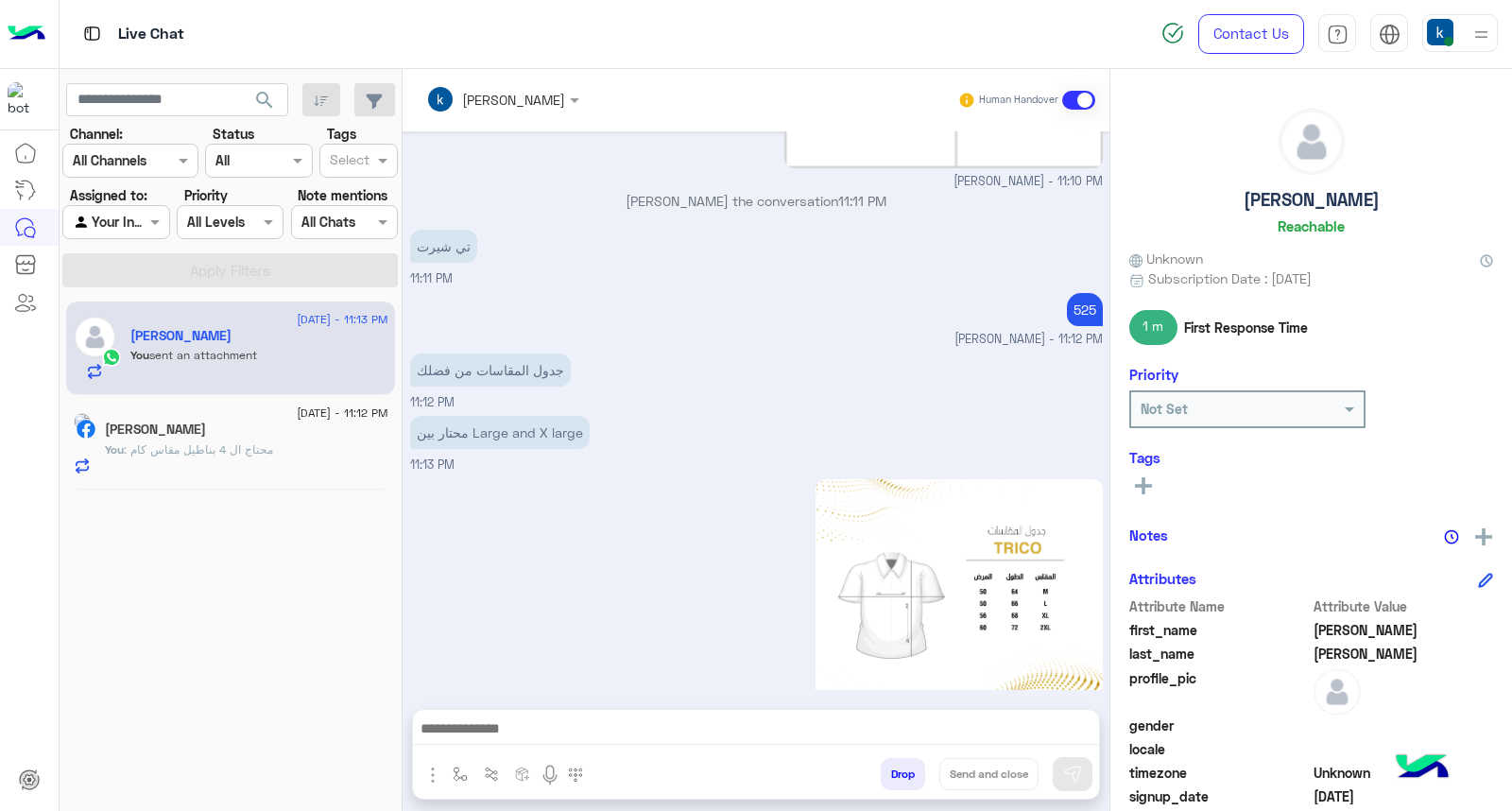
drag, startPoint x: 926, startPoint y: 162, endPoint x: 861, endPoint y: 163, distance: 65.0
click at [861, 191] on p "khaled mohamed joined the conversation 11:11 PM" at bounding box center [756, 201] width 693 height 20
click at [870, 225] on div "تي شيرت 11:11 PM" at bounding box center [756, 256] width 693 height 64
drag, startPoint x: 923, startPoint y: 173, endPoint x: 862, endPoint y: 170, distance: 61.1
click at [862, 191] on div "khaled mohamed joined the conversation 11:11 PM" at bounding box center [756, 208] width 693 height 34
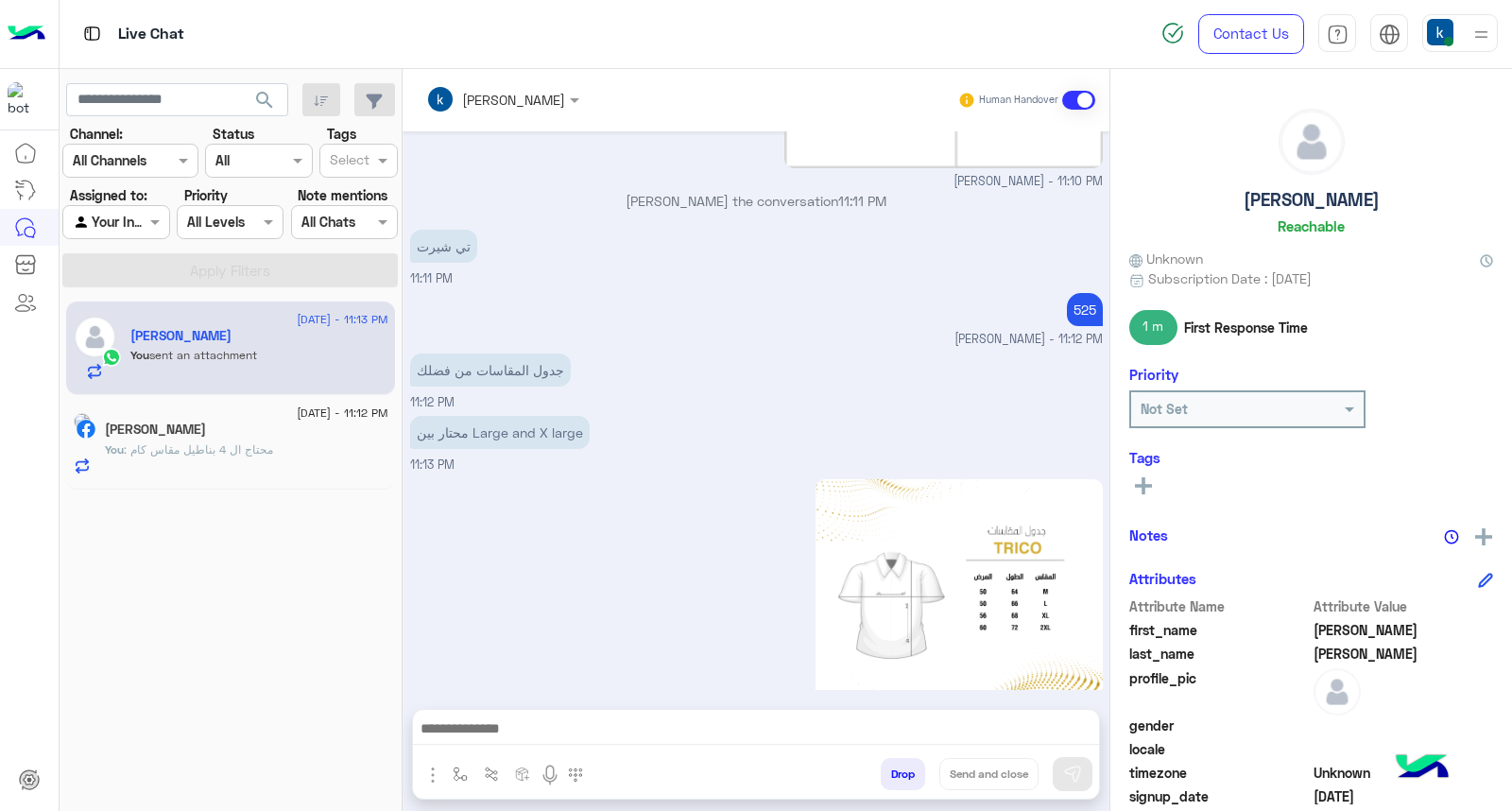
click at [912, 191] on p "khaled mohamed joined the conversation 11:11 PM" at bounding box center [756, 201] width 693 height 20
drag, startPoint x: 933, startPoint y: 164, endPoint x: 862, endPoint y: 168, distance: 71.1
click at [862, 191] on p "khaled mohamed joined the conversation 11:11 PM" at bounding box center [756, 201] width 693 height 20
click at [870, 191] on div "khaled mohamed joined the conversation 11:11 PM" at bounding box center [756, 208] width 693 height 34
drag, startPoint x: 912, startPoint y: 166, endPoint x: 862, endPoint y: 165, distance: 50.0
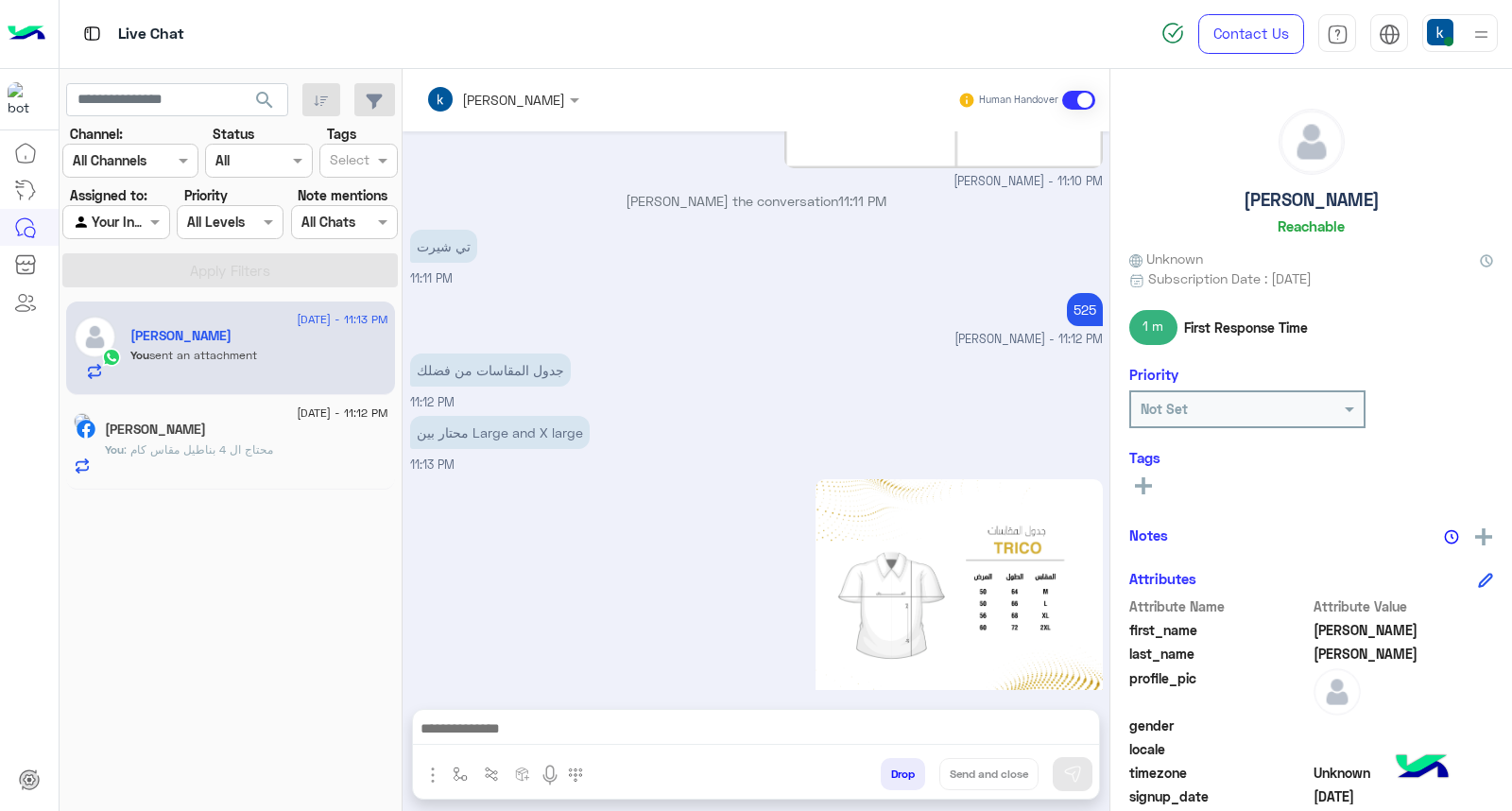
click at [862, 191] on p "khaled mohamed joined the conversation 11:11 PM" at bounding box center [756, 201] width 693 height 20
click at [880, 225] on div "تي شيرت 11:11 PM" at bounding box center [756, 256] width 693 height 64
drag, startPoint x: 920, startPoint y: 168, endPoint x: 862, endPoint y: 165, distance: 58.1
click at [862, 191] on p "khaled mohamed joined the conversation 11:11 PM" at bounding box center [756, 201] width 693 height 20
click at [877, 225] on div "تي شيرت 11:11 PM" at bounding box center [756, 256] width 693 height 64
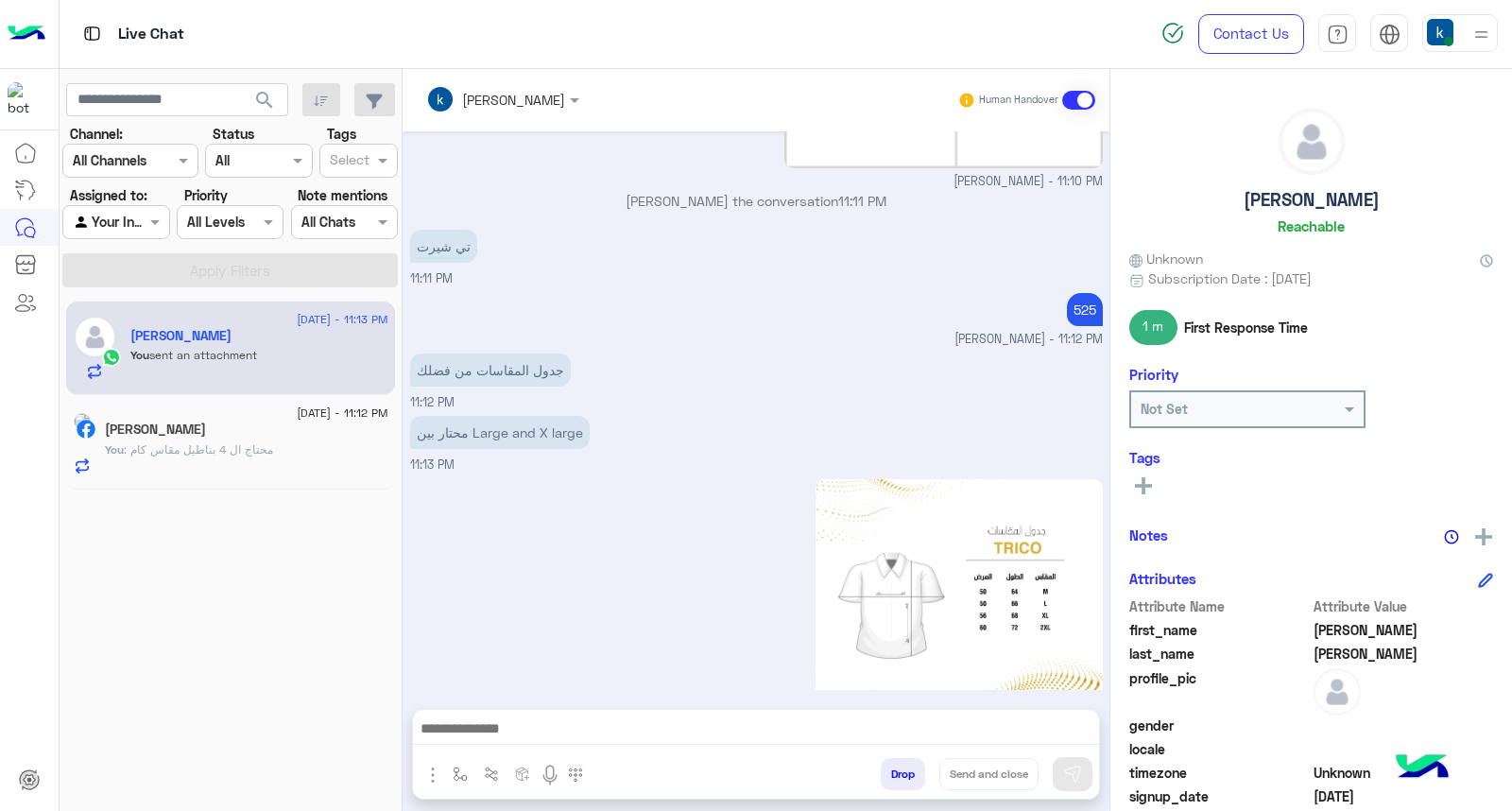
drag, startPoint x: 924, startPoint y: 170, endPoint x: 862, endPoint y: 168, distance: 62.0
click at [862, 191] on div "khaled mohamed joined the conversation 11:11 PM" at bounding box center [756, 208] width 693 height 34
click at [862, 225] on div "تي شيرت 11:11 PM" at bounding box center [756, 256] width 693 height 64
drag, startPoint x: 957, startPoint y: 155, endPoint x: 862, endPoint y: 165, distance: 95.5
click at [862, 191] on p "khaled mohamed joined the conversation 11:11 PM" at bounding box center [756, 201] width 693 height 20
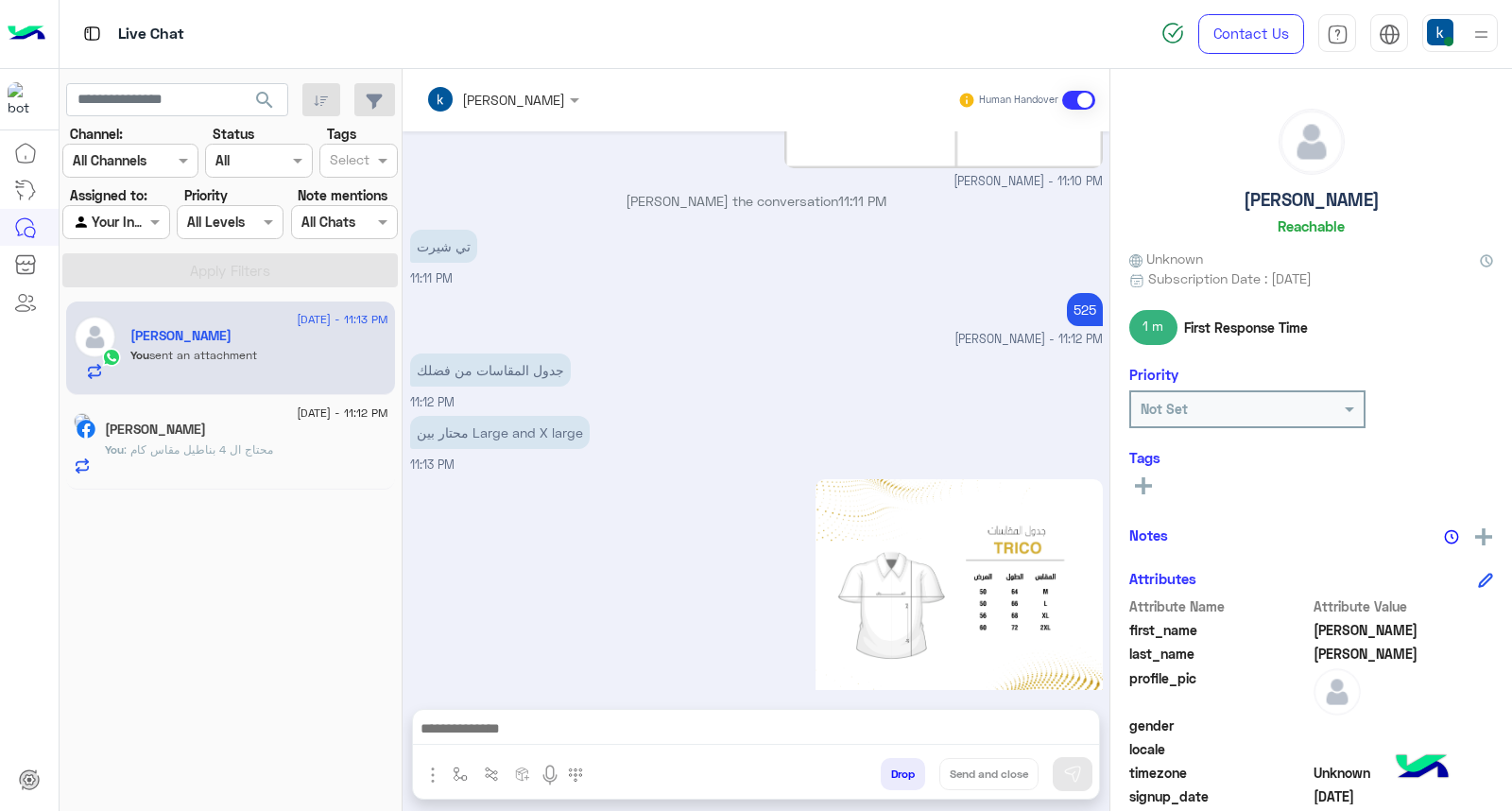
click at [874, 191] on div "khaled mohamed joined the conversation 11:11 PM" at bounding box center [756, 208] width 693 height 34
drag, startPoint x: 916, startPoint y: 162, endPoint x: 862, endPoint y: 166, distance: 54.1
click at [862, 191] on p "khaled mohamed joined the conversation 11:11 PM" at bounding box center [756, 201] width 693 height 20
click at [875, 225] on div "تي شيرت 11:11 PM" at bounding box center [756, 256] width 693 height 64
drag, startPoint x: 929, startPoint y: 164, endPoint x: 860, endPoint y: 164, distance: 69.0
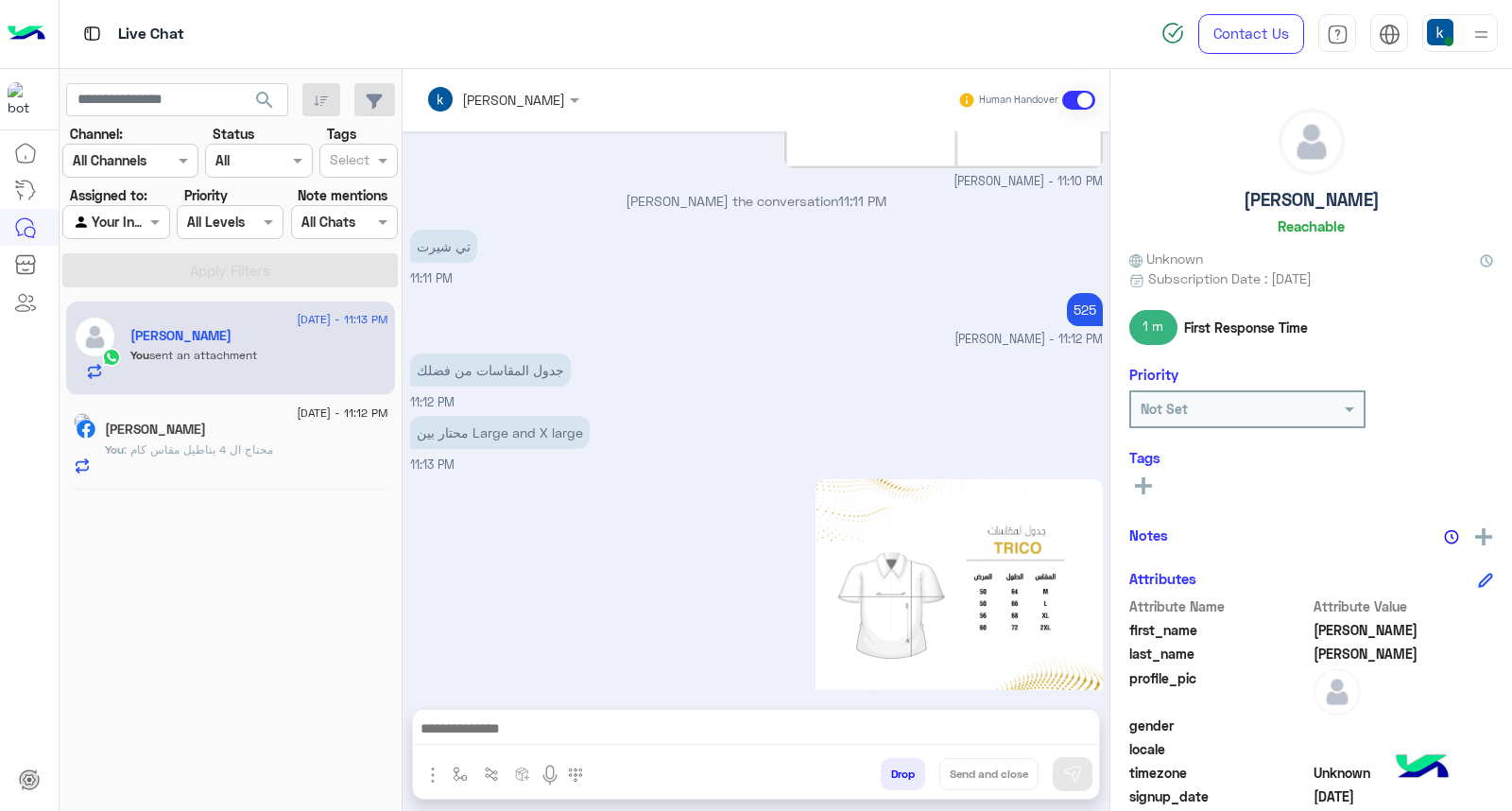
click at [860, 191] on p "khaled mohamed joined the conversation 11:11 PM" at bounding box center [756, 201] width 693 height 20
click at [867, 225] on div "تي شيرت 11:11 PM" at bounding box center [756, 256] width 693 height 64
drag, startPoint x: 926, startPoint y: 177, endPoint x: 863, endPoint y: 168, distance: 63.6
click at [863, 191] on div "khaled mohamed joined the conversation 11:11 PM" at bounding box center [756, 208] width 693 height 34
click at [928, 191] on div "khaled mohamed joined the conversation 11:11 PM" at bounding box center [756, 208] width 693 height 34
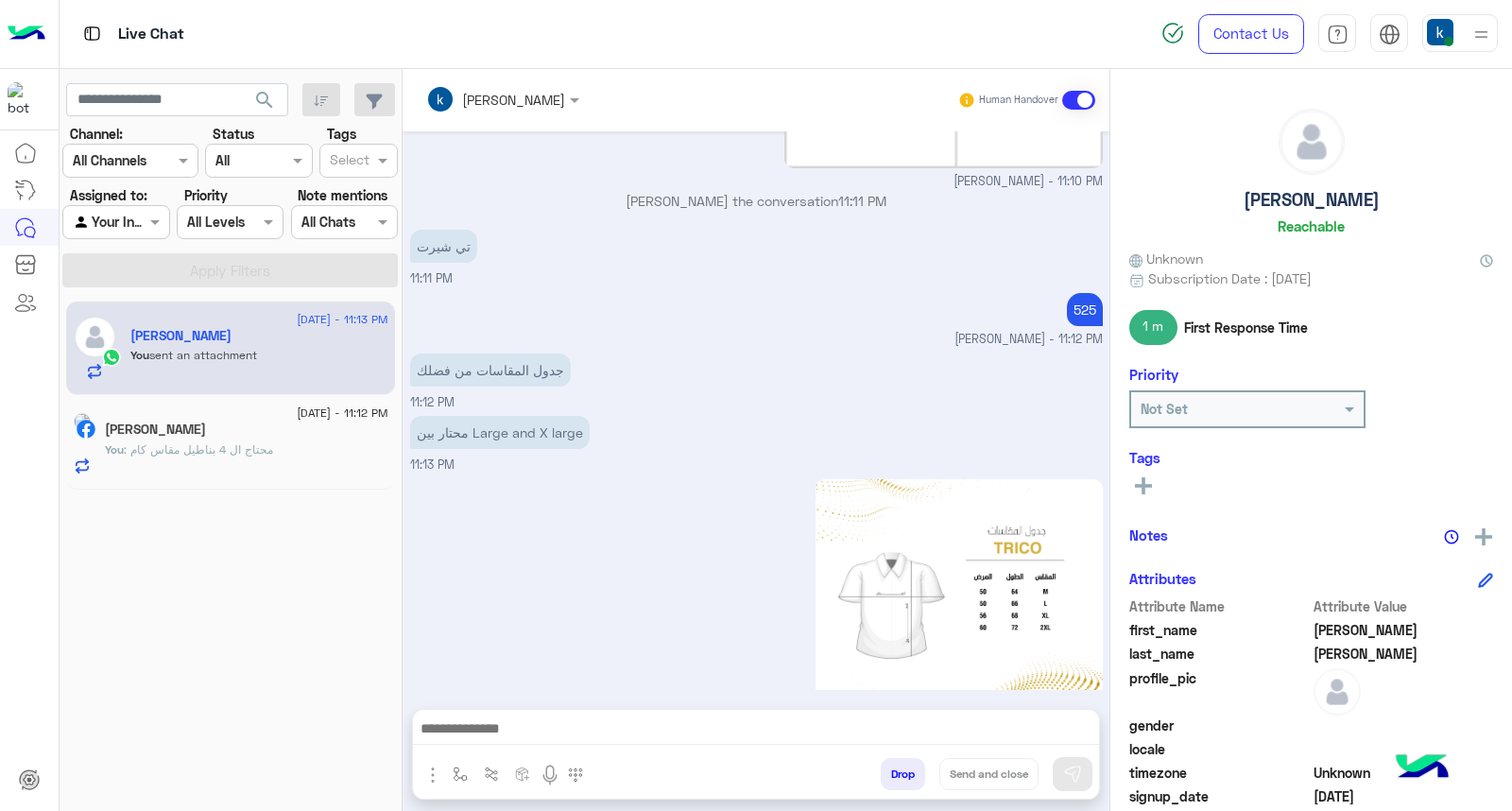
drag, startPoint x: 941, startPoint y: 165, endPoint x: 863, endPoint y: 167, distance: 78.0
click at [863, 191] on p "khaled mohamed joined the conversation 11:11 PM" at bounding box center [756, 201] width 693 height 20
click at [870, 191] on p "khaled mohamed joined the conversation 11:11 PM" at bounding box center [756, 201] width 693 height 20
drag, startPoint x: 958, startPoint y: 168, endPoint x: 862, endPoint y: 170, distance: 96.0
click at [862, 191] on div "khaled mohamed joined the conversation 11:11 PM" at bounding box center [756, 208] width 693 height 34
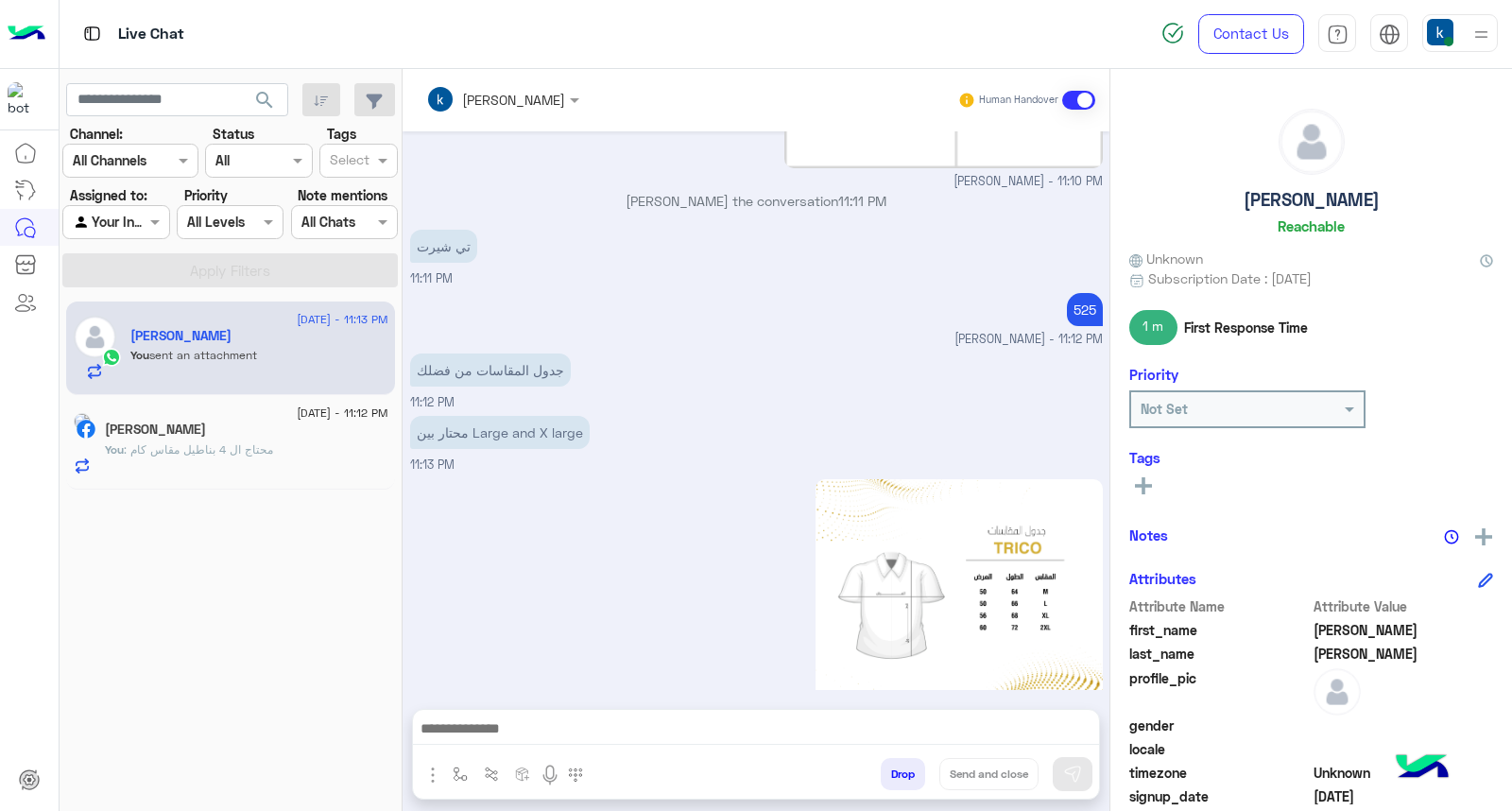
click at [926, 191] on div "khaled mohamed joined the conversation 11:11 PM" at bounding box center [756, 208] width 693 height 34
drag, startPoint x: 936, startPoint y: 164, endPoint x: 863, endPoint y: 168, distance: 73.1
click at [863, 191] on p "khaled mohamed joined the conversation 11:11 PM" at bounding box center [756, 201] width 693 height 20
drag, startPoint x: 591, startPoint y: 162, endPoint x: 857, endPoint y: 157, distance: 266.0
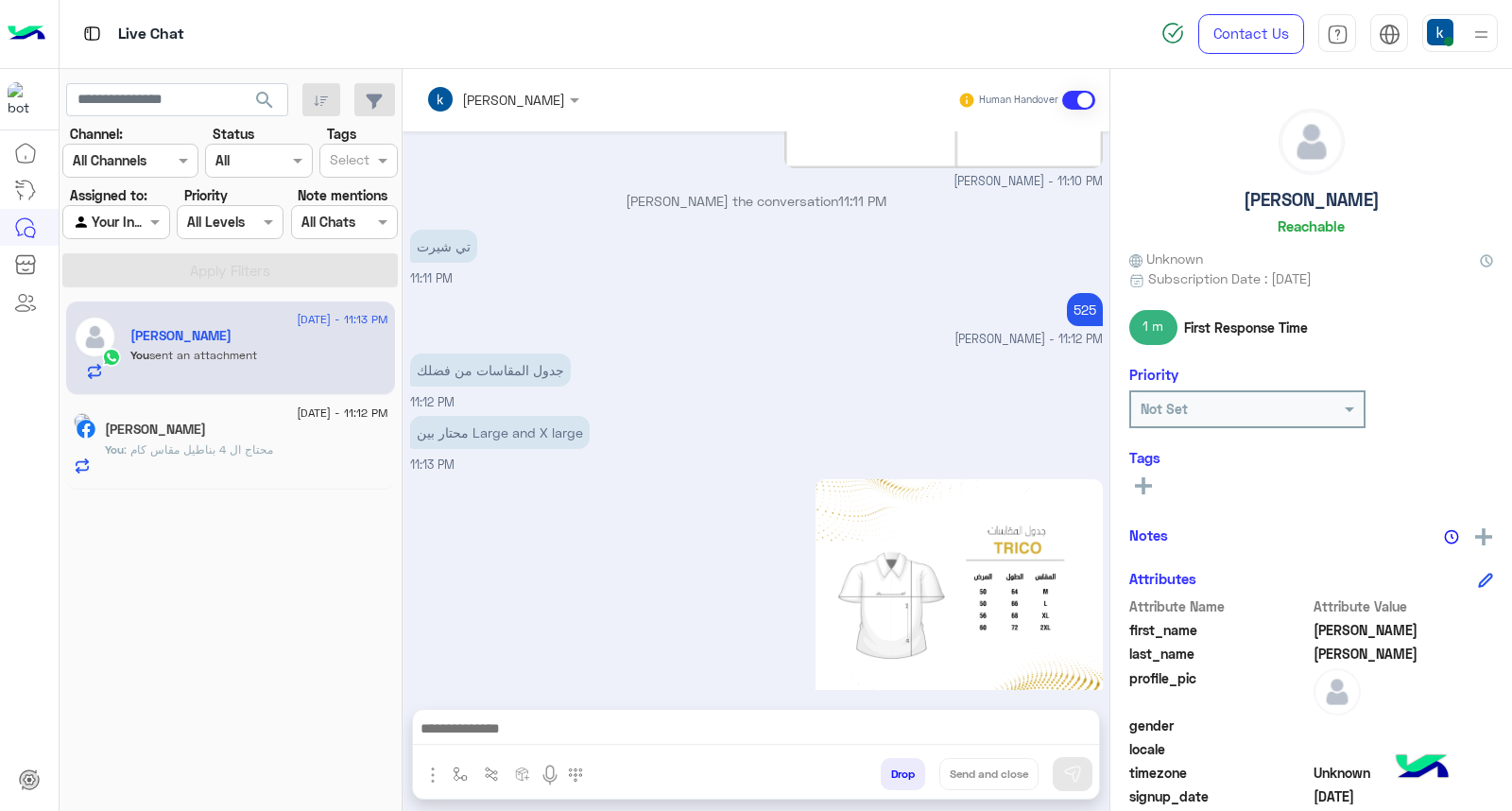
click at [857, 191] on p "khaled mohamed joined the conversation 11:11 PM" at bounding box center [756, 201] width 693 height 20
drag, startPoint x: 857, startPoint y: 184, endPoint x: 836, endPoint y: 168, distance: 26.4
click at [857, 225] on div "تي شيرت 11:11 PM" at bounding box center [756, 256] width 693 height 64
click at [609, 191] on p "khaled mohamed joined the conversation 11:11 PM" at bounding box center [756, 201] width 693 height 20
drag, startPoint x: 609, startPoint y: 155, endPoint x: 664, endPoint y: 156, distance: 55.0
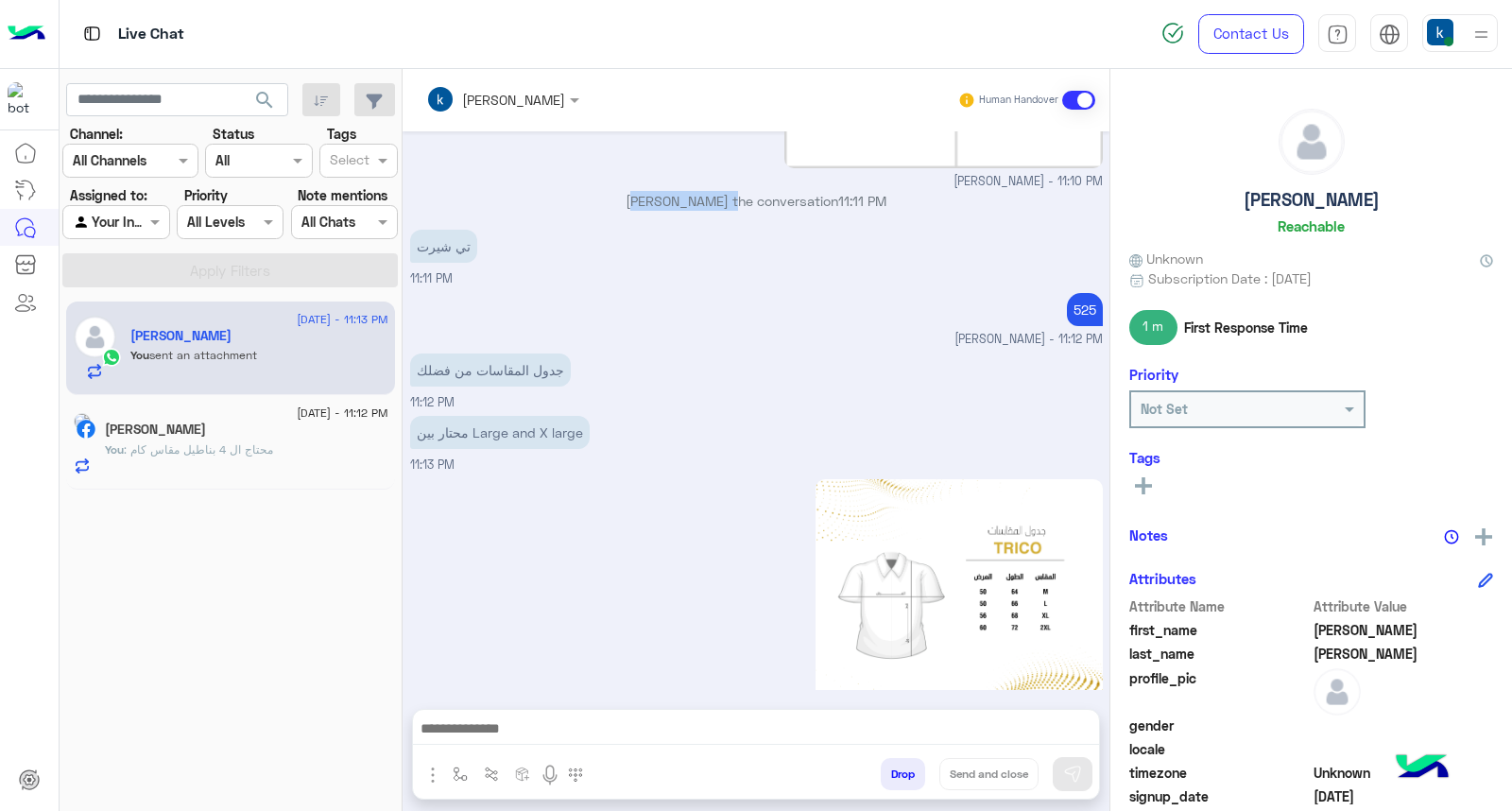
click at [664, 191] on p "khaled mohamed joined the conversation 11:11 PM" at bounding box center [756, 201] width 693 height 20
click at [677, 191] on div "khaled mohamed joined the conversation 11:11 PM" at bounding box center [756, 208] width 693 height 34
click at [703, 191] on p "khaled mohamed joined the conversation 11:11 PM" at bounding box center [756, 201] width 693 height 20
click at [716, 191] on p "khaled mohamed joined the conversation 11:11 PM" at bounding box center [756, 201] width 693 height 20
drag, startPoint x: 748, startPoint y: 163, endPoint x: 706, endPoint y: 165, distance: 42.0
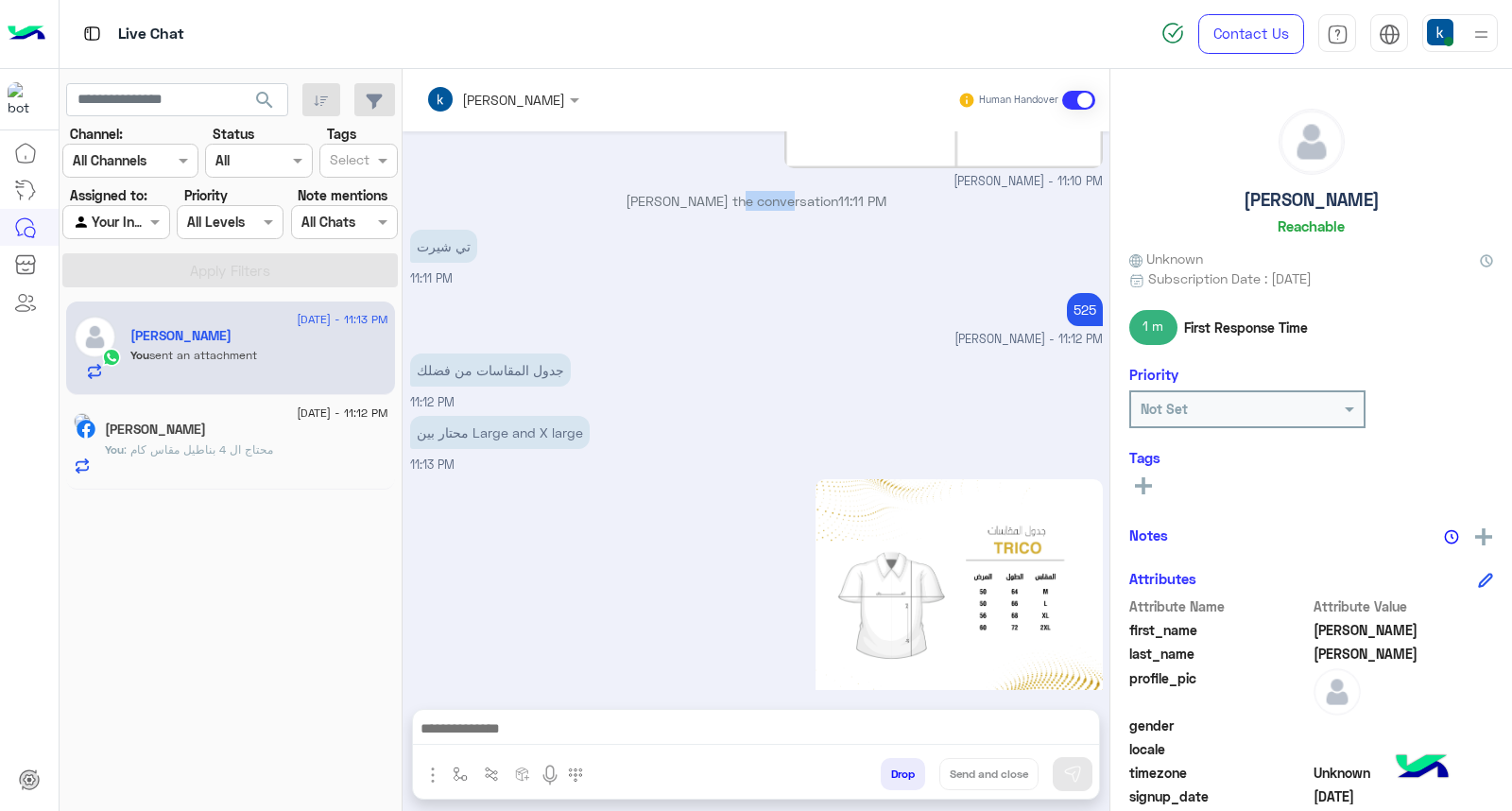
click at [706, 191] on p "khaled mohamed joined the conversation 11:11 PM" at bounding box center [756, 201] width 693 height 20
click at [703, 225] on div "تي شيرت 11:11 PM" at bounding box center [756, 256] width 693 height 64
click at [804, 191] on p "khaled mohamed joined the conversation 11:11 PM" at bounding box center [756, 201] width 693 height 20
click at [805, 225] on div "تي شيرت 11:11 PM" at bounding box center [756, 256] width 693 height 64
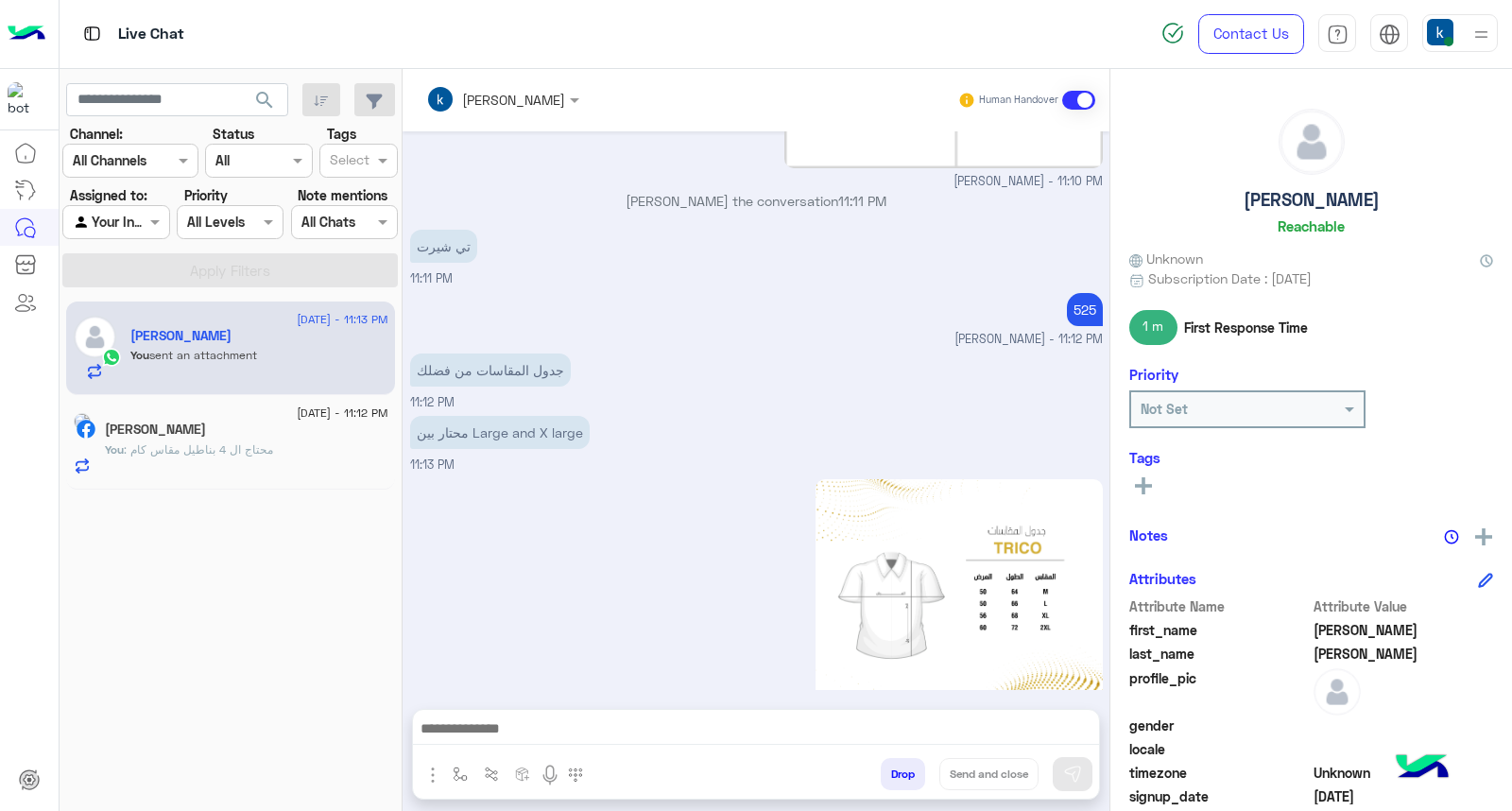
click at [761, 191] on p "khaled mohamed joined the conversation 11:11 PM" at bounding box center [756, 201] width 693 height 20
click at [718, 156] on div "Aug 19, 2025 11:08 PM عميلنا العزيز Mohamed اهلا بيك في إيجل، برجاء الضغط على ا…" at bounding box center [756, 410] width 707 height 559
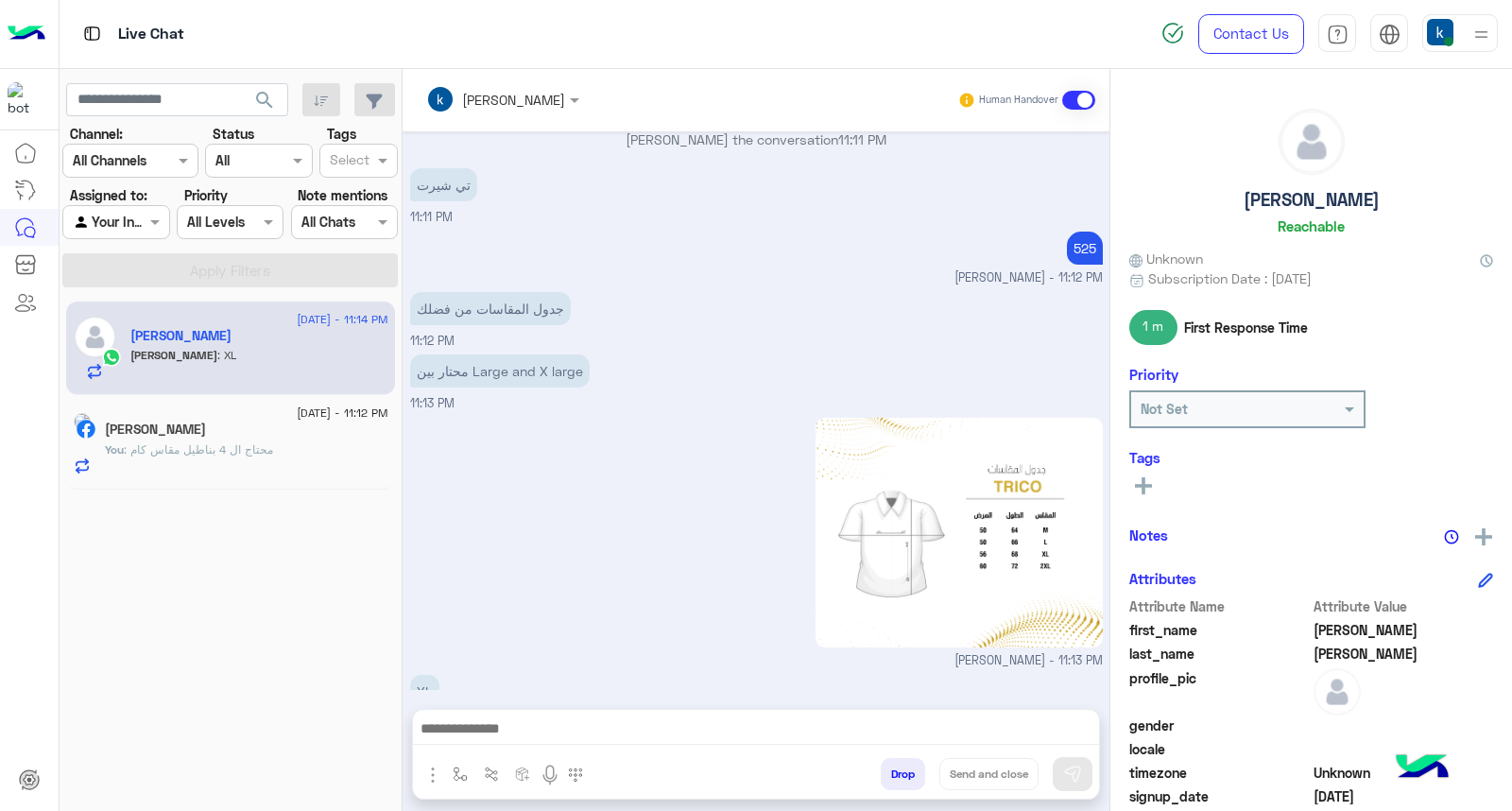
click at [718, 164] on div "تي شيرت 11:11 PM" at bounding box center [756, 195] width 693 height 64
click at [233, 459] on div "You : محتاج ال 4 بناطيل مقاس كام" at bounding box center [246, 458] width 284 height 33
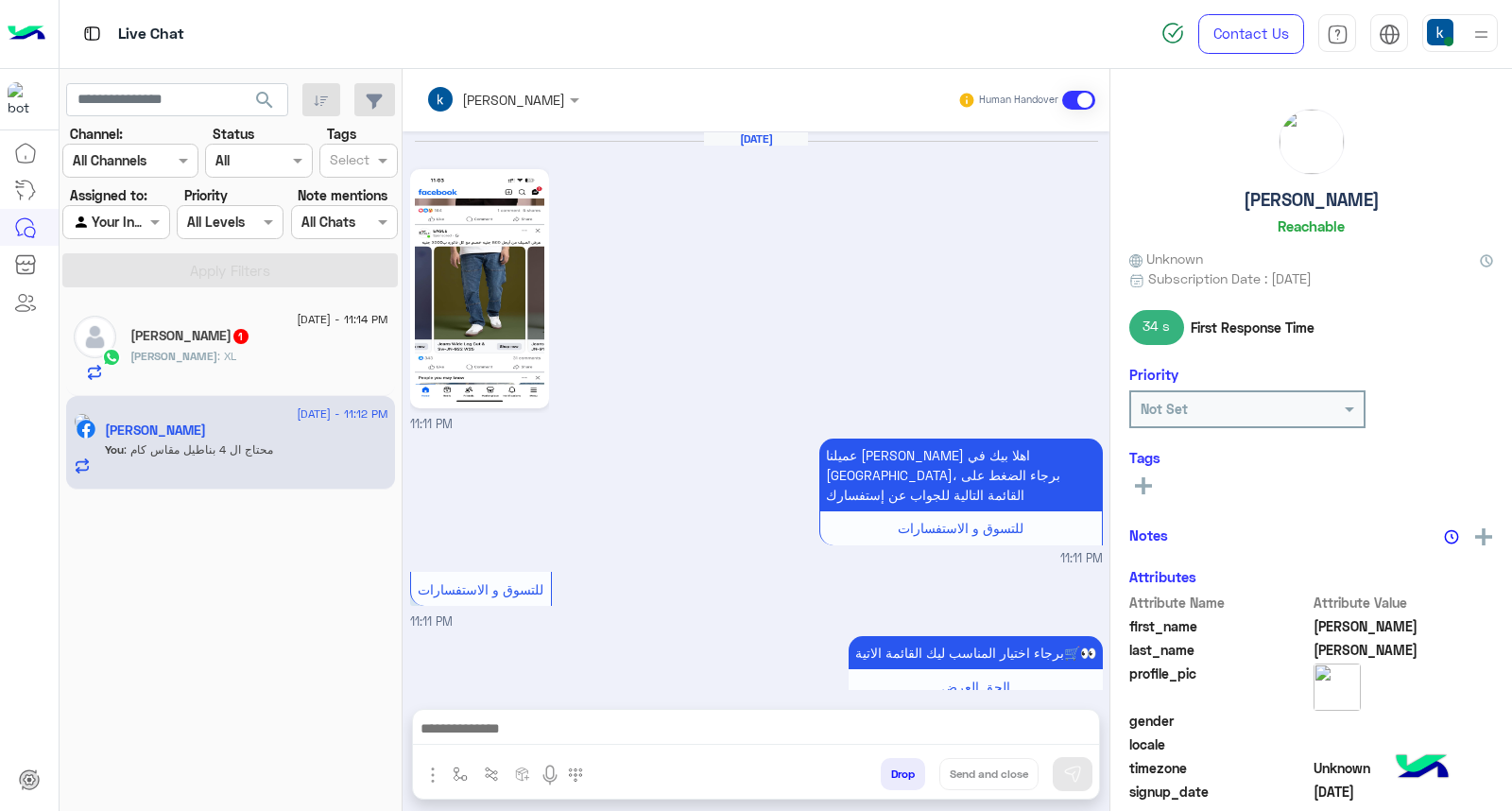
scroll to position [1376, 0]
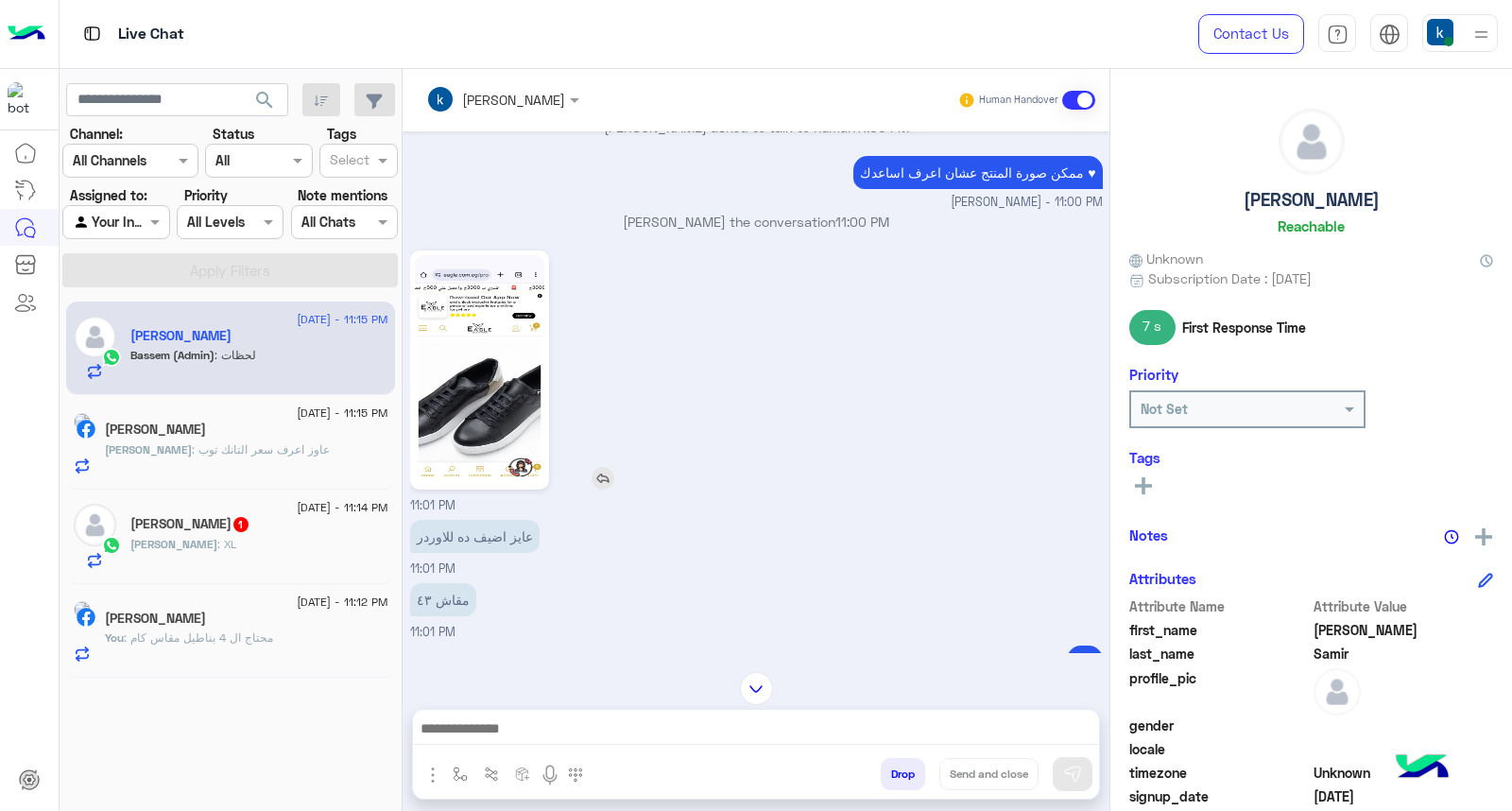
scroll to position [751, 0]
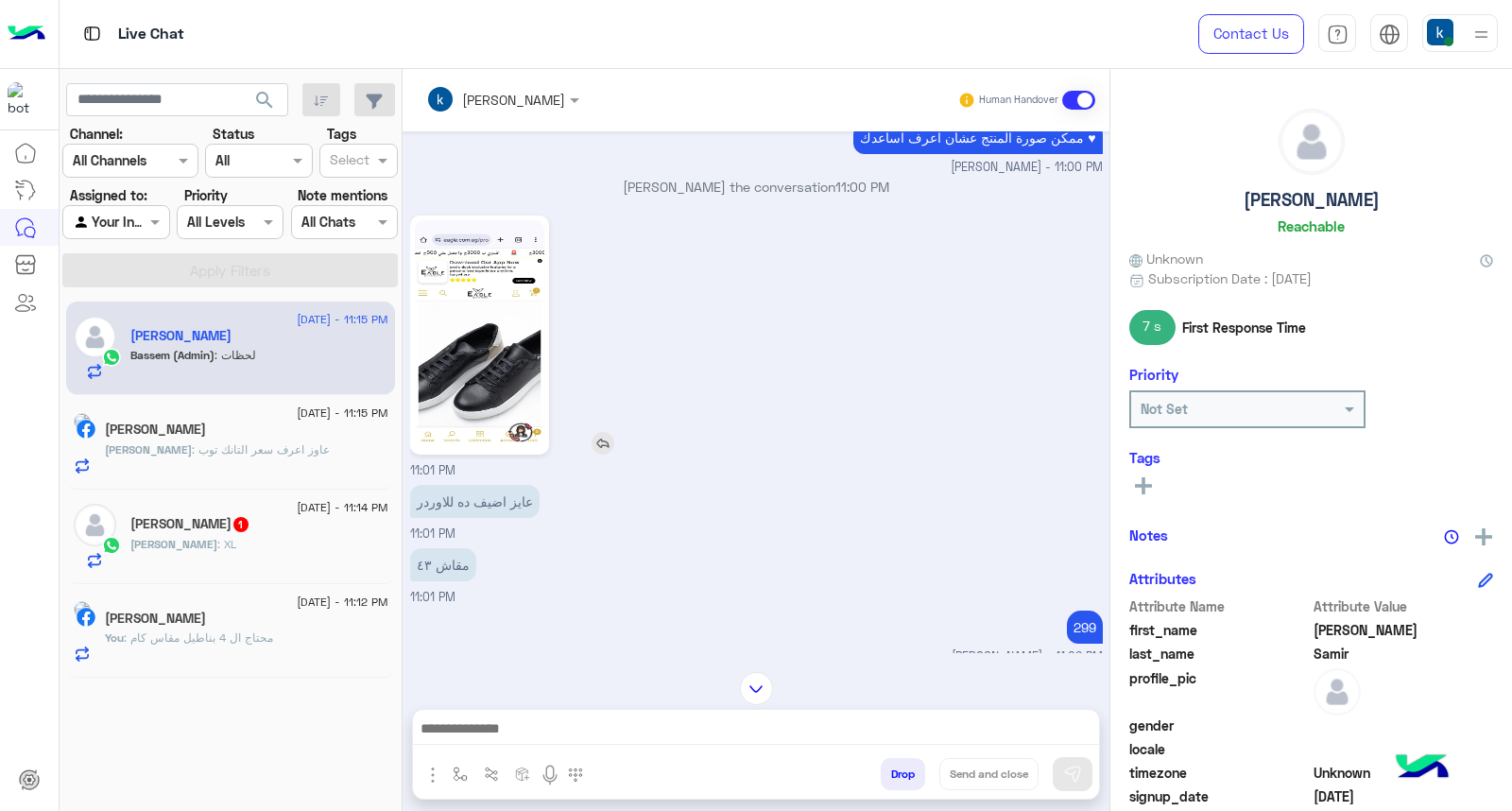
click at [494, 332] on img at bounding box center [480, 334] width 129 height 229
click at [484, 316] on img at bounding box center [480, 334] width 129 height 229
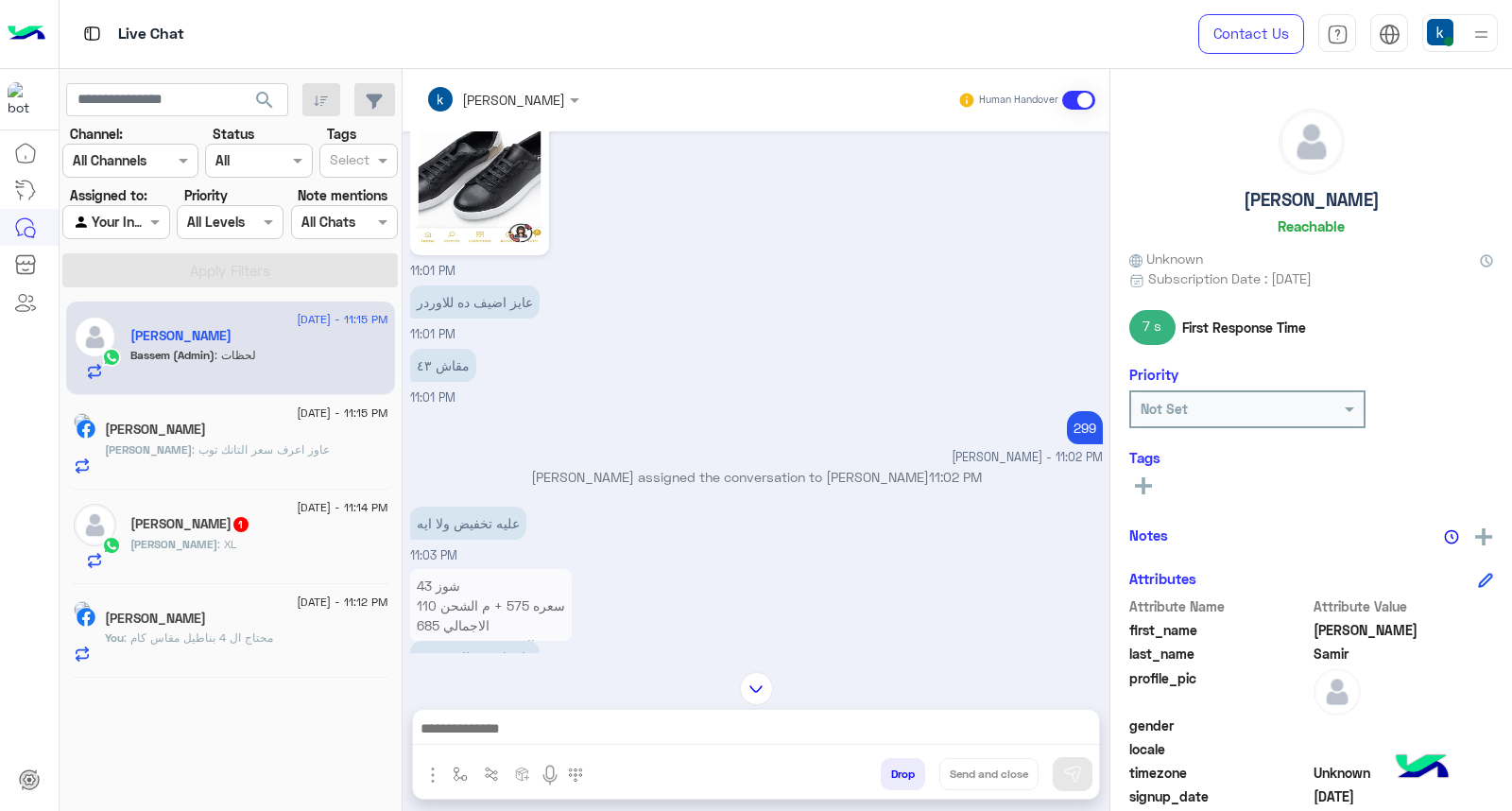
scroll to position [1065, 0]
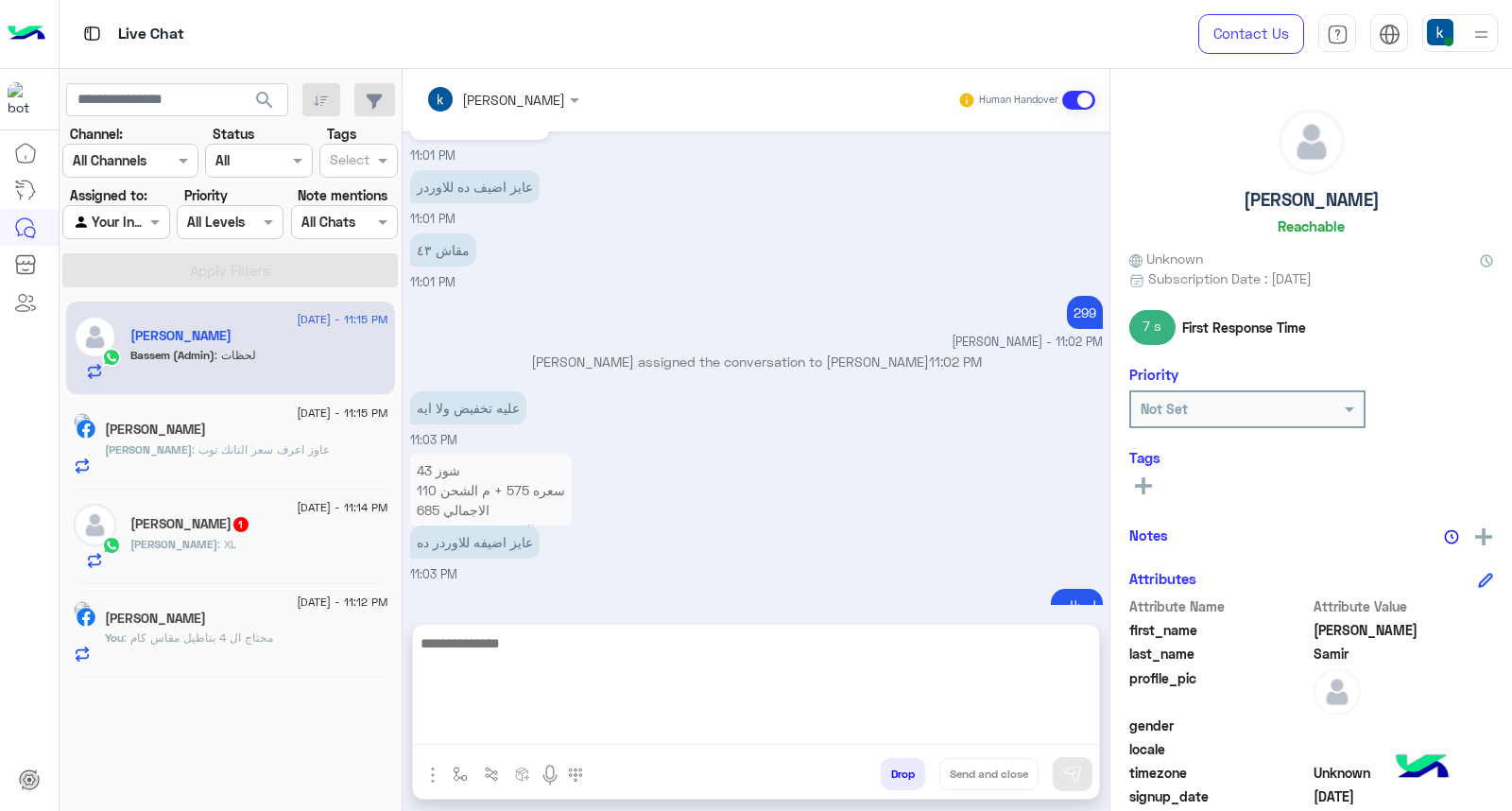
click at [586, 731] on textarea at bounding box center [756, 688] width 686 height 113
paste textarea "**********"
type textarea "**********"
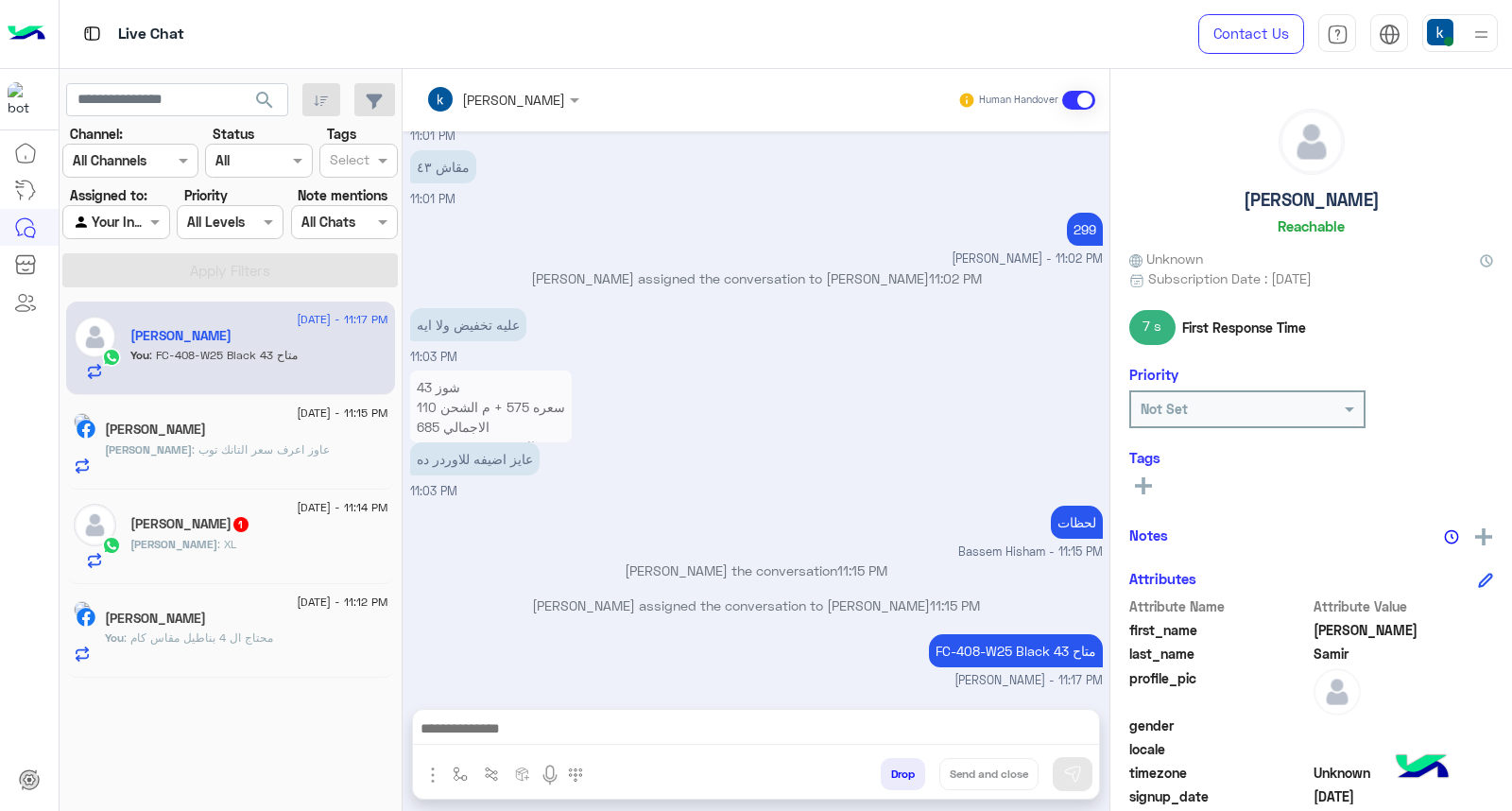
scroll to position [1126, 0]
click at [728, 523] on div "Aug 19, 2025 خضرتك مبتردش ليه 10:59 PM عميلنا العزيز Ahmed اهلا بيك في إيجل، بر…" at bounding box center [756, 410] width 707 height 559
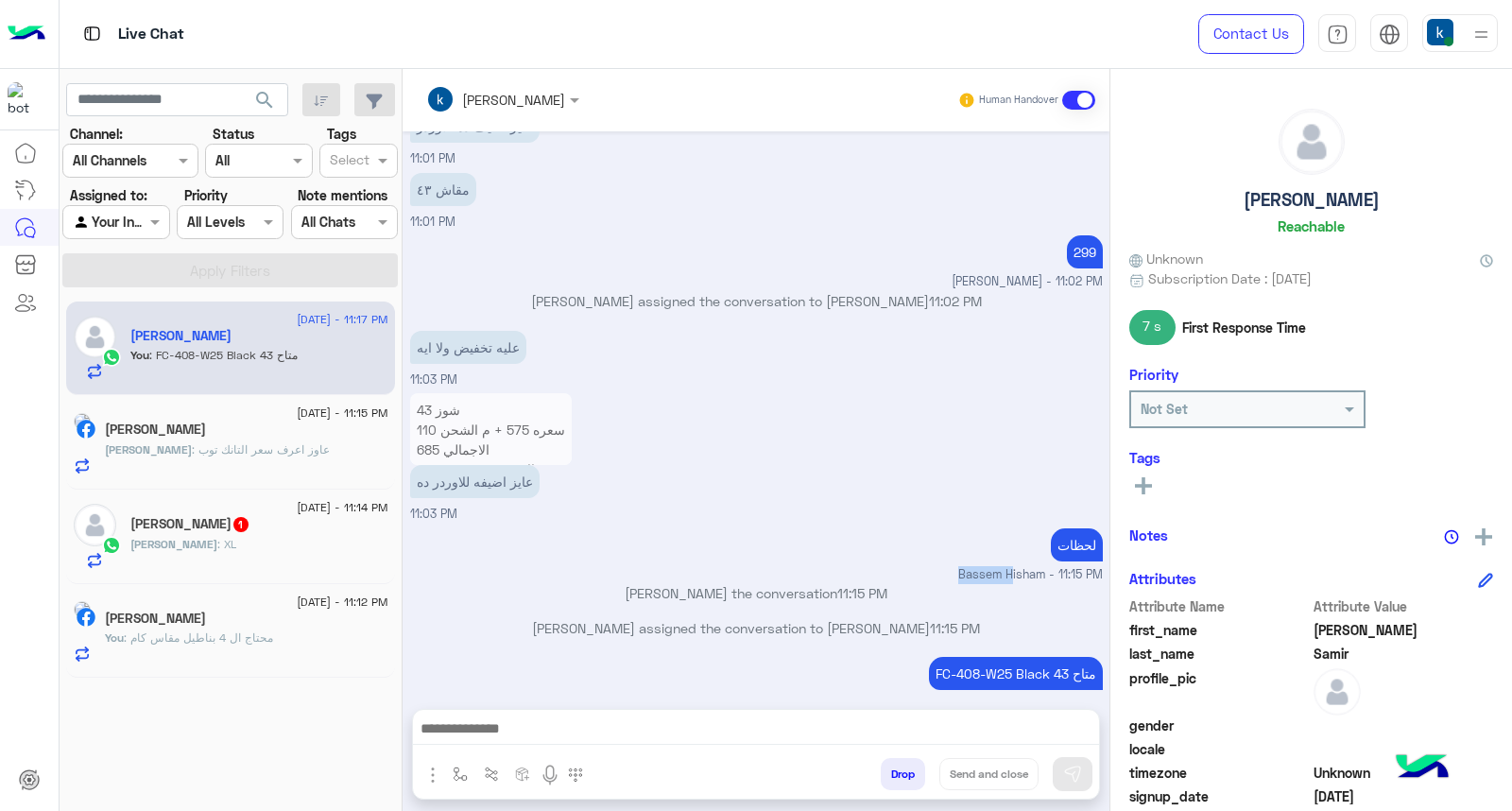
click at [728, 524] on div "لحظات Bassem Hisham - 11:15 PM" at bounding box center [756, 554] width 693 height 61
click at [729, 584] on p "Bassem Hisham joined the conversation 11:15 PM" at bounding box center [756, 593] width 693 height 20
click at [758, 619] on p "Bassem Hisham assigned the conversation to khaled mohamed 11:15 PM" at bounding box center [756, 628] width 693 height 20
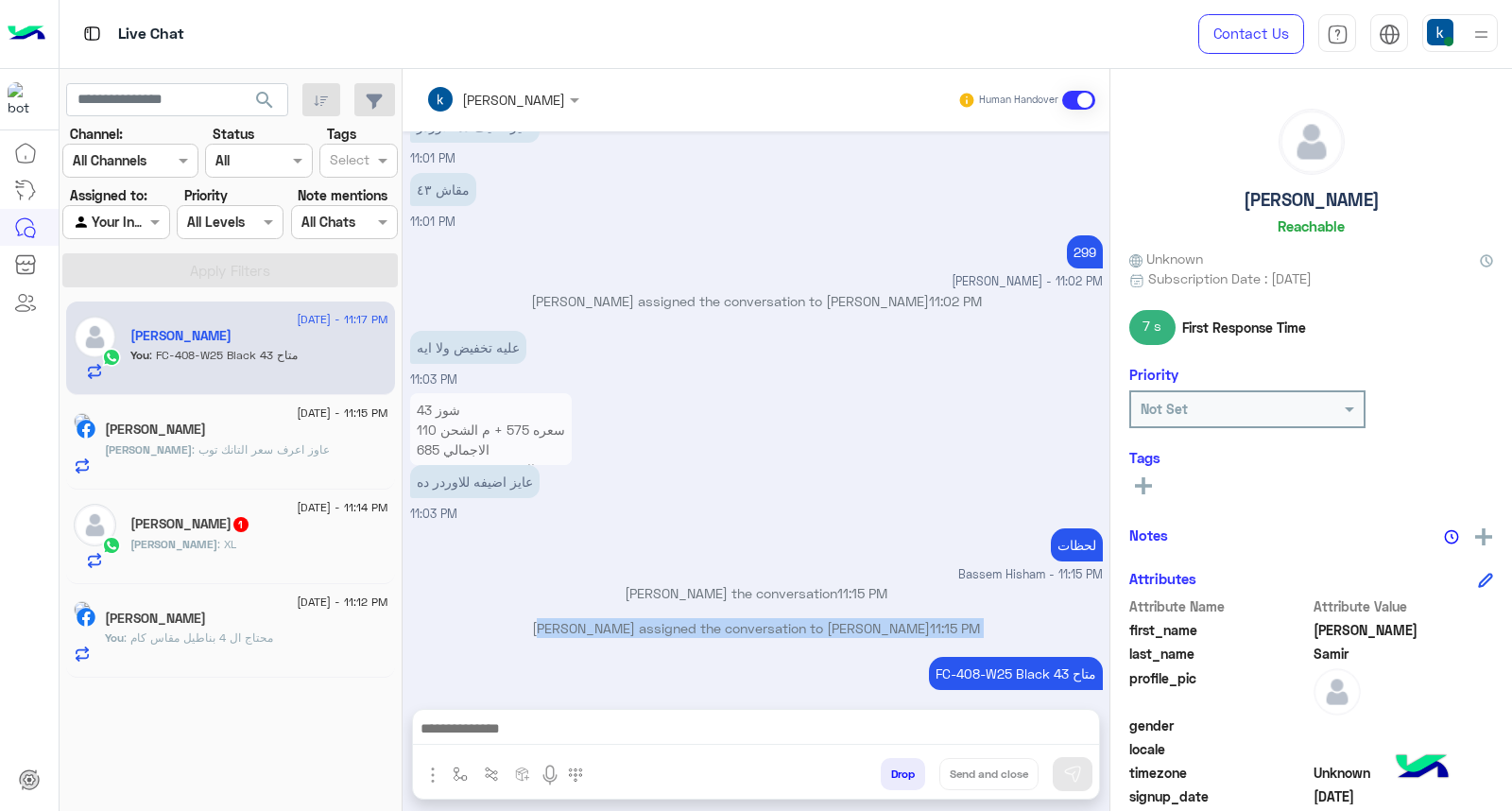
click at [758, 619] on p "Bassem Hisham assigned the conversation to khaled mohamed 11:15 PM" at bounding box center [756, 628] width 693 height 20
click at [668, 619] on p "Bassem Hisham assigned the conversation to khaled mohamed 11:15 PM" at bounding box center [756, 628] width 693 height 20
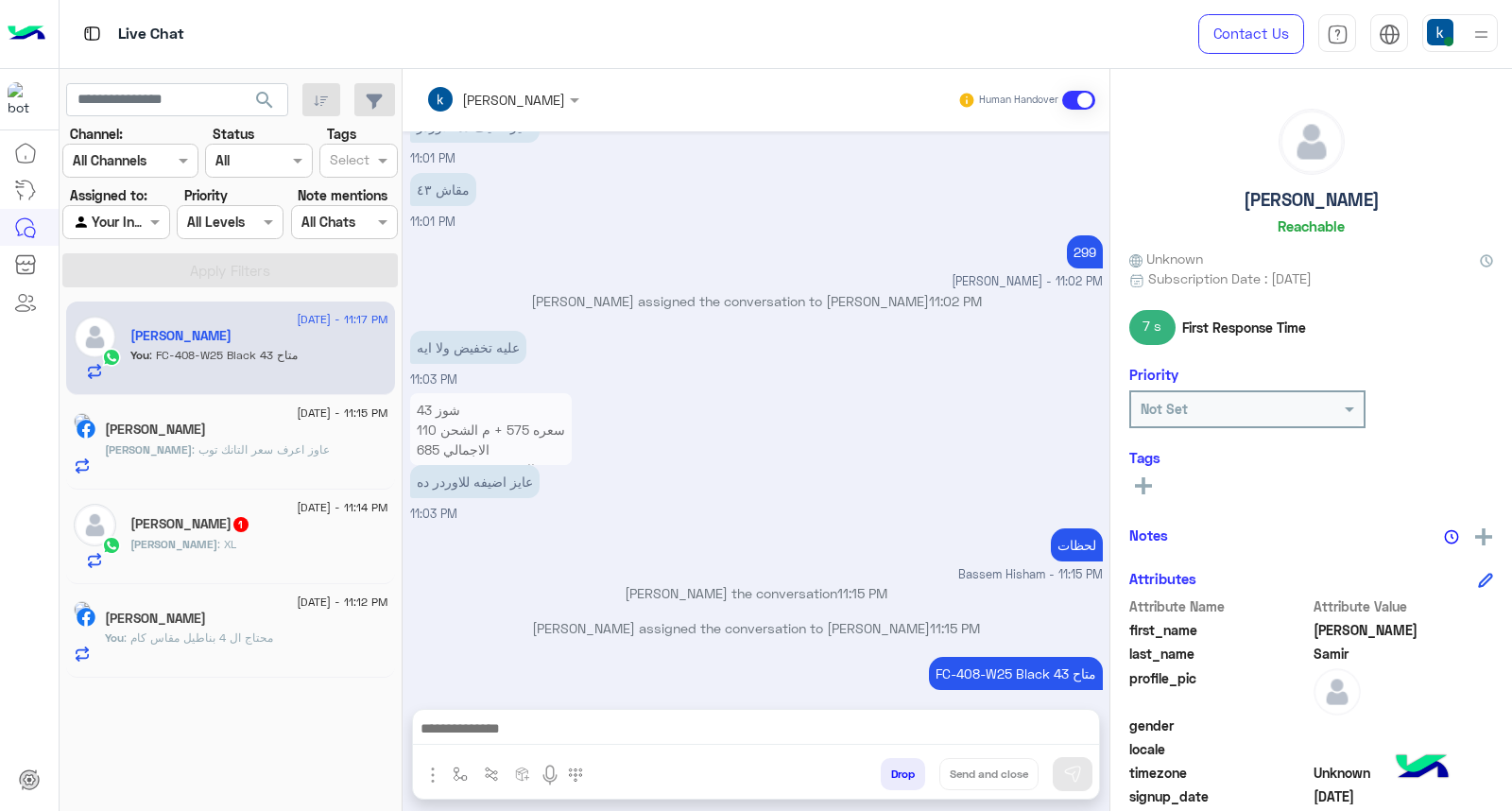
click at [659, 619] on p "Bassem Hisham assigned the conversation to khaled mohamed 11:15 PM" at bounding box center [756, 628] width 693 height 20
click at [756, 619] on div "Bassem Hisham assigned the conversation to khaled mohamed 11:15 PM" at bounding box center [756, 636] width 693 height 34
click at [761, 619] on p "Bassem Hisham assigned the conversation to khaled mohamed 11:15 PM" at bounding box center [756, 628] width 693 height 20
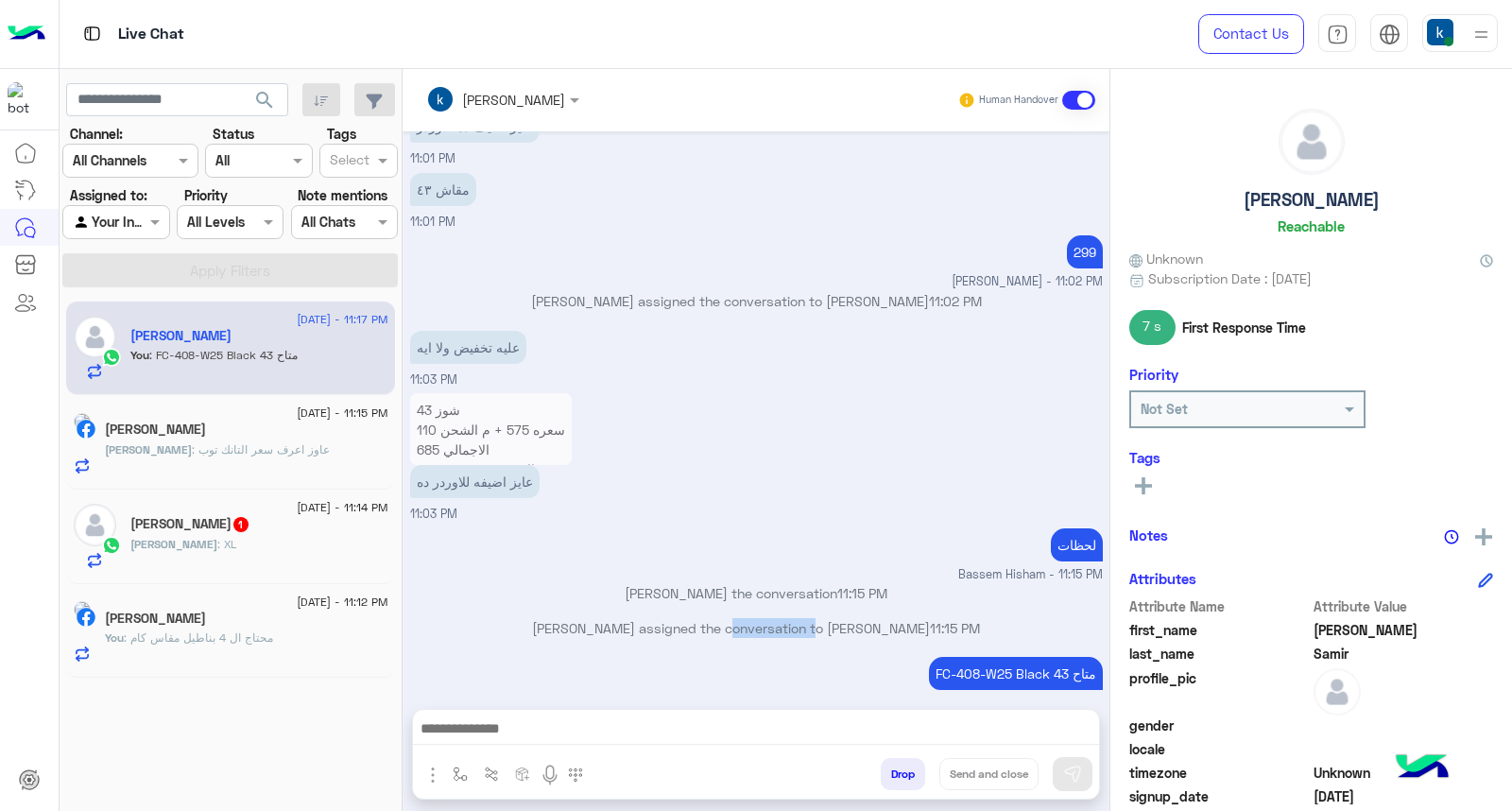
click at [795, 619] on p "Bassem Hisham assigned the conversation to khaled mohamed 11:15 PM" at bounding box center [756, 628] width 693 height 20
click at [805, 619] on p "Bassem Hisham assigned the conversation to khaled mohamed 11:15 PM" at bounding box center [756, 628] width 693 height 20
click at [788, 619] on p "Bassem Hisham assigned the conversation to khaled mohamed 11:15 PM" at bounding box center [756, 628] width 693 height 20
drag, startPoint x: 796, startPoint y: 611, endPoint x: 818, endPoint y: 618, distance: 23.1
click at [818, 619] on div "Bassem Hisham assigned the conversation to khaled mohamed 11:15 PM" at bounding box center [756, 636] width 693 height 34
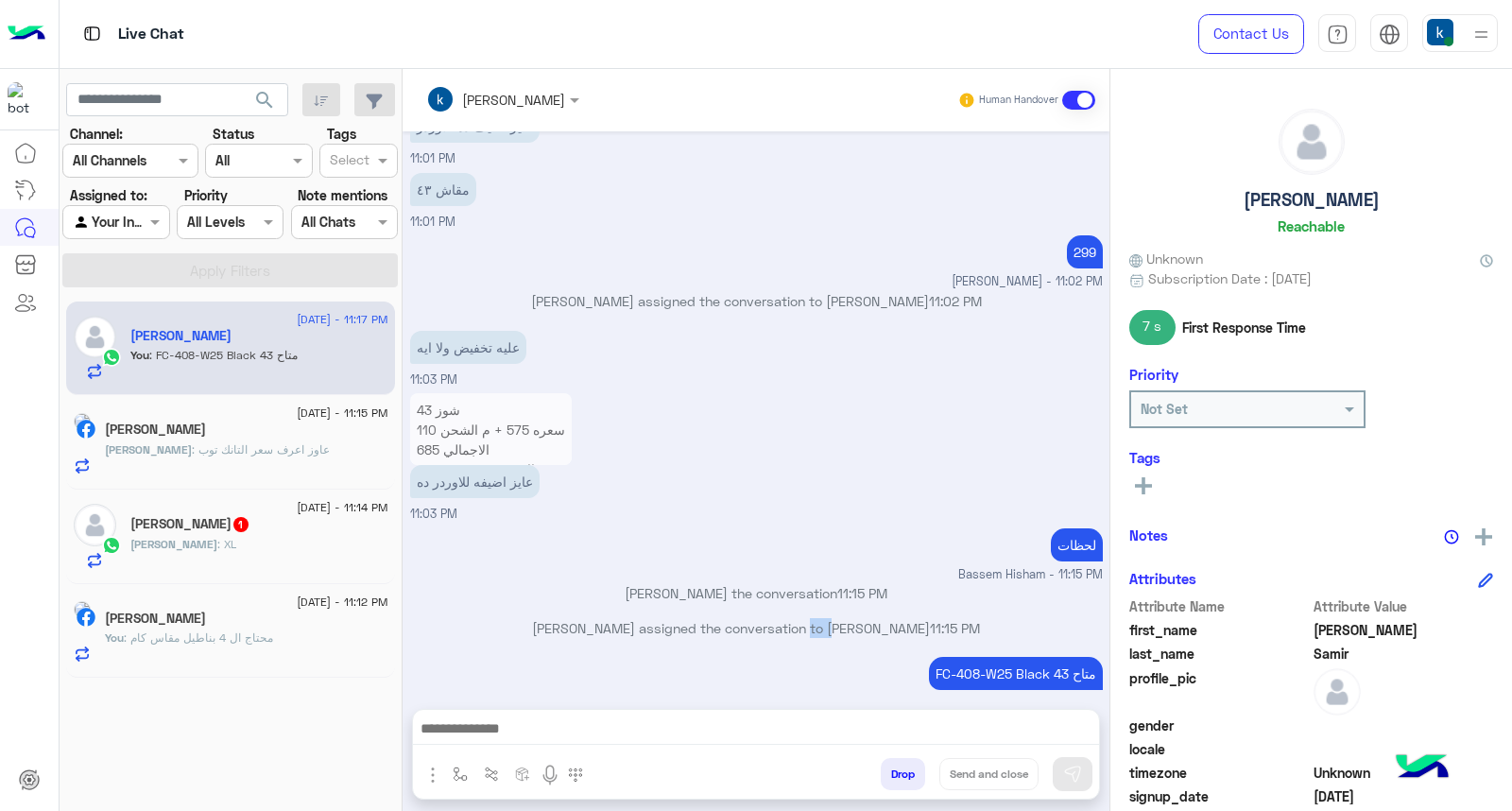
click at [818, 619] on div "Bassem Hisham assigned the conversation to khaled mohamed 11:15 PM" at bounding box center [756, 636] width 693 height 34
click at [805, 619] on p "Bassem Hisham assigned the conversation to khaled mohamed 11:15 PM" at bounding box center [756, 628] width 693 height 20
drag, startPoint x: 805, startPoint y: 606, endPoint x: 991, endPoint y: 617, distance: 186.3
click at [991, 619] on div "Bassem Hisham assigned the conversation to khaled mohamed 11:15 PM" at bounding box center [756, 636] width 693 height 34
click at [969, 619] on p "Bassem Hisham assigned the conversation to khaled mohamed 11:15 PM" at bounding box center [756, 628] width 693 height 20
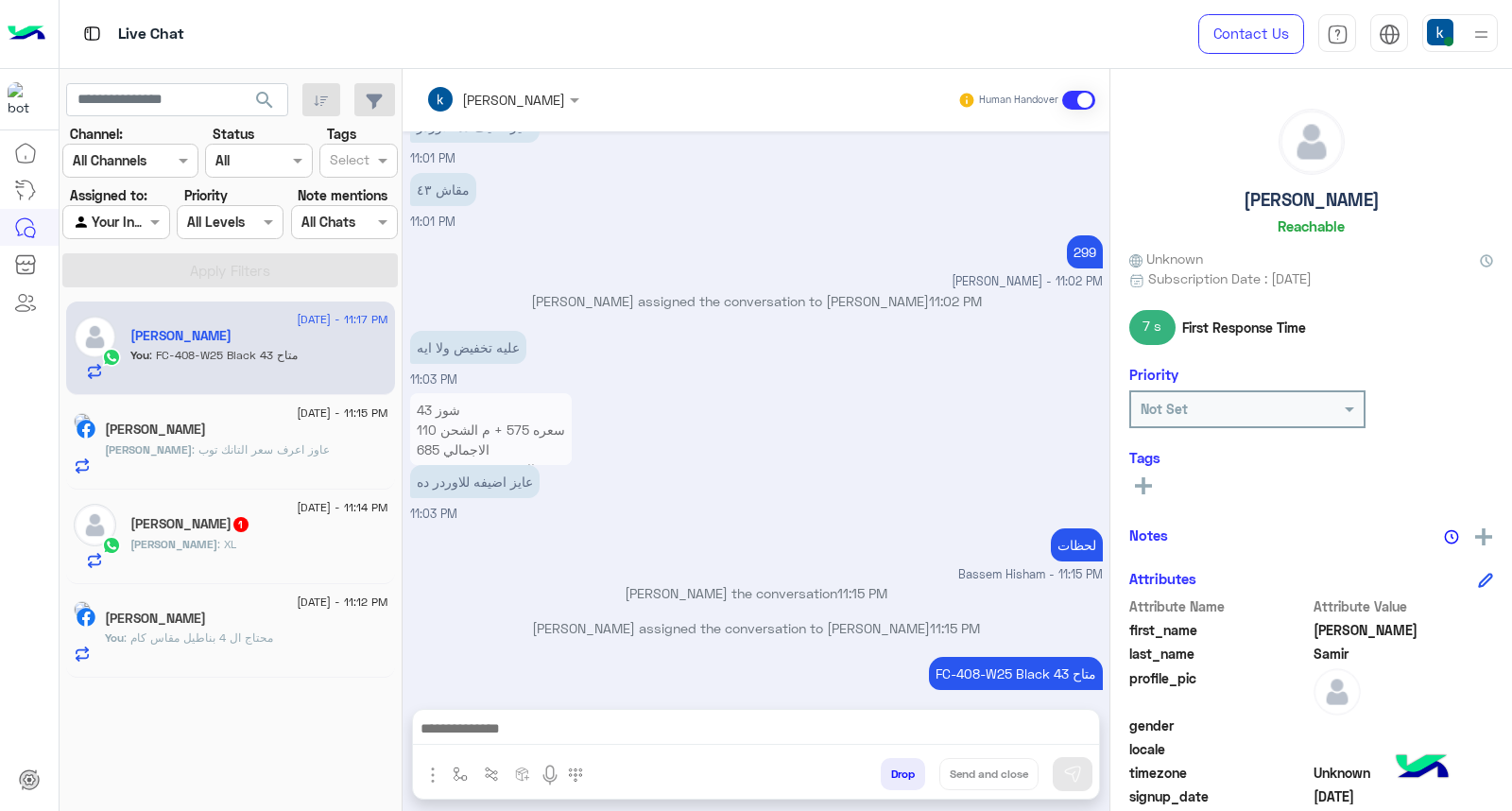
click at [549, 619] on p "Bassem Hisham assigned the conversation to khaled mohamed 11:15 PM" at bounding box center [756, 628] width 693 height 20
click at [548, 619] on p "Bassem Hisham assigned the conversation to khaled mohamed 11:15 PM" at bounding box center [756, 628] width 693 height 20
drag, startPoint x: 548, startPoint y: 602, endPoint x: 994, endPoint y: 560, distance: 448.0
click at [994, 560] on div "Aug 19, 2025 خضرتك مبتردش ليه 10:59 PM عميلنا العزيز Ahmed اهلا بيك في إيجل، بر…" at bounding box center [756, 410] width 707 height 559
click at [764, 584] on p "Bassem Hisham joined the conversation 11:15 PM" at bounding box center [756, 593] width 693 height 20
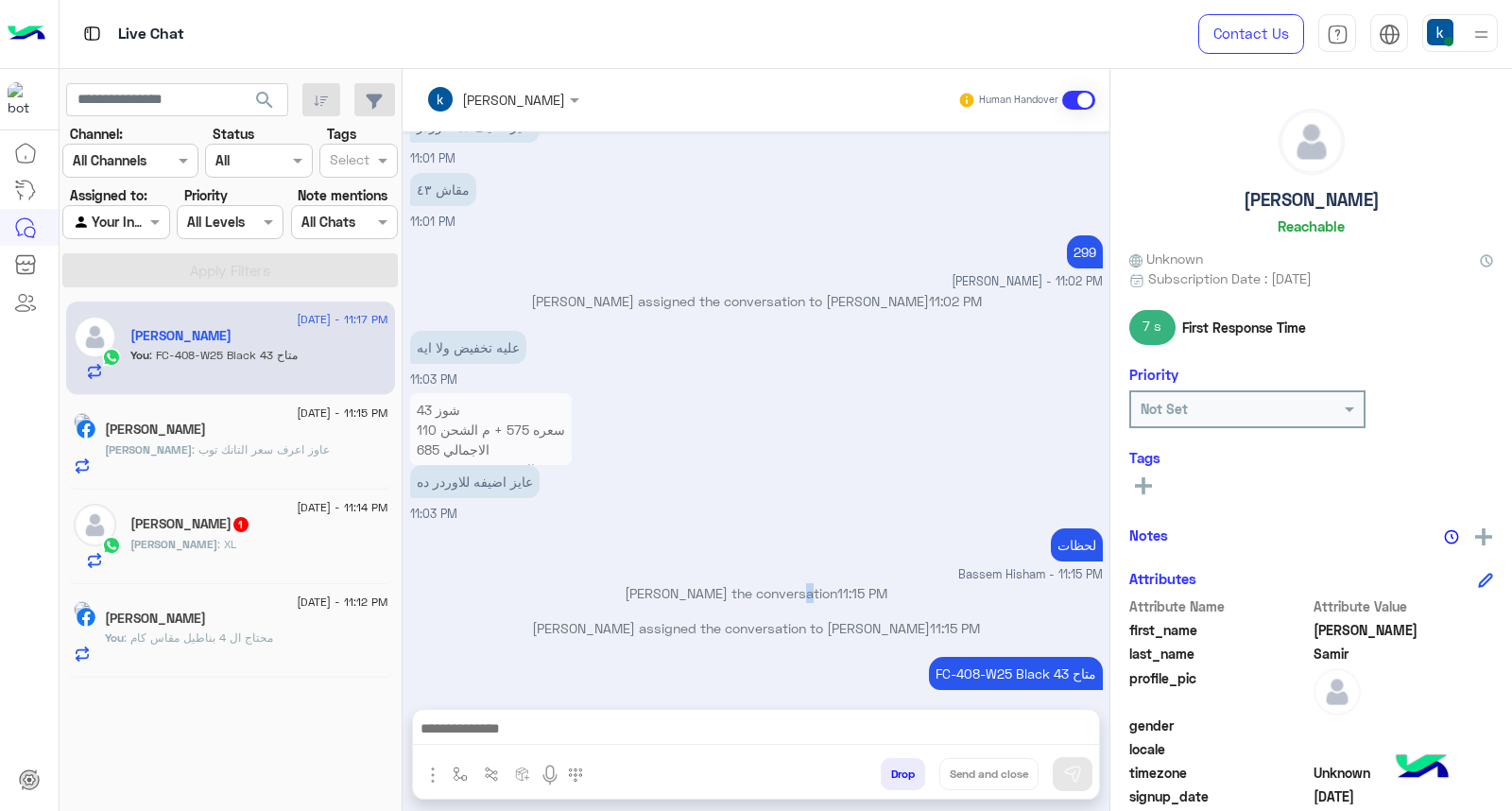
click at [764, 584] on p "Bassem Hisham joined the conversation 11:15 PM" at bounding box center [756, 593] width 693 height 20
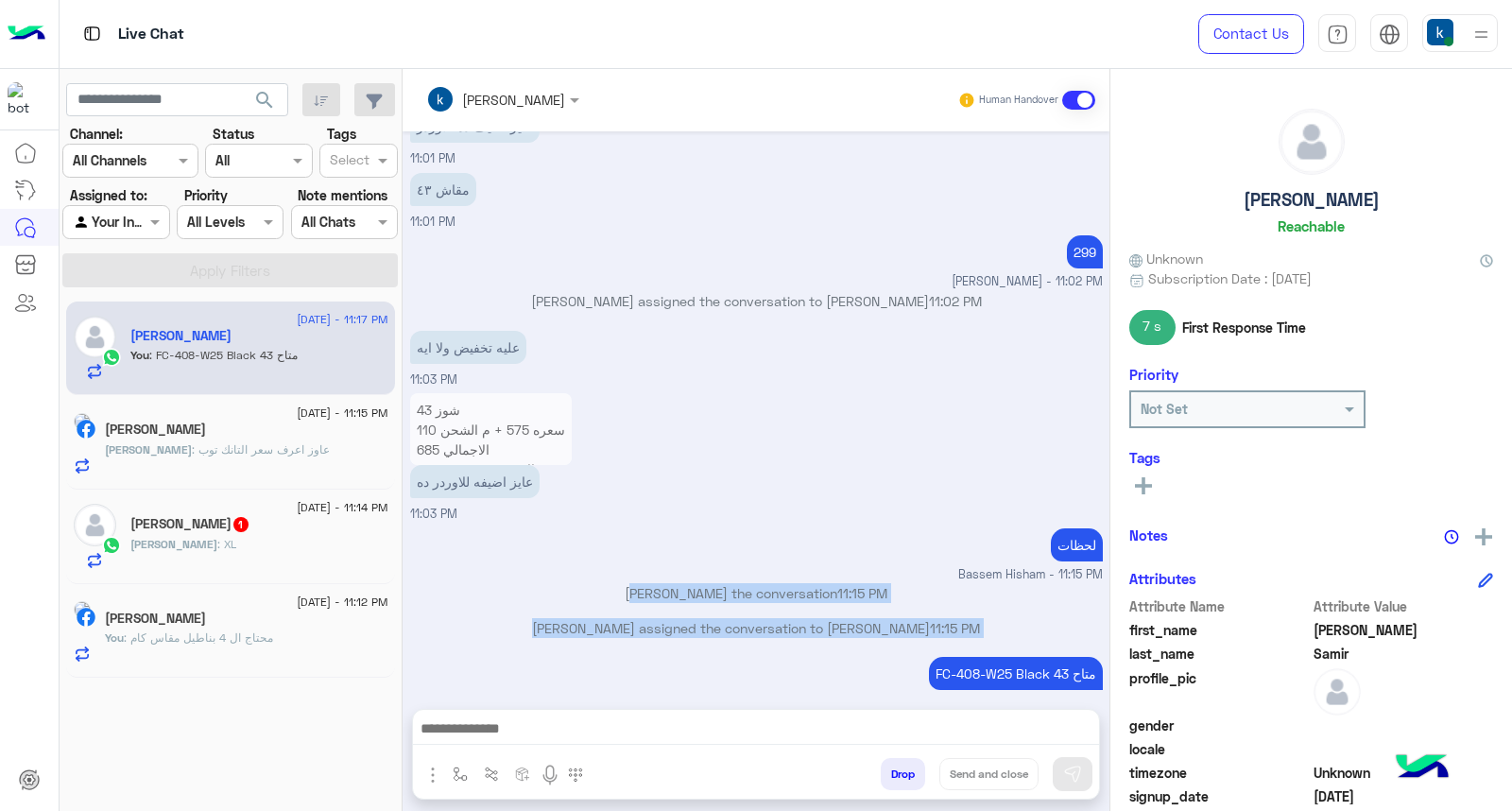
drag, startPoint x: 764, startPoint y: 572, endPoint x: 764, endPoint y: 606, distance: 34.0
click at [764, 606] on div "Aug 19, 2025 خضرتك مبتردش ليه 10:59 PM عميلنا العزيز Ahmed اهلا بيك في إيجل، بر…" at bounding box center [756, 410] width 707 height 559
click at [761, 584] on p "Bassem Hisham joined the conversation 11:15 PM" at bounding box center [756, 593] width 693 height 20
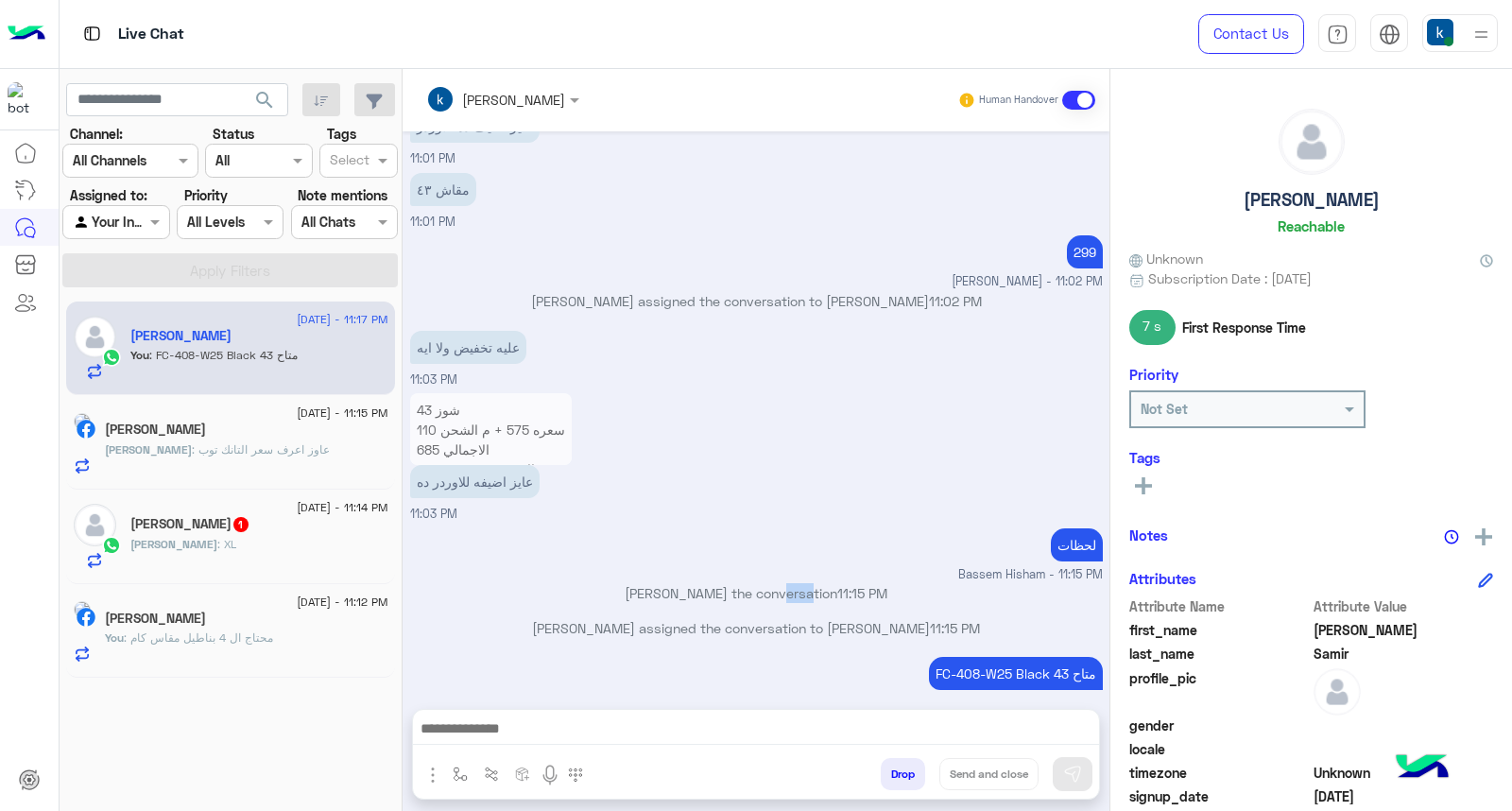
click at [761, 584] on p "Bassem Hisham joined the conversation 11:15 PM" at bounding box center [756, 593] width 693 height 20
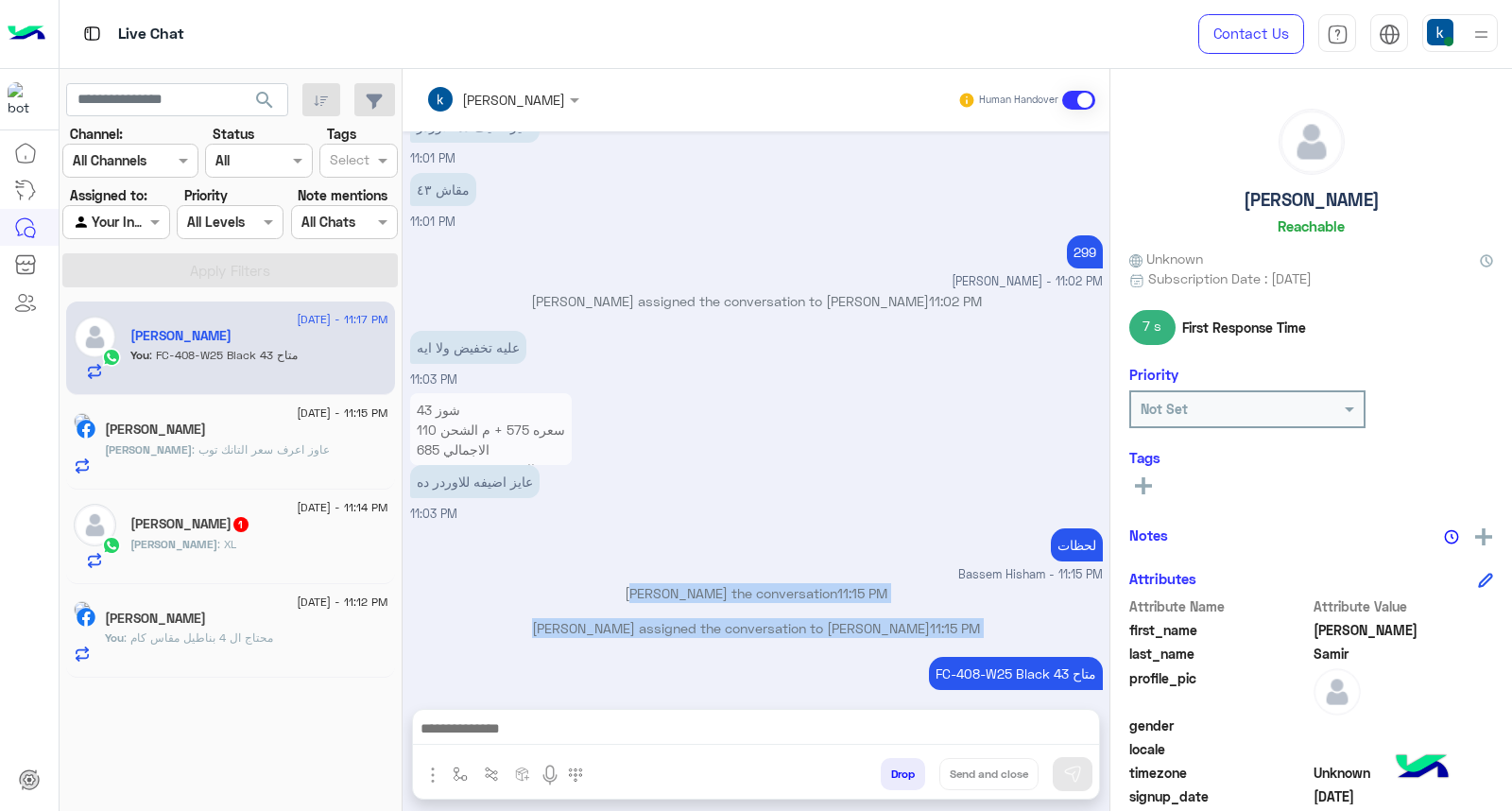
drag, startPoint x: 761, startPoint y: 580, endPoint x: 761, endPoint y: 600, distance: 20.0
click at [761, 600] on div "Aug 19, 2025 خضرتك مبتردش ليه 10:59 PM عميلنا العزيز Ahmed اهلا بيك في إيجل، بر…" at bounding box center [756, 410] width 707 height 559
click at [761, 619] on p "Bassem Hisham assigned the conversation to khaled mohamed 11:15 PM" at bounding box center [756, 628] width 693 height 20
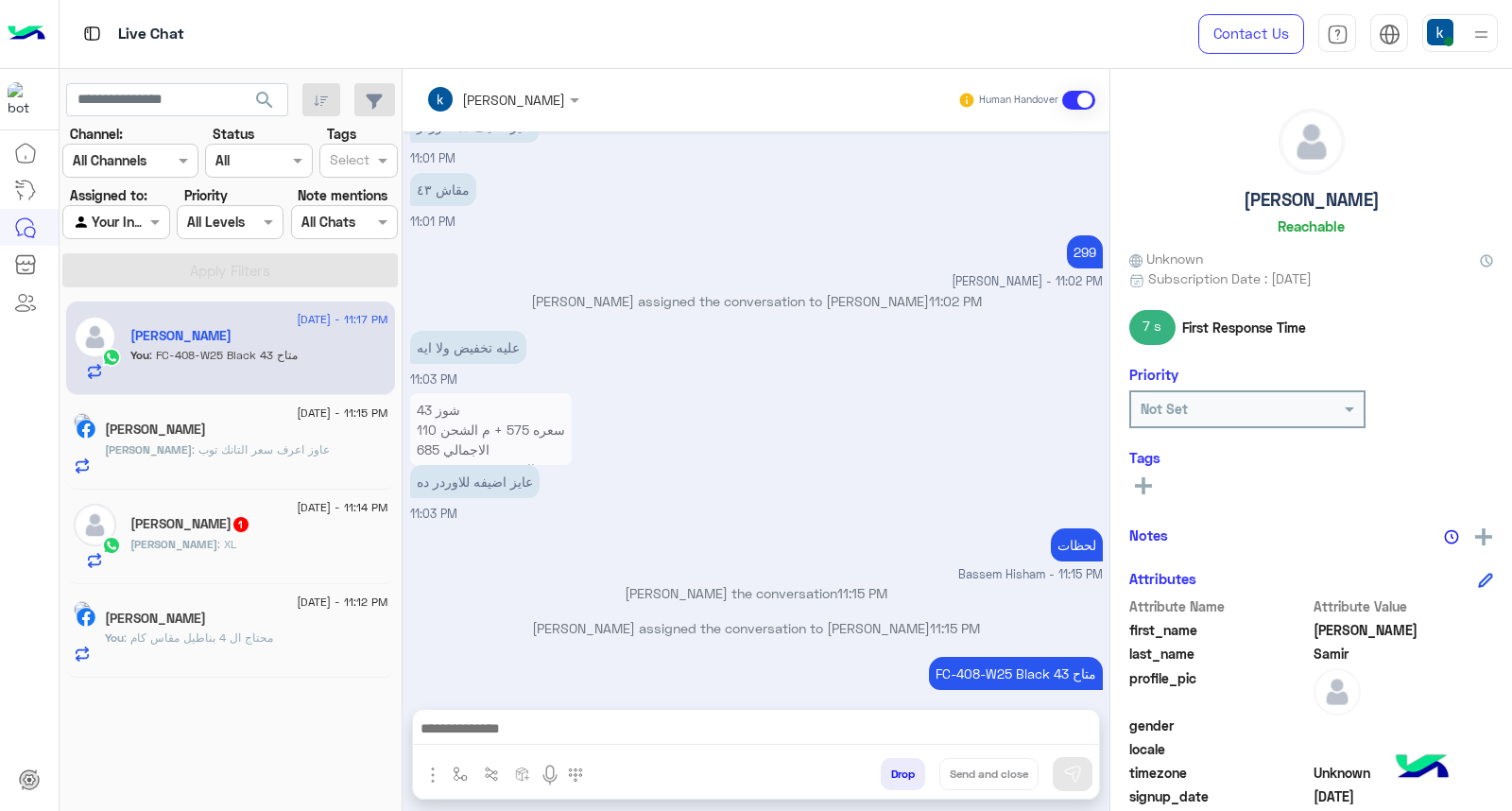
click at [608, 584] on p "Bassem Hisham joined the conversation 11:15 PM" at bounding box center [756, 593] width 693 height 20
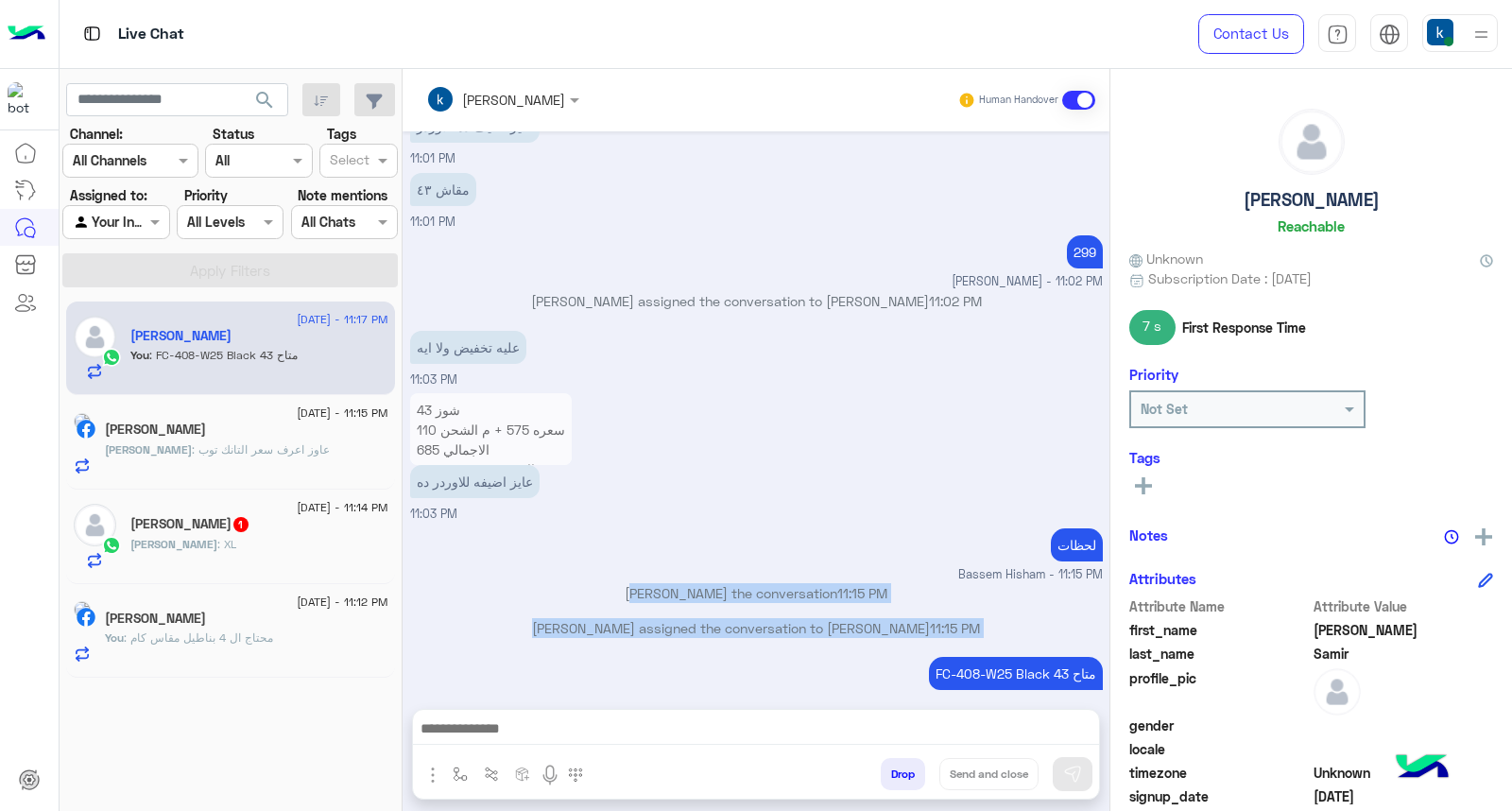
drag, startPoint x: 608, startPoint y: 567, endPoint x: 613, endPoint y: 596, distance: 29.4
click at [613, 596] on div "Aug 19, 2025 خضرتك مبتردش ليه 10:59 PM عميلنا العزيز Ahmed اهلا بيك في إيجل، بر…" at bounding box center [756, 410] width 707 height 559
click at [613, 619] on p "Bassem Hisham assigned the conversation to khaled mohamed 11:15 PM" at bounding box center [756, 628] width 693 height 20
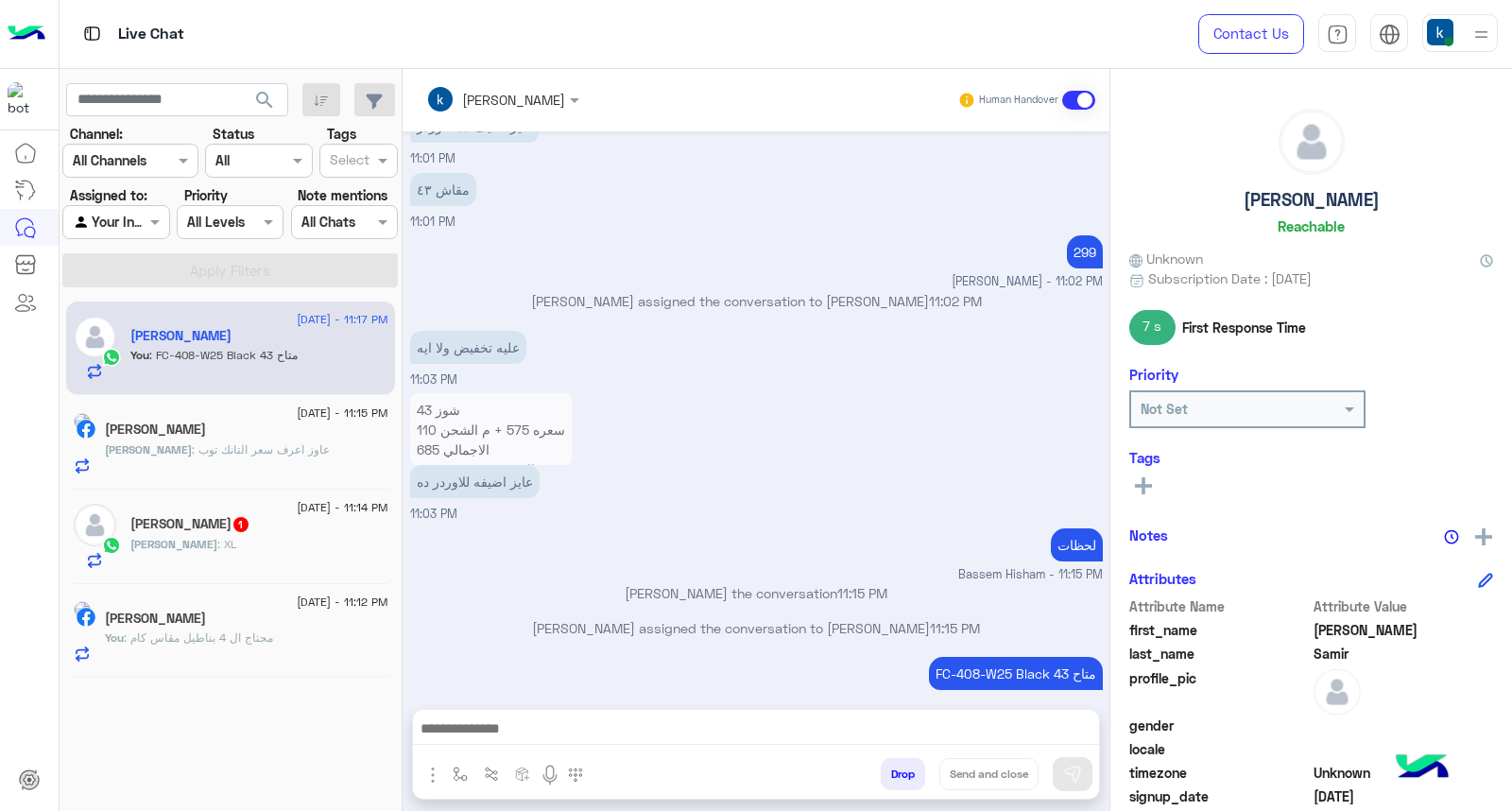
click at [622, 584] on p "Bassem Hisham joined the conversation 11:15 PM" at bounding box center [756, 593] width 693 height 20
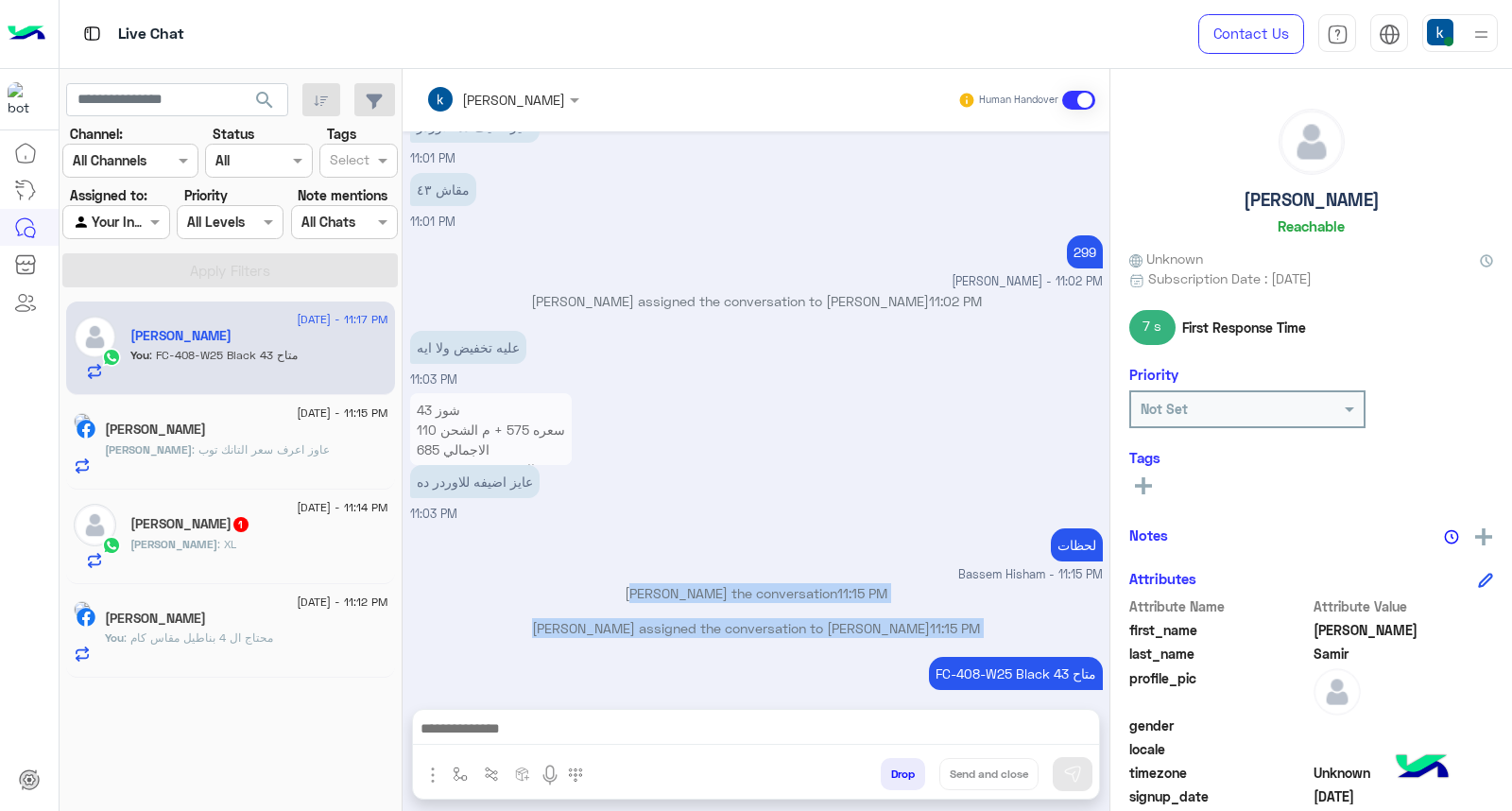
drag, startPoint x: 622, startPoint y: 569, endPoint x: 626, endPoint y: 603, distance: 34.2
click at [626, 603] on div "Aug 19, 2025 خضرتك مبتردش ليه 10:59 PM عميلنا العزيز Ahmed اهلا بيك في إيجل، بر…" at bounding box center [756, 410] width 707 height 559
click at [626, 619] on p "Bassem Hisham assigned the conversation to khaled mohamed 11:15 PM" at bounding box center [756, 628] width 693 height 20
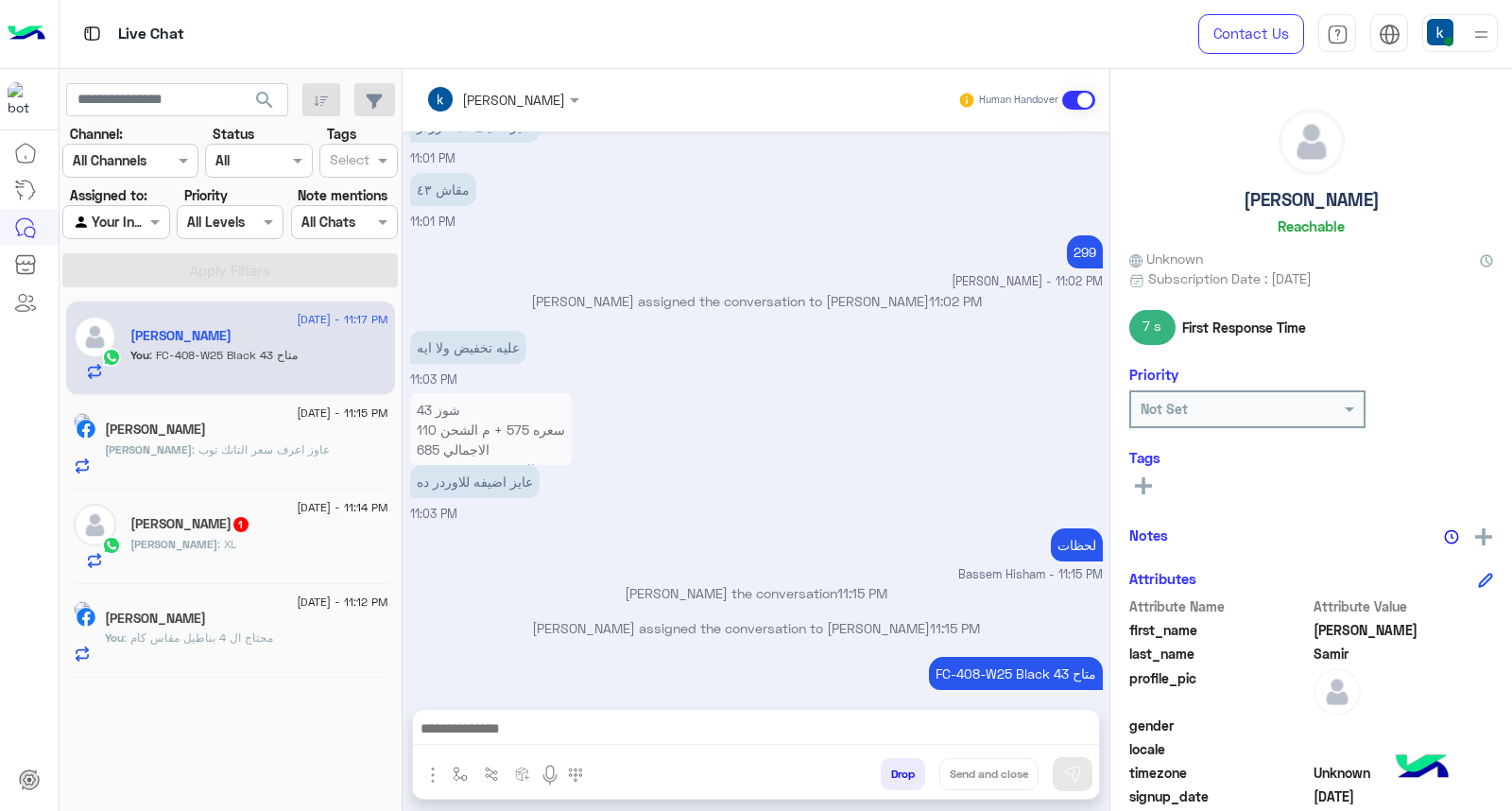
click at [632, 584] on p "Bassem Hisham joined the conversation 11:15 PM" at bounding box center [756, 593] width 693 height 20
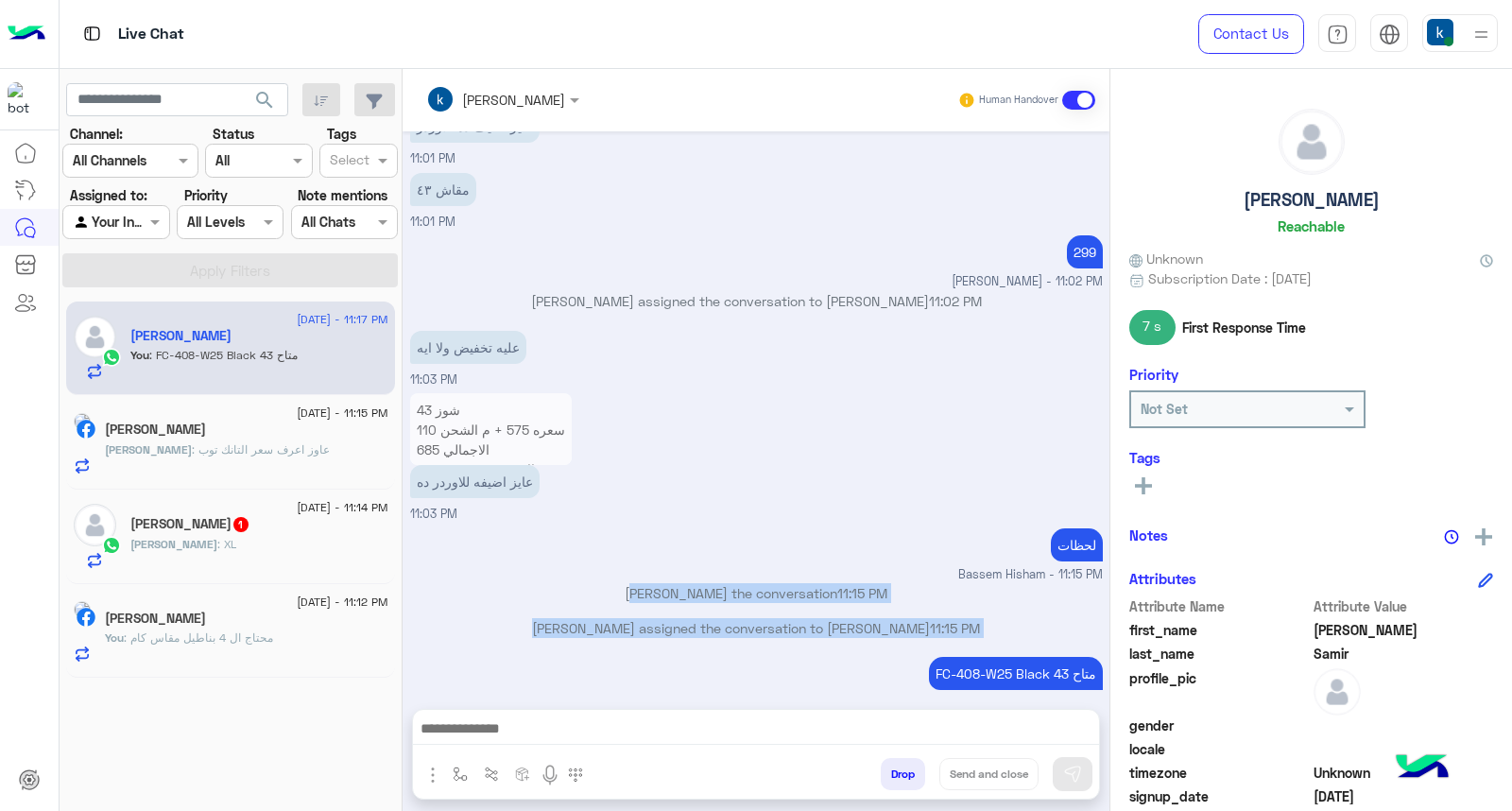
drag, startPoint x: 632, startPoint y: 570, endPoint x: 632, endPoint y: 607, distance: 37.0
click at [632, 607] on div "Aug 19, 2025 خضرتك مبتردش ليه 10:59 PM عميلنا العزيز Ahmed اهلا بيك في إيجل، بر…" at bounding box center [756, 410] width 707 height 559
click at [630, 619] on p "Bassem Hisham assigned the conversation to khaled mohamed 11:15 PM" at bounding box center [756, 628] width 693 height 20
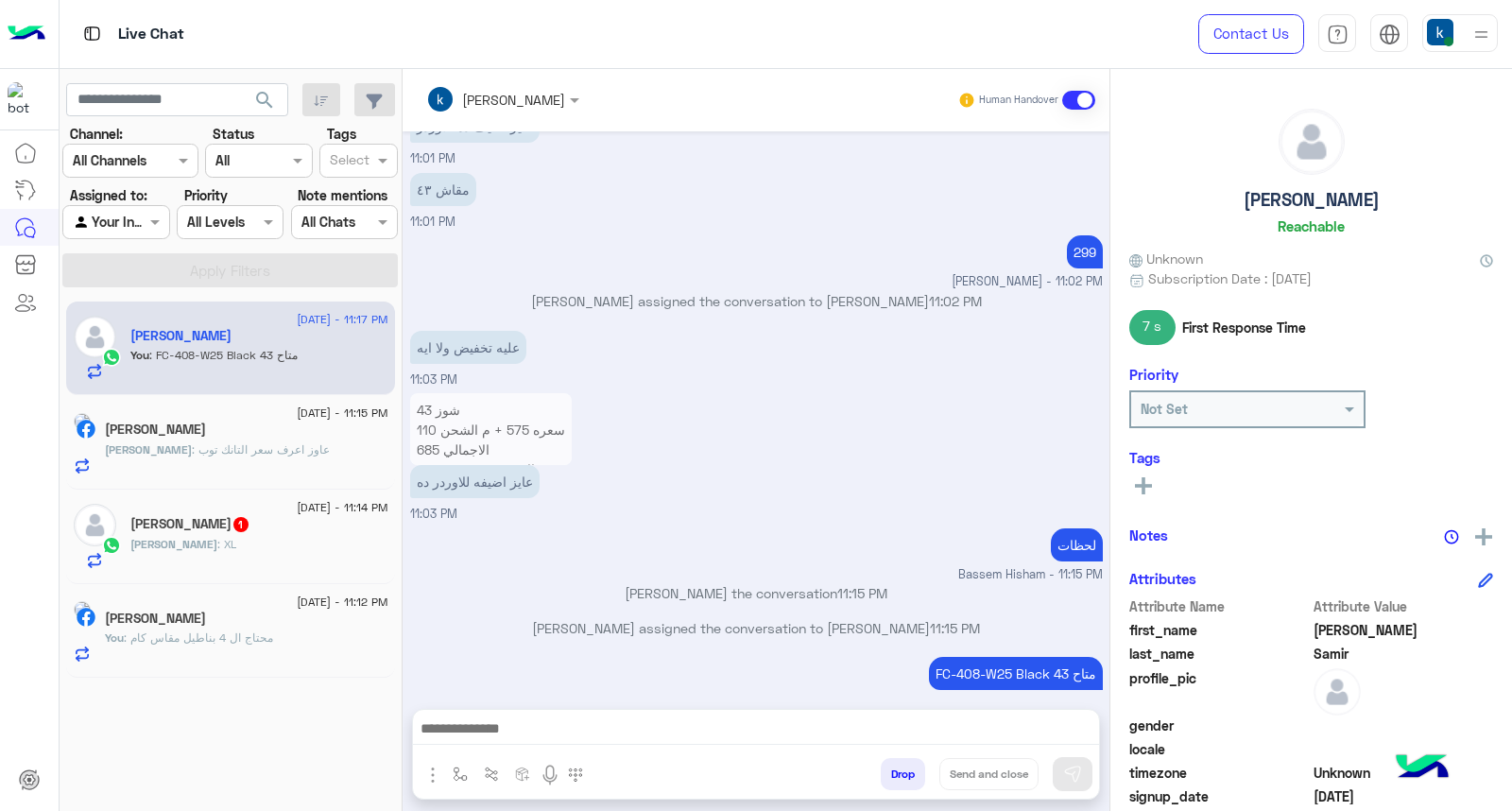
click at [615, 566] on small "Bassem Hisham - 11:15 PM" at bounding box center [756, 575] width 693 height 18
click at [617, 584] on p "Bassem Hisham joined the conversation 11:15 PM" at bounding box center [756, 593] width 693 height 20
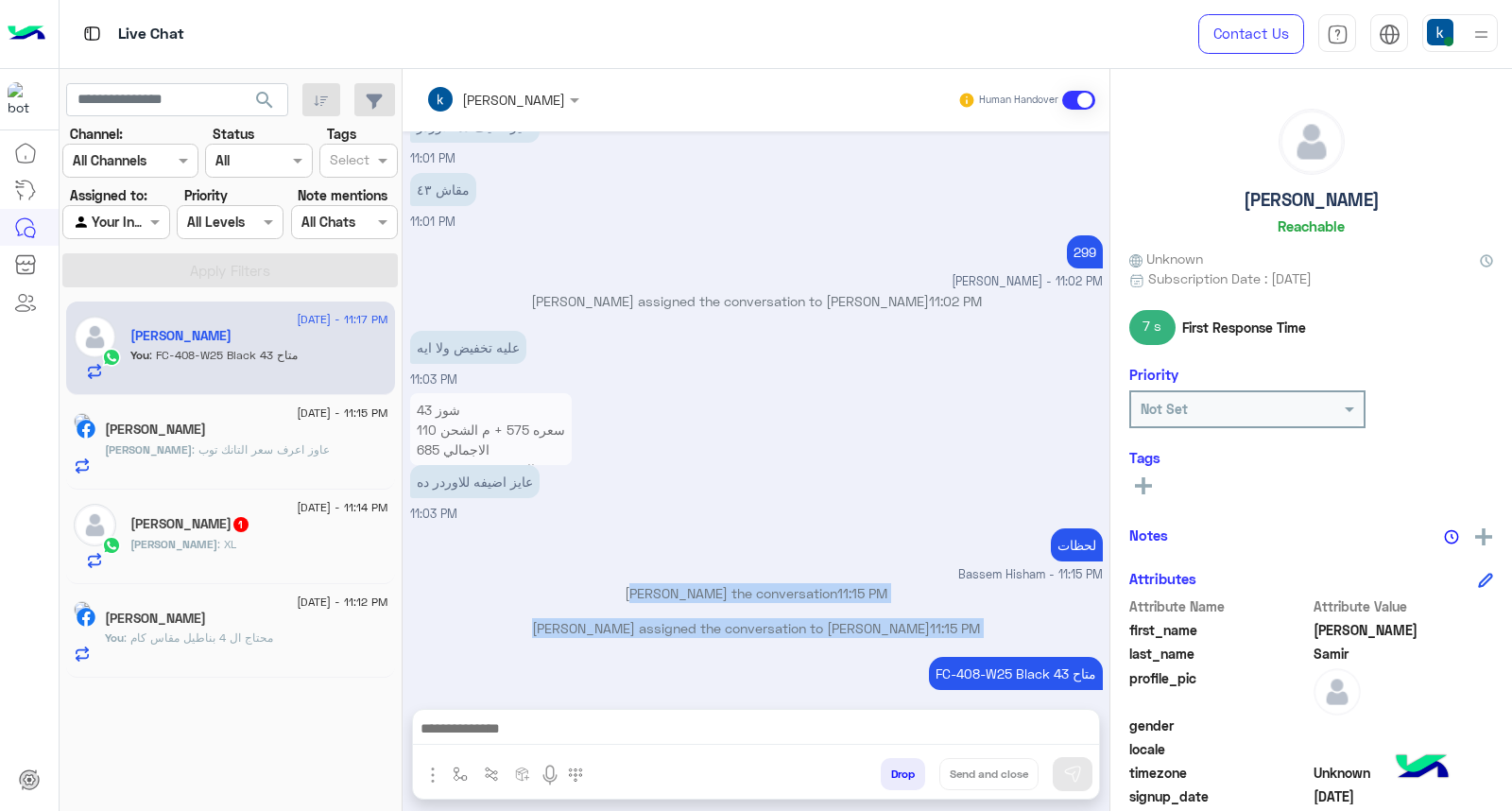
drag, startPoint x: 617, startPoint y: 564, endPoint x: 622, endPoint y: 596, distance: 32.4
click at [622, 596] on div "Aug 19, 2025 خضرتك مبتردش ليه 10:59 PM عميلنا العزيز Ahmed اهلا بيك في إيجل، بر…" at bounding box center [756, 410] width 707 height 559
click at [626, 584] on p "Bassem Hisham joined the conversation 11:15 PM" at bounding box center [756, 593] width 693 height 20
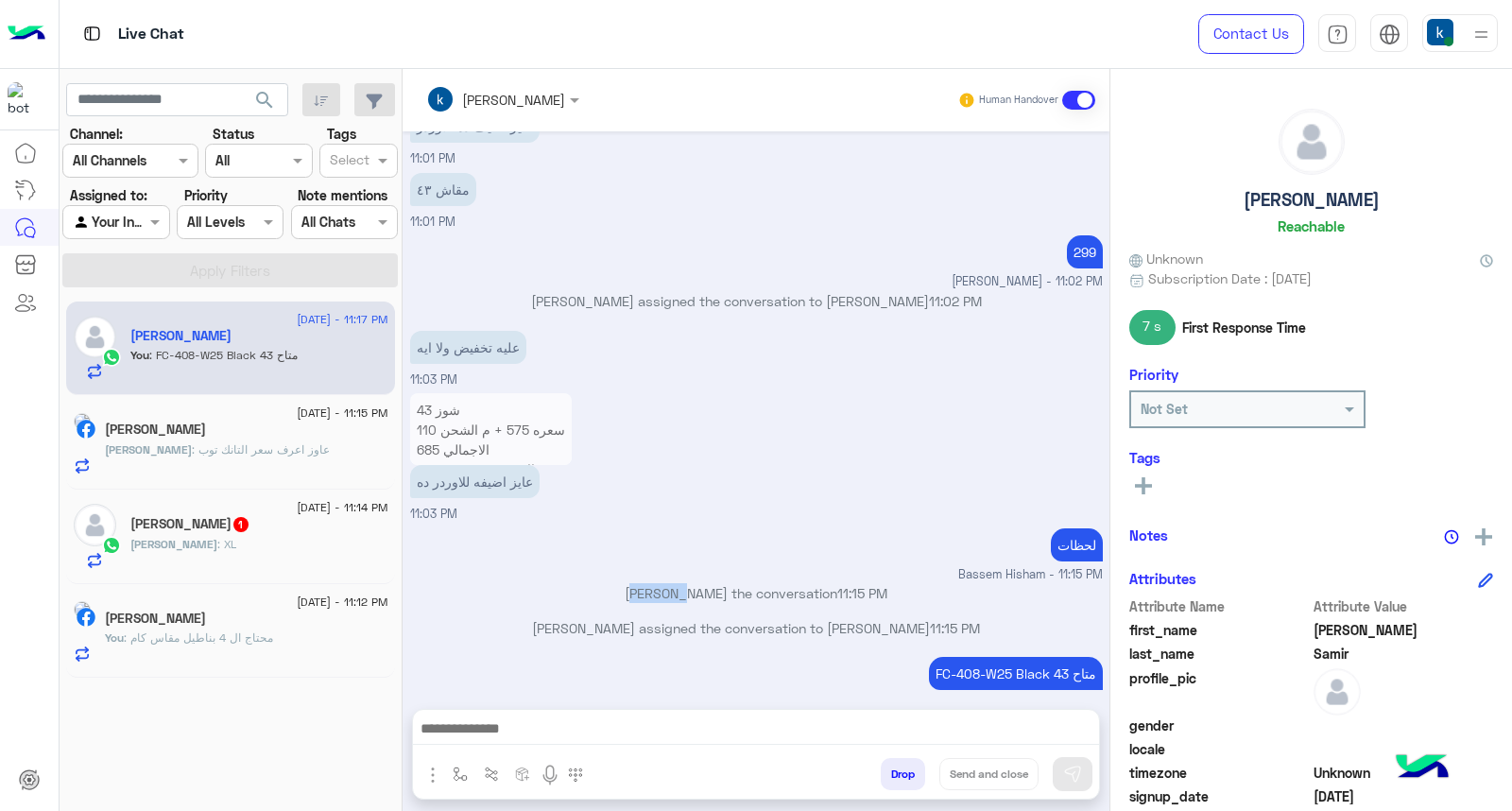
click at [626, 584] on p "Bassem Hisham joined the conversation 11:15 PM" at bounding box center [756, 593] width 693 height 20
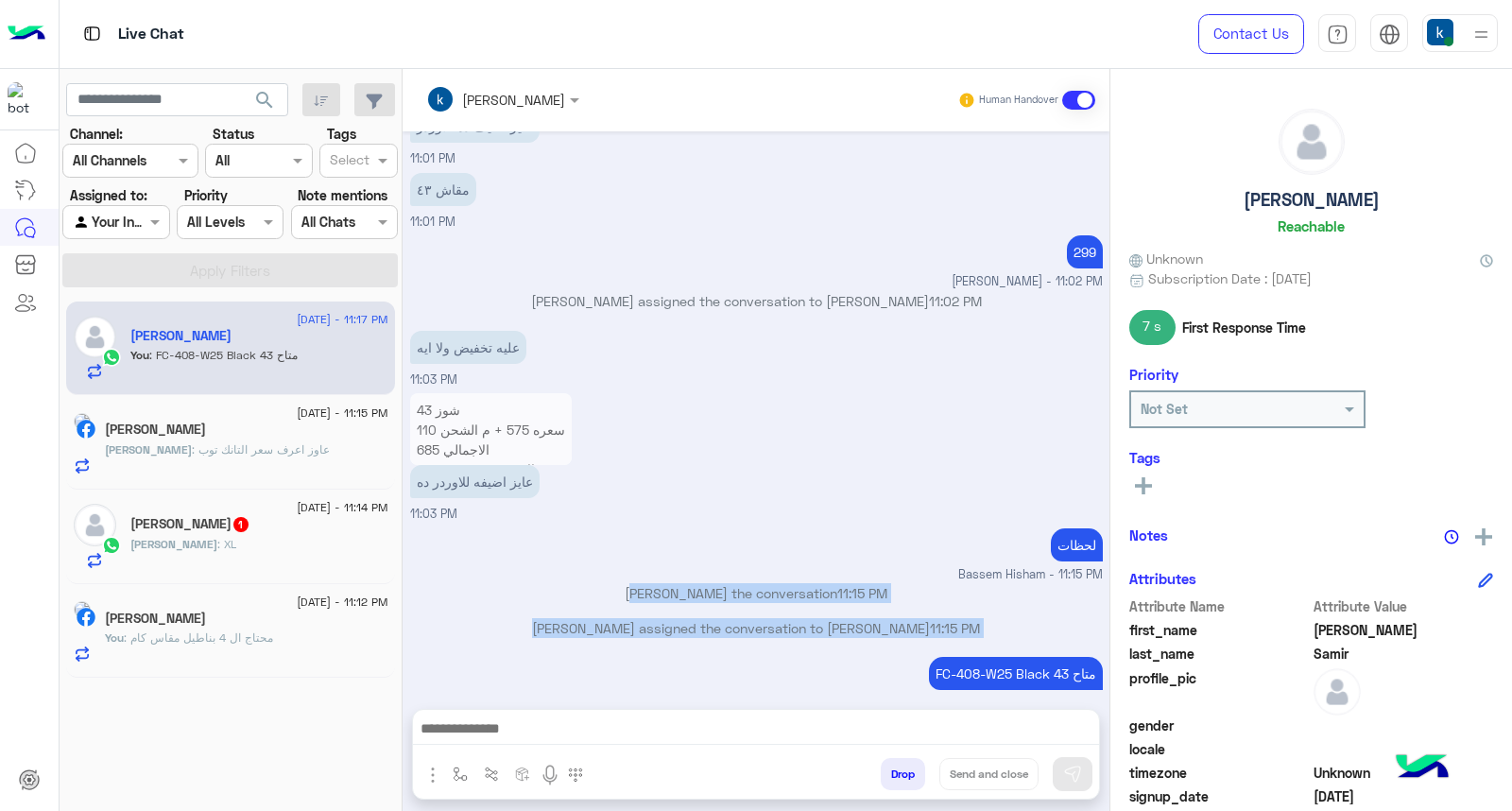
drag, startPoint x: 626, startPoint y: 577, endPoint x: 629, endPoint y: 599, distance: 22.2
click at [629, 599] on div "Aug 19, 2025 خضرتك مبتردش ليه 10:59 PM عميلنا العزيز Ahmed اهلا بيك في إيجل، بر…" at bounding box center [756, 410] width 707 height 559
click at [629, 619] on p "Bassem Hisham assigned the conversation to khaled mohamed 11:15 PM" at bounding box center [756, 628] width 693 height 20
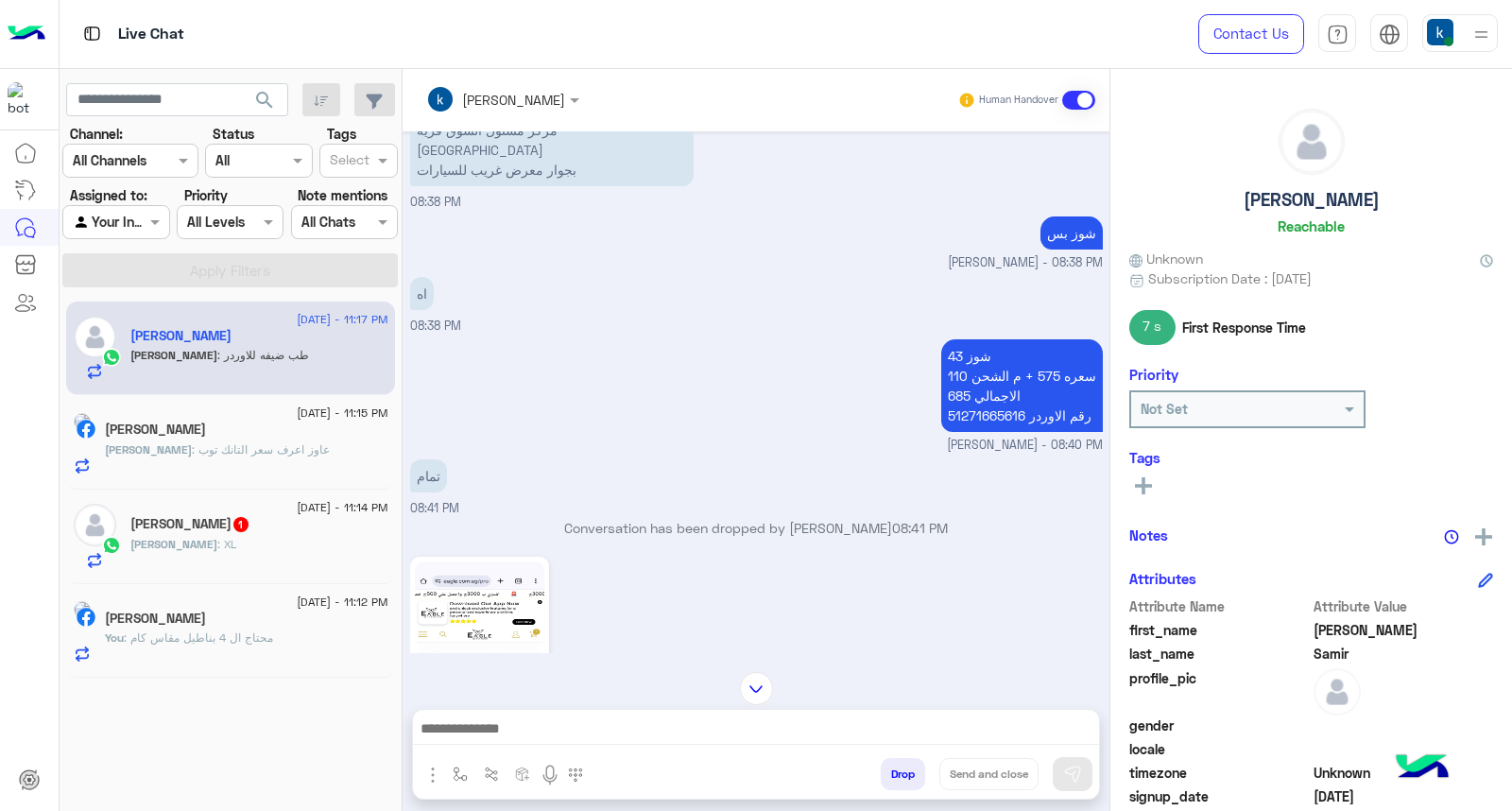
scroll to position [1913, 0]
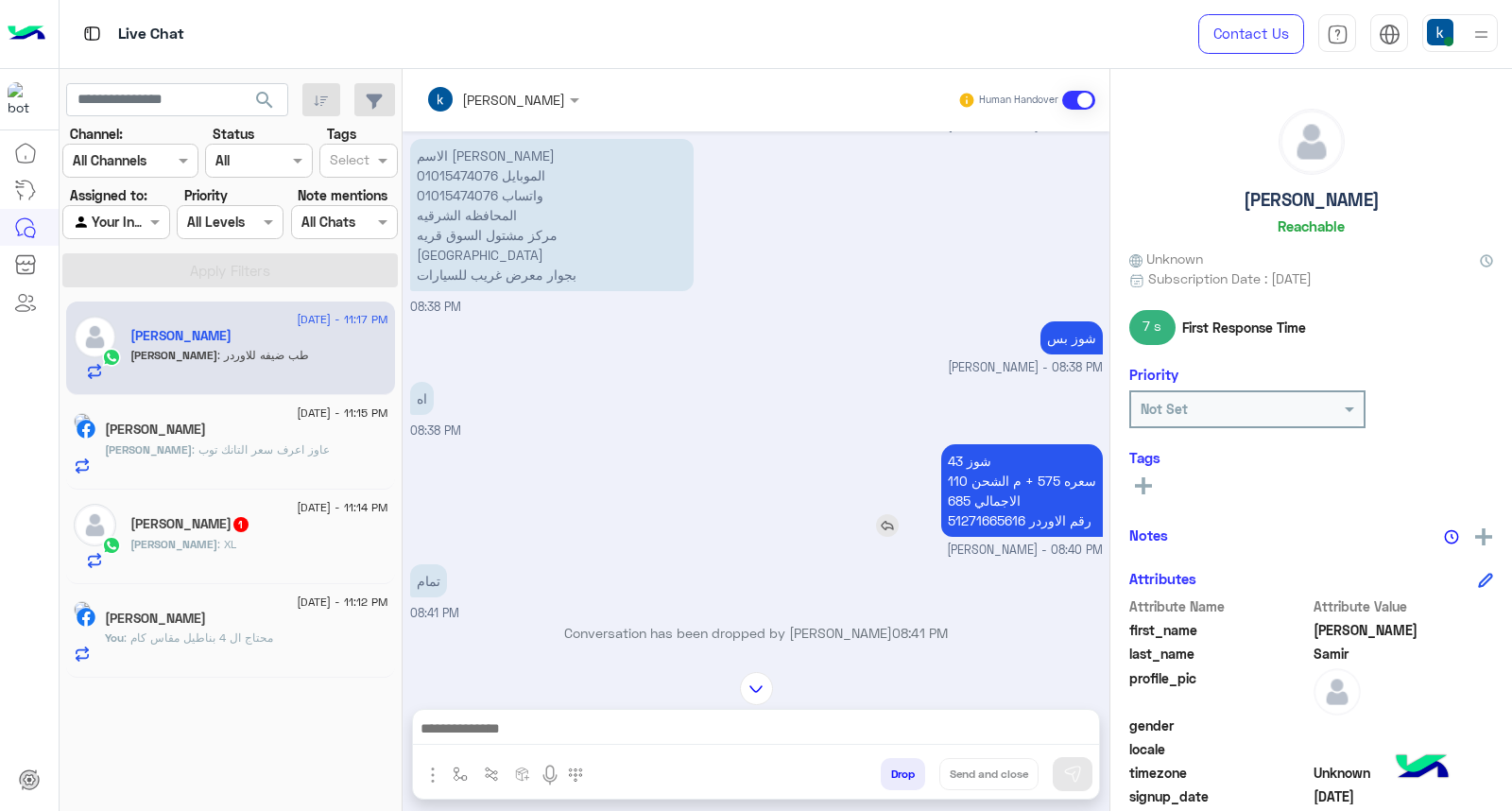
click at [956, 501] on p "شوز 43 سعره 575 + م الشحن 110 الاجمالي 685 رقم الاوردر 51271665616" at bounding box center [1022, 490] width 162 height 92
copy p "51271665616"
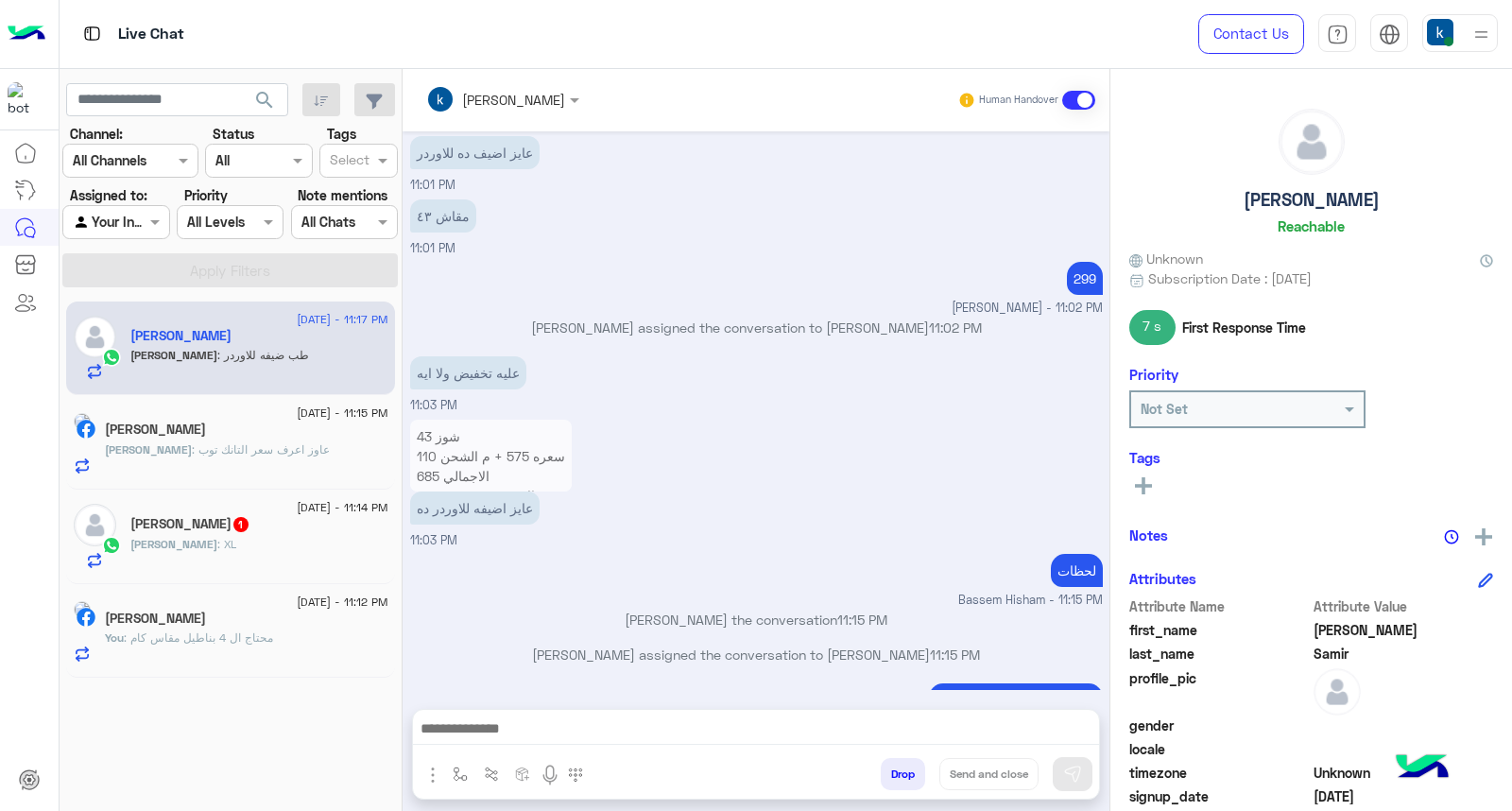
scroll to position [5197, 0]
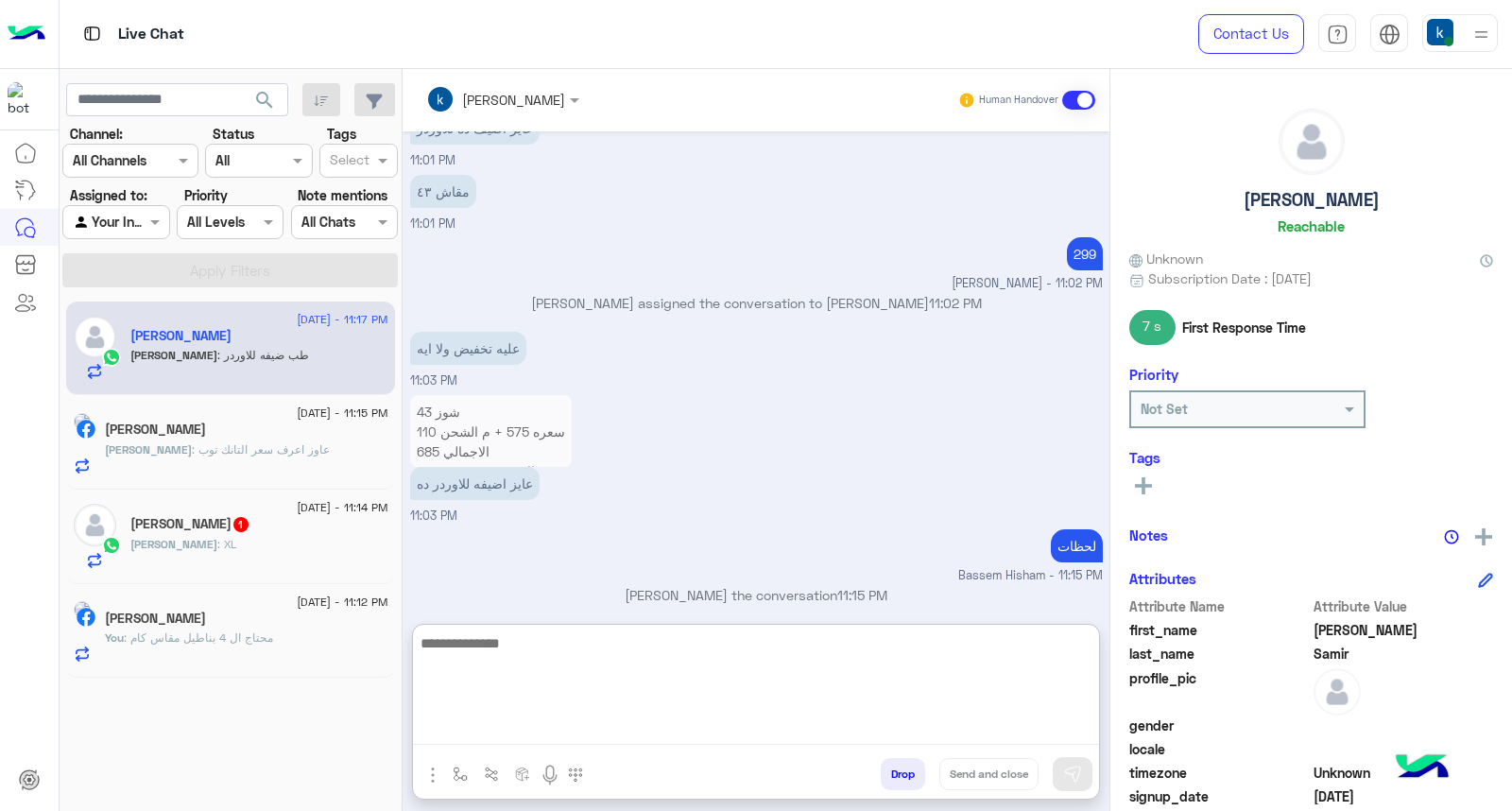
click at [550, 740] on textarea at bounding box center [756, 688] width 686 height 113
paste textarea "**********"
type textarea "**********"
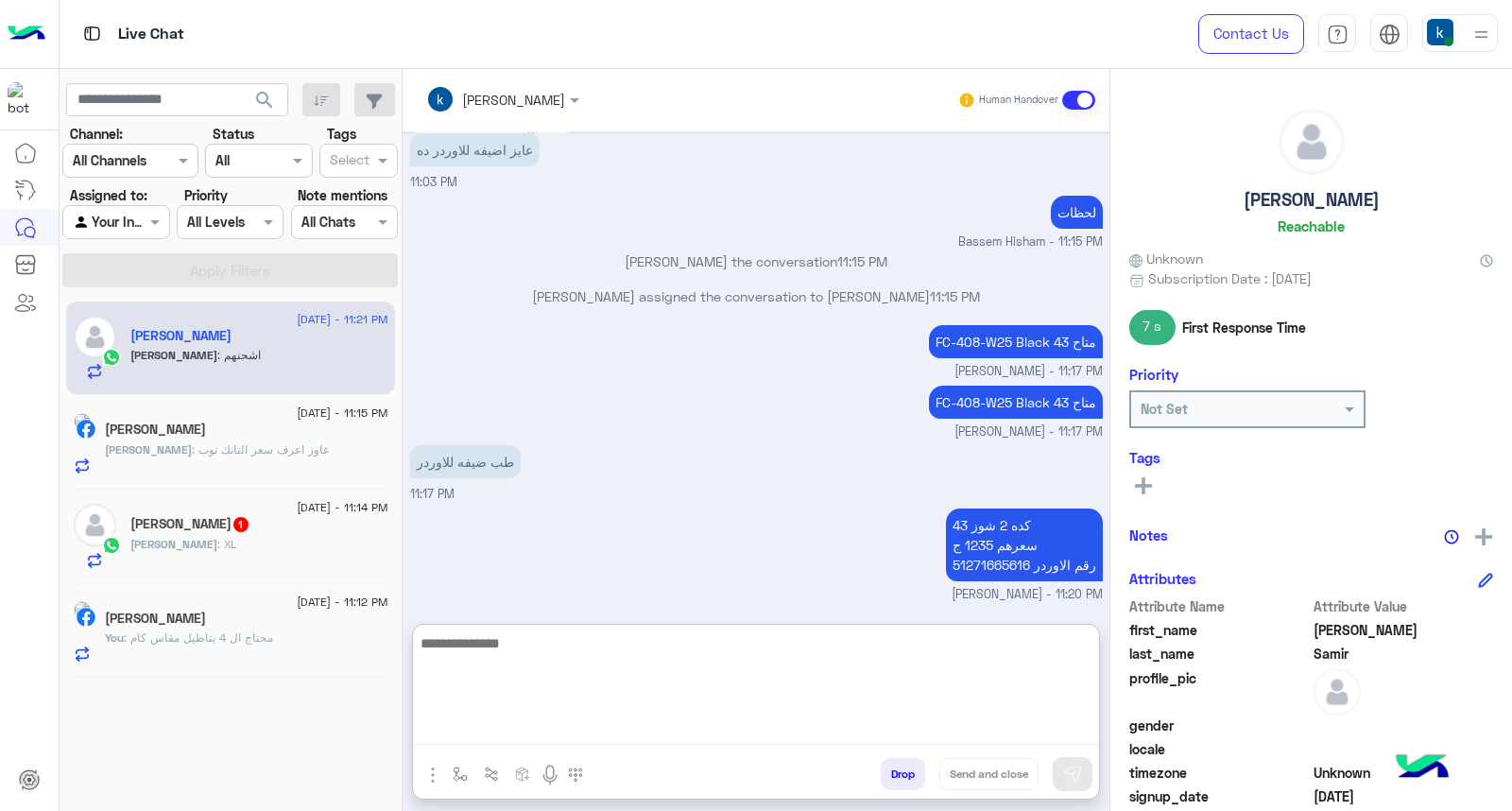
scroll to position [5569, 0]
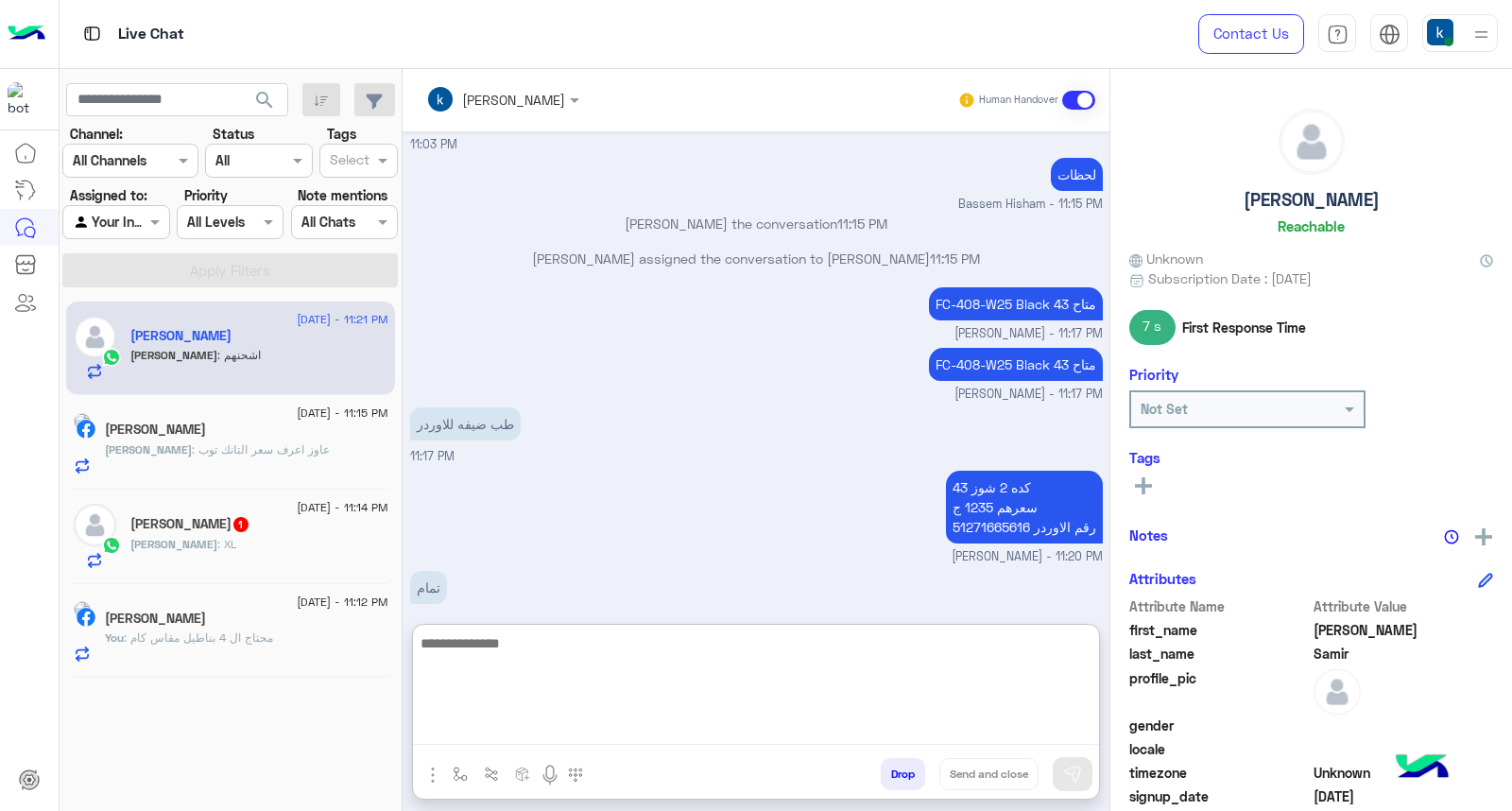
click at [691, 647] on textarea at bounding box center [756, 688] width 686 height 113
type textarea "****"
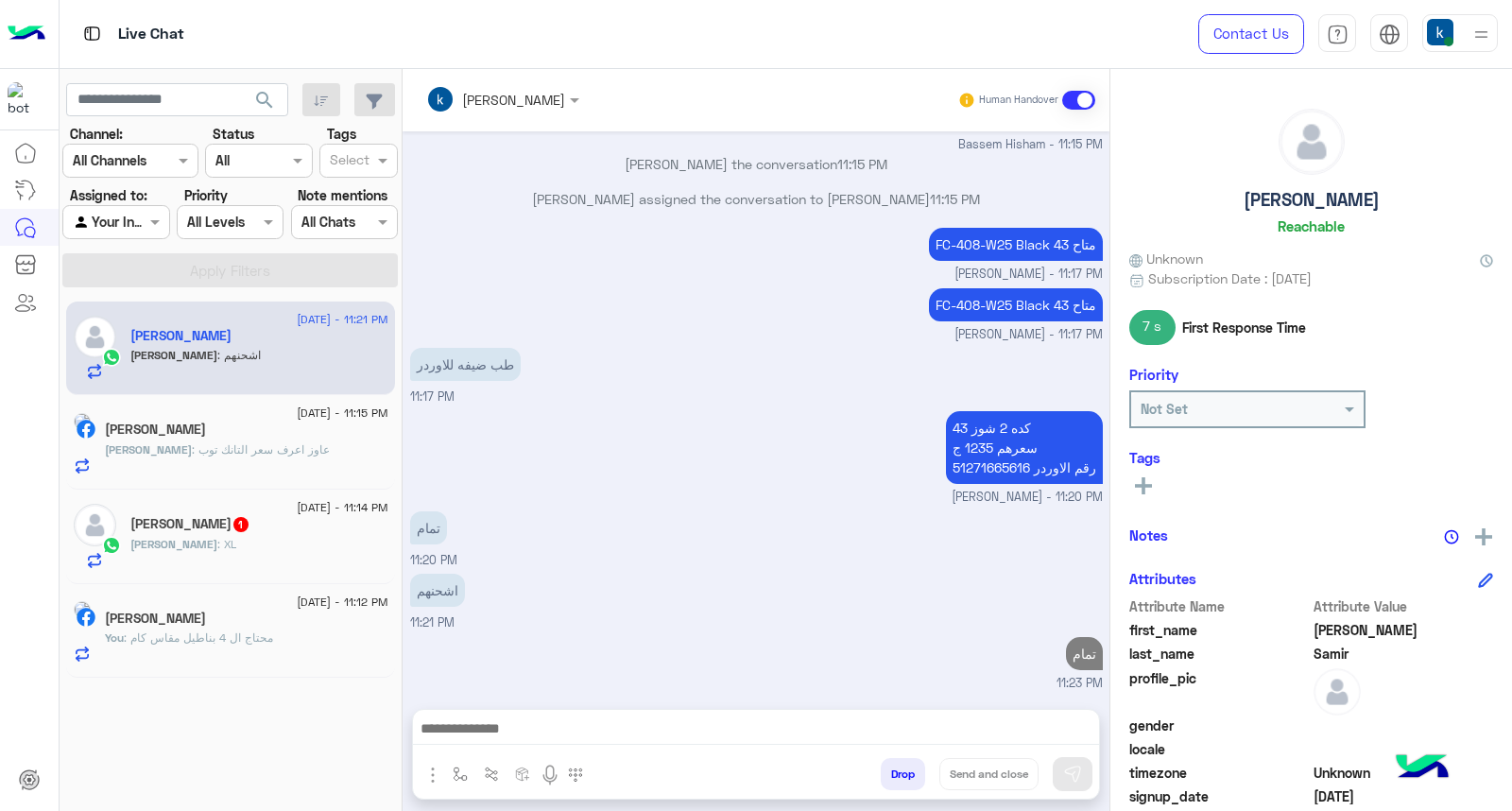
click at [275, 451] on span ": عاوز اعرف سعر التانك توب" at bounding box center [261, 449] width 138 height 14
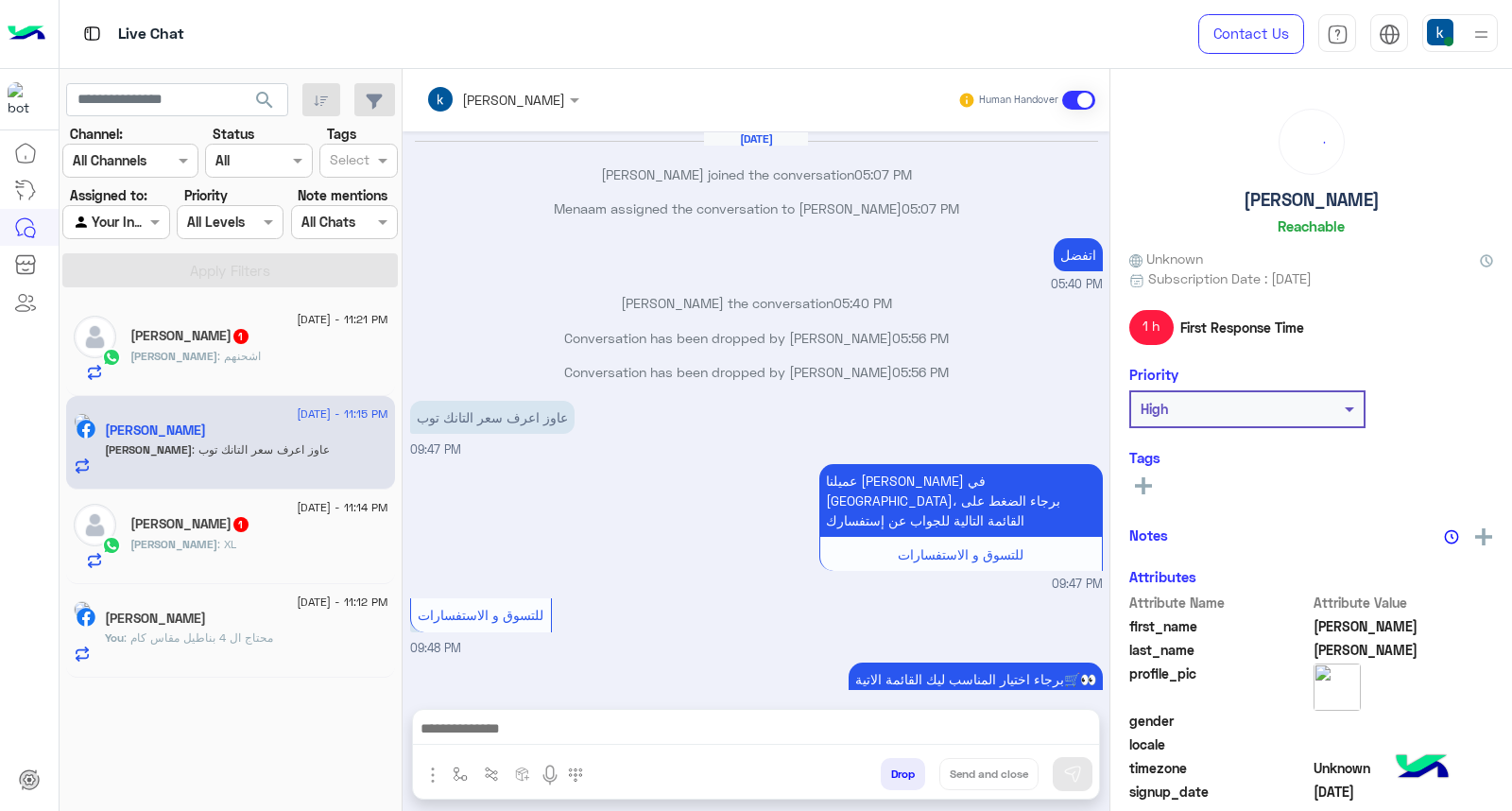
scroll to position [971, 0]
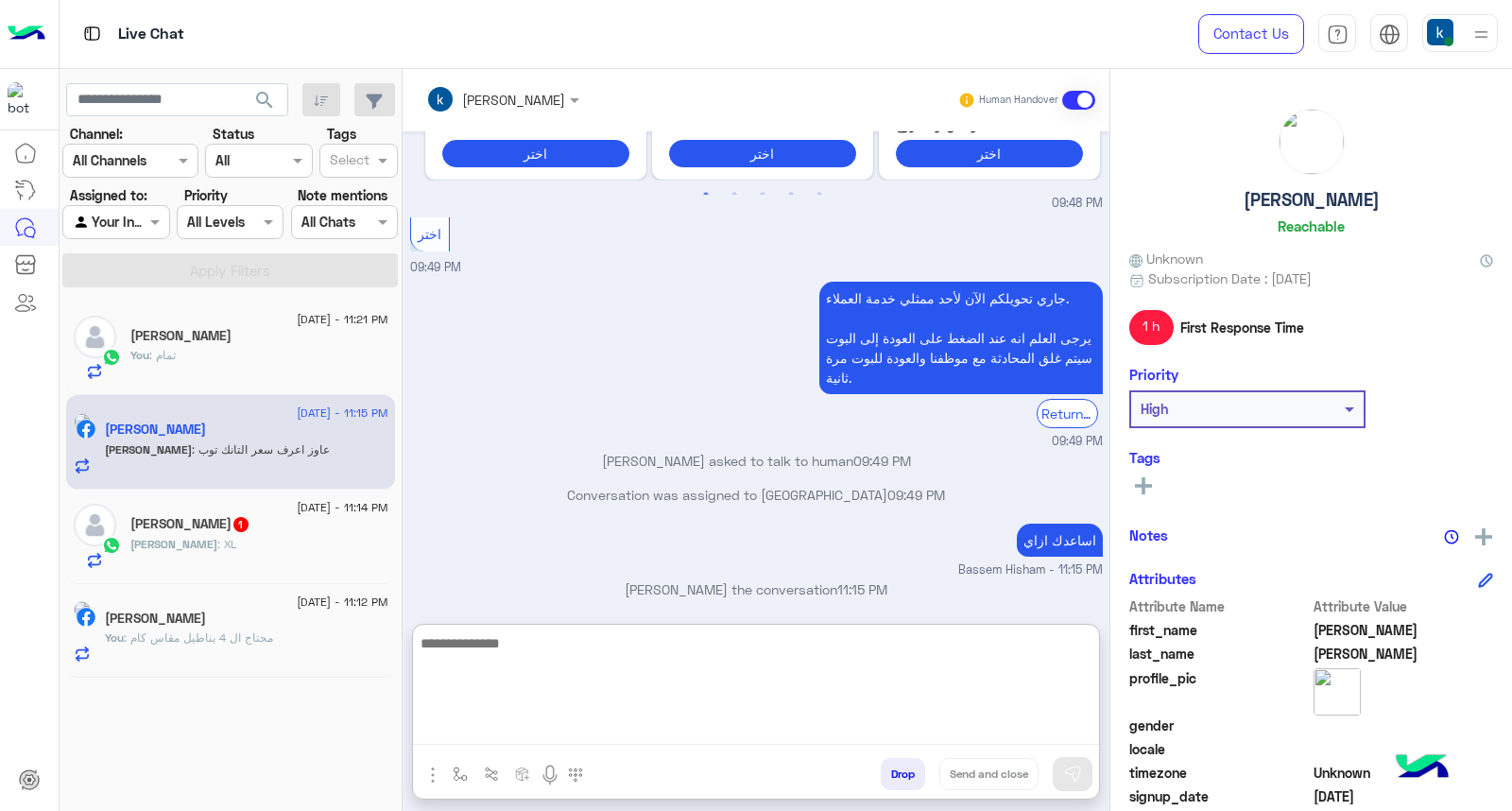
click at [520, 734] on textarea at bounding box center [756, 688] width 686 height 113
paste textarea "**********"
type textarea "**********"
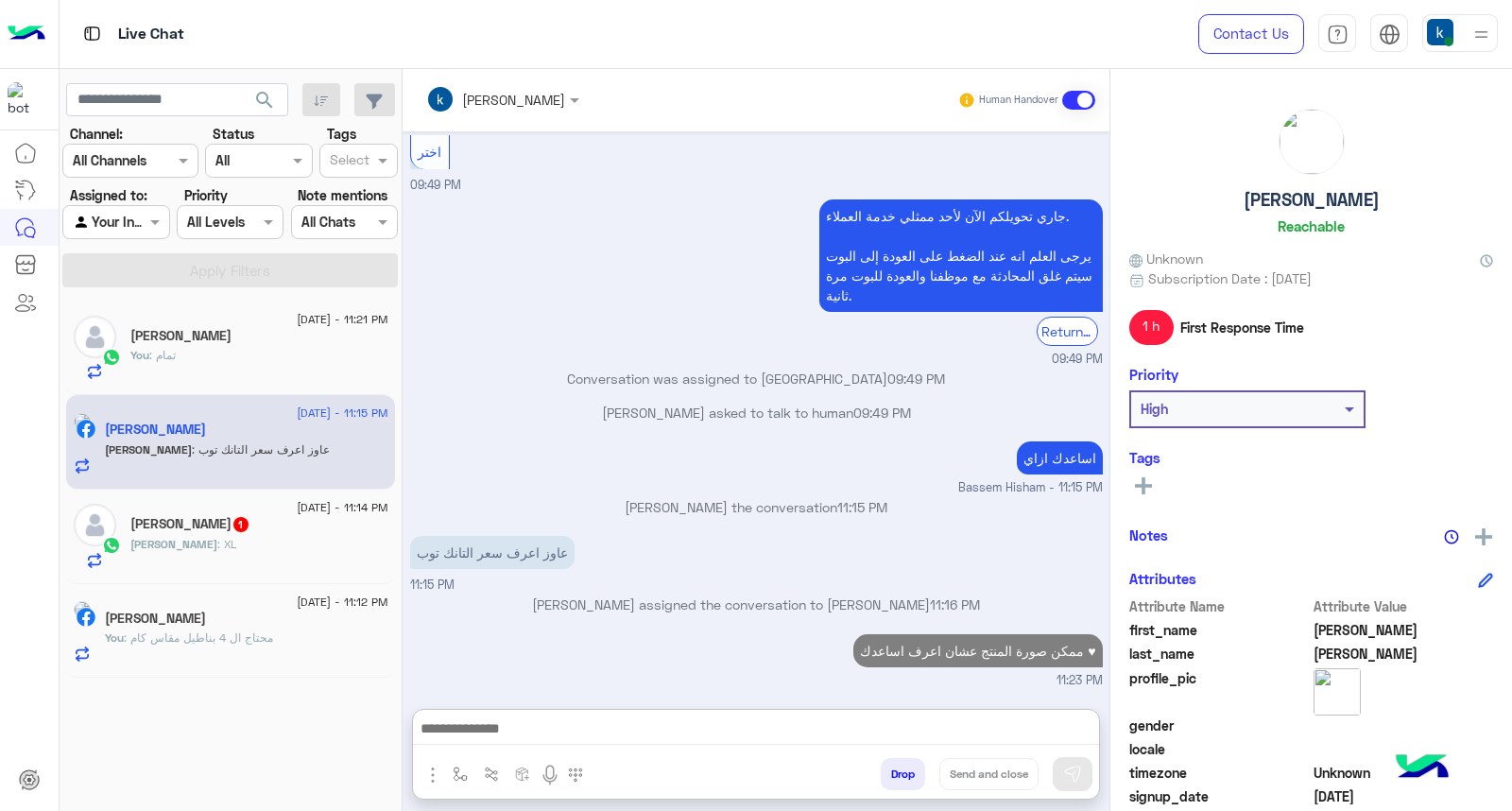
click at [223, 570] on div "19 August - 11:14 PM Mohamed Abdelaziz 1 Mohamed : XL" at bounding box center [231, 537] width 329 height 94
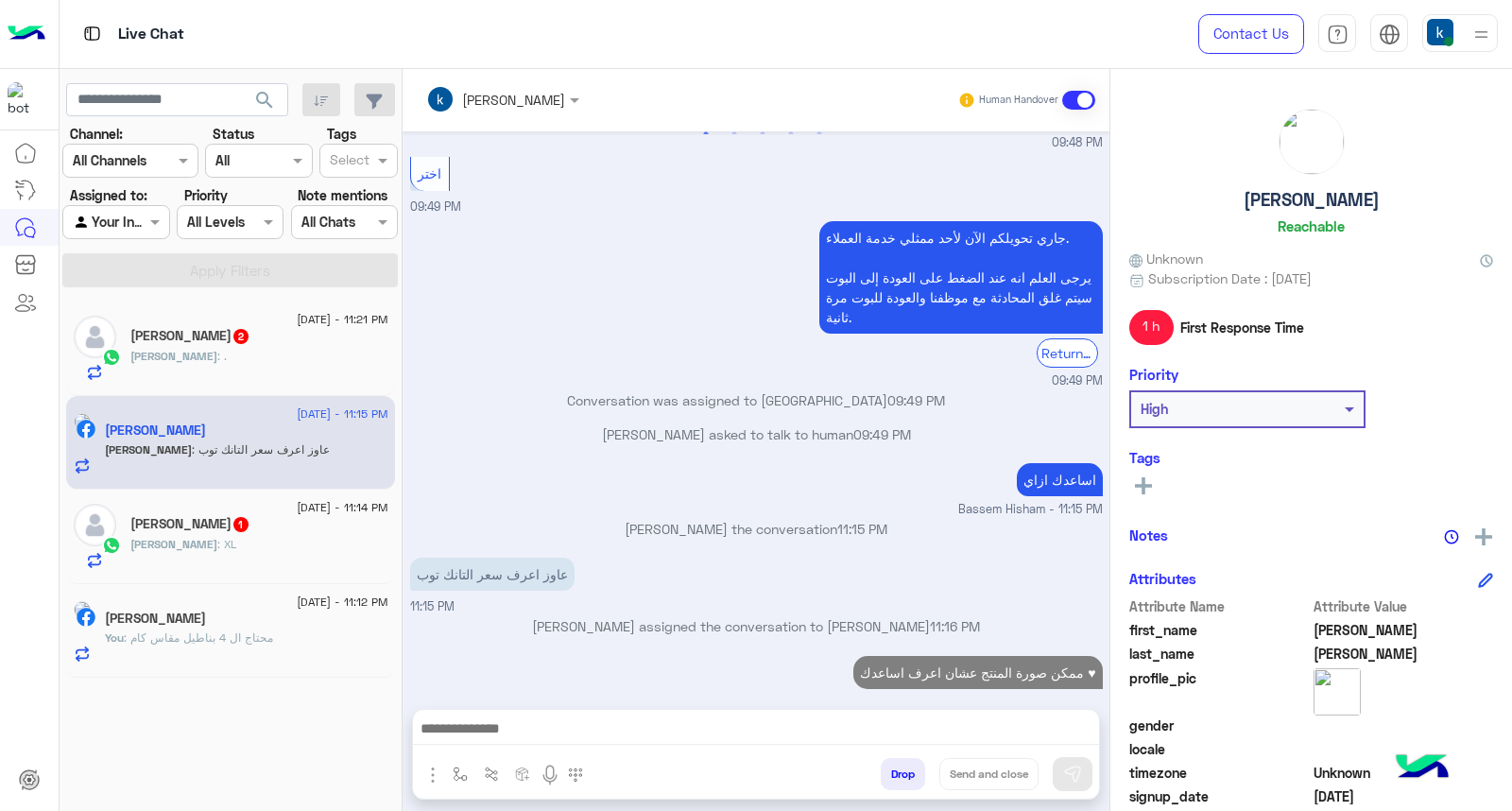
scroll to position [1065, 0]
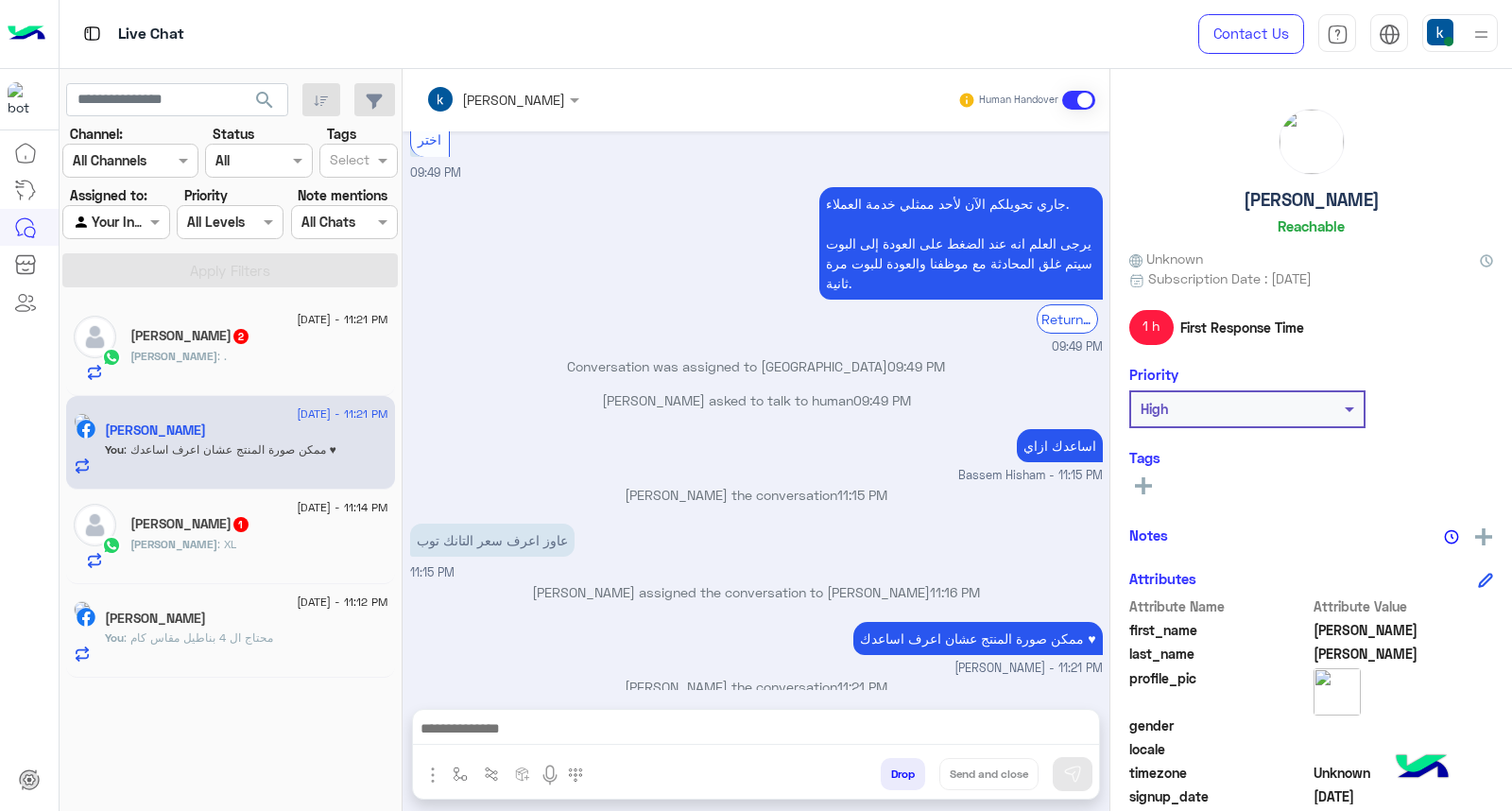
click at [249, 534] on div "Mohamed Abdelaziz 1" at bounding box center [259, 525] width 258 height 20
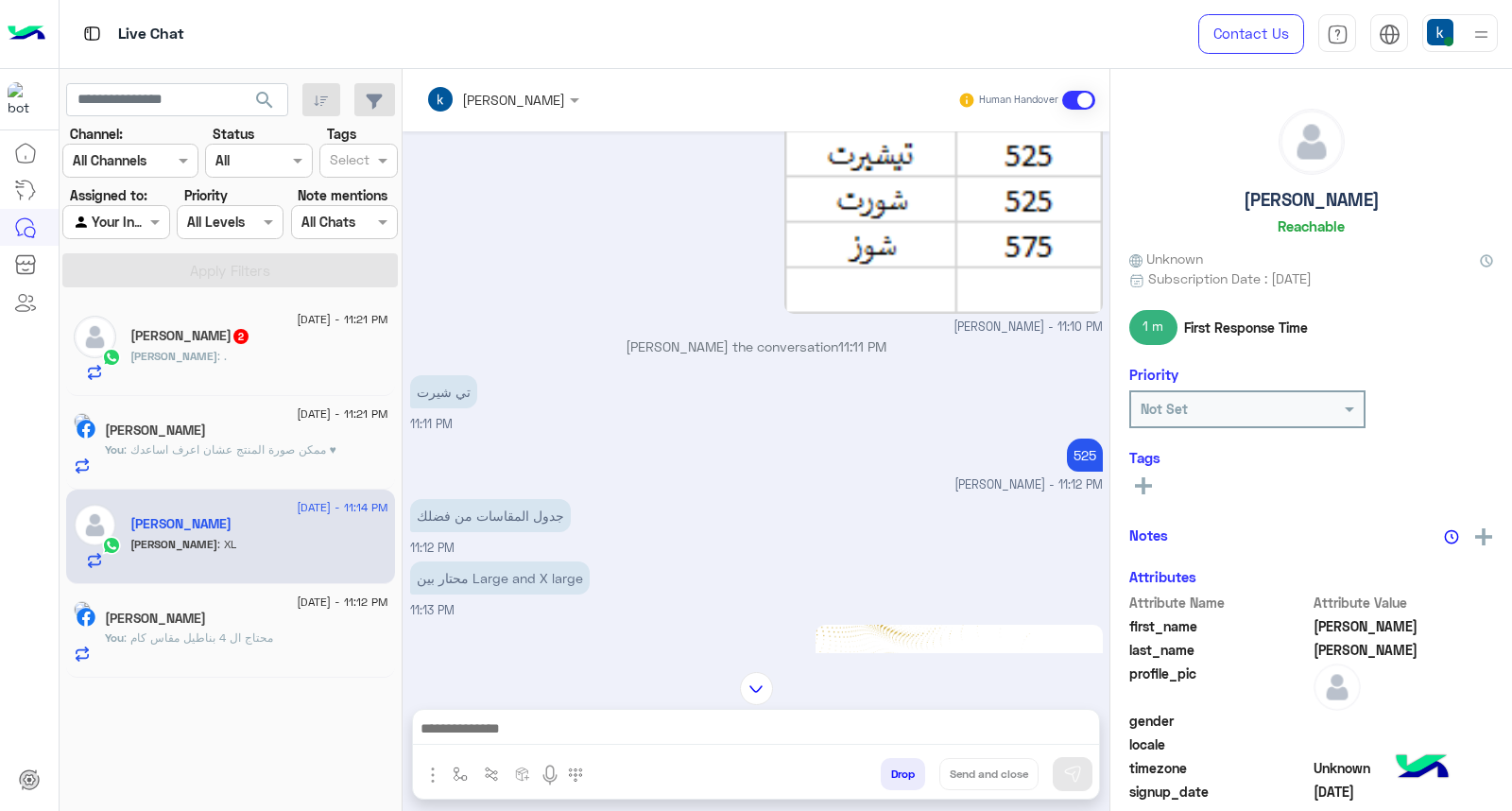
scroll to position [1440, 0]
click at [293, 343] on div "Ahmed Samir 2" at bounding box center [259, 338] width 258 height 20
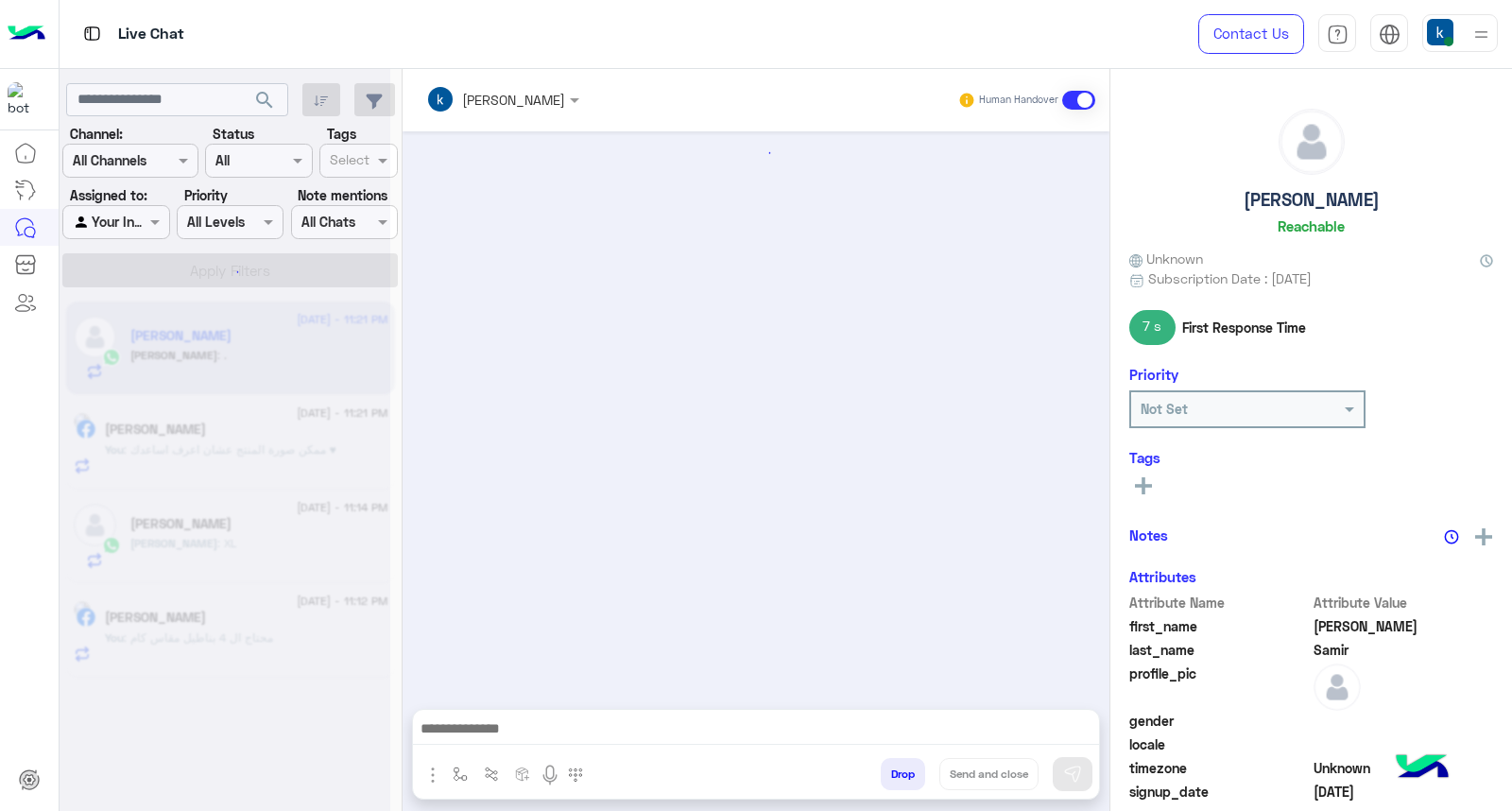
scroll to position [960, 0]
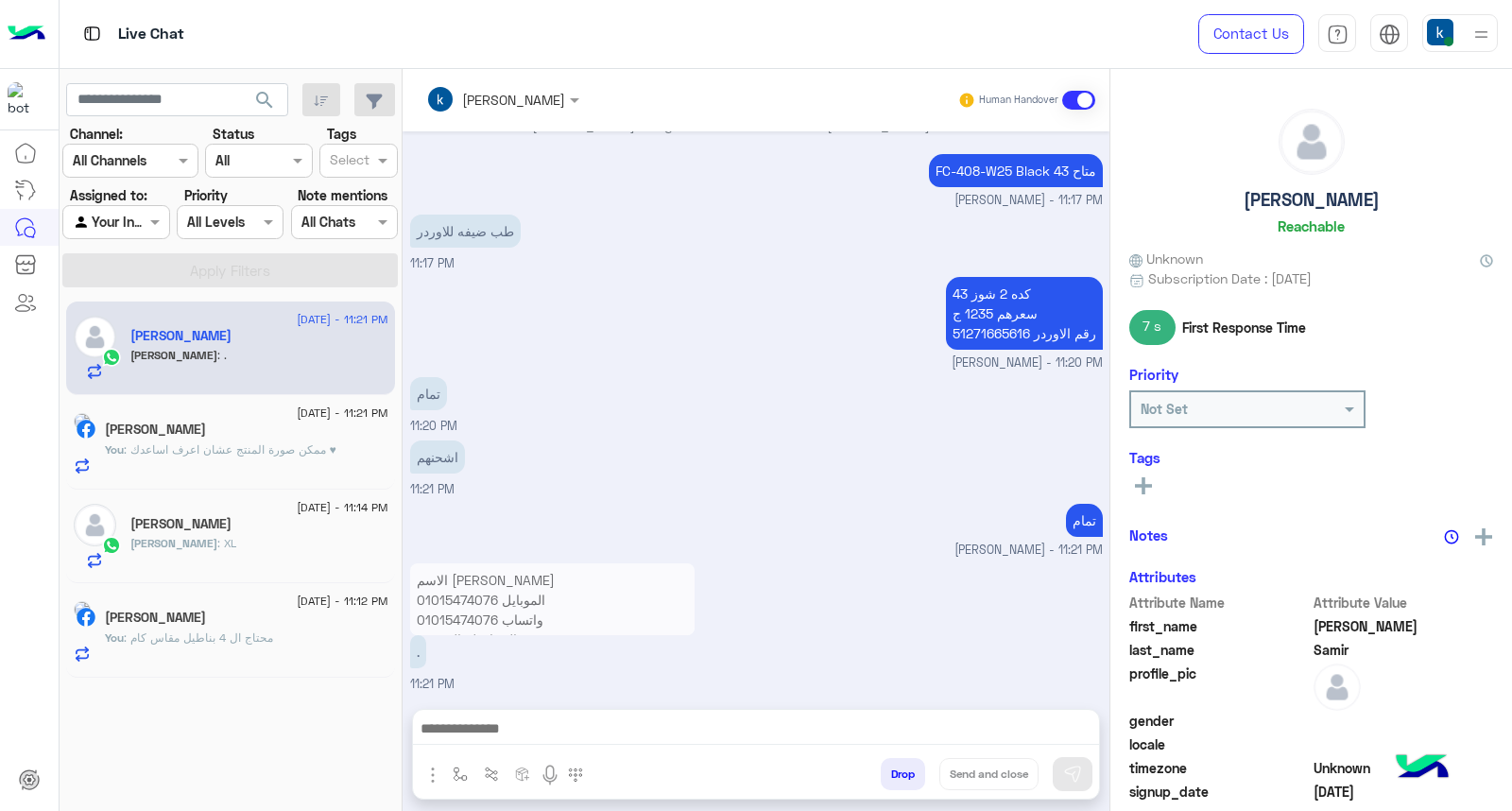
click at [520, 606] on p "الاسم احمد سمير محمود الموبايل 01015474076 واتساب 01015474076 المحافظه الشرقيه …" at bounding box center [552, 629] width 285 height 132
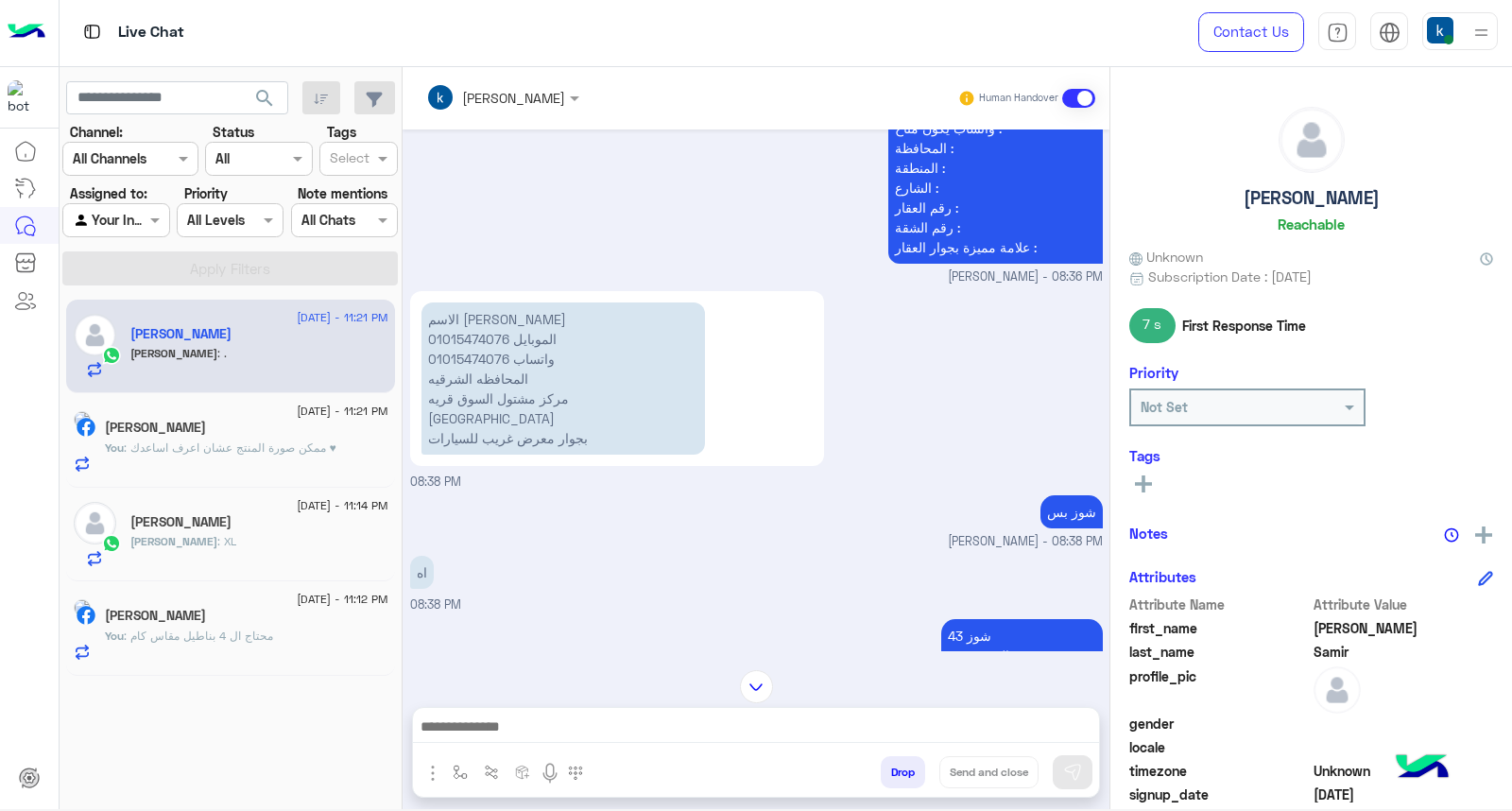
scroll to position [1144, 0]
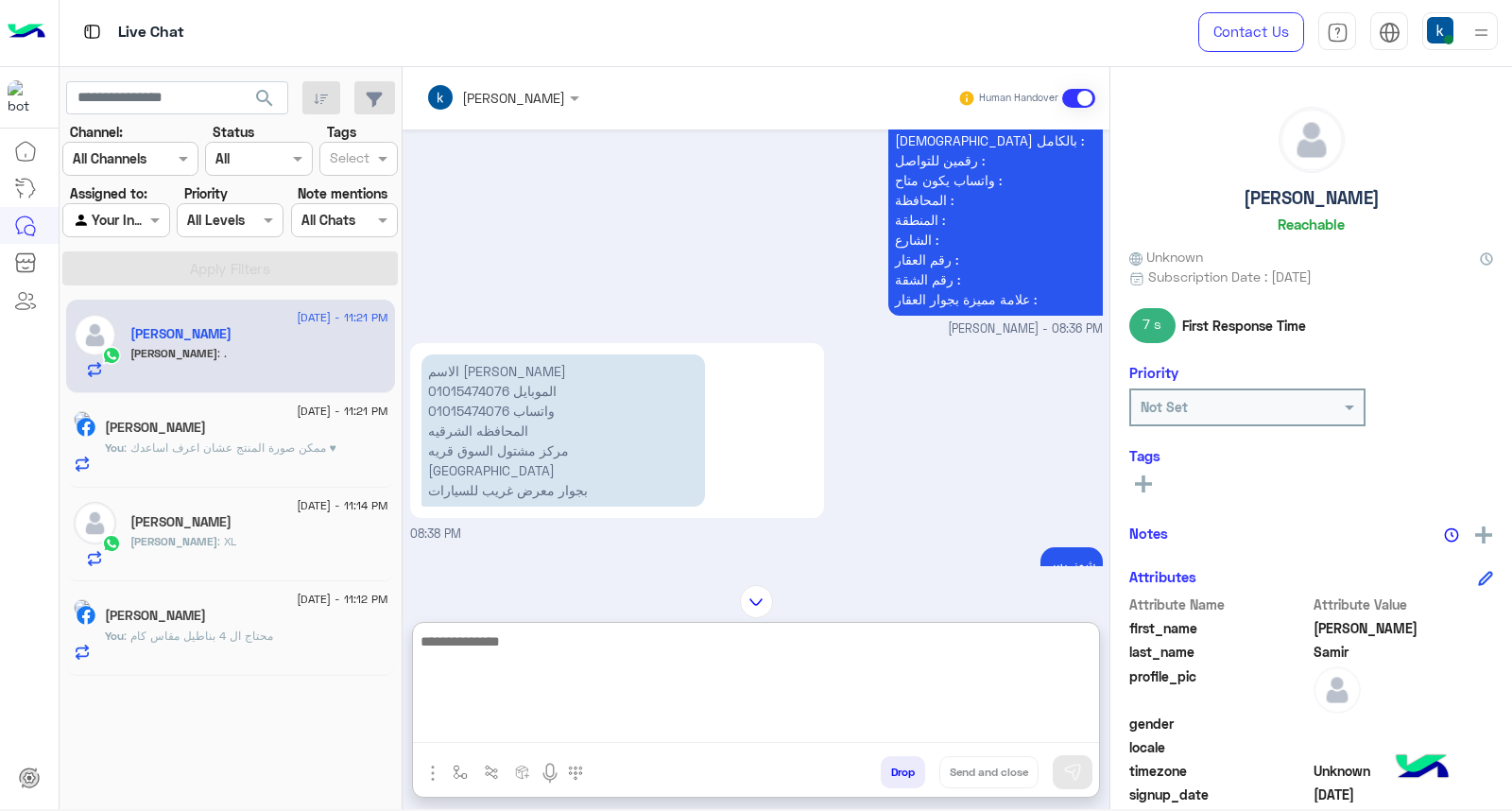
click at [535, 738] on textarea at bounding box center [756, 686] width 686 height 113
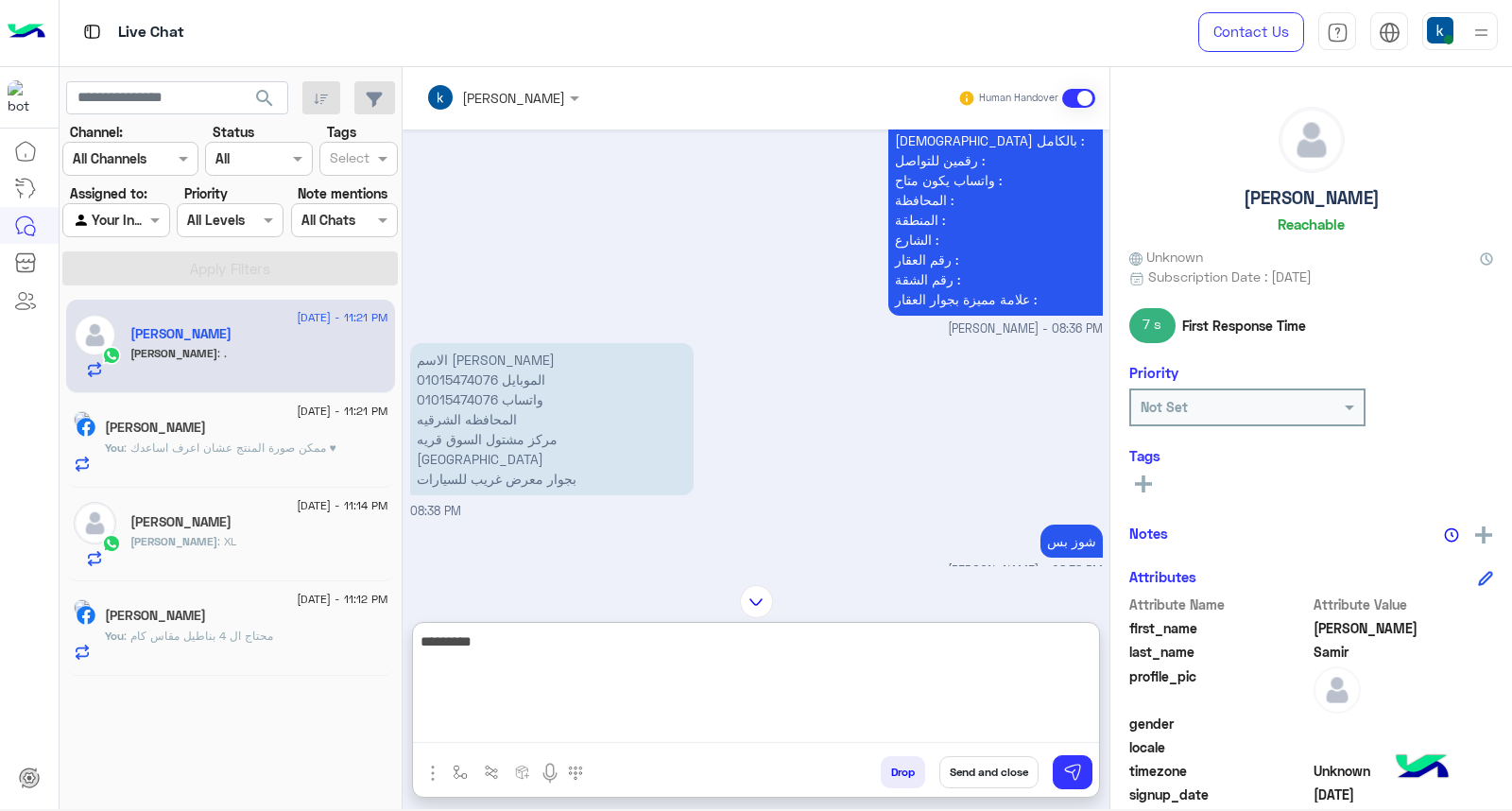
type textarea "**********"
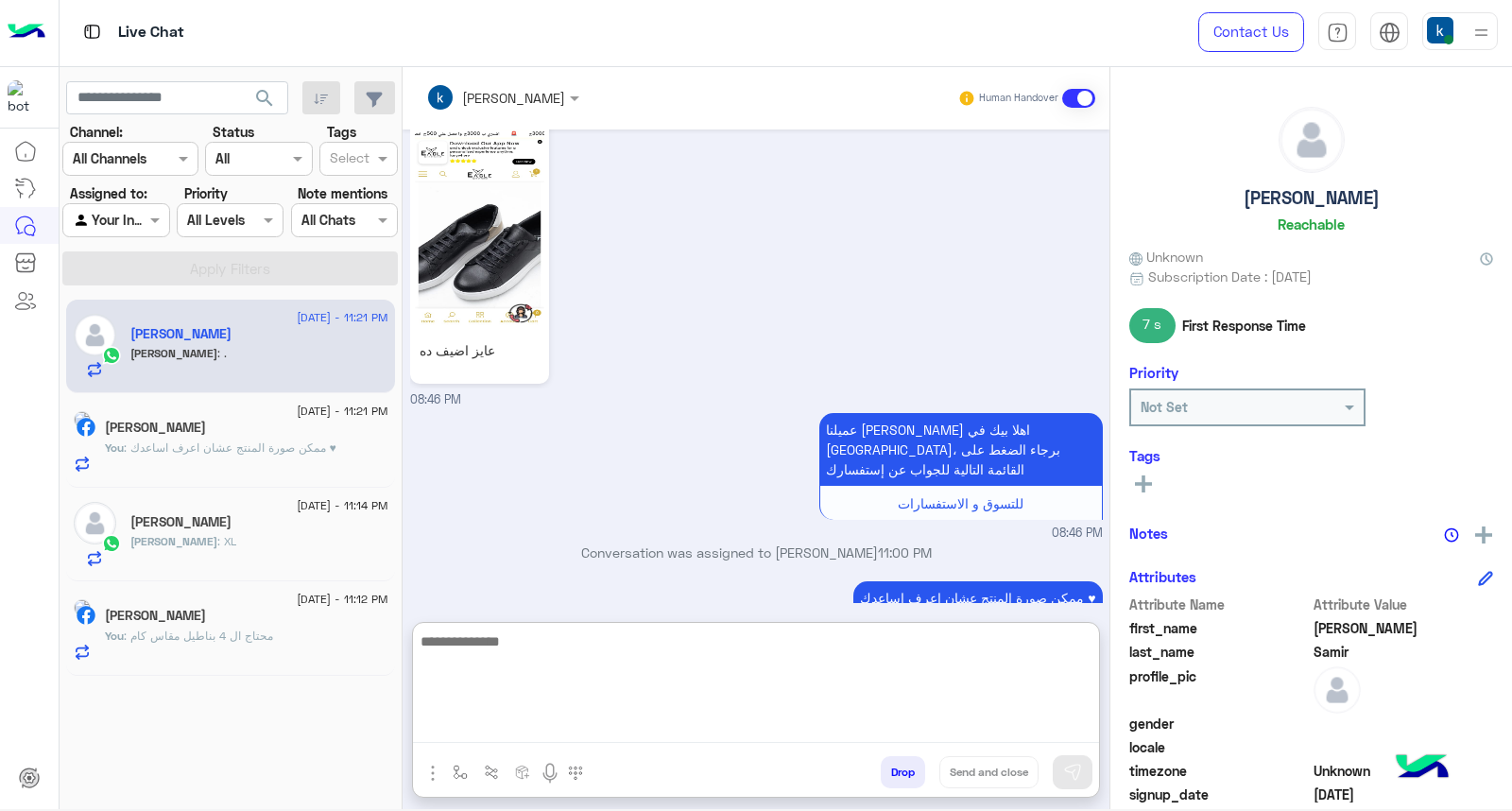
scroll to position [3357, 0]
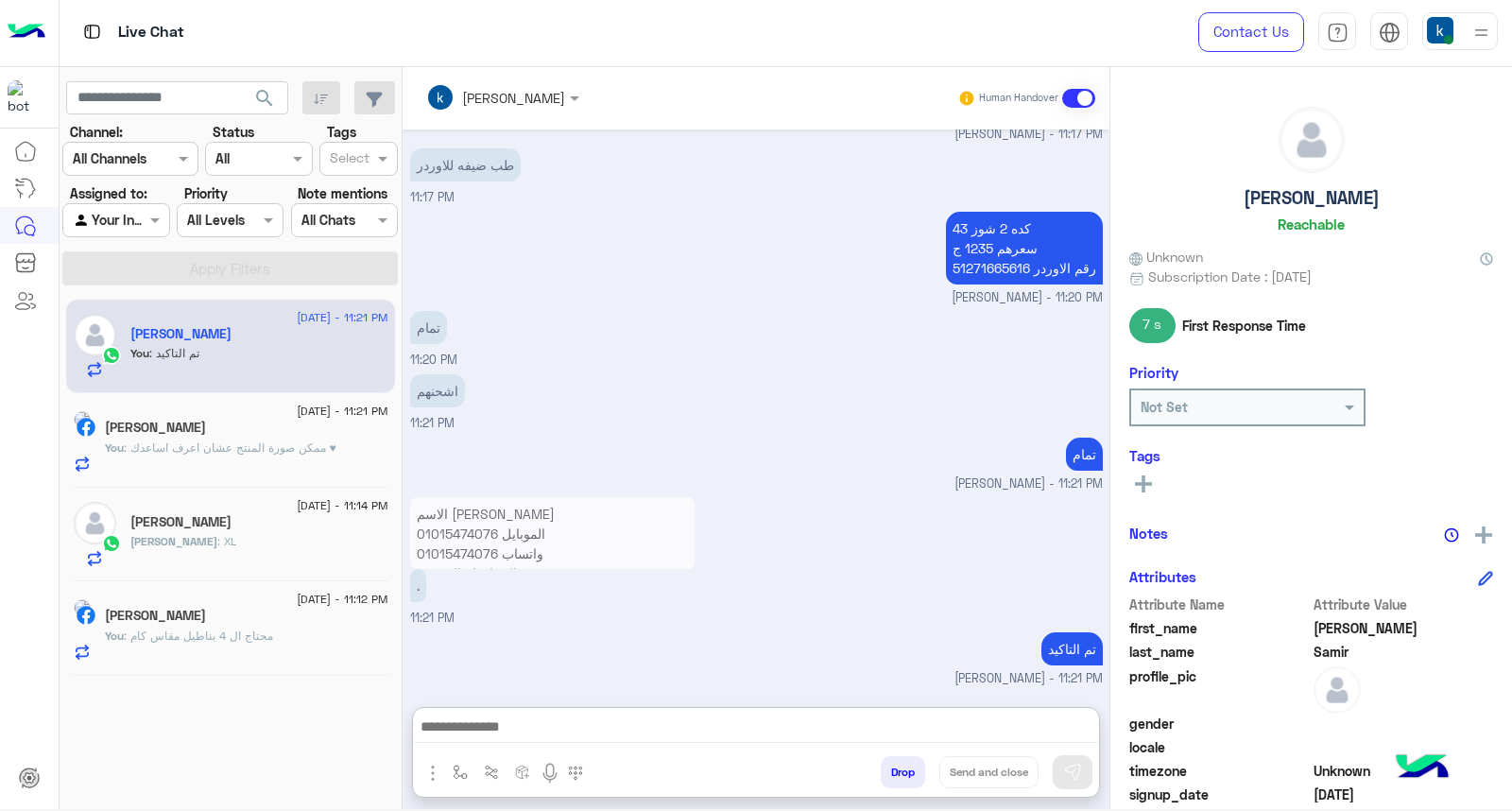
click at [890, 773] on button "Drop" at bounding box center [903, 773] width 45 height 32
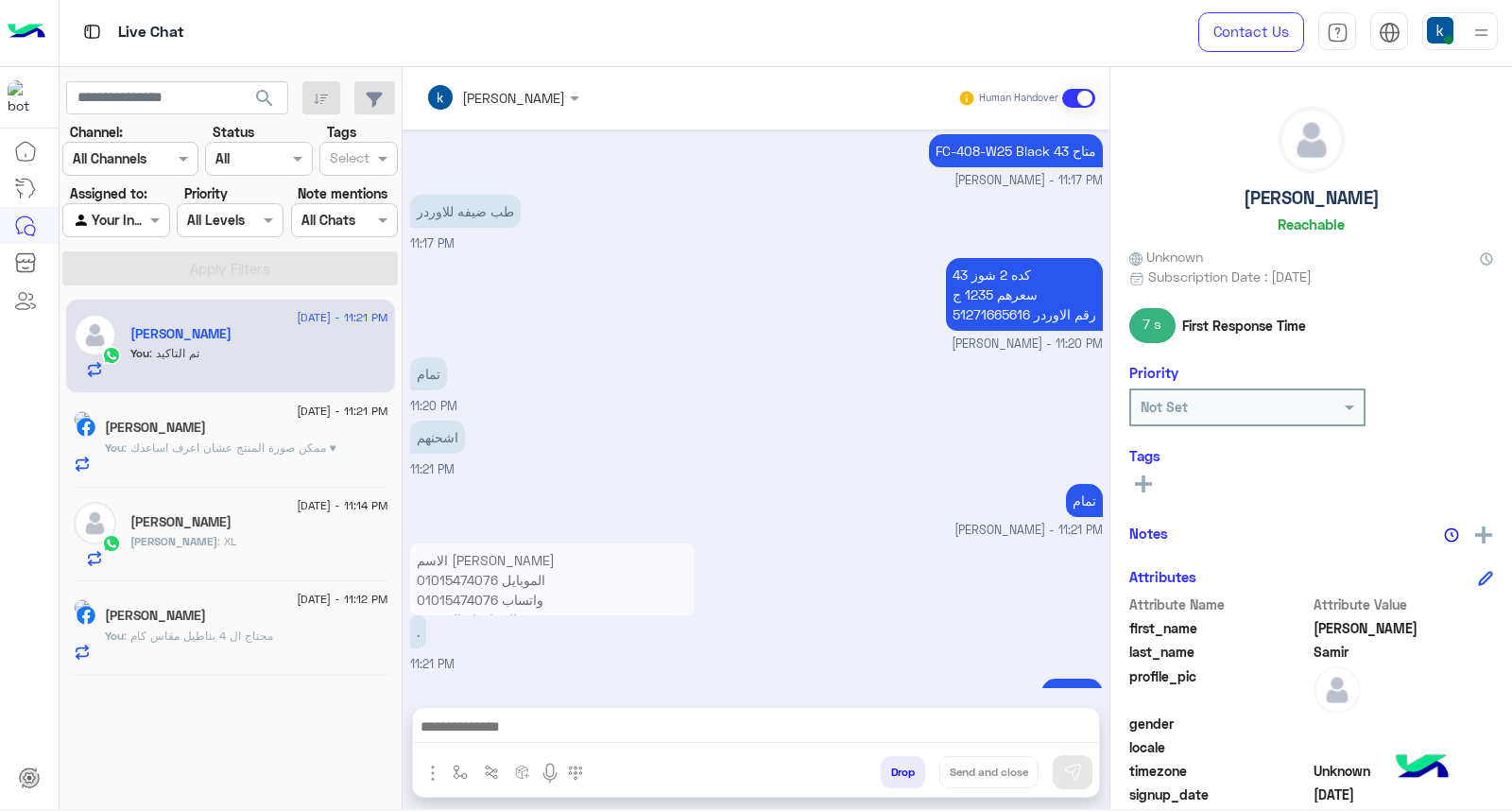
scroll to position [3307, 0]
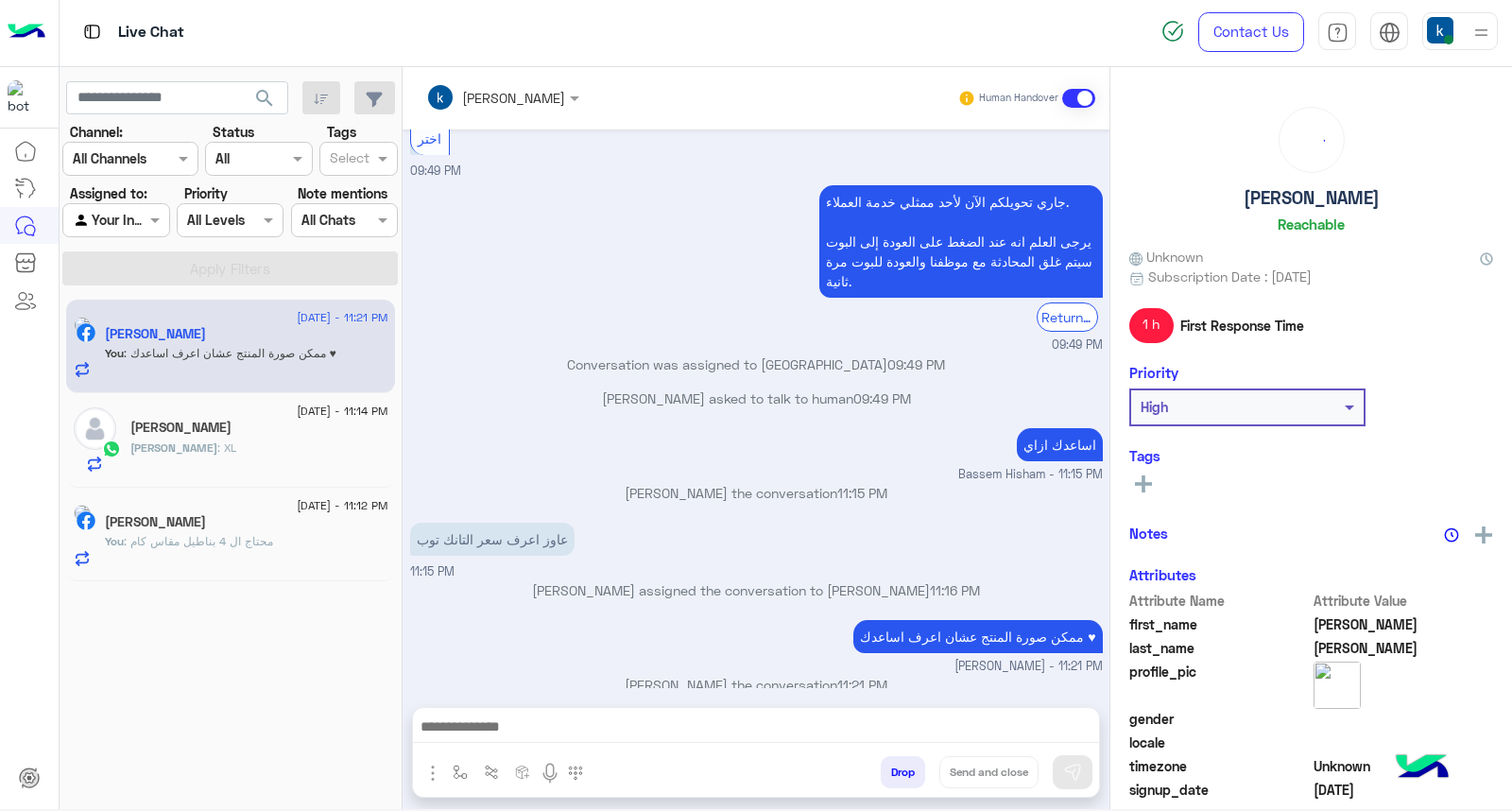
click at [884, 771] on button "Drop" at bounding box center [903, 773] width 45 height 32
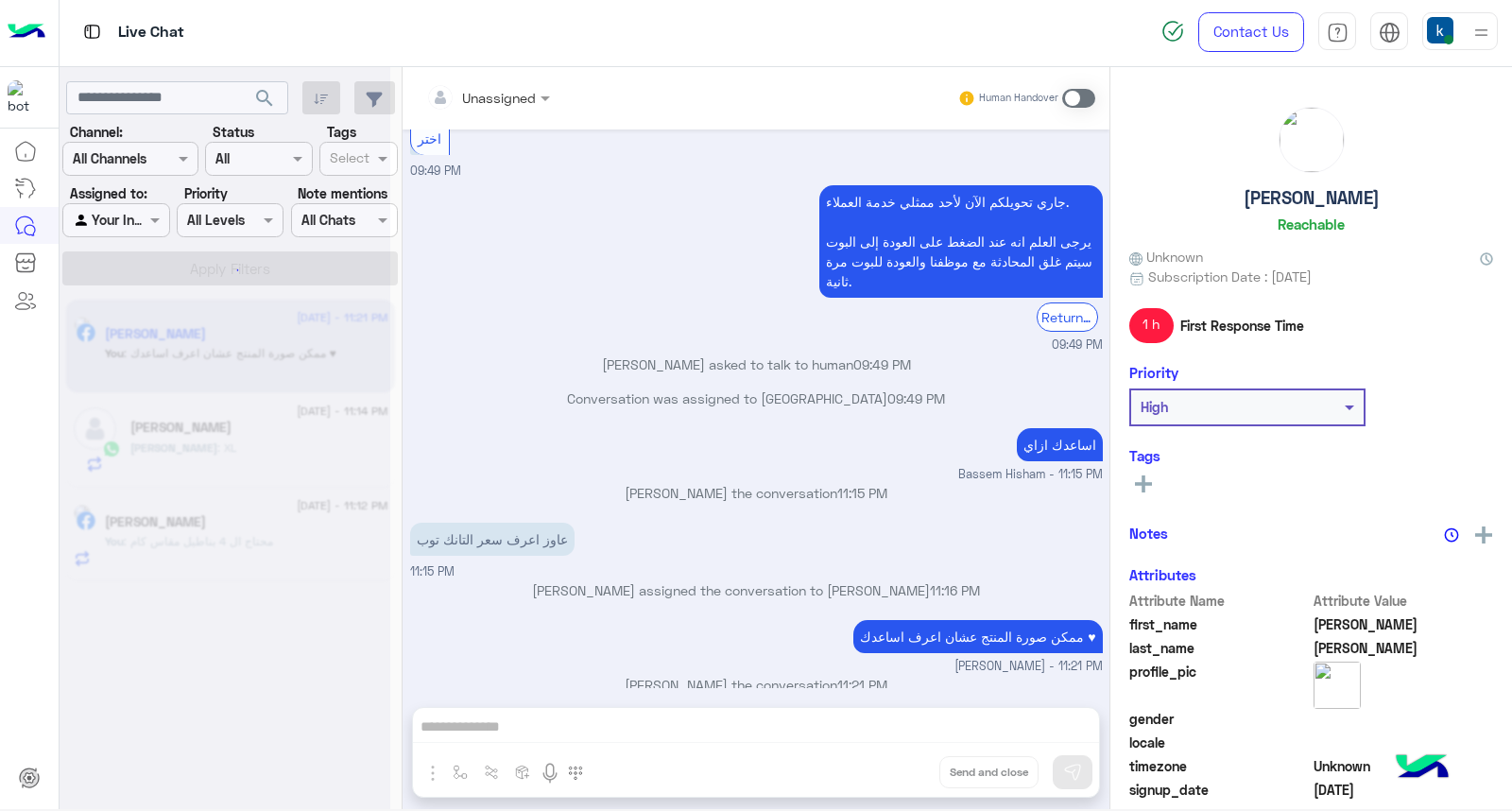
scroll to position [1032, 0]
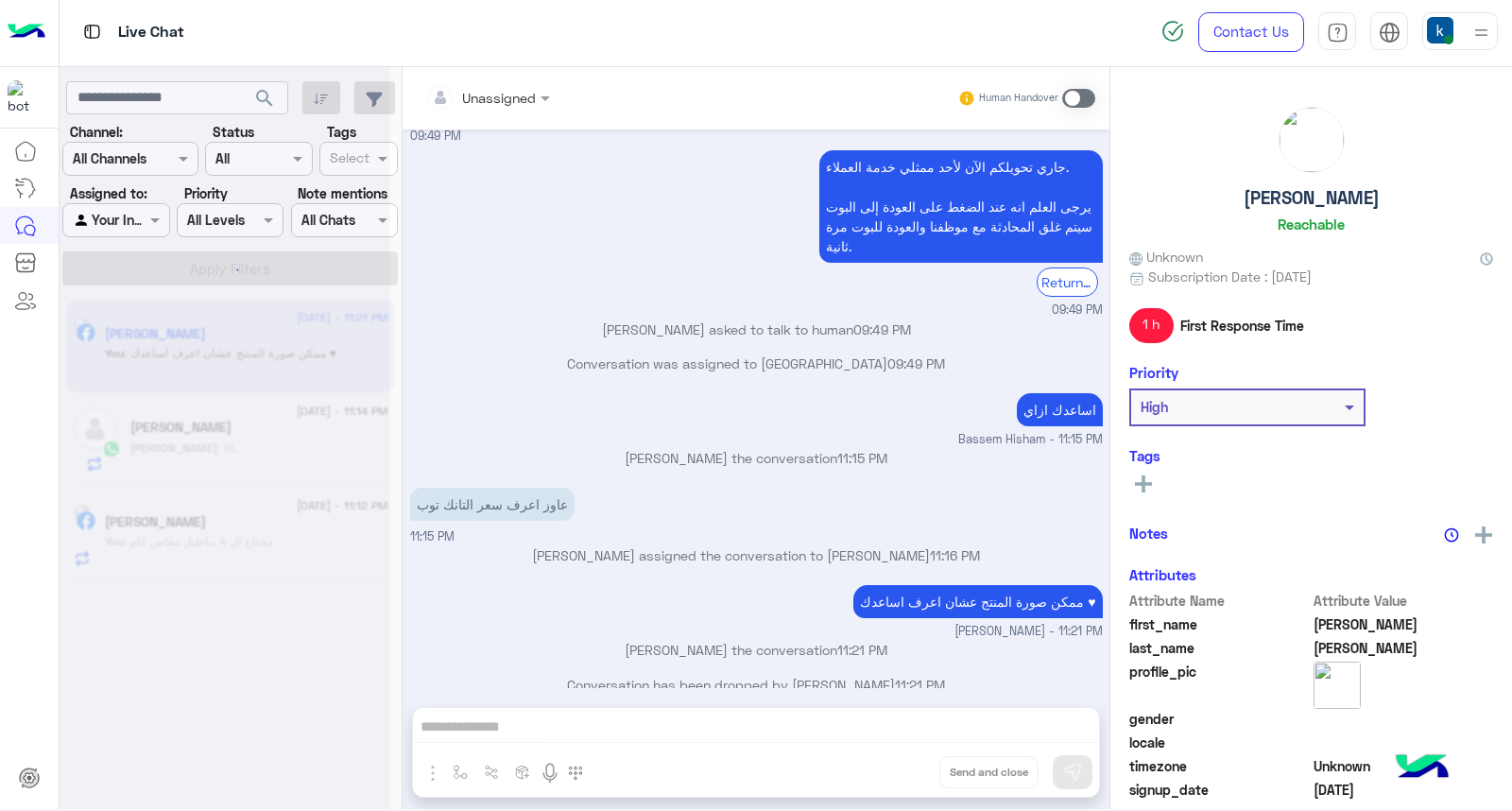
click at [0, 0] on button "Drop" at bounding box center [0, 0] width 0 height 0
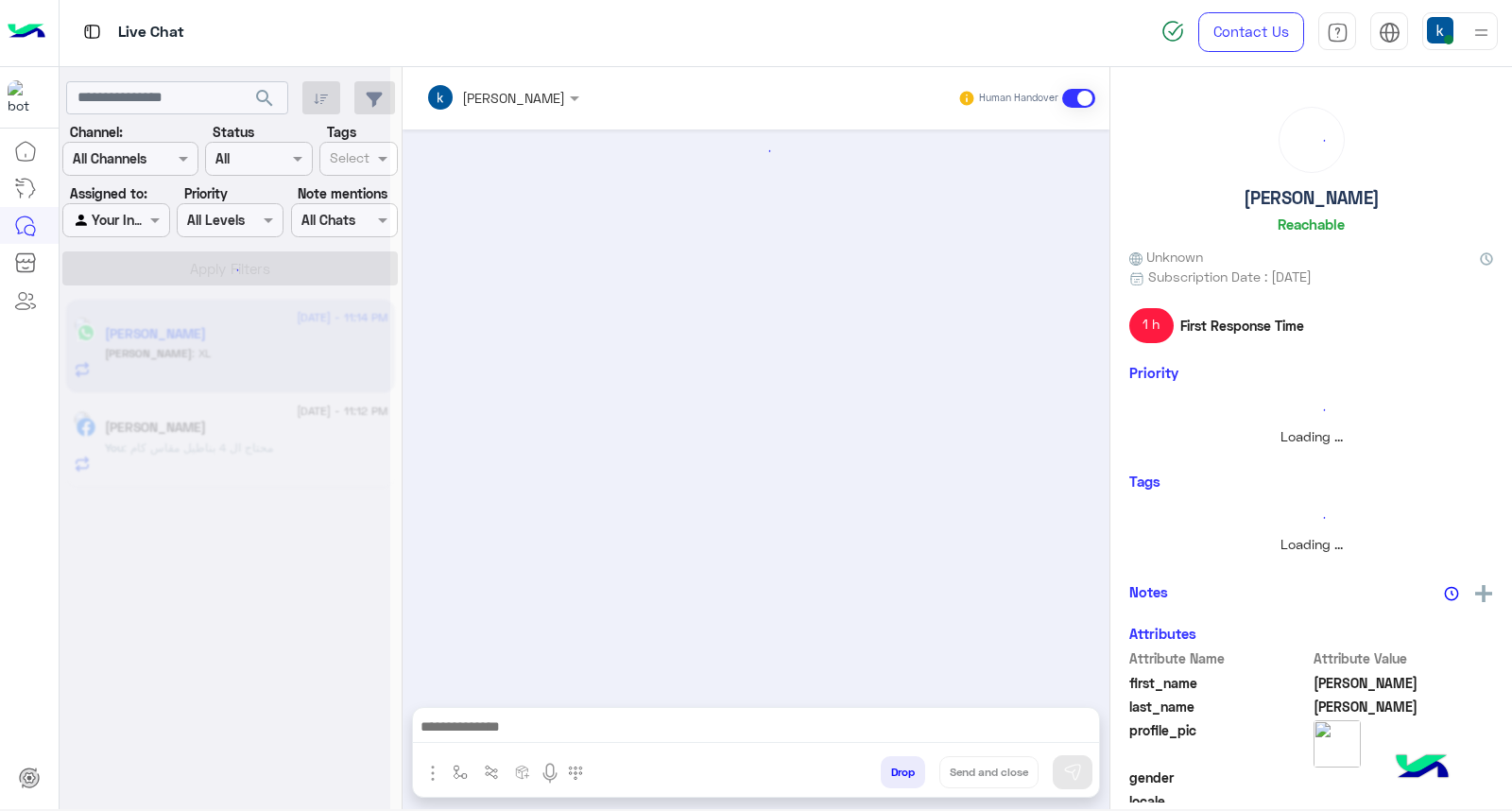
click at [884, 771] on button "Drop" at bounding box center [903, 773] width 45 height 32
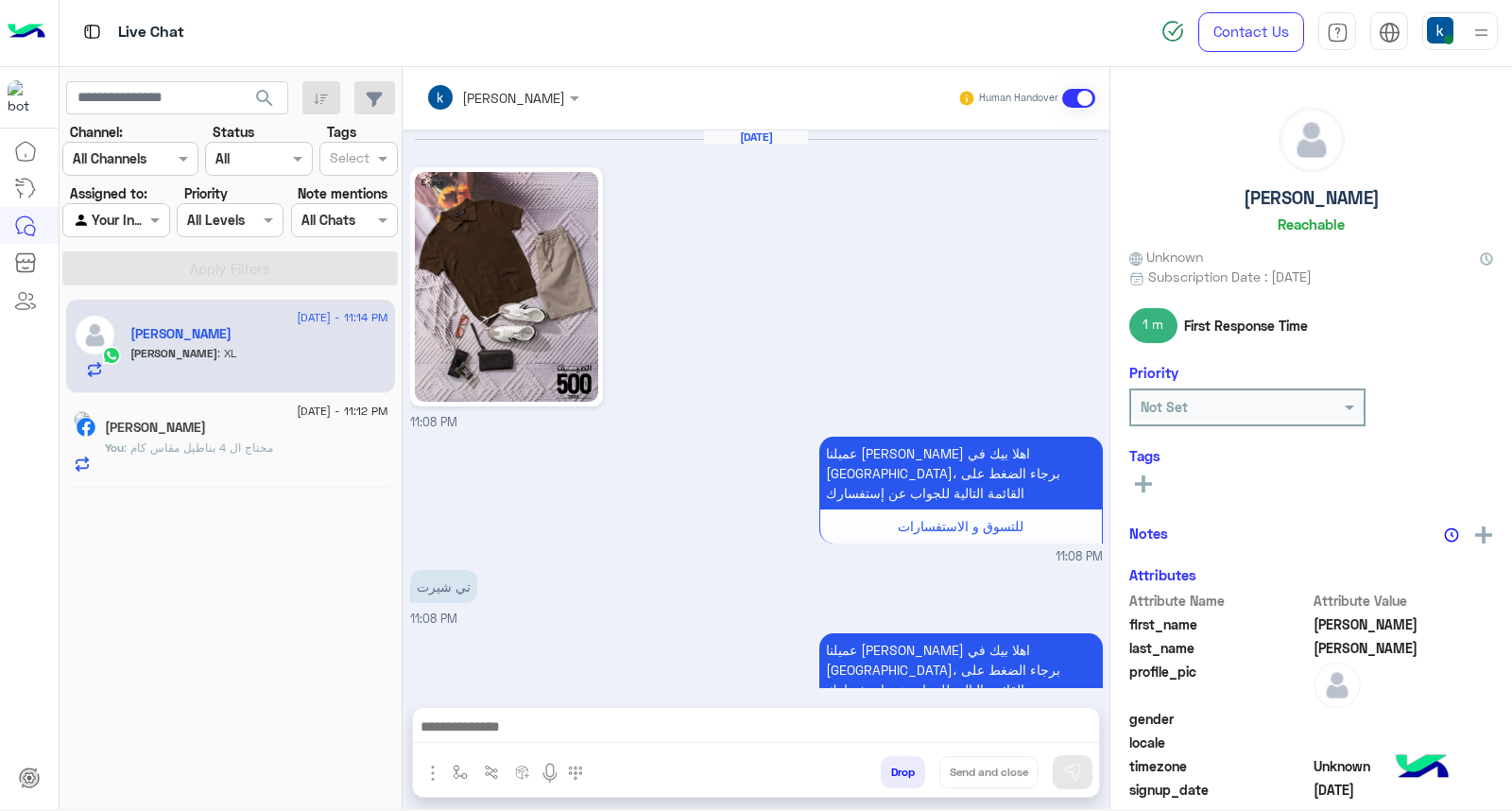
click at [884, 771] on div "khaled mohamed Human Handover Aug 19, 2025 11:08 PM عميلنا العزيز Mohamed اهلا …" at bounding box center [756, 443] width 707 height 750
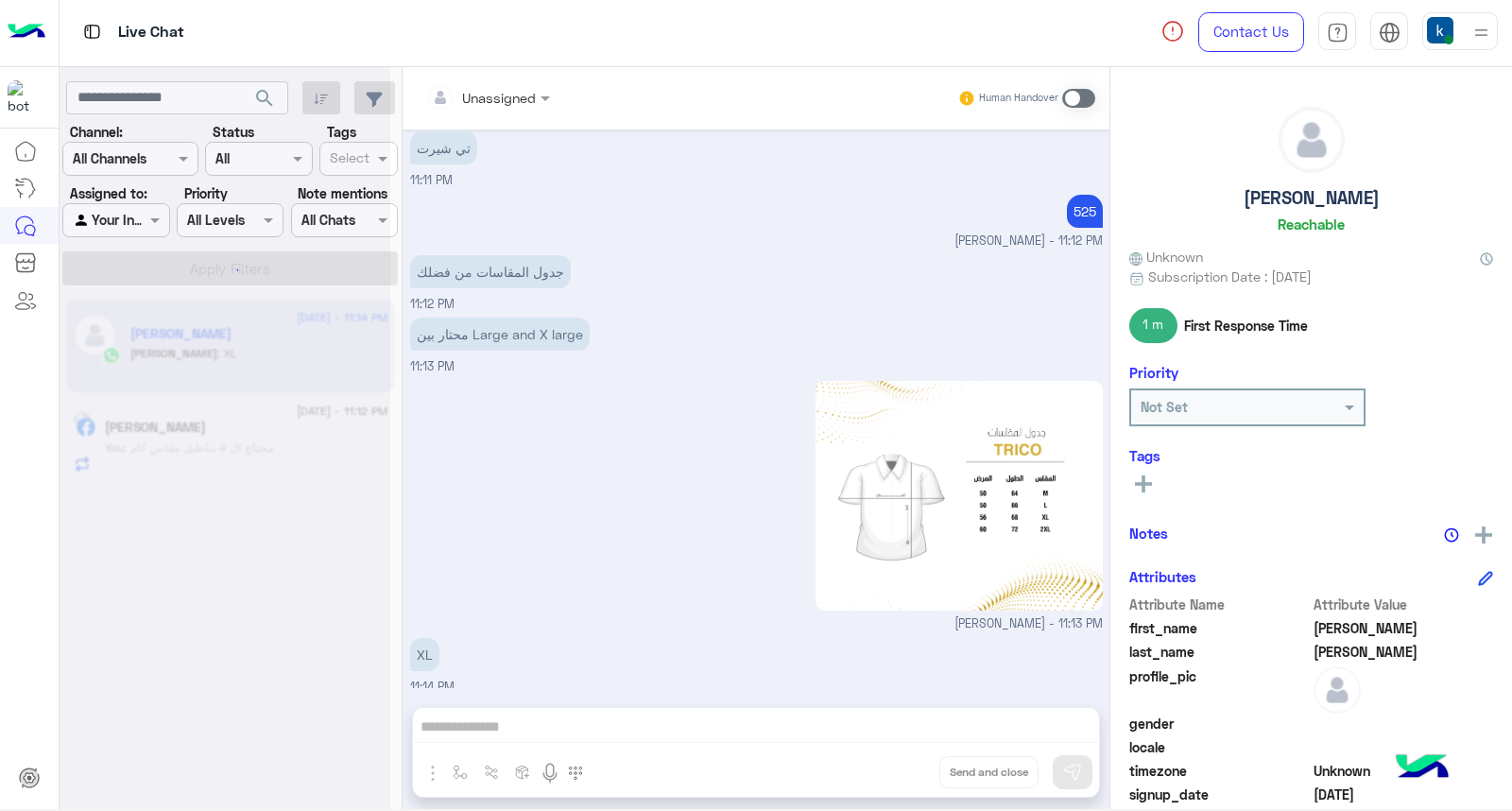
click at [884, 771] on div "Unassigned Human Handover Aug 19, 2025 11:08 PM عميلنا العزيز Mohamed اهلا بيك …" at bounding box center [756, 443] width 707 height 750
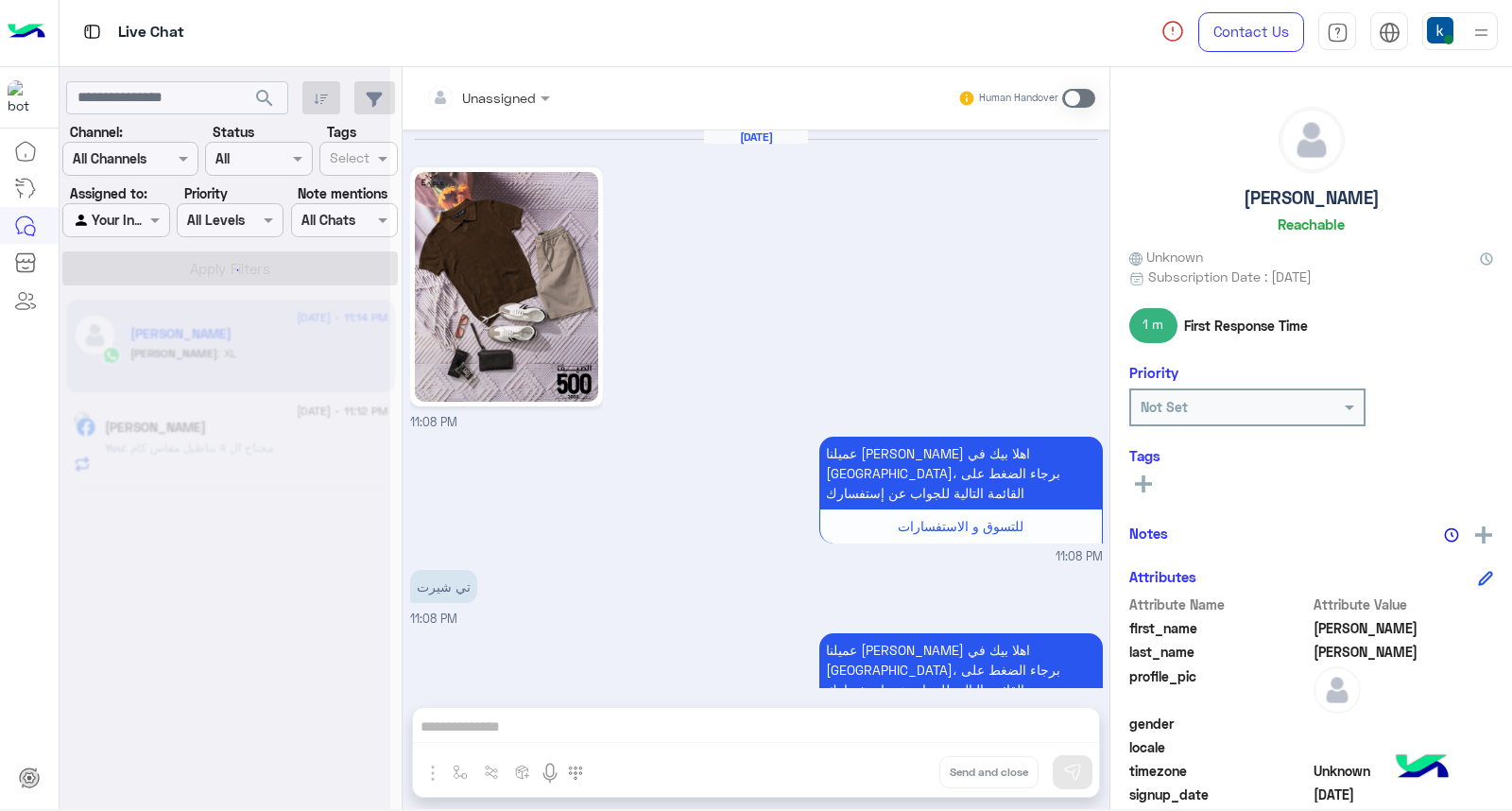
click at [0, 0] on button "Drop" at bounding box center [0, 0] width 0 height 0
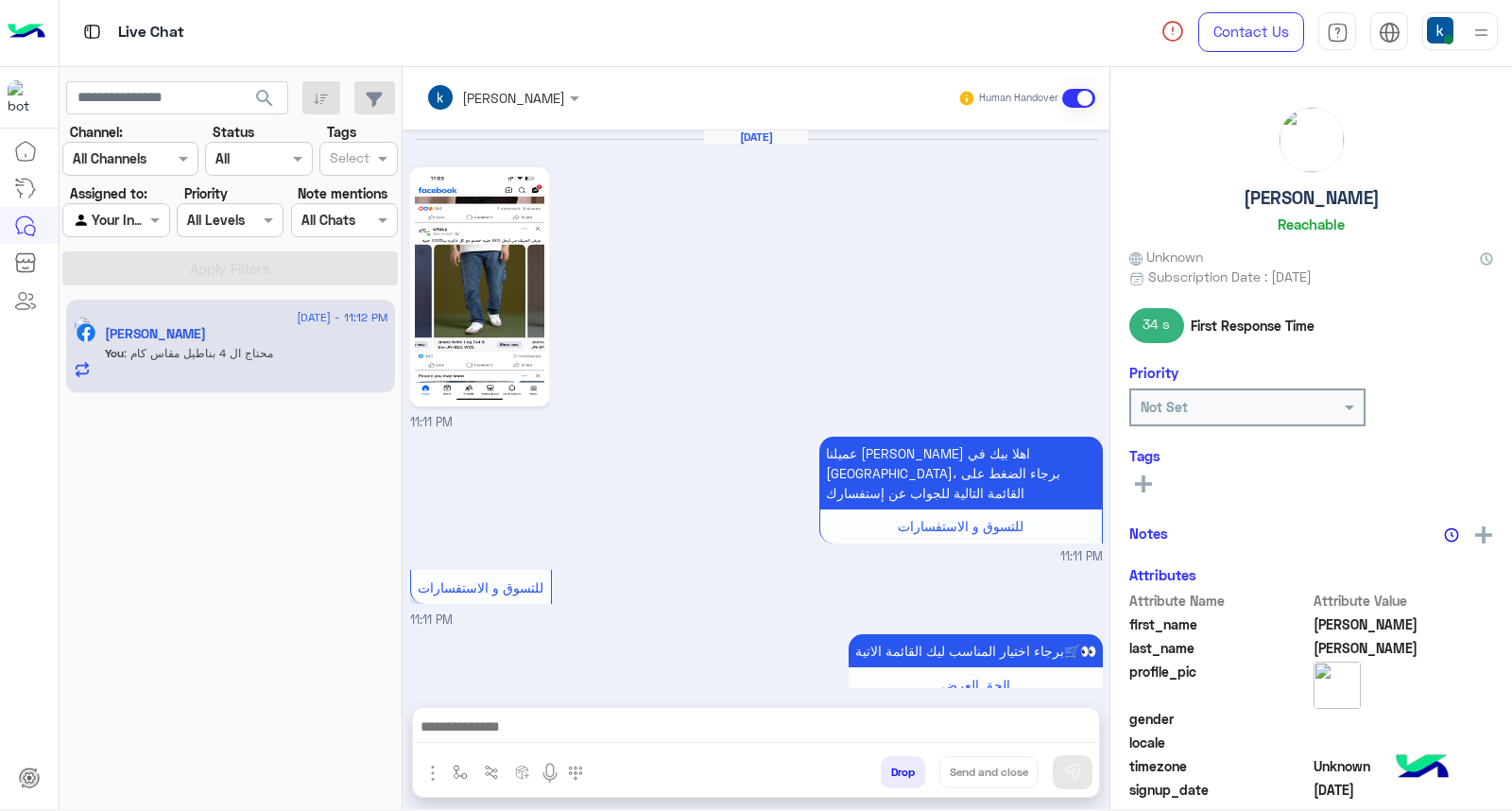
scroll to position [1412, 0]
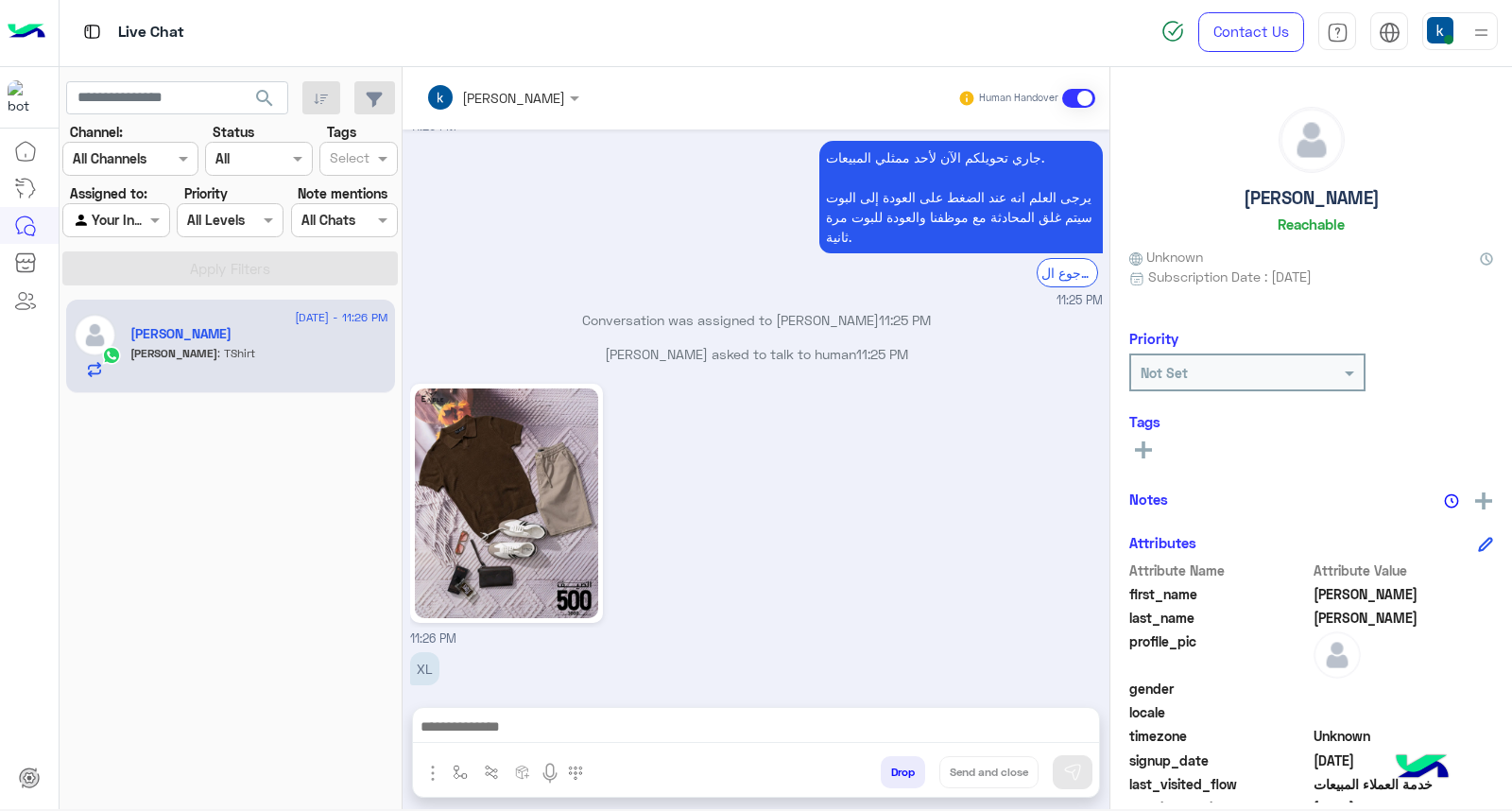
scroll to position [1731, 0]
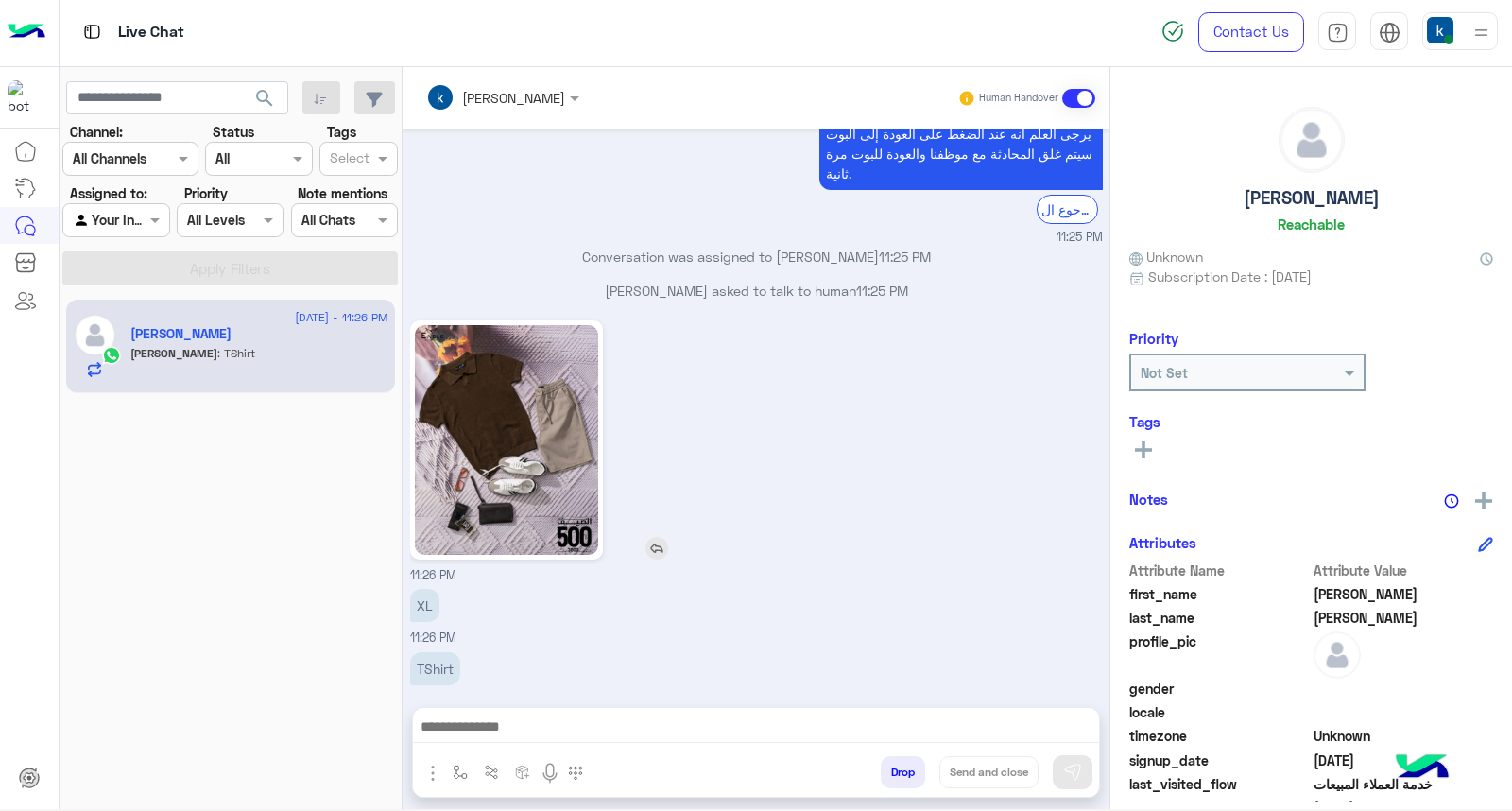
click at [517, 393] on img at bounding box center [506, 440] width 184 height 229
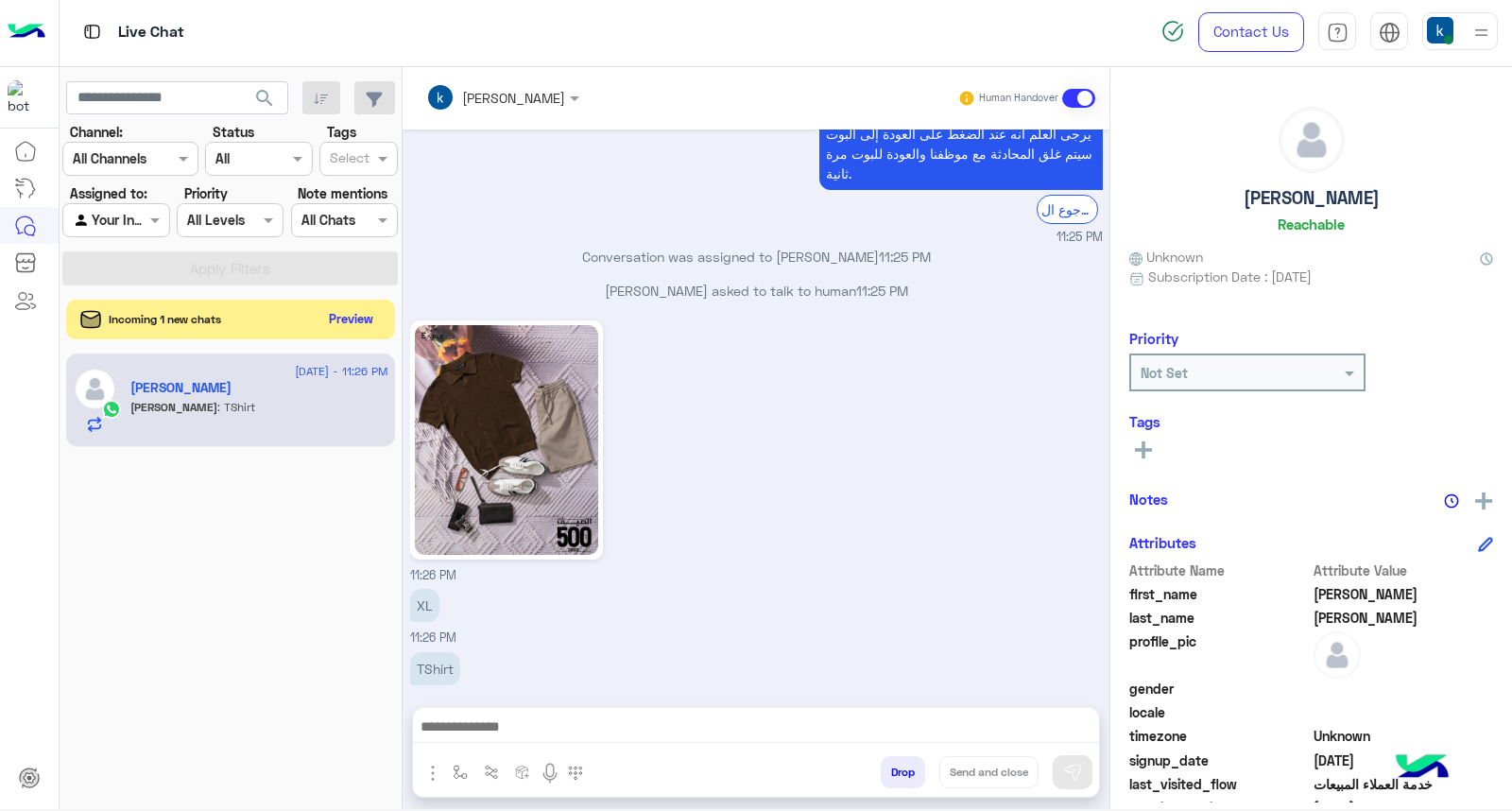
click at [353, 318] on button "Preview" at bounding box center [352, 319] width 59 height 26
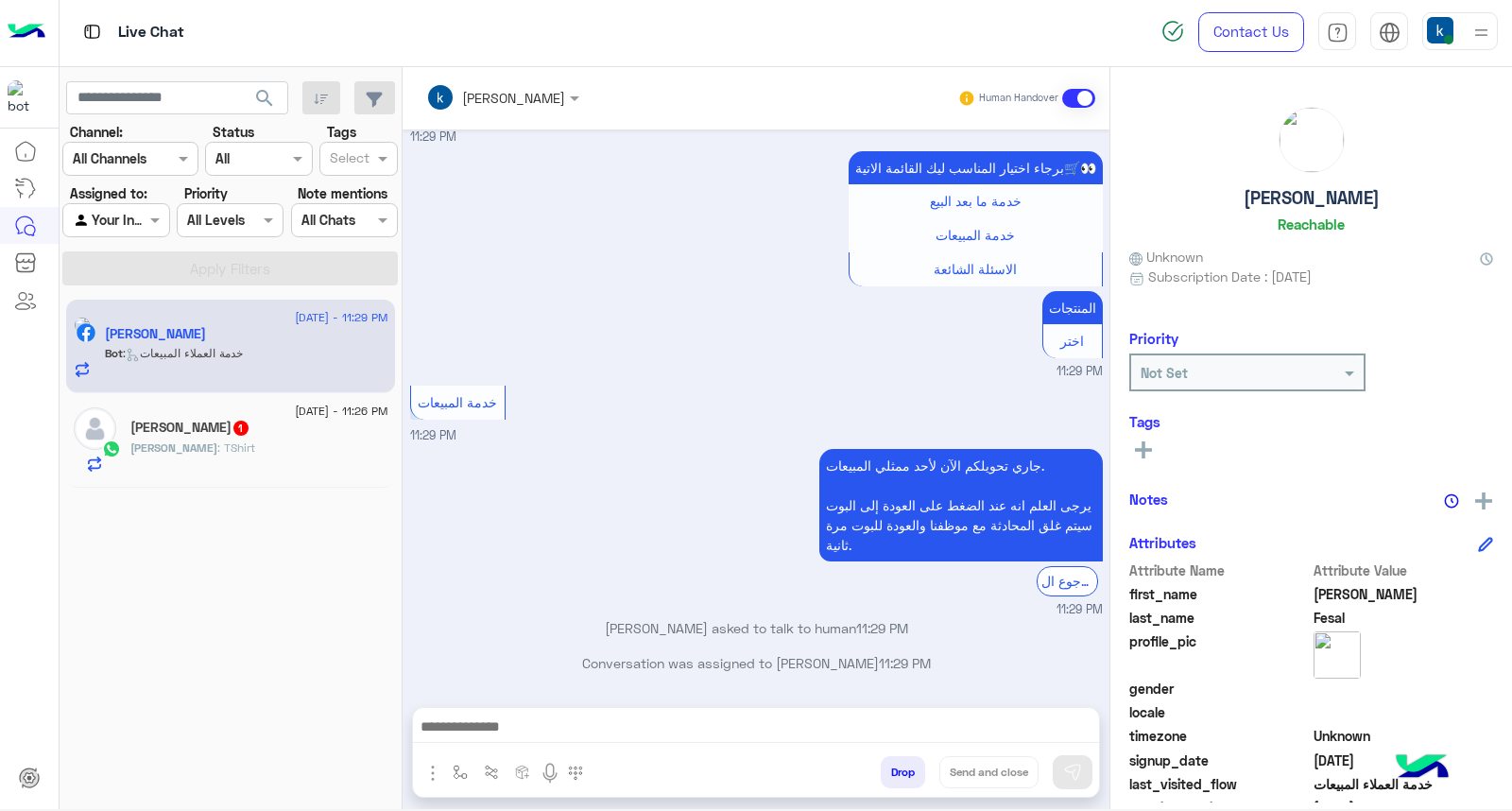
scroll to position [1472, 0]
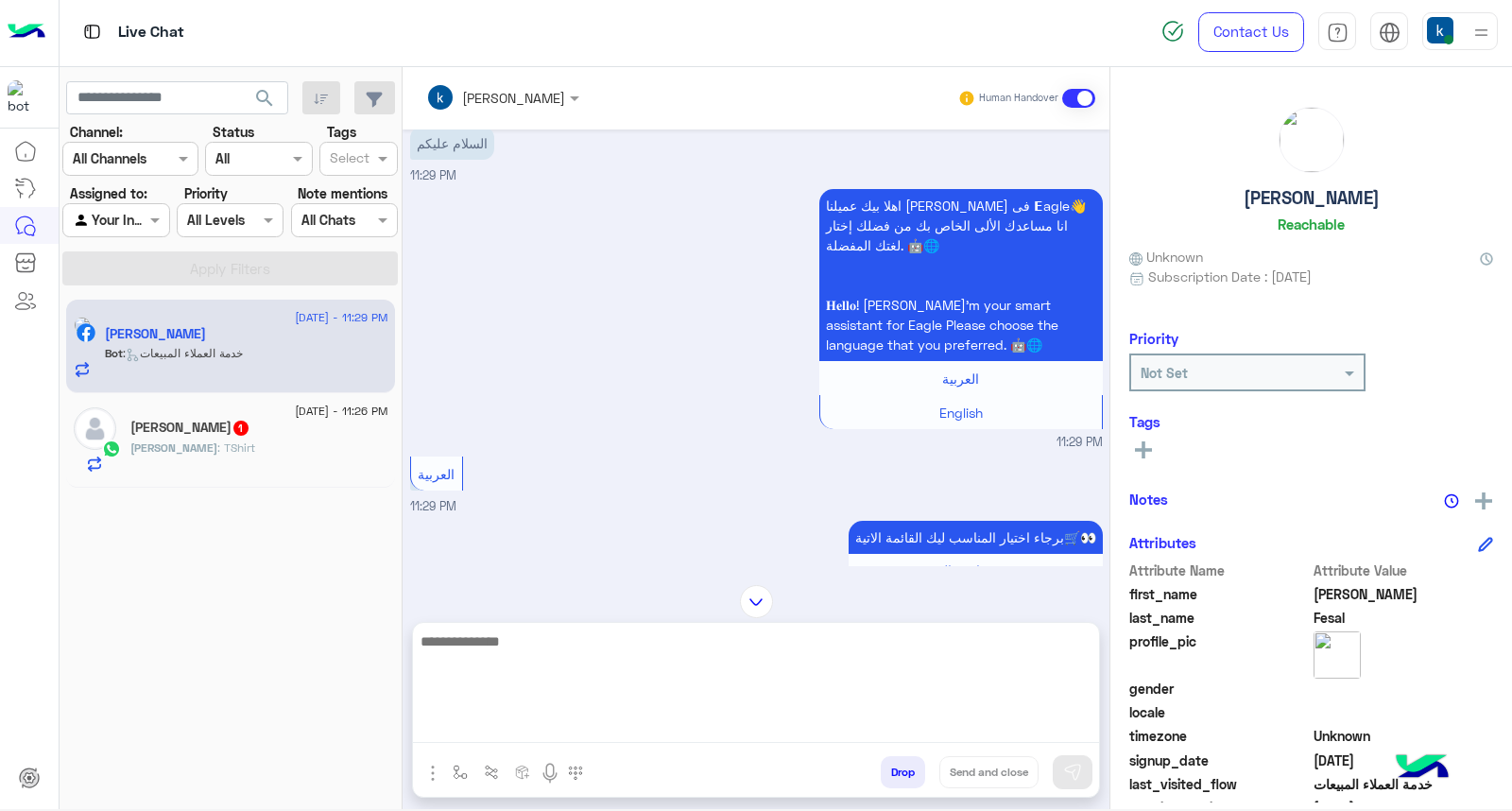
click at [587, 714] on textarea at bounding box center [756, 686] width 686 height 113
paste textarea "**********"
type textarea "**********"
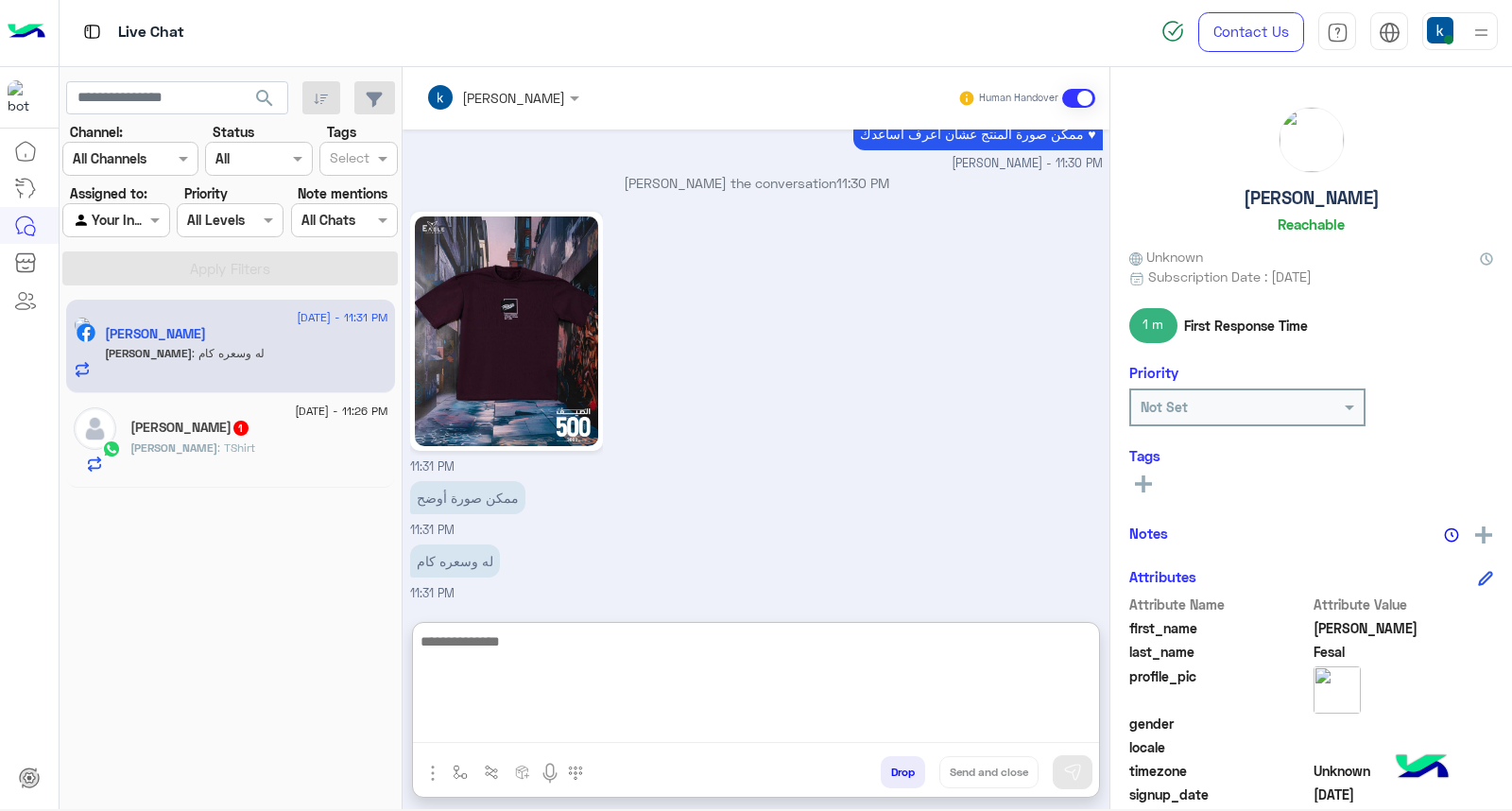
scroll to position [2570, 0]
click at [511, 668] on textarea at bounding box center [756, 686] width 686 height 113
paste textarea "**********"
type textarea "**********"
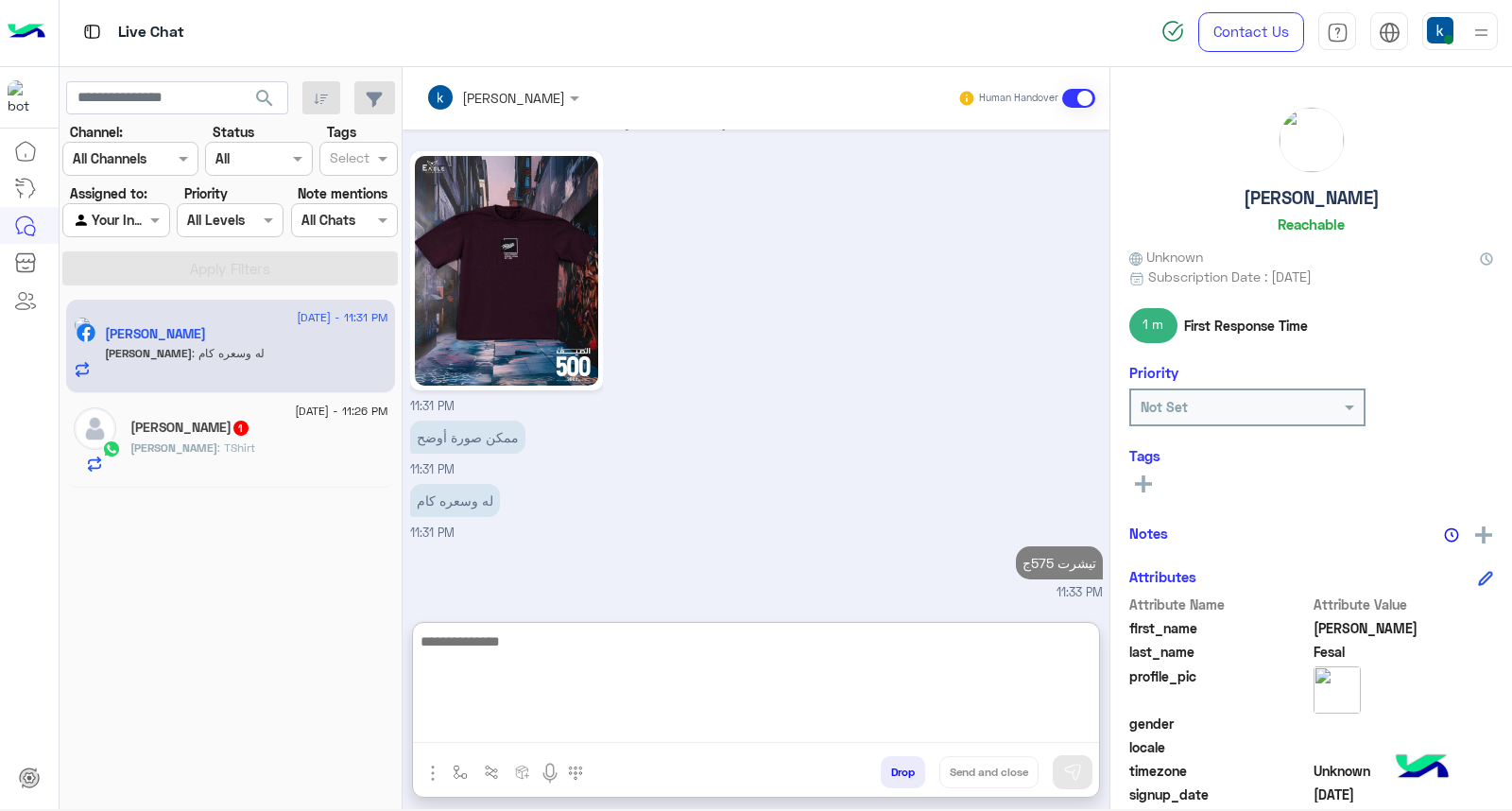
scroll to position [2631, 0]
type textarea "*"
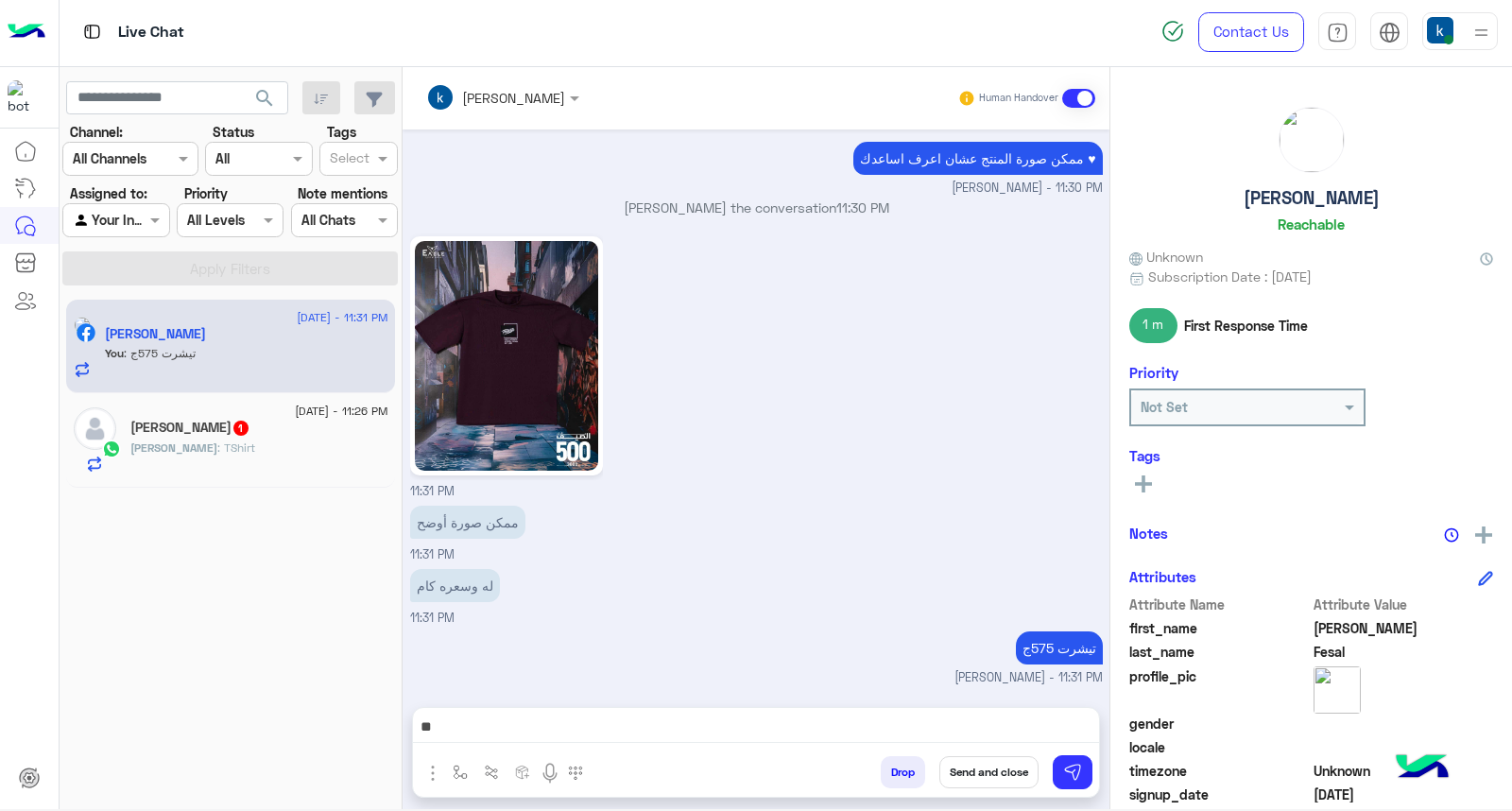
scroll to position [2546, 0]
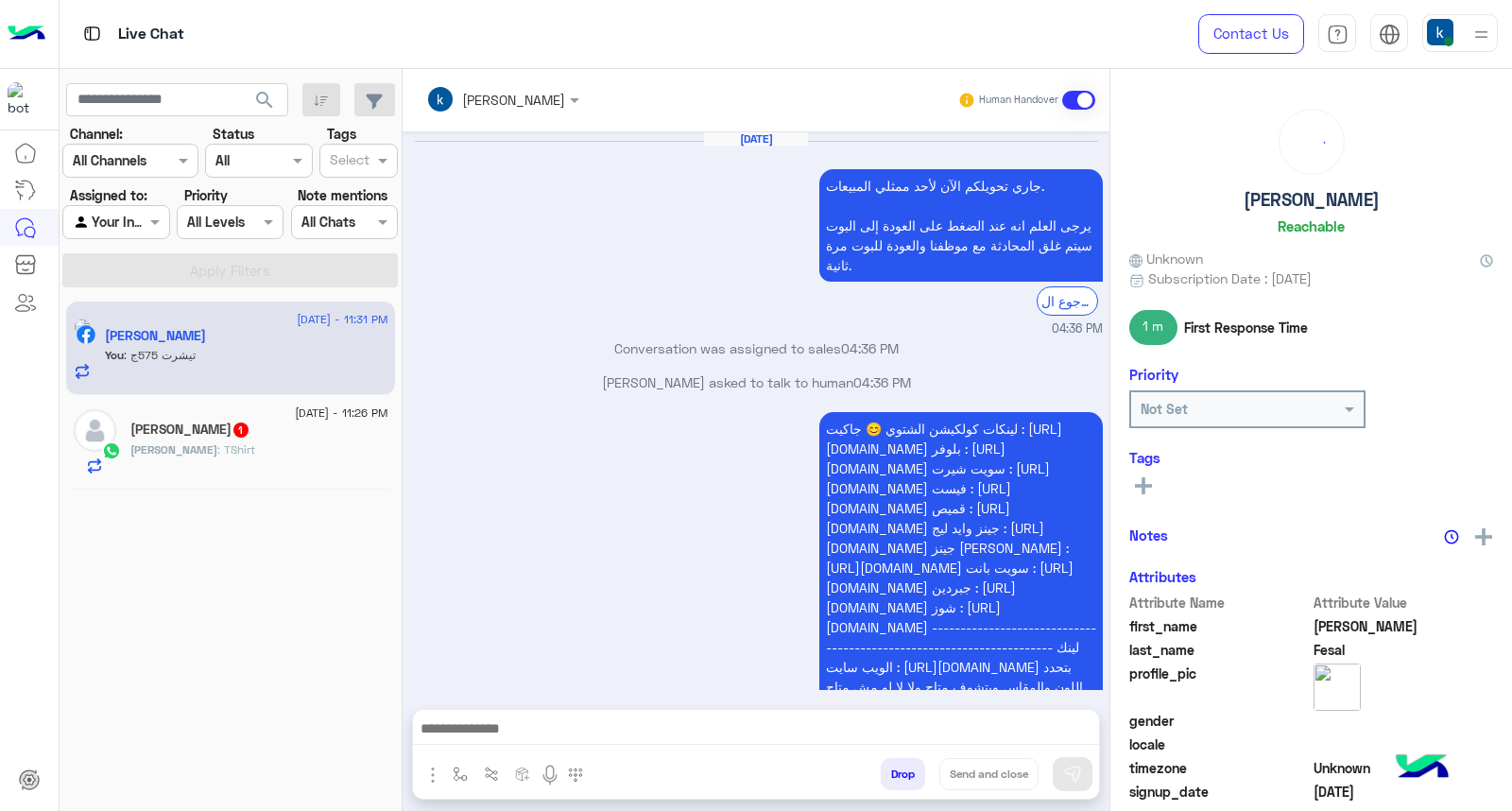
scroll to position [1859, 0]
